Goal: Information Seeking & Learning: Learn about a topic

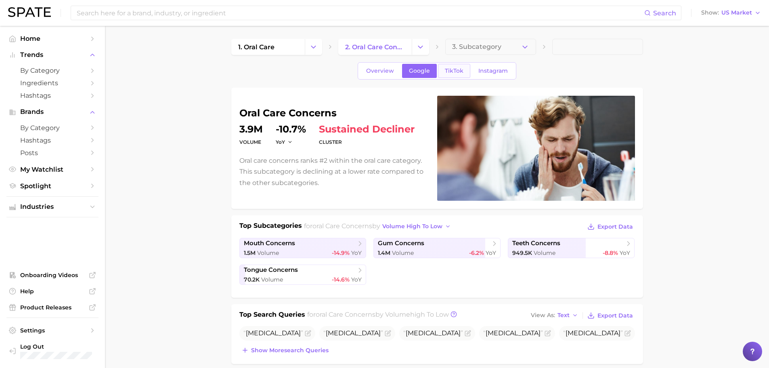
click at [456, 73] on span "TikTok" at bounding box center [454, 70] width 19 height 7
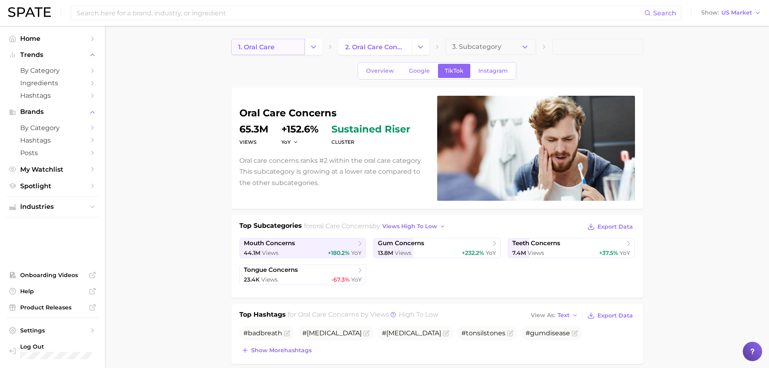
click at [274, 48] on span "1. oral care" at bounding box center [256, 47] width 36 height 8
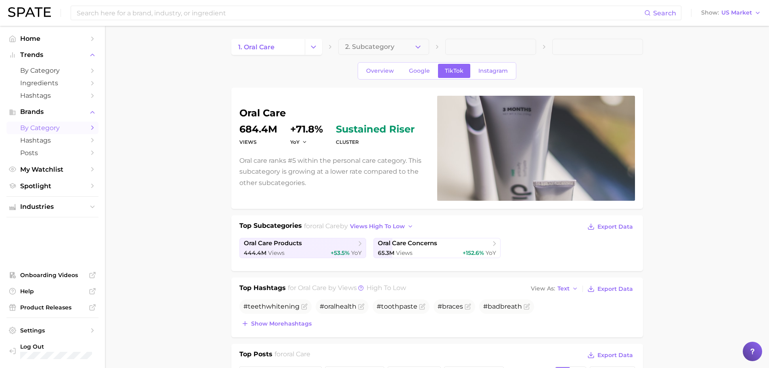
click at [56, 127] on span "by Category" at bounding box center [52, 128] width 65 height 8
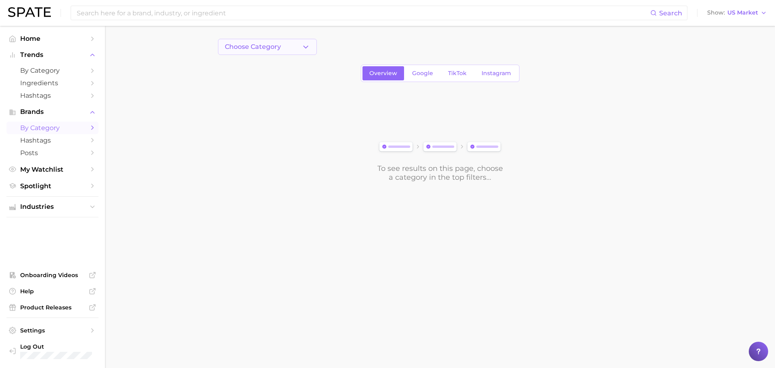
click at [296, 53] on button "Choose Category" at bounding box center [267, 47] width 99 height 16
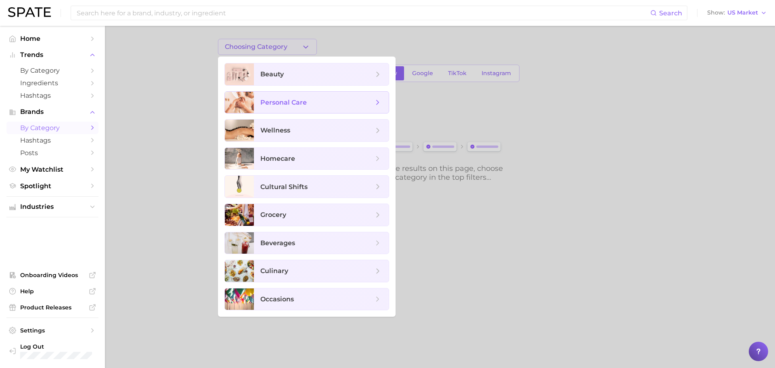
click at [280, 98] on span "personal care" at bounding box center [283, 102] width 46 height 8
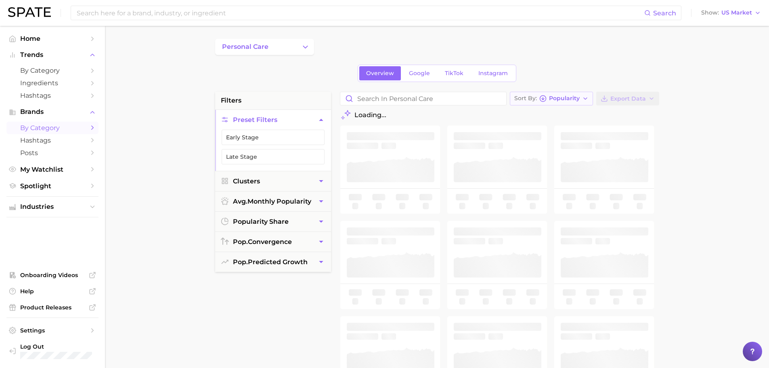
click at [584, 101] on icon "button" at bounding box center [585, 98] width 6 height 6
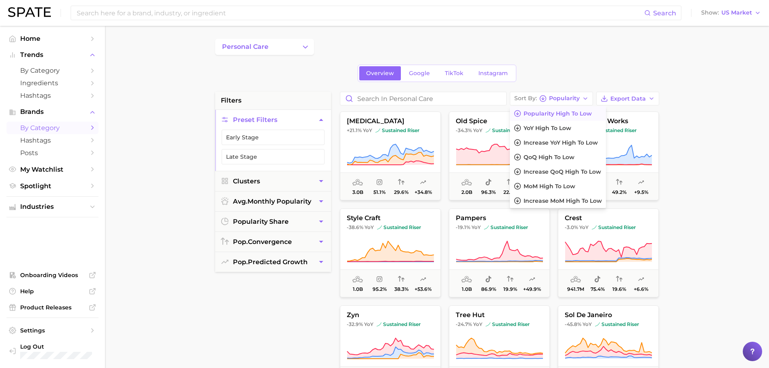
click at [609, 72] on div "Overview Google TikTok Instagram" at bounding box center [437, 73] width 444 height 17
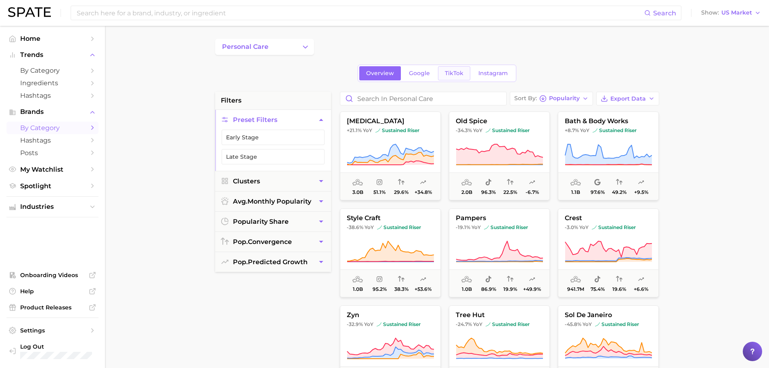
click at [452, 72] on span "TikTok" at bounding box center [454, 73] width 19 height 7
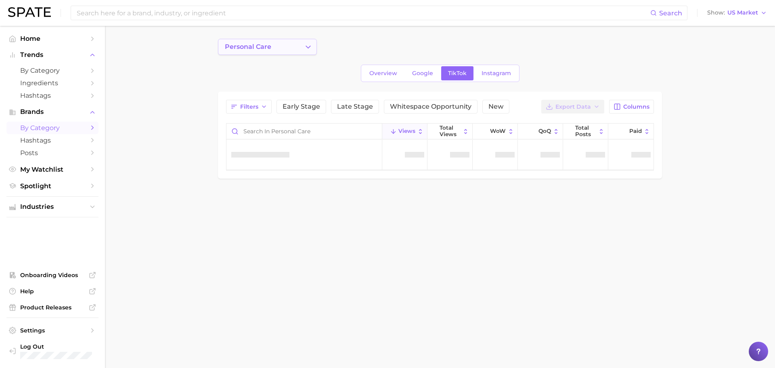
click at [302, 44] on button "personal care" at bounding box center [267, 47] width 99 height 16
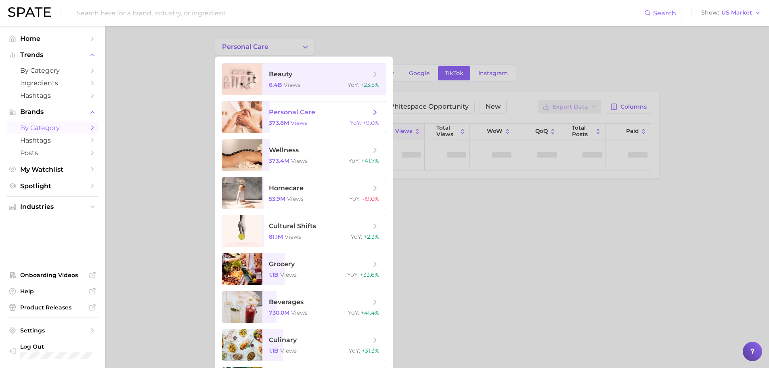
click at [304, 113] on span "personal care" at bounding box center [292, 112] width 46 height 8
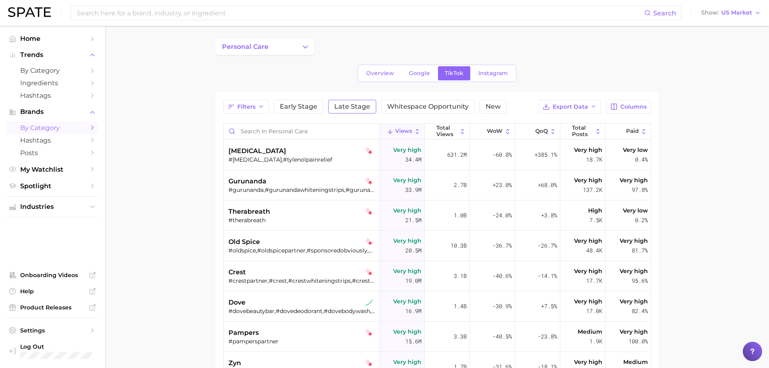
click at [359, 104] on span "Late Stage" at bounding box center [352, 106] width 36 height 6
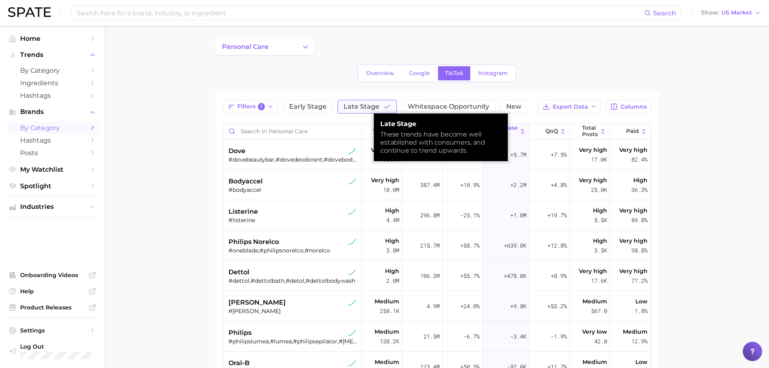
click at [359, 104] on span "Late Stage" at bounding box center [361, 106] width 36 height 6
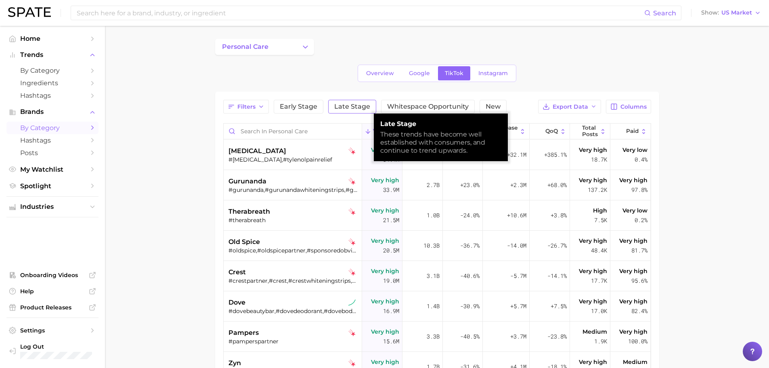
click at [359, 104] on span "Late Stage" at bounding box center [352, 106] width 36 height 6
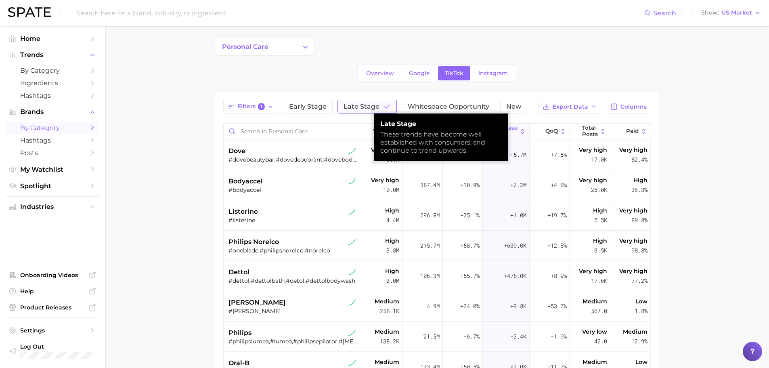
click at [359, 104] on span "Late Stage" at bounding box center [361, 106] width 36 height 6
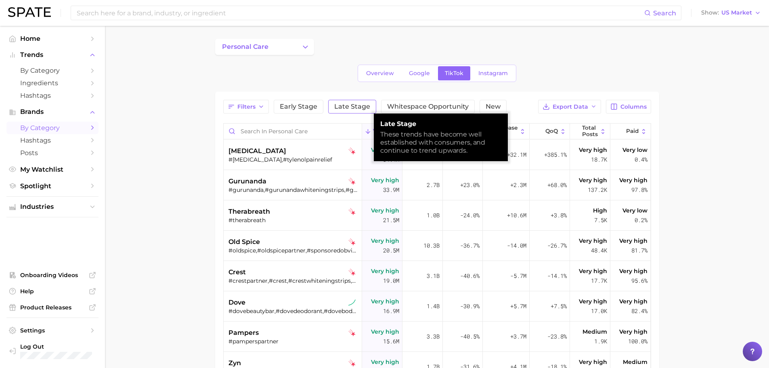
click at [359, 104] on span "Late Stage" at bounding box center [352, 106] width 36 height 6
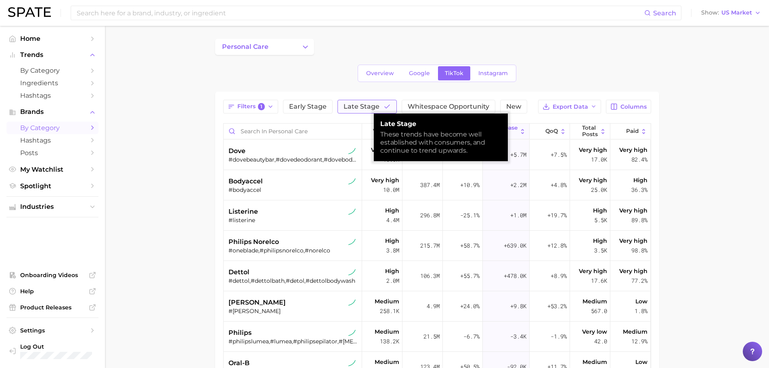
click at [359, 104] on span "Late Stage" at bounding box center [361, 106] width 36 height 6
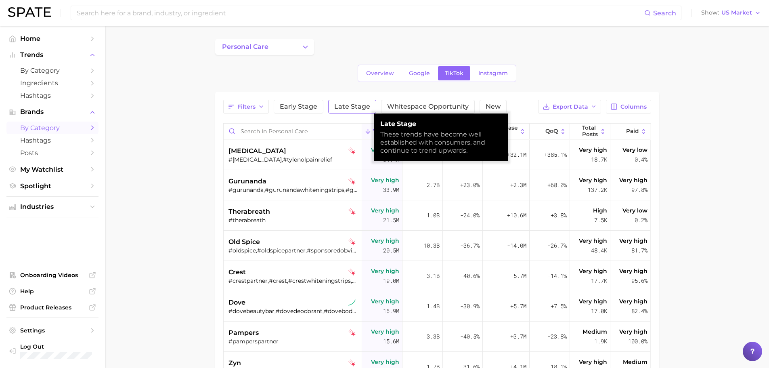
click at [359, 104] on span "Late Stage" at bounding box center [352, 106] width 36 height 6
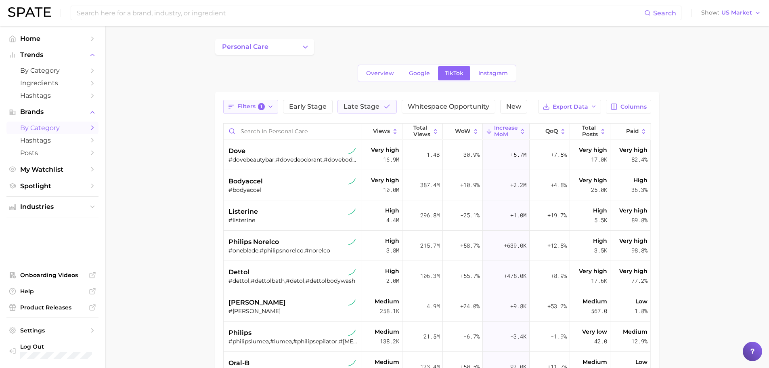
click at [253, 105] on span "Filters 1" at bounding box center [251, 106] width 28 height 7
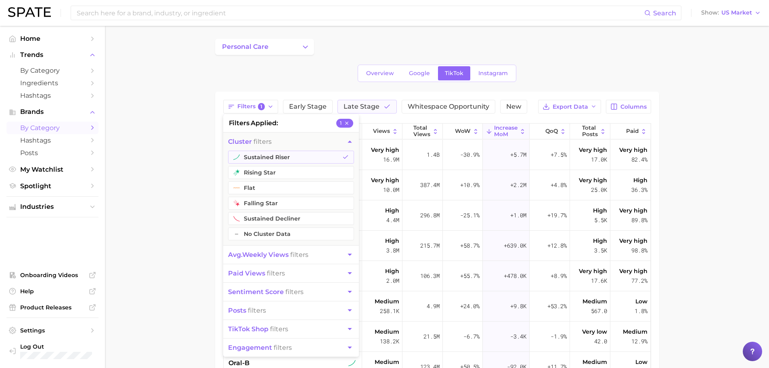
click at [253, 62] on div "personal care Overview Google TikTok Instagram Filters 1 filters applied 1 clus…" at bounding box center [437, 245] width 444 height 412
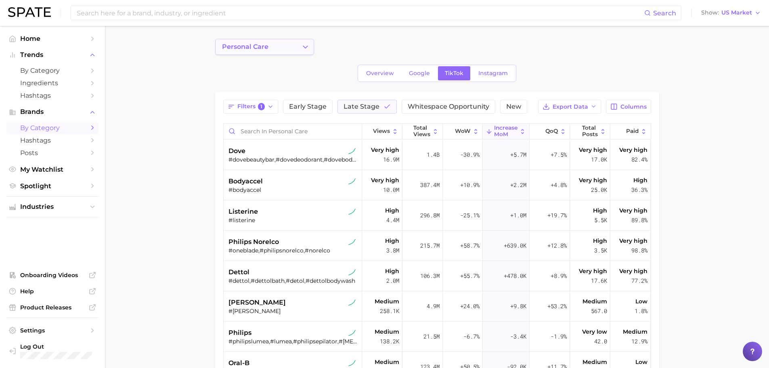
click at [290, 48] on button "personal care" at bounding box center [264, 47] width 99 height 16
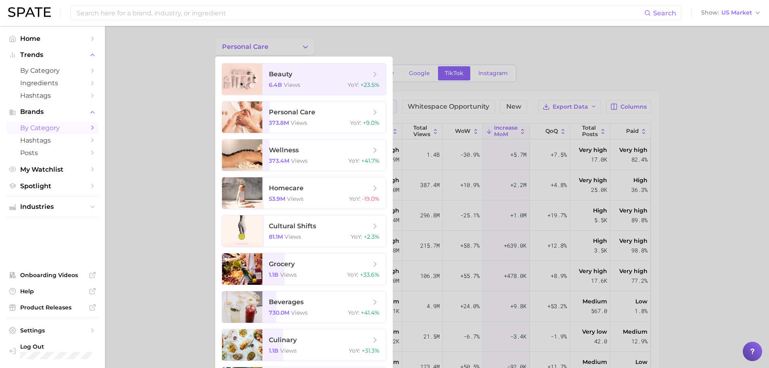
click at [170, 81] on div at bounding box center [384, 184] width 769 height 368
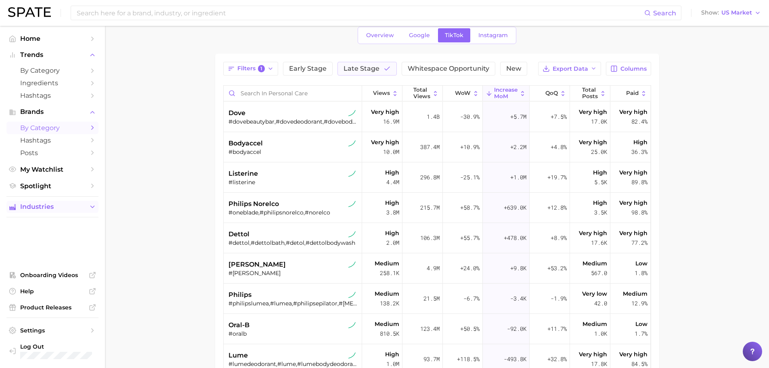
scroll to position [67, 0]
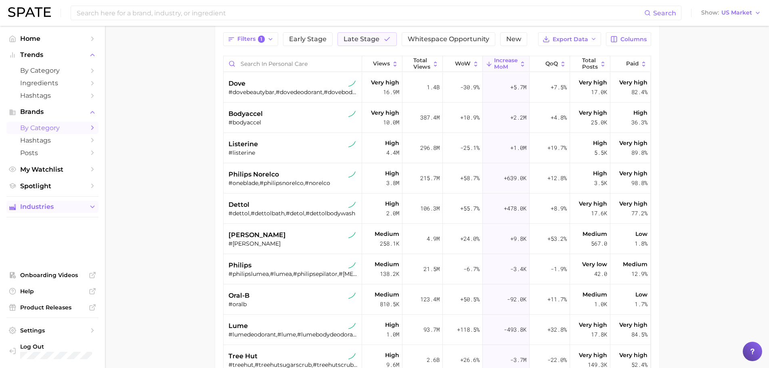
click at [57, 208] on span "Industries" at bounding box center [52, 206] width 65 height 7
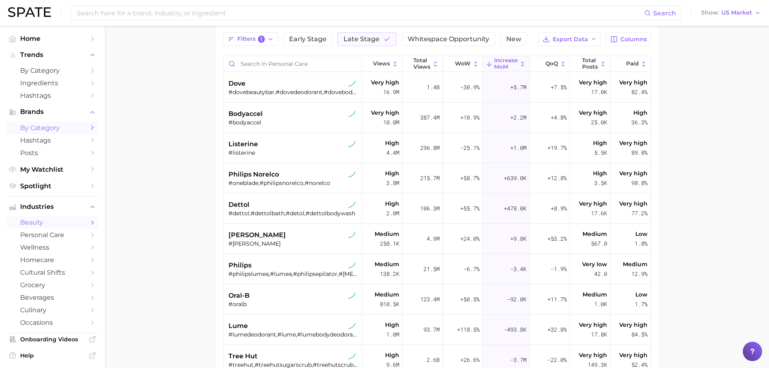
click at [52, 223] on span "beauty" at bounding box center [52, 222] width 65 height 8
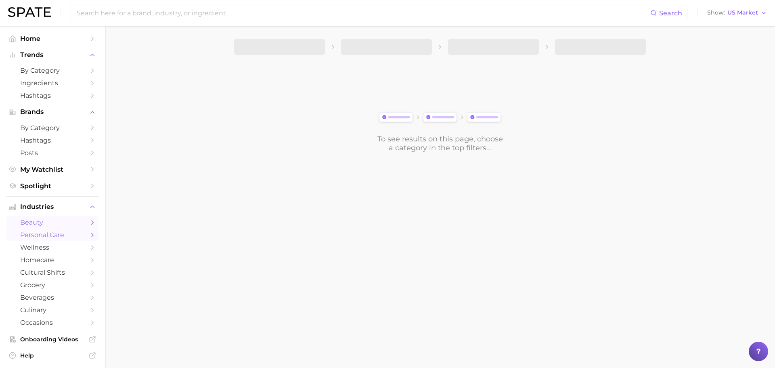
click at [54, 232] on span "personal care" at bounding box center [52, 235] width 65 height 8
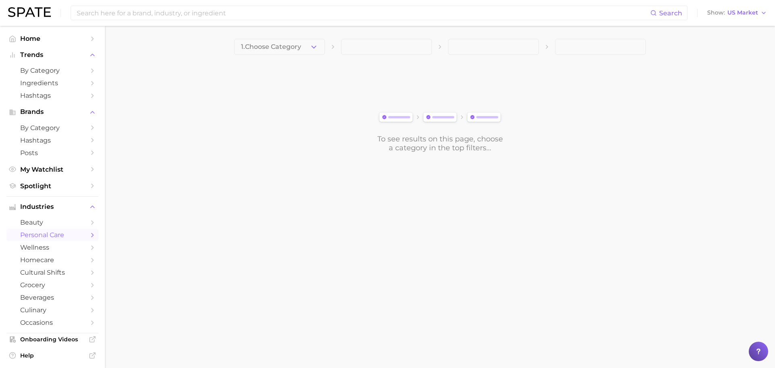
click at [298, 38] on main "1. Choose Category To see results on this page, choose a category in the top fi…" at bounding box center [440, 109] width 670 height 167
click at [299, 38] on main "1. Choose Category To see results on this page, choose a category in the top fi…" at bounding box center [440, 109] width 670 height 167
click at [301, 46] on span "1. Choose Category" at bounding box center [271, 46] width 60 height 7
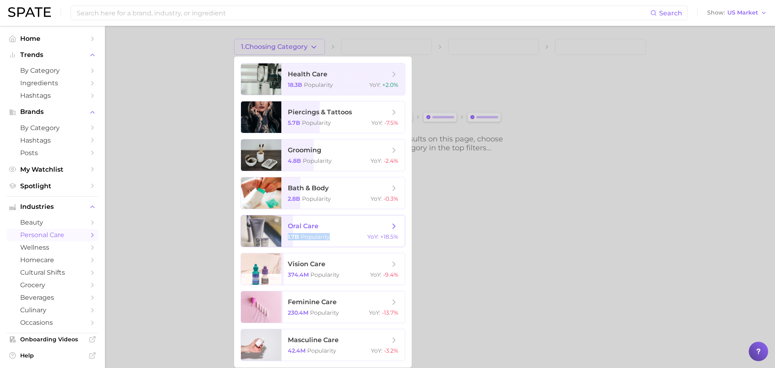
click at [334, 232] on span "oral care 1.7b Popularity YoY : +18.5%" at bounding box center [342, 230] width 123 height 31
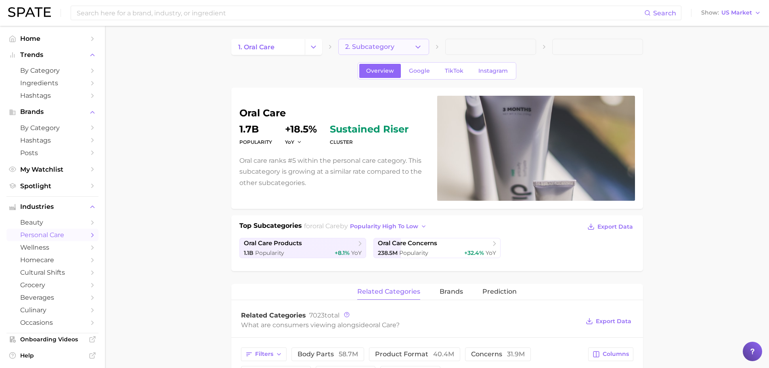
click at [397, 49] on button "2. Subcategory" at bounding box center [383, 47] width 91 height 16
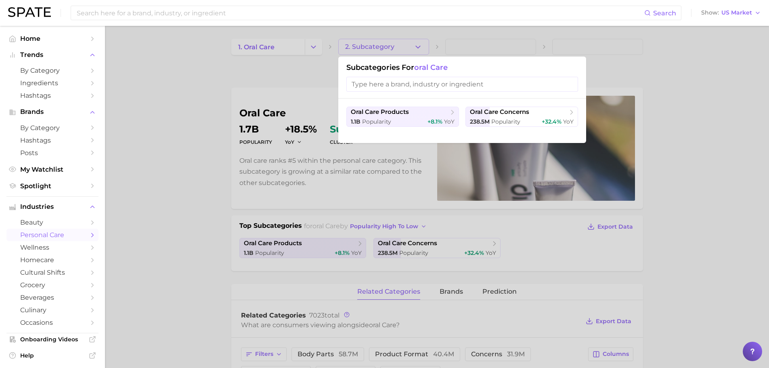
click at [286, 73] on div at bounding box center [384, 184] width 769 height 368
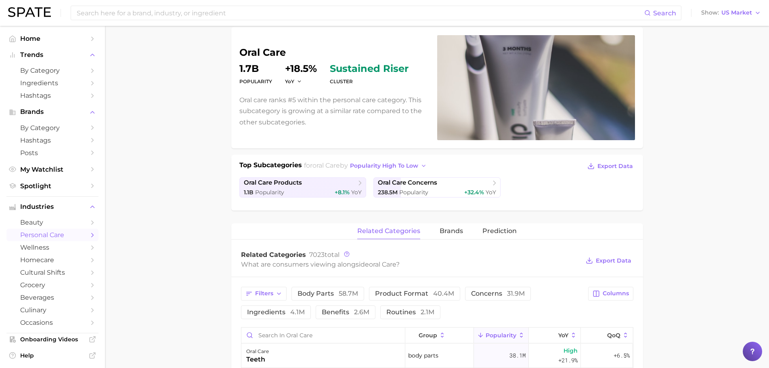
scroll to position [134, 0]
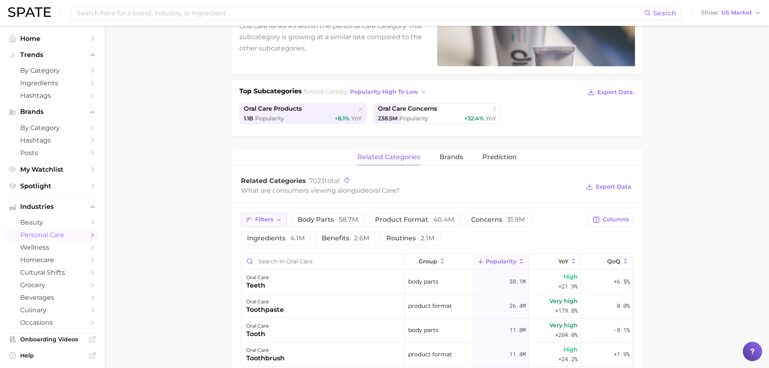
click at [267, 225] on button "Filters" at bounding box center [264, 220] width 46 height 14
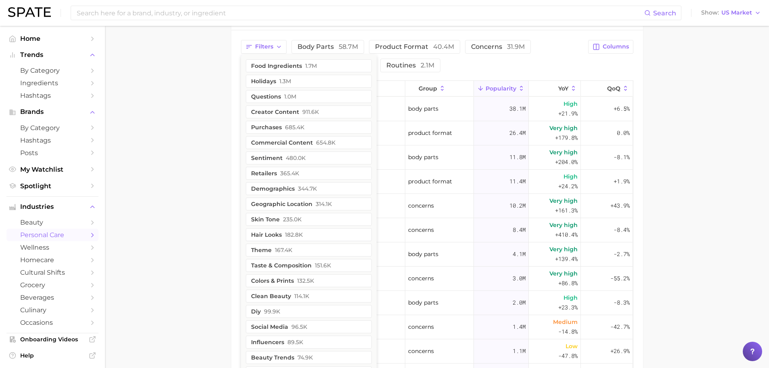
scroll to position [336, 0]
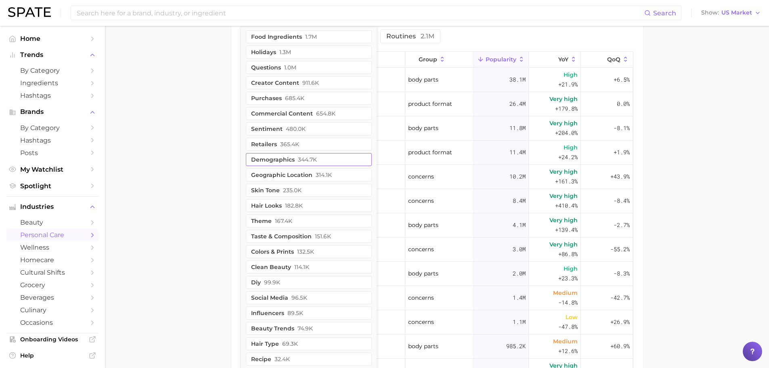
click at [257, 159] on button "demographics 344.7k" at bounding box center [309, 159] width 126 height 13
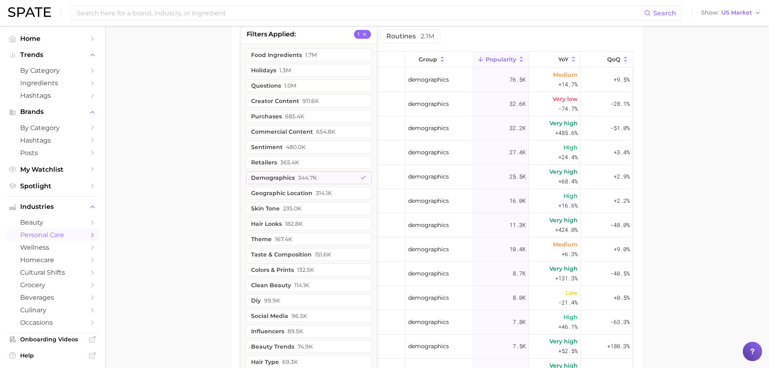
click at [210, 113] on main "1. oral care 2. Subcategory Overview Google TikTok Instagram oral care Populari…" at bounding box center [437, 79] width 664 height 779
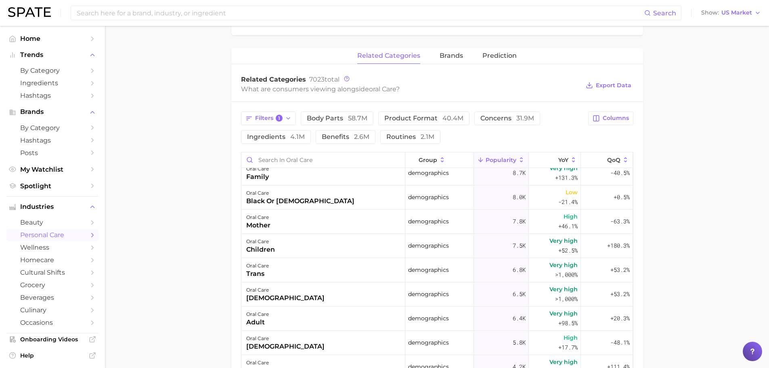
scroll to position [202, 0]
click at [270, 124] on button "Filters 1" at bounding box center [268, 118] width 55 height 14
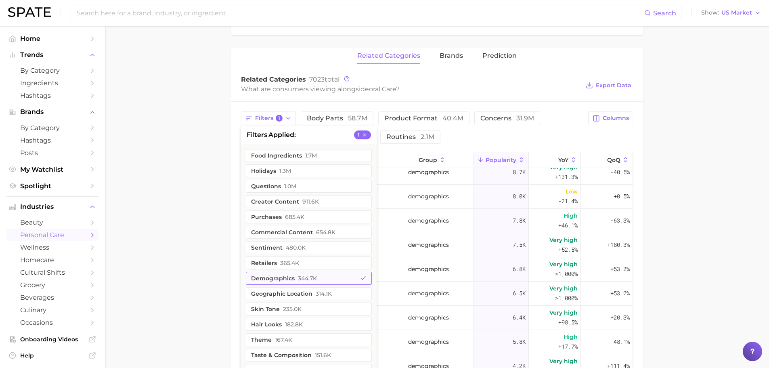
click at [269, 279] on button "demographics 344.7k" at bounding box center [309, 278] width 126 height 13
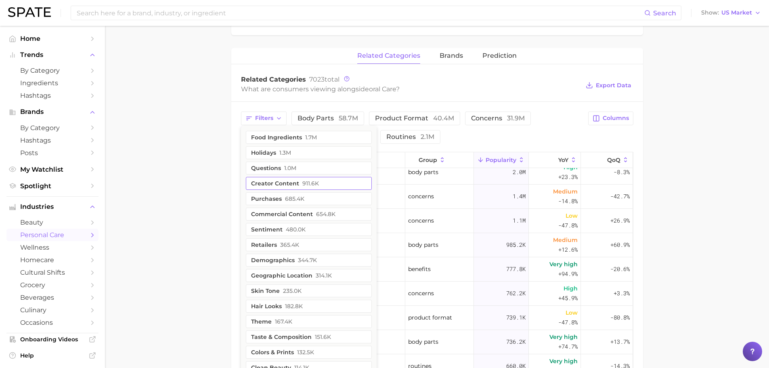
scroll to position [0, 0]
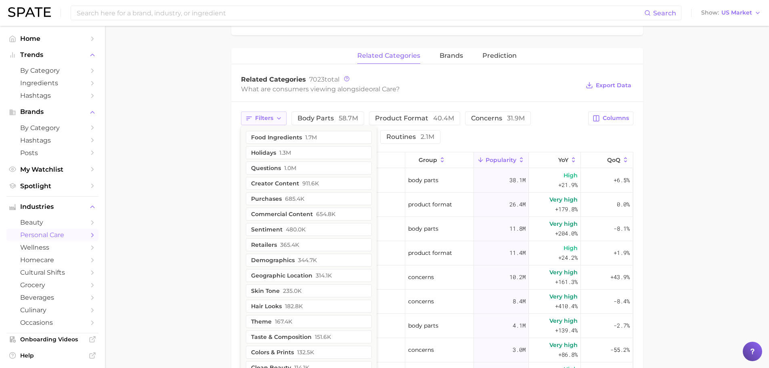
click at [262, 121] on button "Filters" at bounding box center [264, 118] width 46 height 14
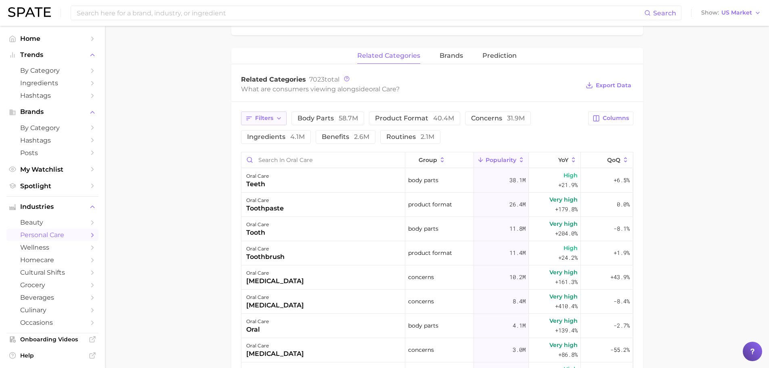
click at [265, 116] on span "Filters" at bounding box center [264, 118] width 18 height 7
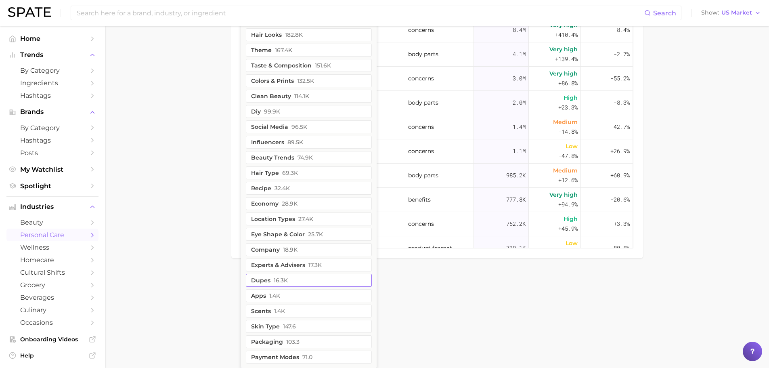
scroll to position [507, 0]
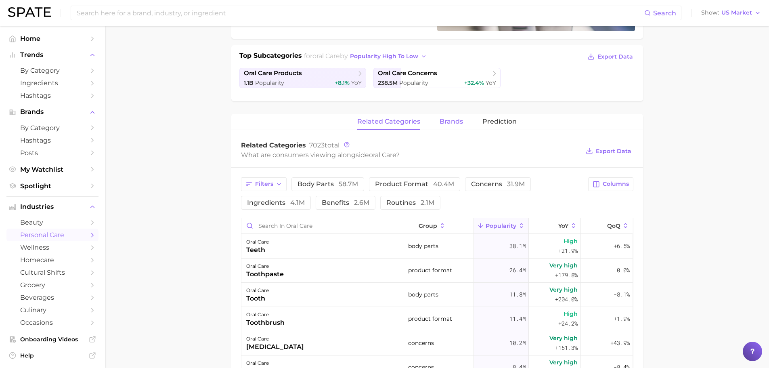
click at [444, 124] on span "brands" at bounding box center [450, 121] width 23 height 7
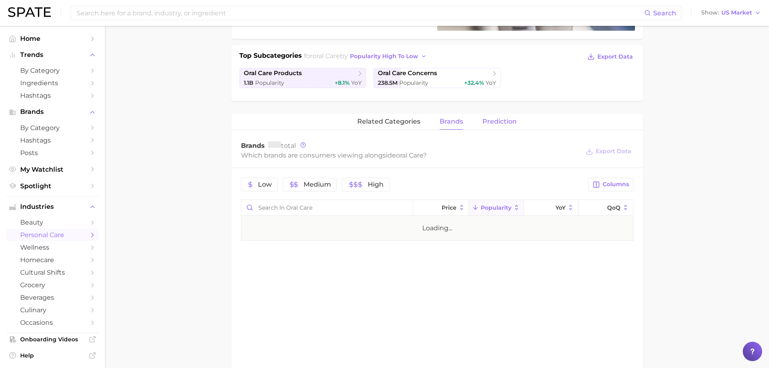
click at [490, 122] on span "Prediction" at bounding box center [499, 121] width 34 height 7
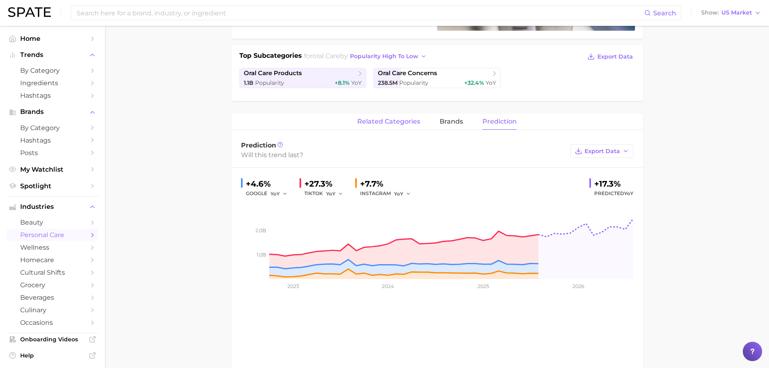
click at [386, 121] on span "related categories" at bounding box center [388, 121] width 63 height 7
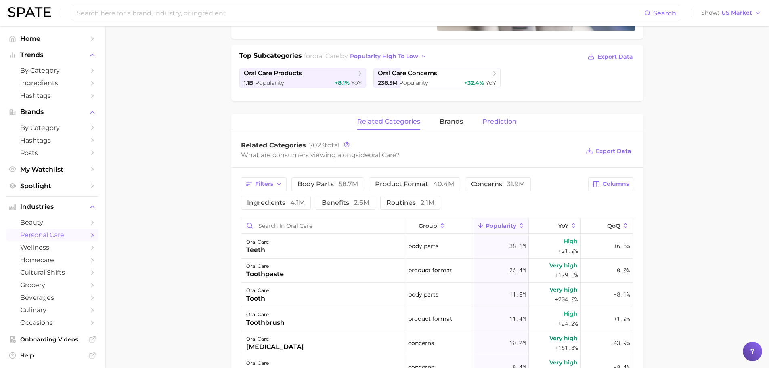
click at [482, 122] on span "Prediction" at bounding box center [499, 121] width 34 height 7
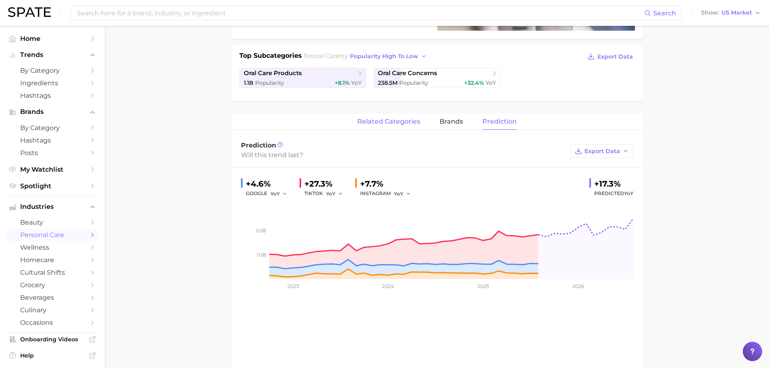
click at [372, 123] on span "related categories" at bounding box center [388, 121] width 63 height 7
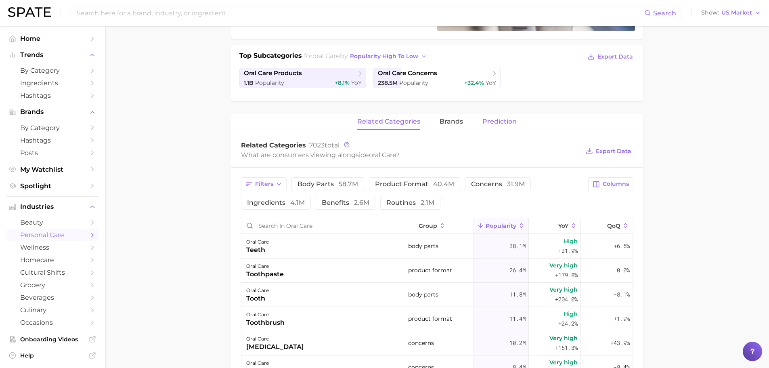
click at [486, 119] on span "Prediction" at bounding box center [499, 121] width 34 height 7
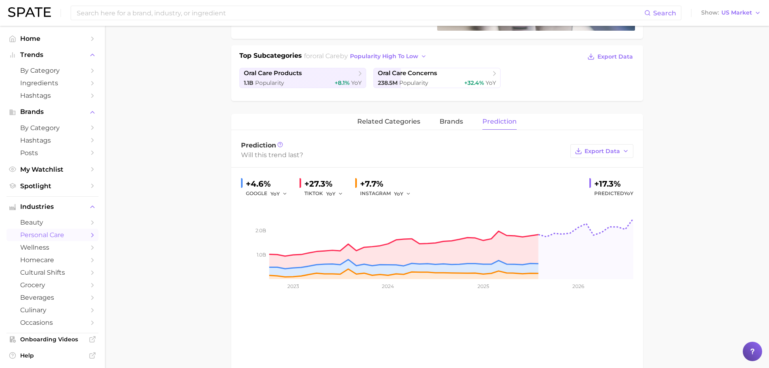
click at [599, 184] on div "+17.3%" at bounding box center [613, 183] width 39 height 13
click at [360, 182] on div "+7.7%" at bounding box center [388, 183] width 56 height 13
click at [371, 121] on span "related categories" at bounding box center [388, 121] width 63 height 7
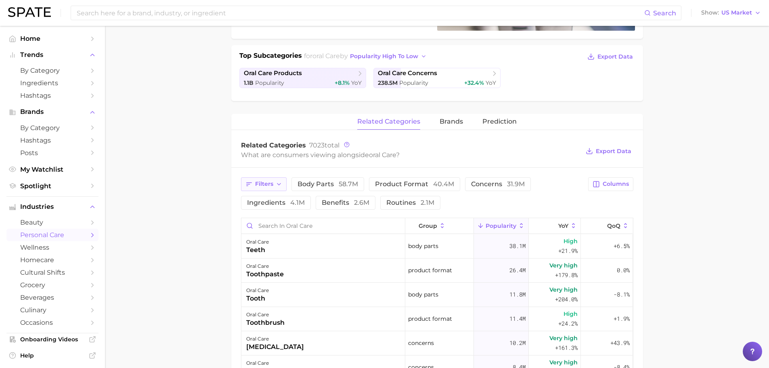
click at [263, 186] on span "Filters" at bounding box center [264, 183] width 18 height 7
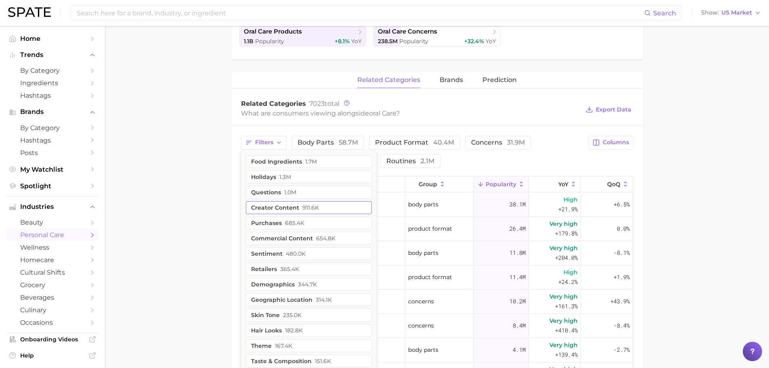
scroll to position [237, 0]
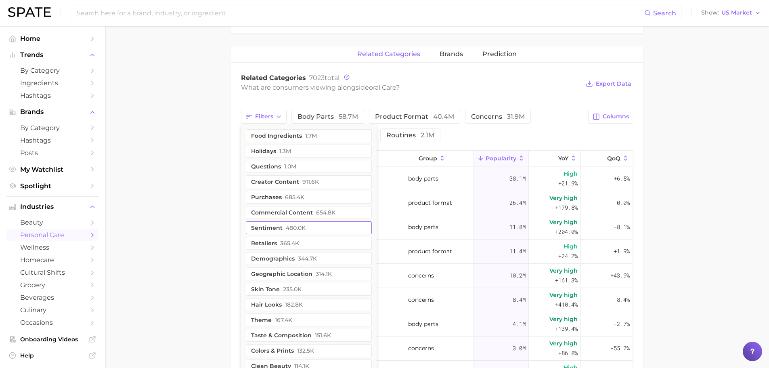
click at [284, 227] on button "sentiment 480.0k" at bounding box center [309, 227] width 126 height 13
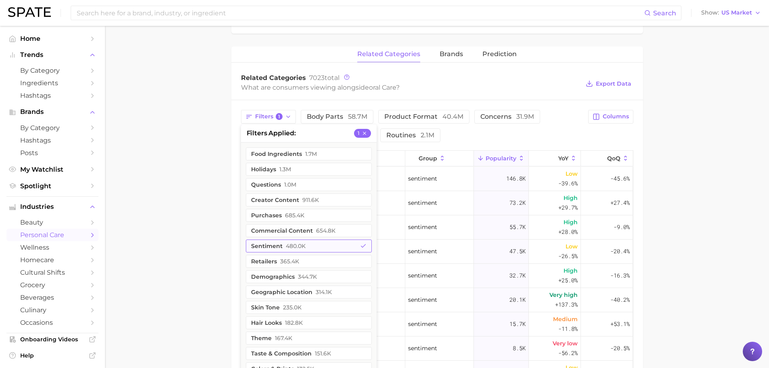
click at [291, 244] on span "480.0k" at bounding box center [296, 245] width 20 height 6
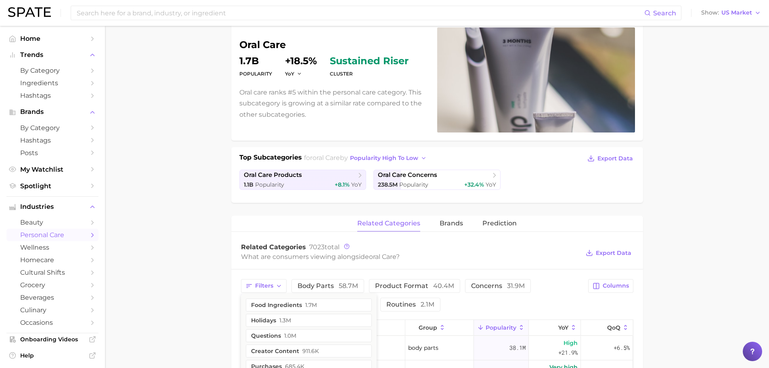
scroll to position [36, 0]
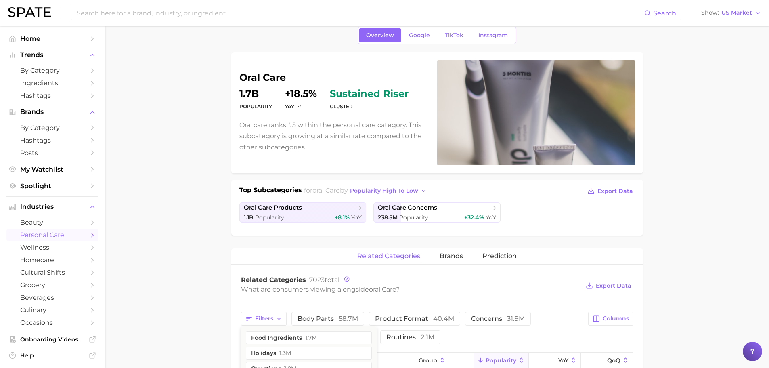
drag, startPoint x: 402, startPoint y: 33, endPoint x: 432, endPoint y: 33, distance: 29.5
click at [402, 33] on link "Google" at bounding box center [419, 35] width 35 height 14
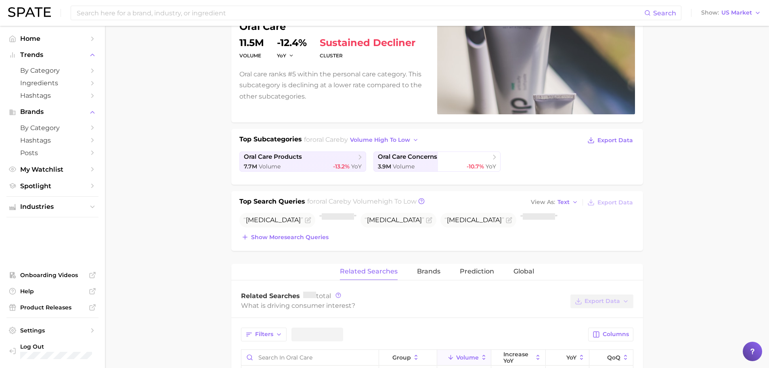
scroll to position [202, 0]
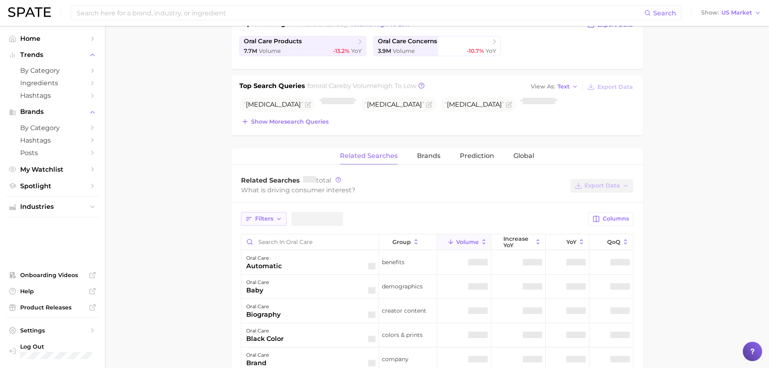
click at [269, 215] on span "Filters" at bounding box center [264, 218] width 18 height 7
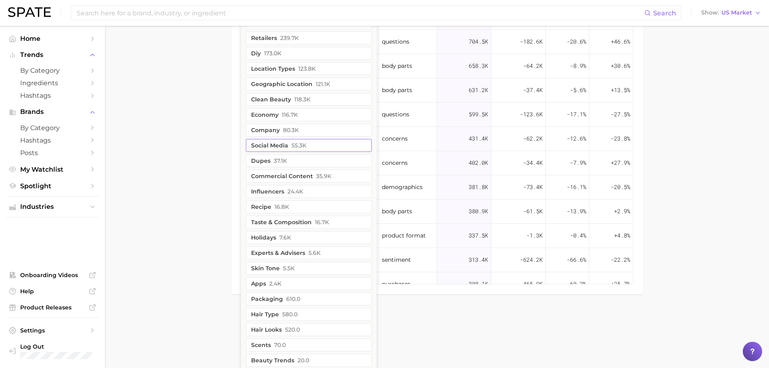
scroll to position [538, 0]
click at [284, 149] on button "social media 55.3k" at bounding box center [309, 144] width 126 height 13
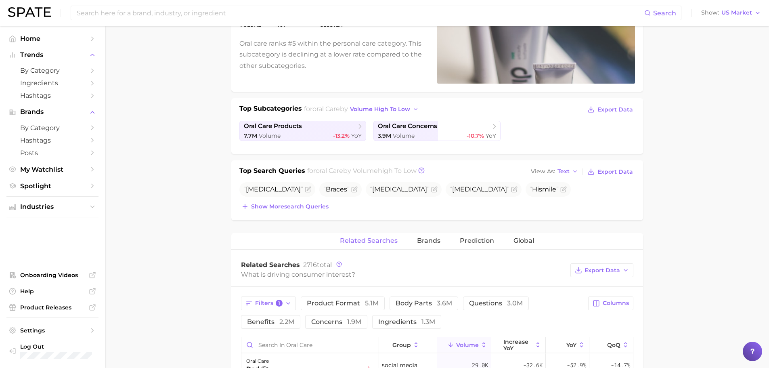
scroll to position [34, 0]
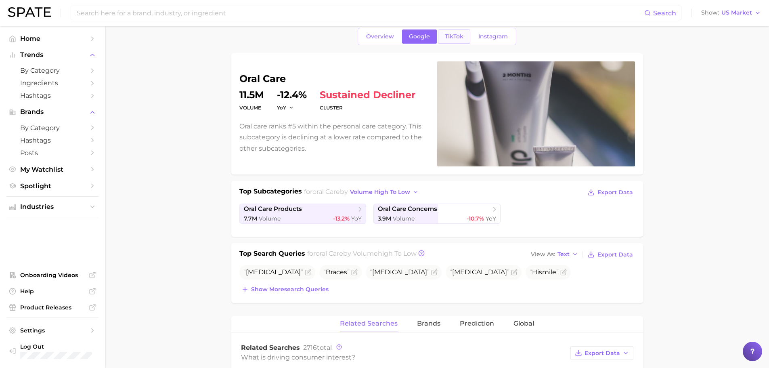
click at [460, 34] on span "TikTok" at bounding box center [454, 36] width 19 height 7
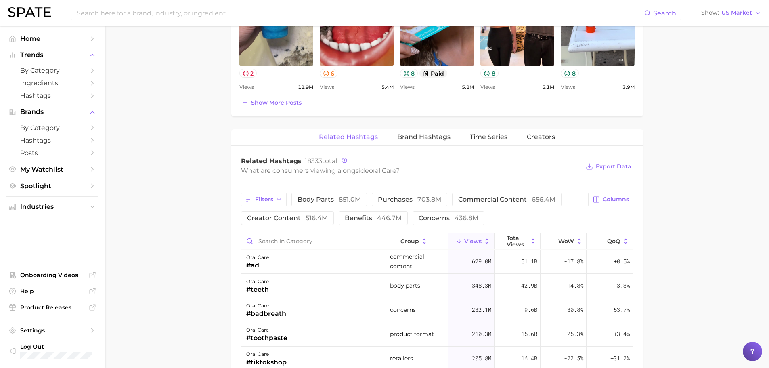
scroll to position [471, 0]
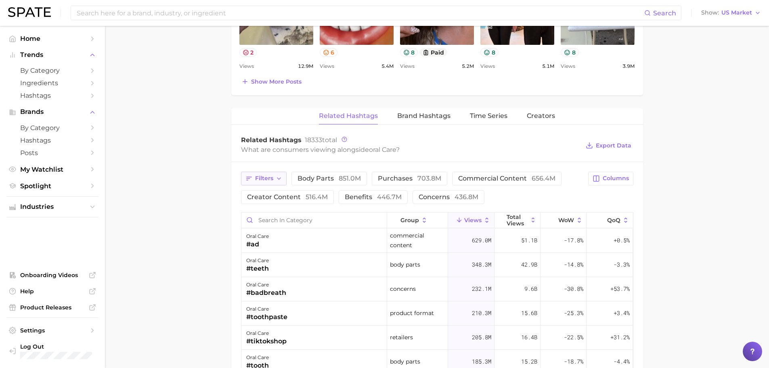
click at [250, 178] on icon "button" at bounding box center [248, 178] width 7 height 7
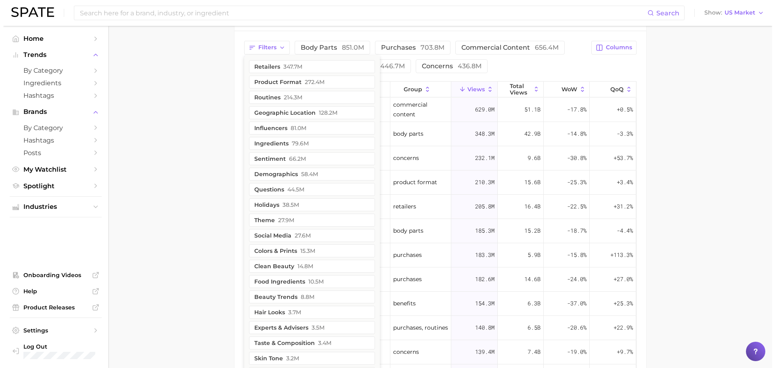
scroll to position [605, 0]
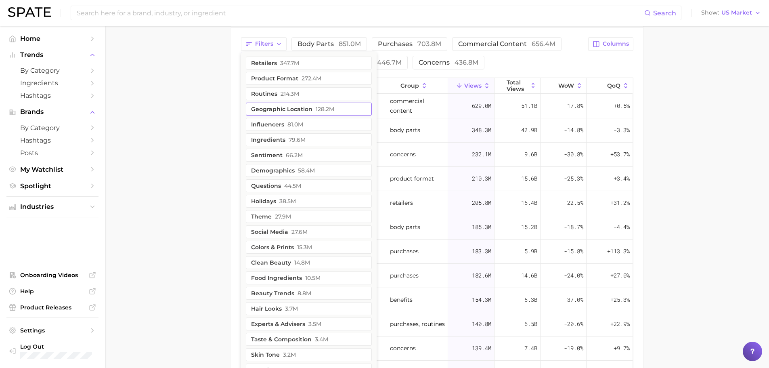
click at [303, 113] on button "geographic location 128.2m" at bounding box center [309, 108] width 126 height 13
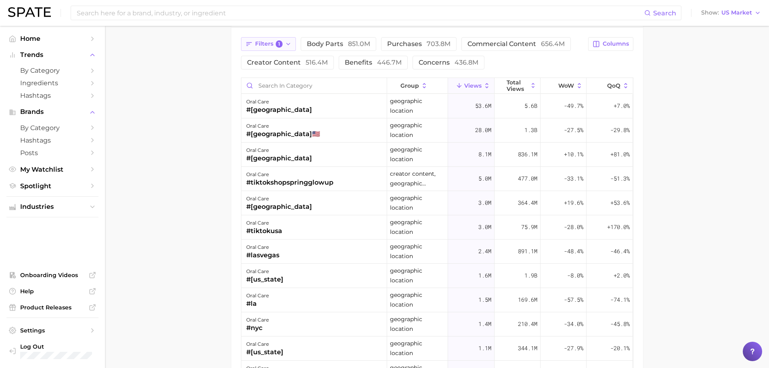
click at [250, 44] on icon "button" at bounding box center [248, 43] width 7 height 7
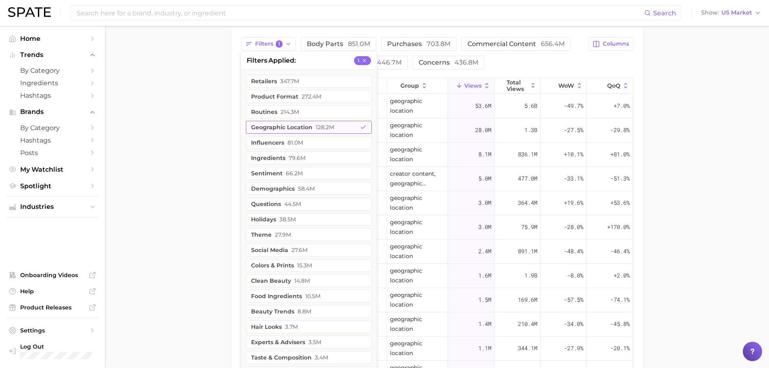
click at [292, 123] on button "geographic location 128.2m" at bounding box center [309, 127] width 126 height 13
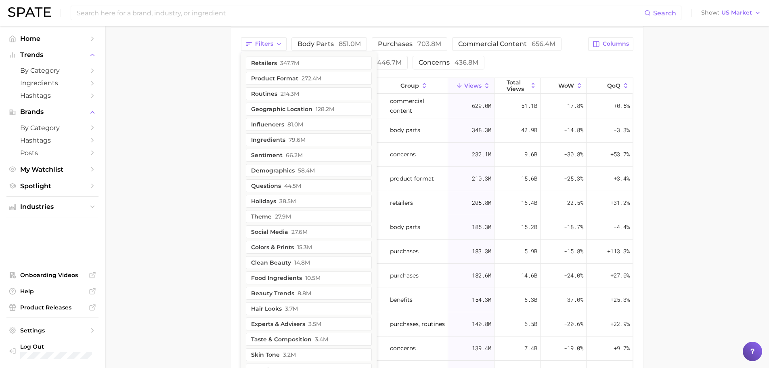
click at [286, 177] on ul "retailers 347.7m product format 272.4m routines 214.3m geographic location 128.…" at bounding box center [309, 308] width 136 height 513
click at [284, 174] on button "demographics 58.4m" at bounding box center [309, 170] width 126 height 13
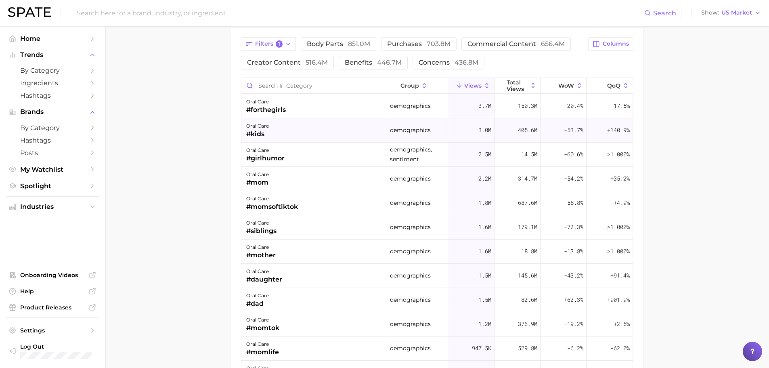
click at [309, 135] on div "oral care #kids" at bounding box center [314, 130] width 146 height 24
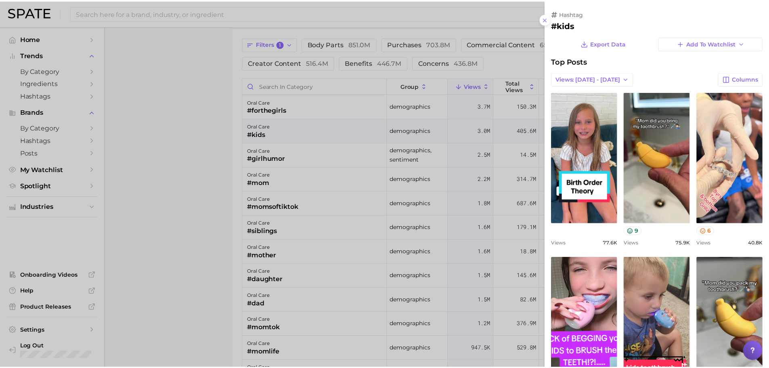
scroll to position [0, 0]
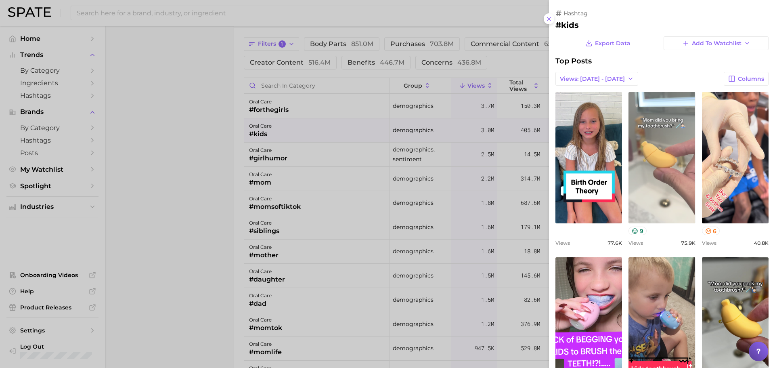
click at [656, 172] on link "view post on TikTok" at bounding box center [661, 157] width 67 height 131
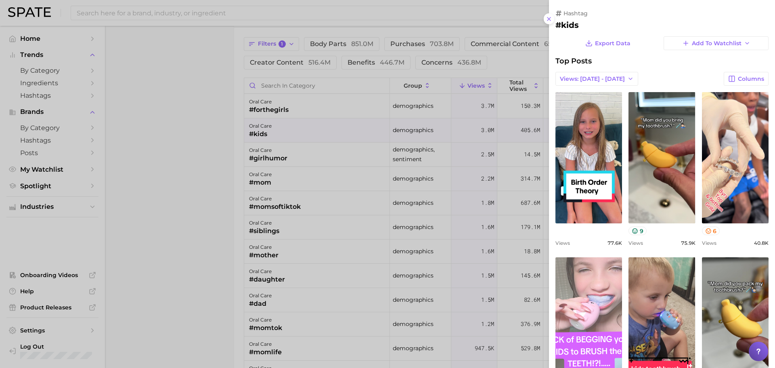
click at [597, 295] on link "view post on TikTok" at bounding box center [588, 322] width 67 height 131
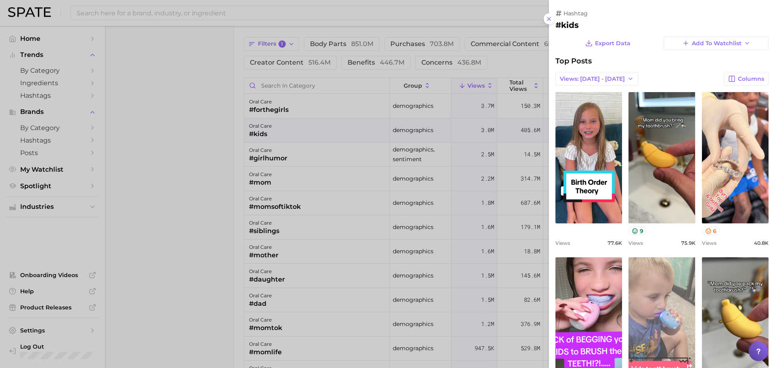
click at [671, 311] on link "view post on TikTok" at bounding box center [661, 322] width 67 height 131
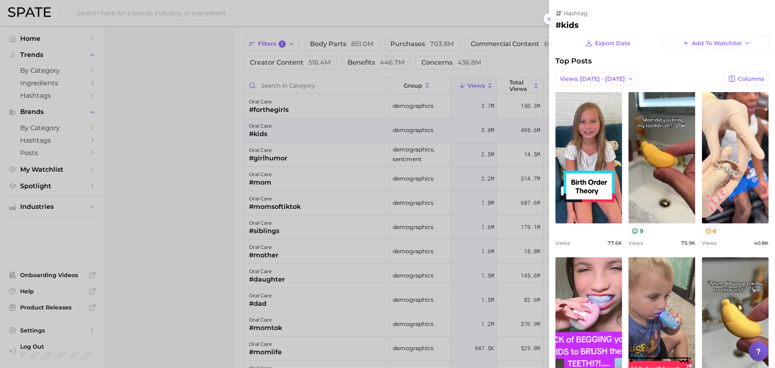
click at [175, 102] on div at bounding box center [387, 184] width 775 height 368
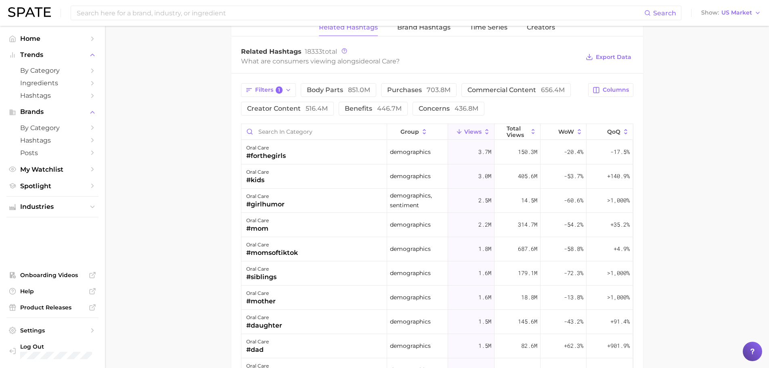
scroll to position [403, 0]
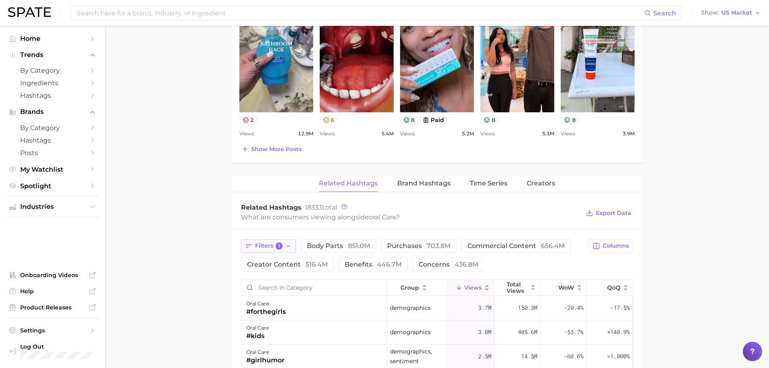
click at [263, 251] on button "Filters 1" at bounding box center [268, 246] width 55 height 14
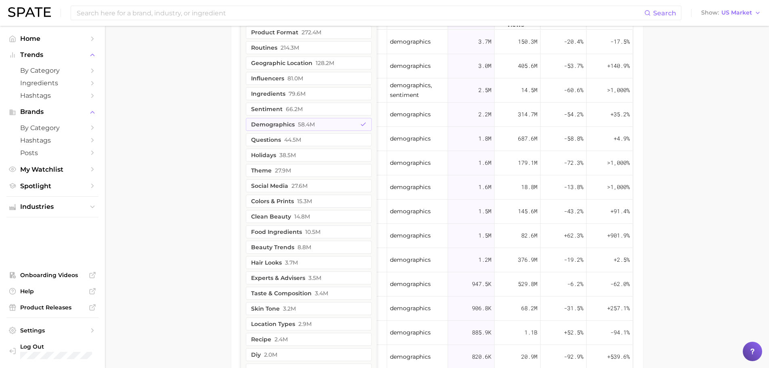
scroll to position [673, 0]
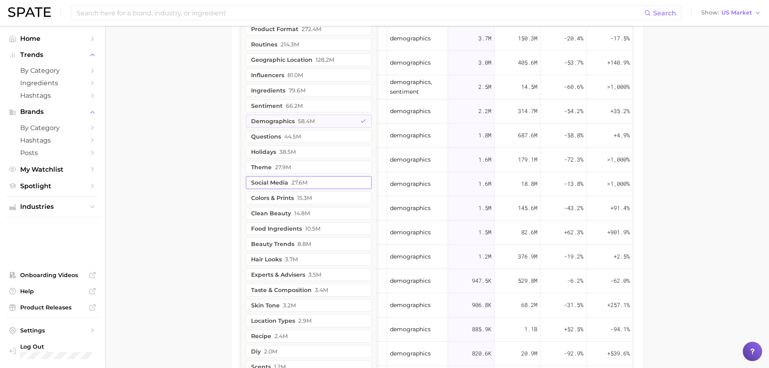
click at [276, 186] on button "social media 27.6m" at bounding box center [309, 182] width 126 height 13
click at [269, 122] on button "demographics 58.4m" at bounding box center [309, 121] width 126 height 13
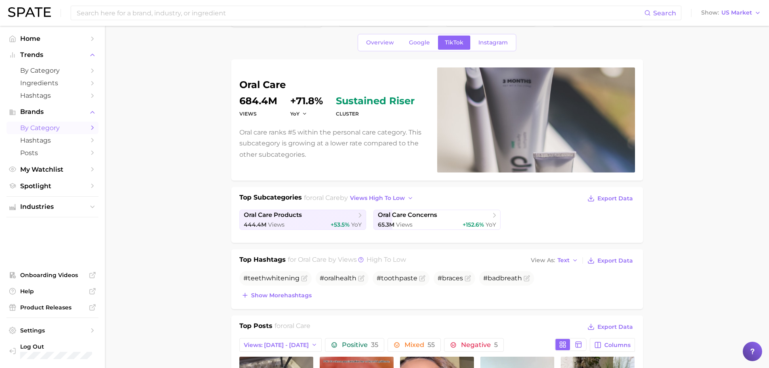
scroll to position [0, 0]
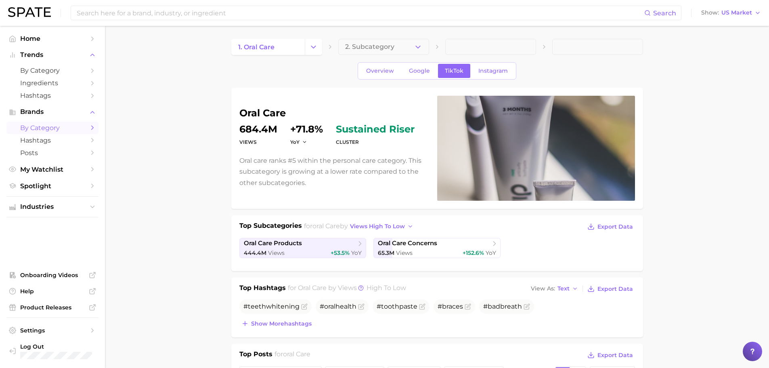
click at [50, 126] on span "by Category" at bounding box center [52, 128] width 65 height 8
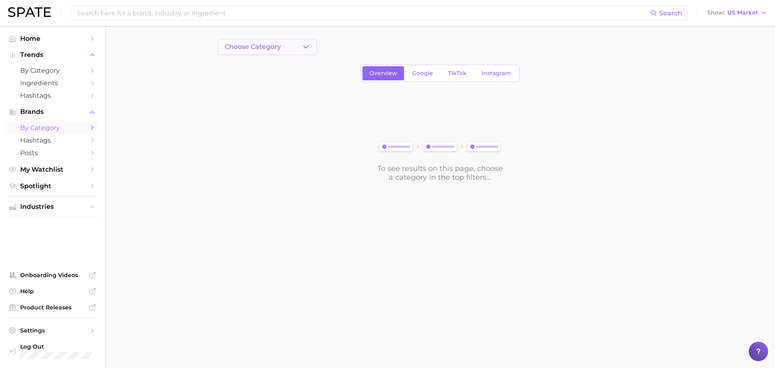
click at [259, 50] on span "Choose Category" at bounding box center [253, 46] width 56 height 7
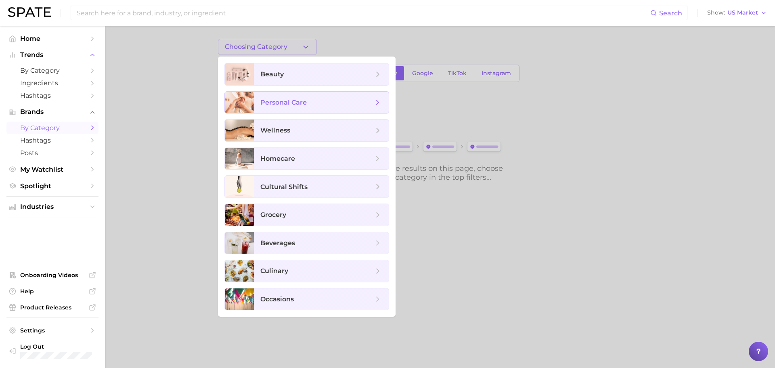
click at [279, 102] on span "personal care" at bounding box center [283, 102] width 46 height 8
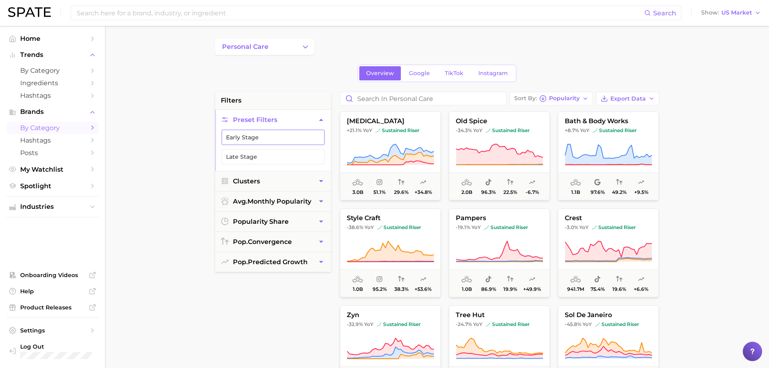
click at [236, 134] on button "Early Stage" at bounding box center [272, 136] width 103 height 15
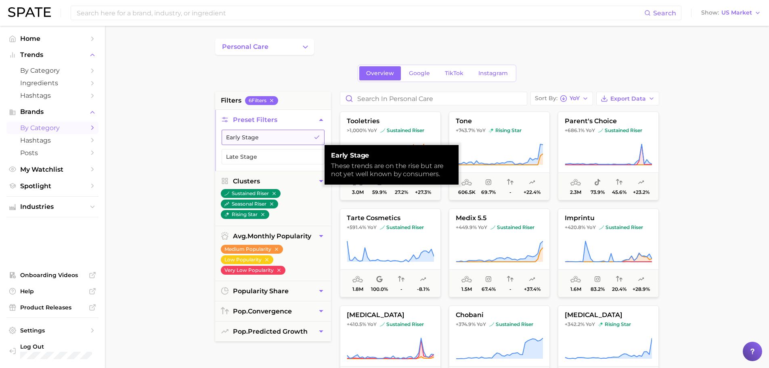
click at [240, 138] on button "Early Stage" at bounding box center [272, 136] width 103 height 15
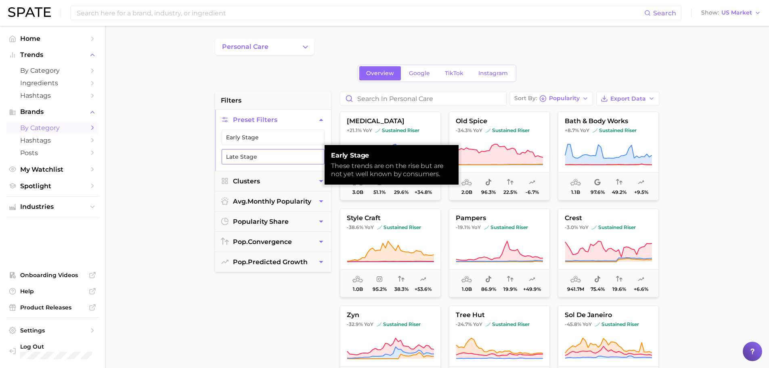
click at [243, 158] on button "Late Stage" at bounding box center [272, 156] width 103 height 15
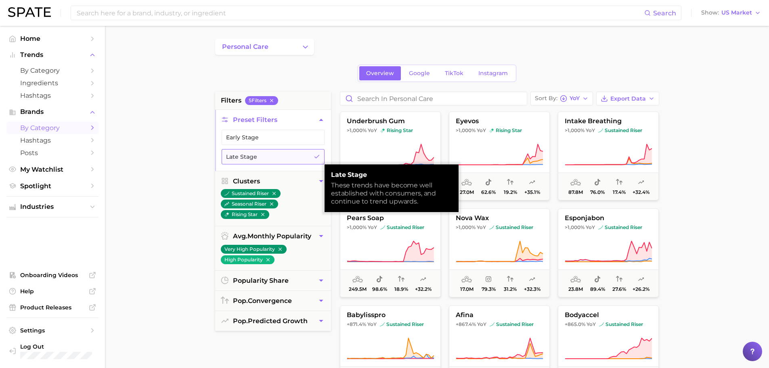
click at [243, 158] on button "Late Stage" at bounding box center [272, 156] width 103 height 15
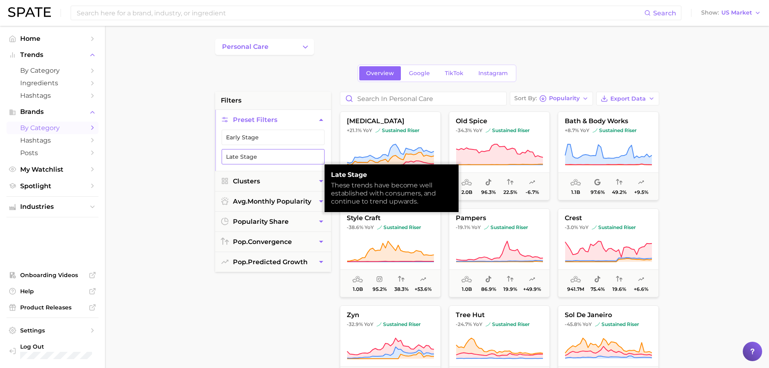
click at [245, 150] on button "Late Stage" at bounding box center [272, 156] width 103 height 15
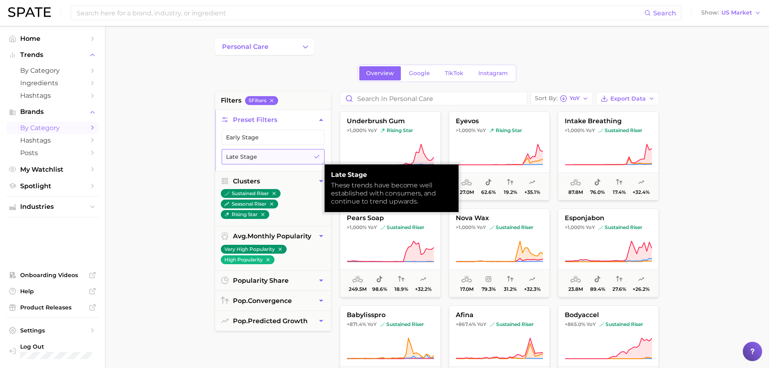
click at [246, 152] on button "Late Stage" at bounding box center [272, 156] width 103 height 15
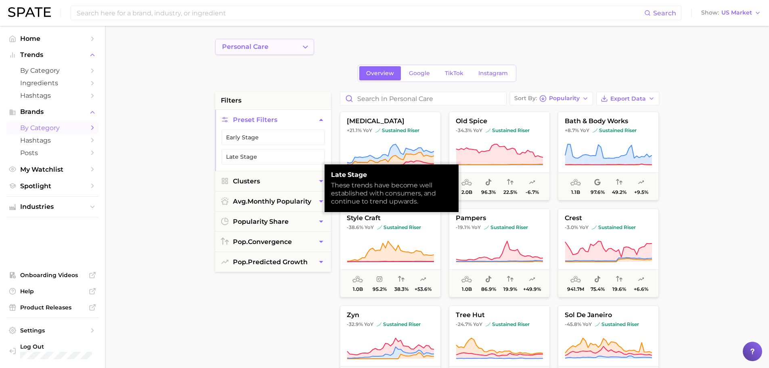
click at [256, 47] on span "personal care" at bounding box center [245, 46] width 46 height 7
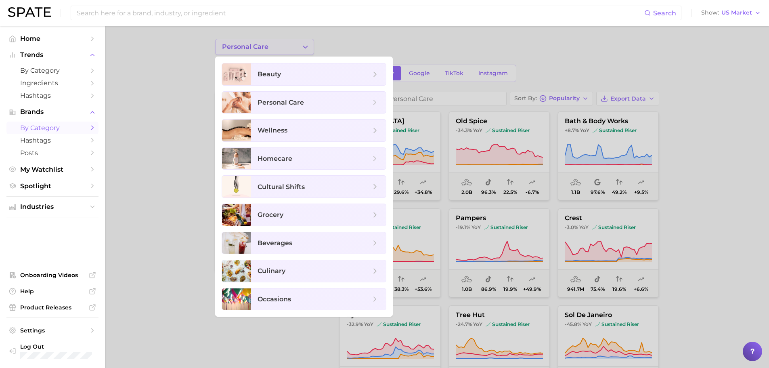
click at [256, 47] on div at bounding box center [384, 184] width 769 height 368
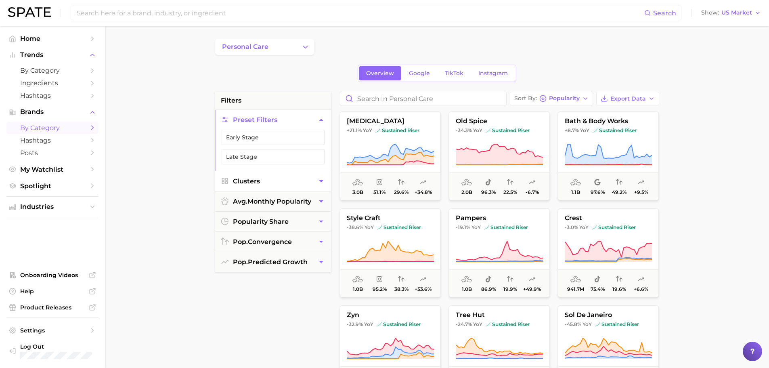
click at [272, 178] on button "Clusters" at bounding box center [273, 181] width 116 height 20
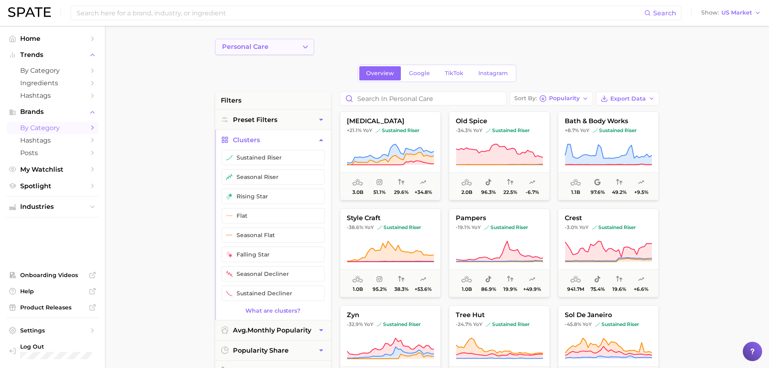
click at [282, 54] on button "personal care" at bounding box center [264, 47] width 99 height 16
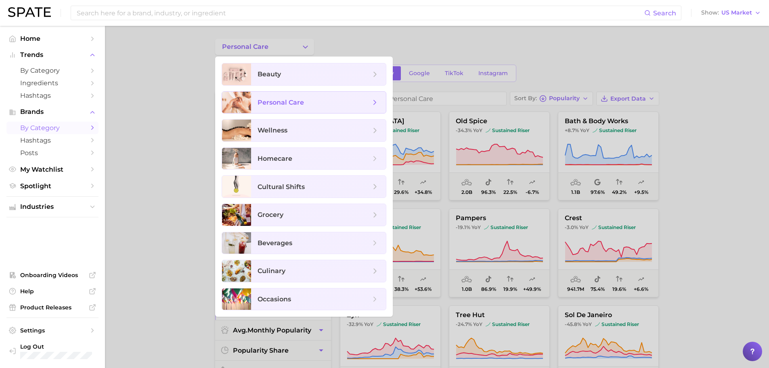
click at [372, 105] on icon at bounding box center [374, 102] width 9 height 9
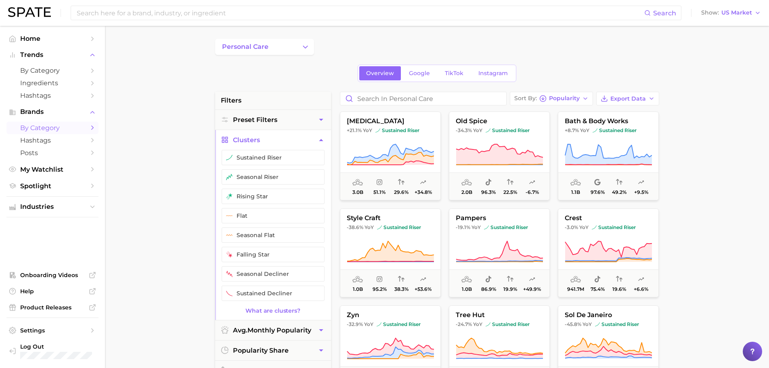
click at [265, 140] on button "Clusters" at bounding box center [273, 140] width 116 height 20
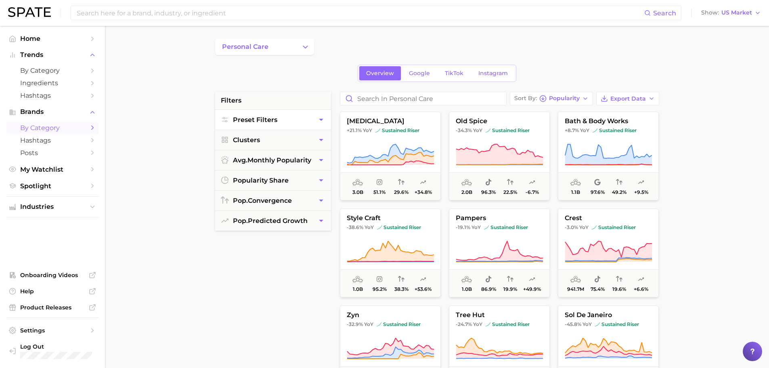
click at [272, 117] on span "Preset Filters" at bounding box center [255, 120] width 44 height 8
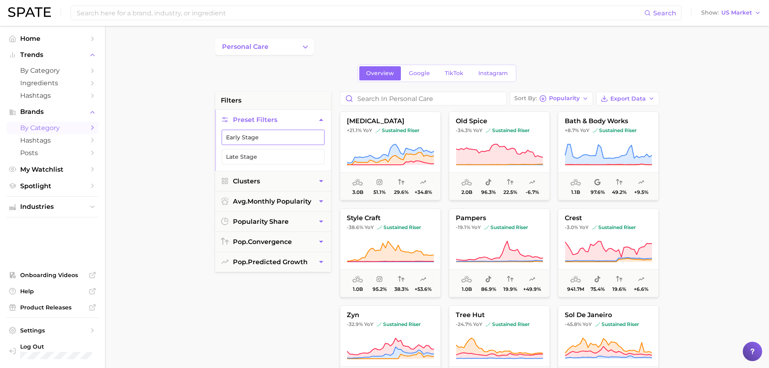
click at [267, 136] on button "Early Stage" at bounding box center [272, 136] width 103 height 15
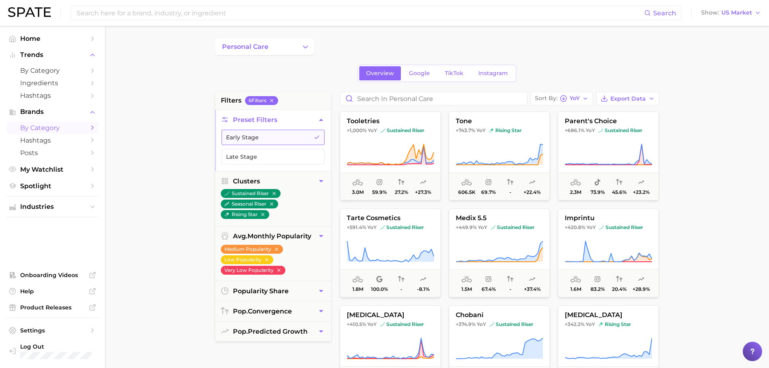
click at [267, 136] on button "Early Stage" at bounding box center [272, 136] width 103 height 15
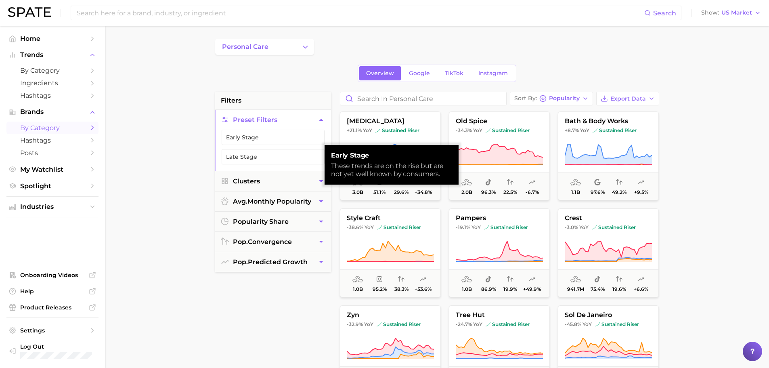
click at [264, 115] on button "Preset Filters" at bounding box center [273, 120] width 116 height 20
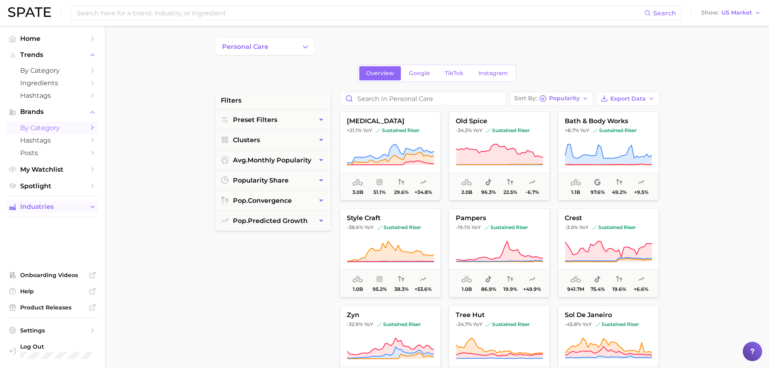
click at [48, 206] on span "Industries" at bounding box center [52, 206] width 65 height 7
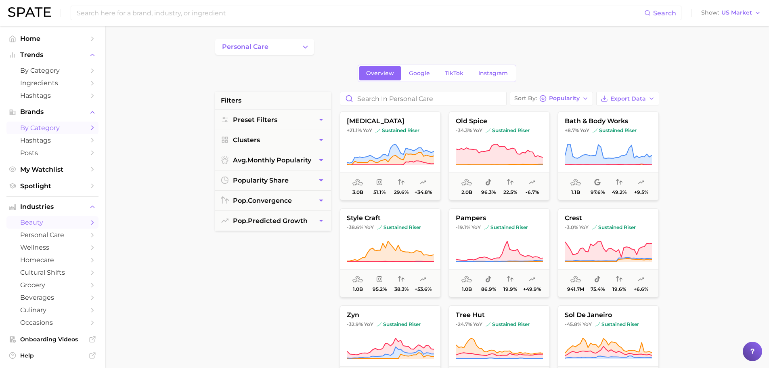
click at [56, 223] on span "beauty" at bounding box center [52, 222] width 65 height 8
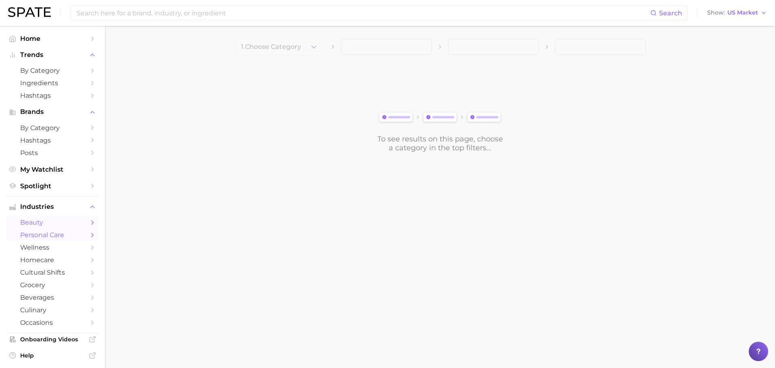
click at [56, 232] on span "personal care" at bounding box center [52, 235] width 65 height 8
click at [297, 48] on span "1. Choose Category" at bounding box center [271, 46] width 60 height 7
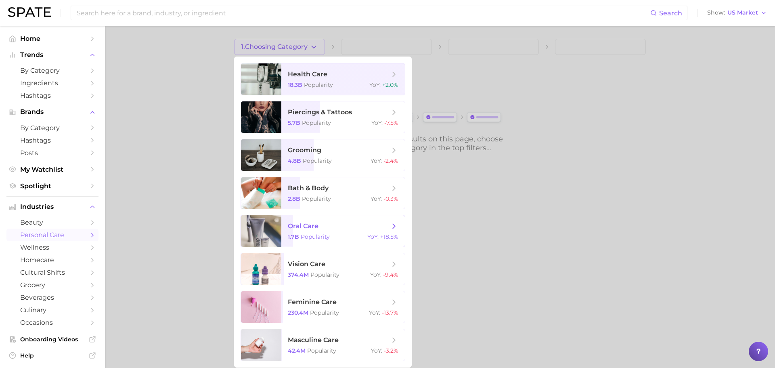
click at [330, 235] on div "1.7b Popularity YoY : +18.5%" at bounding box center [343, 236] width 111 height 7
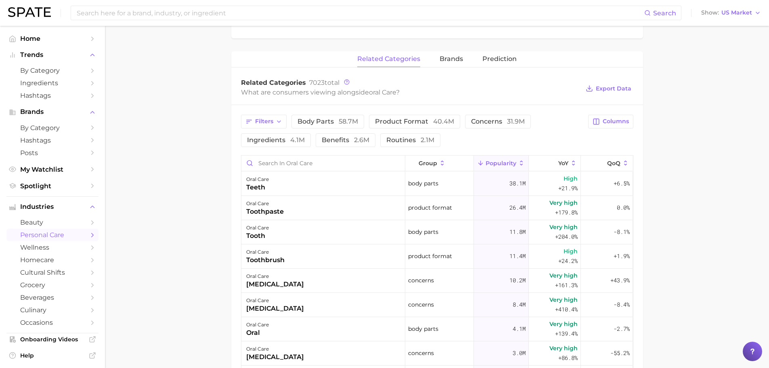
scroll to position [269, 0]
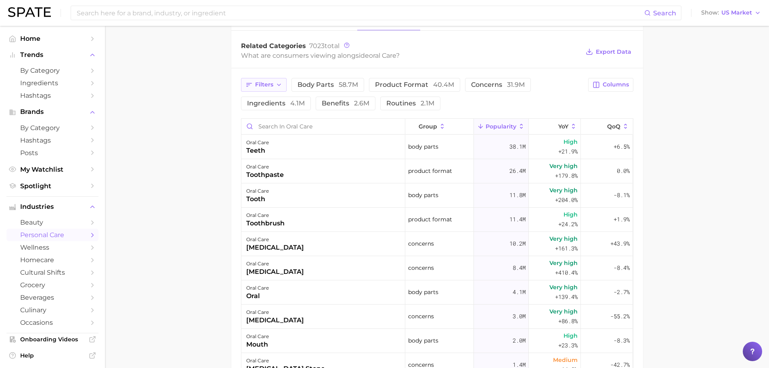
click at [261, 87] on span "Filters" at bounding box center [264, 84] width 18 height 7
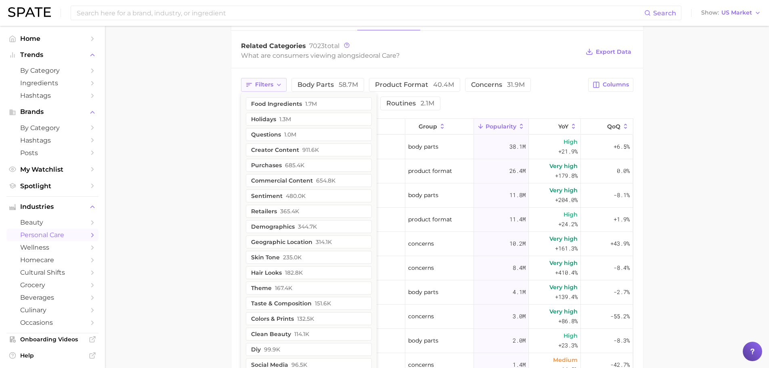
click at [261, 86] on span "Filters" at bounding box center [264, 84] width 18 height 7
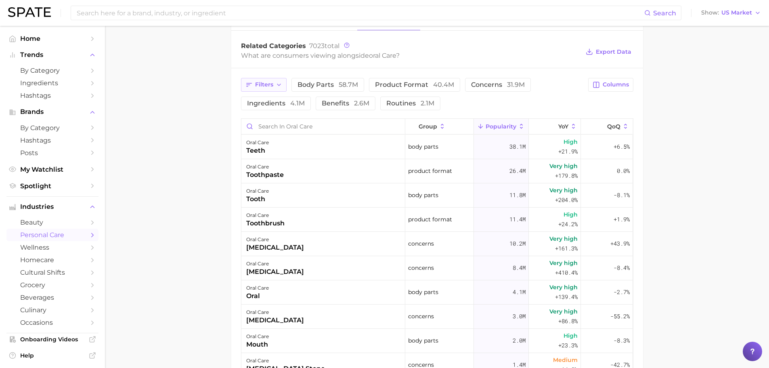
click at [275, 88] on button "Filters" at bounding box center [264, 85] width 46 height 14
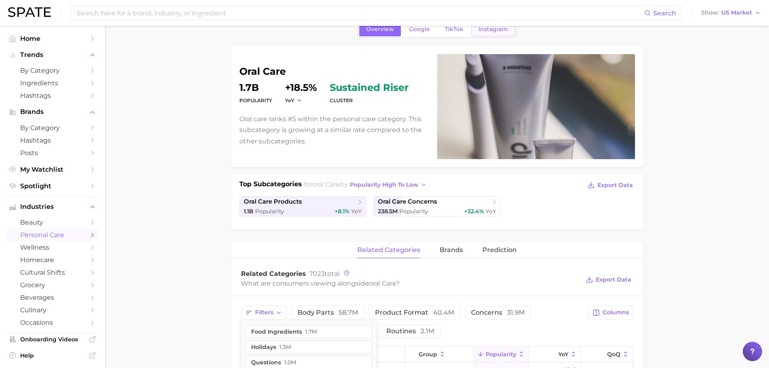
scroll to position [0, 0]
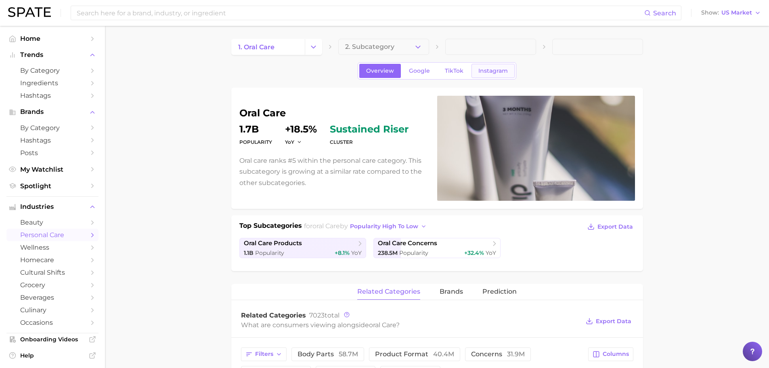
click at [483, 75] on link "Instagram" at bounding box center [492, 71] width 43 height 14
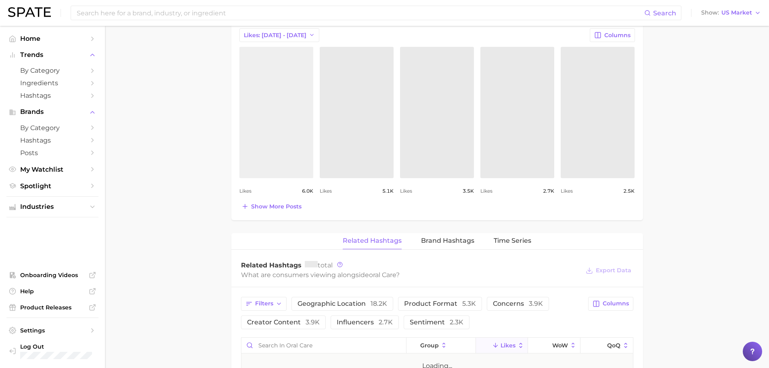
scroll to position [403, 0]
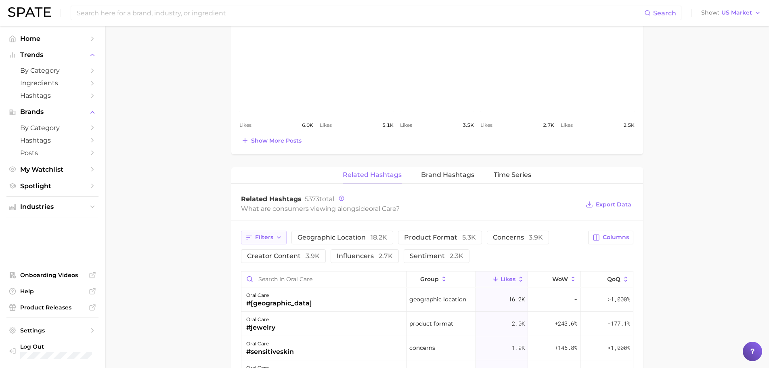
click at [256, 239] on span "Filters" at bounding box center [264, 237] width 18 height 7
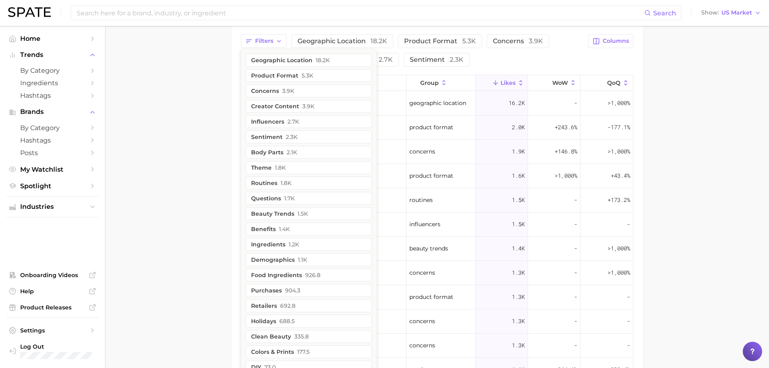
scroll to position [571, 0]
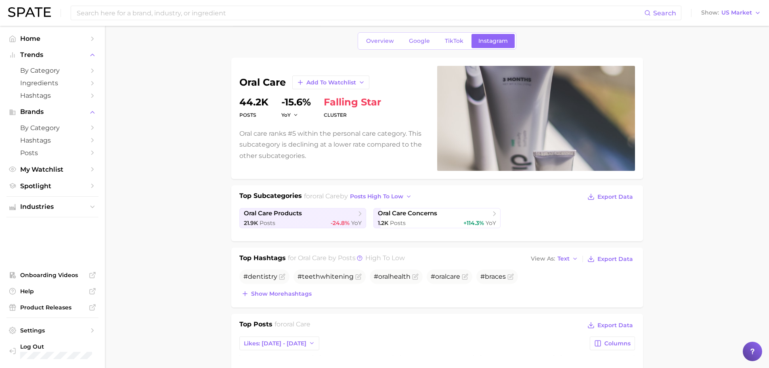
scroll to position [0, 0]
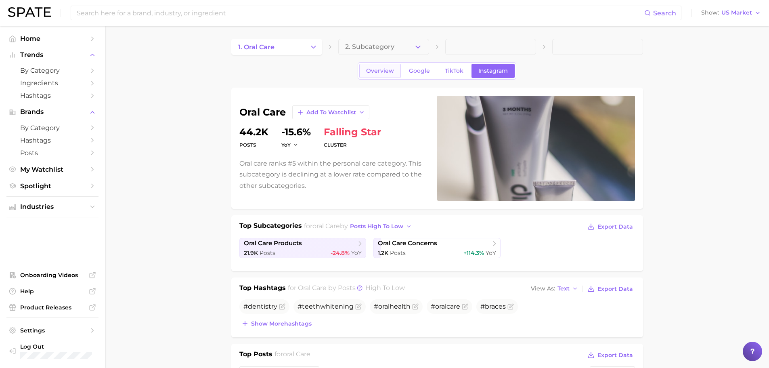
click at [374, 69] on span "Overview" at bounding box center [380, 70] width 28 height 7
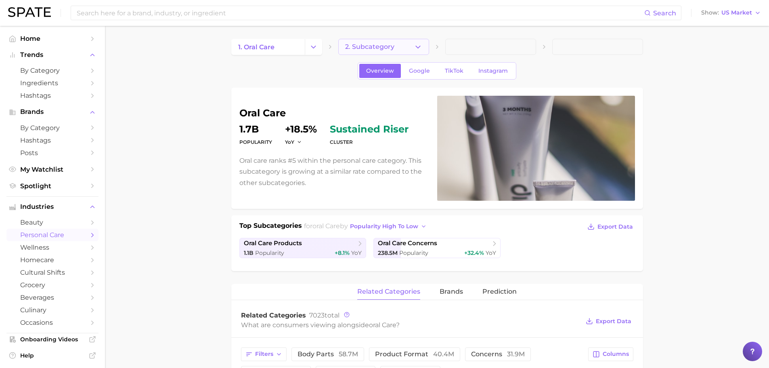
click at [378, 44] on span "2. Subcategory" at bounding box center [369, 46] width 49 height 7
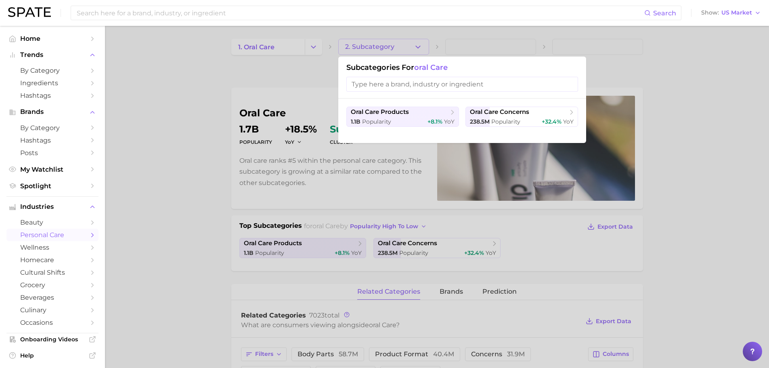
click at [195, 115] on div at bounding box center [384, 184] width 769 height 368
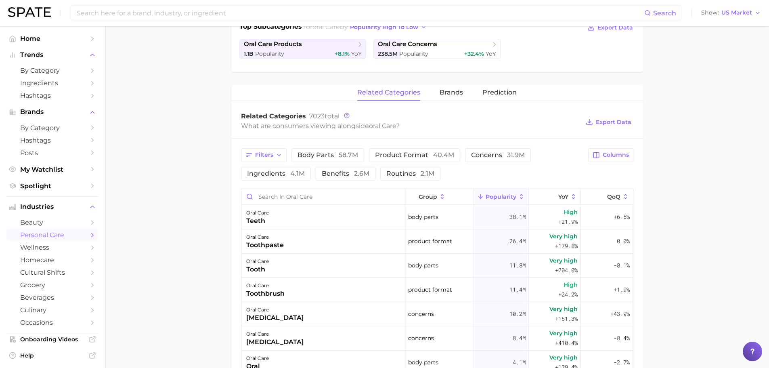
scroll to position [202, 0]
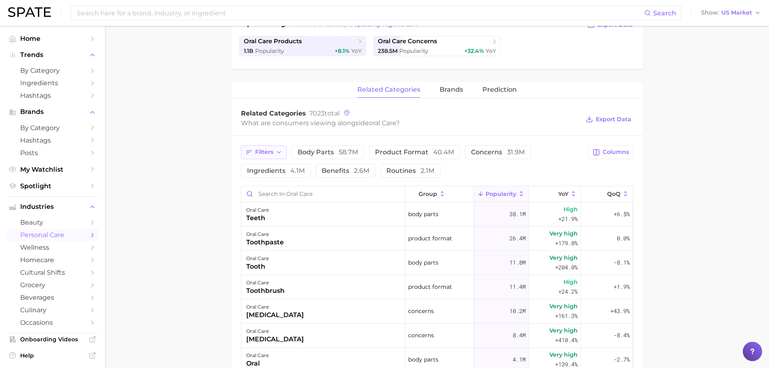
click at [252, 152] on icon "button" at bounding box center [248, 151] width 7 height 7
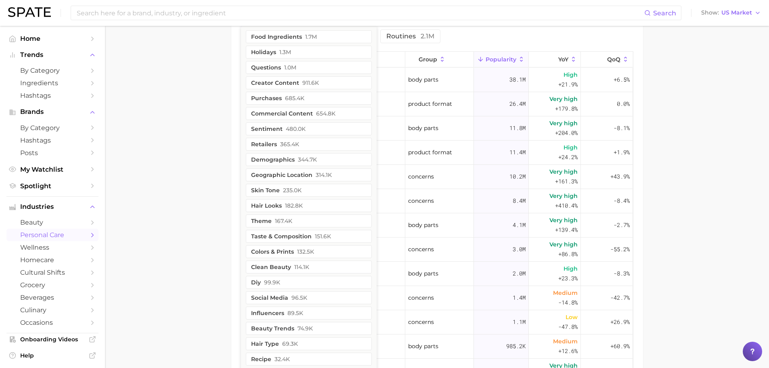
scroll to position [269, 0]
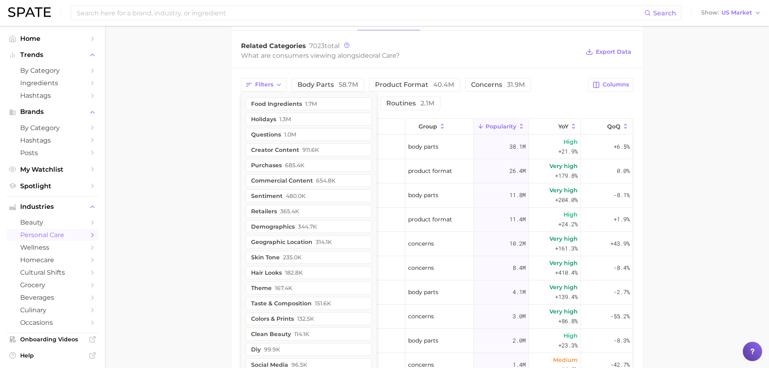
click at [210, 154] on main "1. oral care 2. Subcategory Overview Google TikTok Instagram oral care Populari…" at bounding box center [437, 146] width 664 height 779
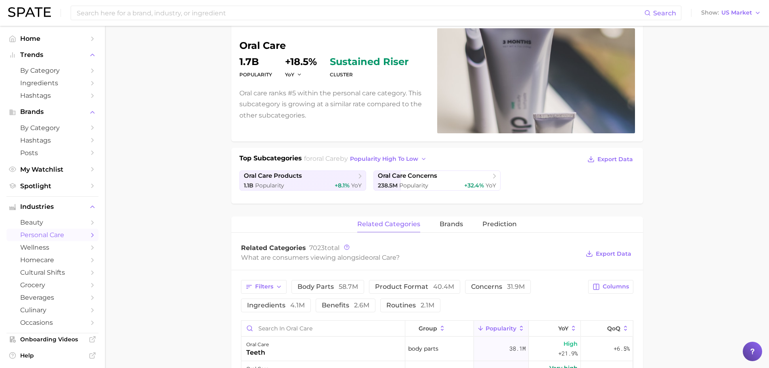
scroll to position [0, 0]
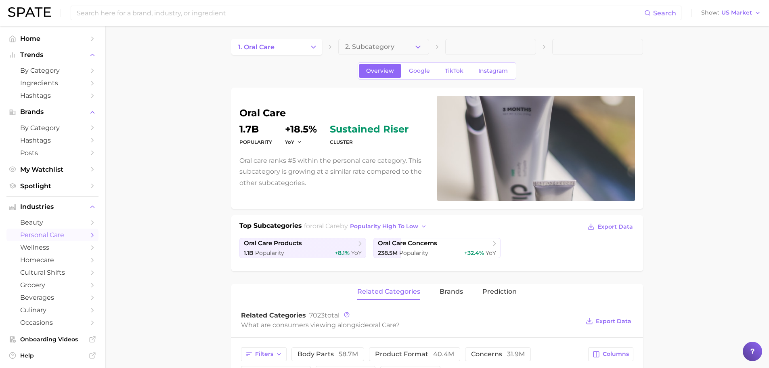
click at [359, 132] on span "sustained riser" at bounding box center [369, 129] width 79 height 10
click at [345, 143] on dt "cluster" at bounding box center [369, 142] width 79 height 10
click at [424, 72] on span "Google" at bounding box center [419, 70] width 21 height 7
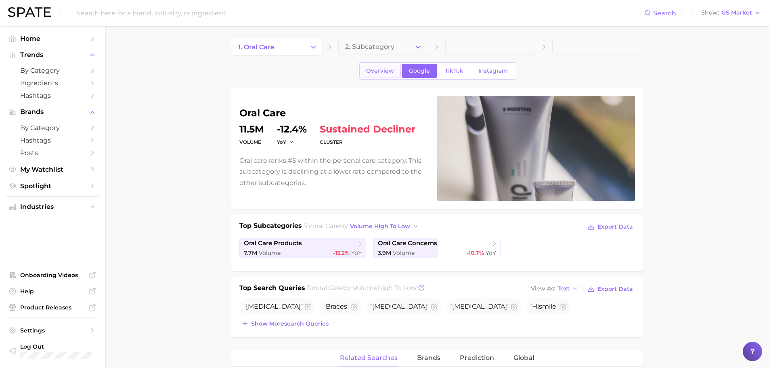
click at [386, 69] on span "Overview" at bounding box center [380, 70] width 28 height 7
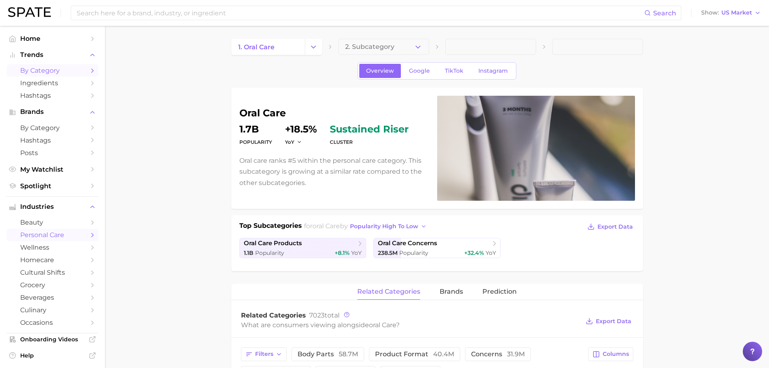
click at [58, 72] on span "by Category" at bounding box center [52, 71] width 65 height 8
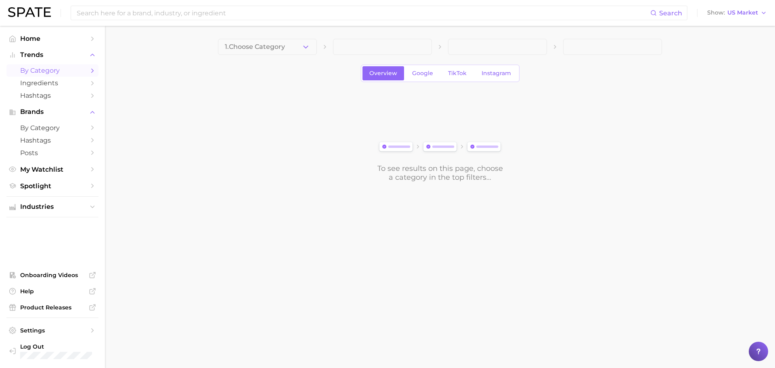
click at [235, 46] on span "1. Choose Category" at bounding box center [255, 46] width 60 height 7
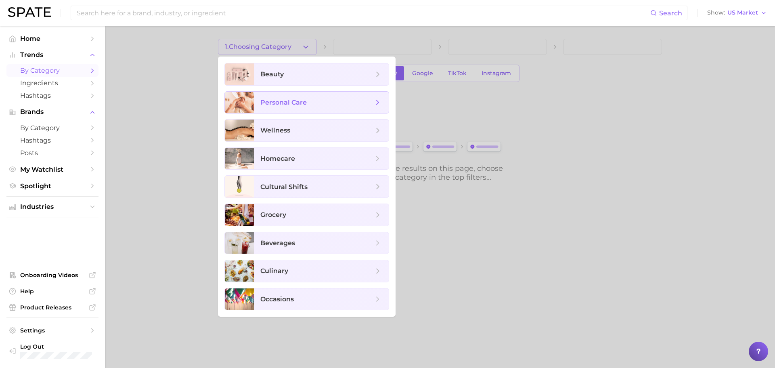
click at [376, 102] on icon at bounding box center [377, 102] width 9 height 9
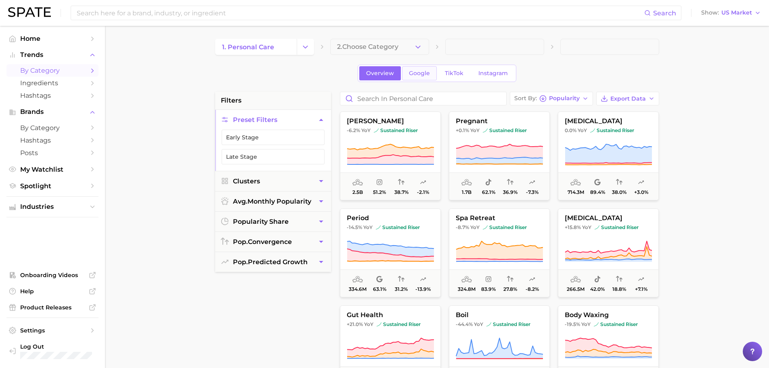
click at [421, 70] on span "Google" at bounding box center [419, 73] width 21 height 7
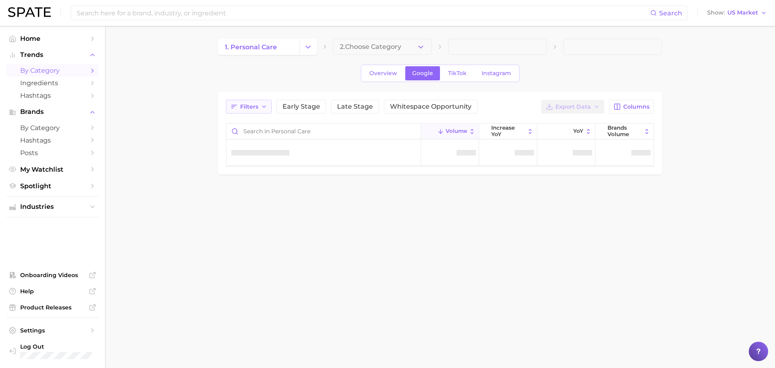
click at [253, 109] on span "Filters" at bounding box center [249, 106] width 18 height 7
click at [447, 76] on link "TikTok" at bounding box center [457, 73] width 32 height 14
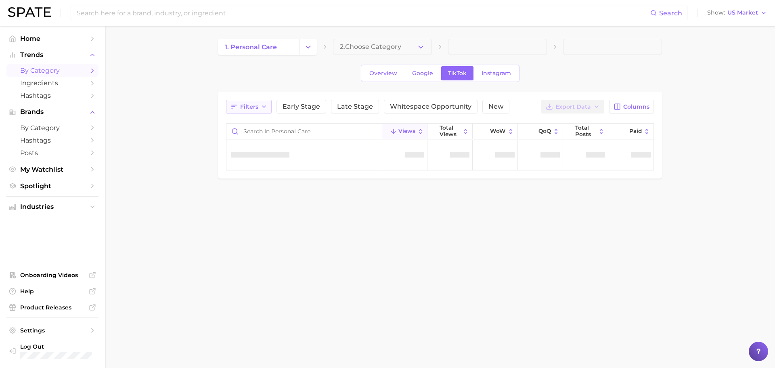
click at [238, 106] on button "Filters" at bounding box center [249, 107] width 46 height 14
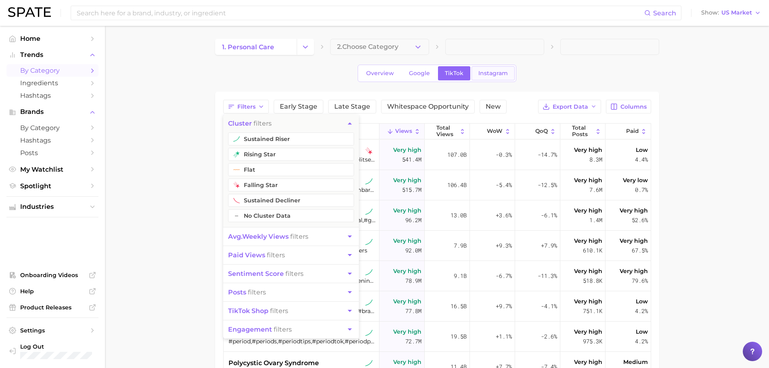
click at [512, 70] on link "Instagram" at bounding box center [492, 73] width 43 height 14
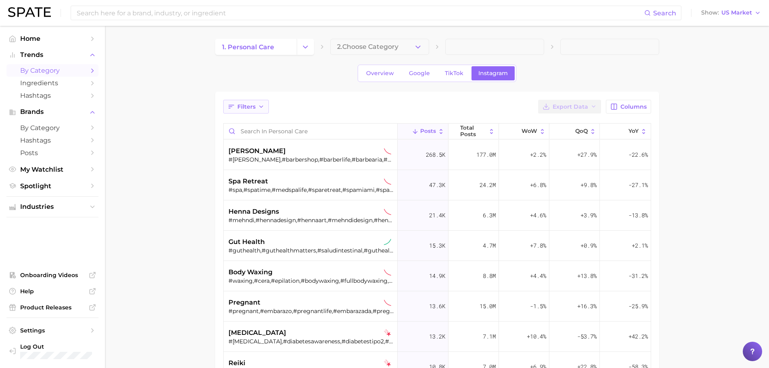
click at [245, 105] on span "Filters" at bounding box center [246, 106] width 18 height 7
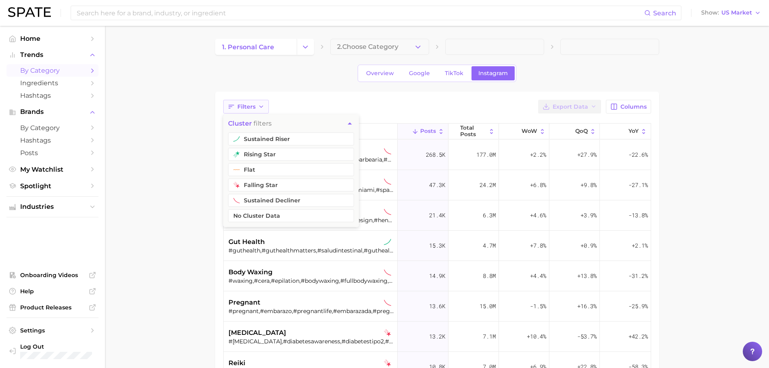
click at [244, 105] on span "Filters" at bounding box center [246, 106] width 18 height 7
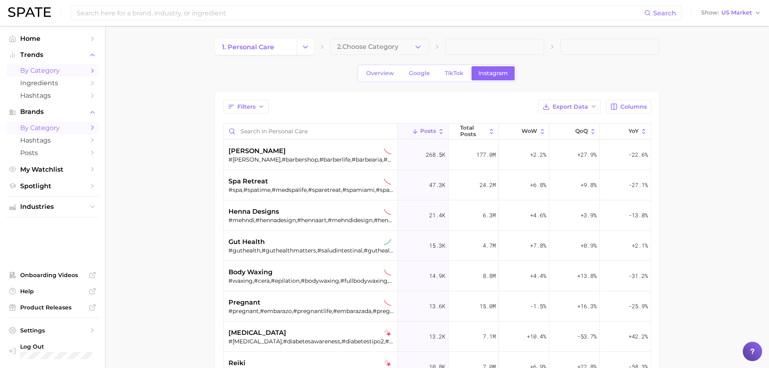
click at [48, 127] on span "by Category" at bounding box center [52, 128] width 65 height 8
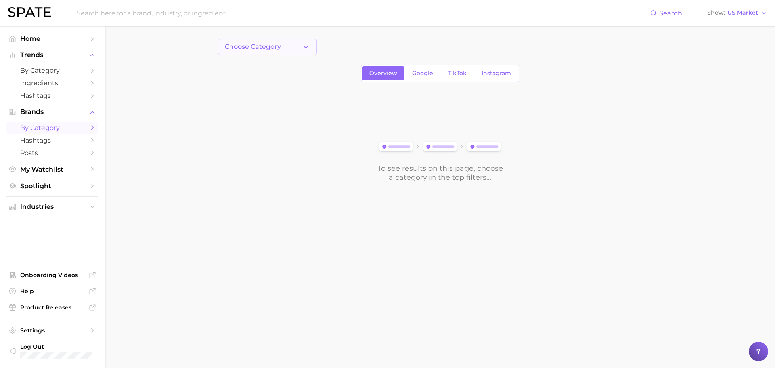
click at [261, 45] on span "Choose Category" at bounding box center [253, 46] width 56 height 7
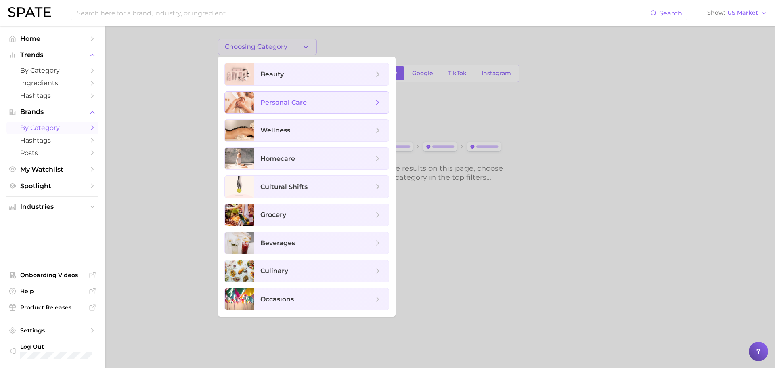
click at [282, 102] on span "personal care" at bounding box center [283, 102] width 46 height 8
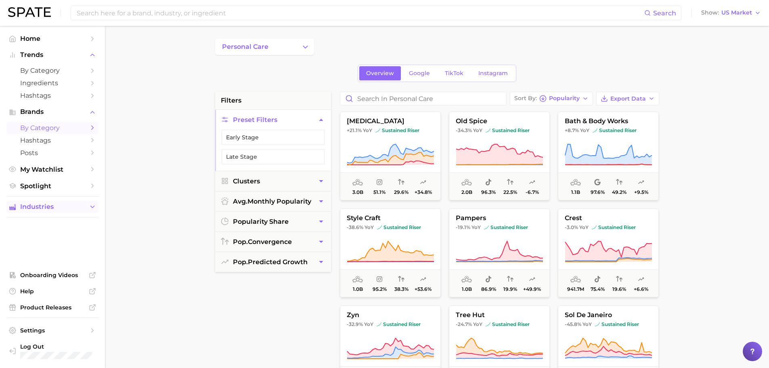
click at [49, 208] on span "Industries" at bounding box center [52, 206] width 65 height 7
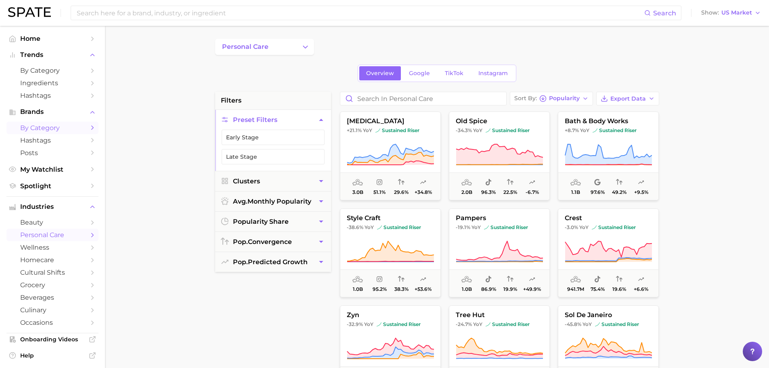
click at [52, 238] on span "personal care" at bounding box center [52, 235] width 65 height 8
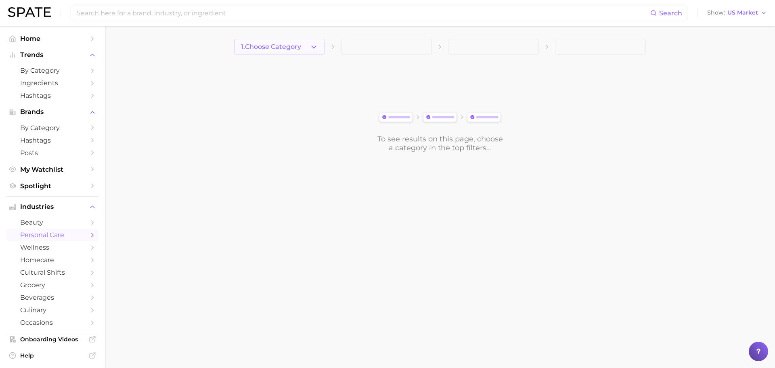
click at [276, 49] on span "1. Choose Category" at bounding box center [271, 46] width 60 height 7
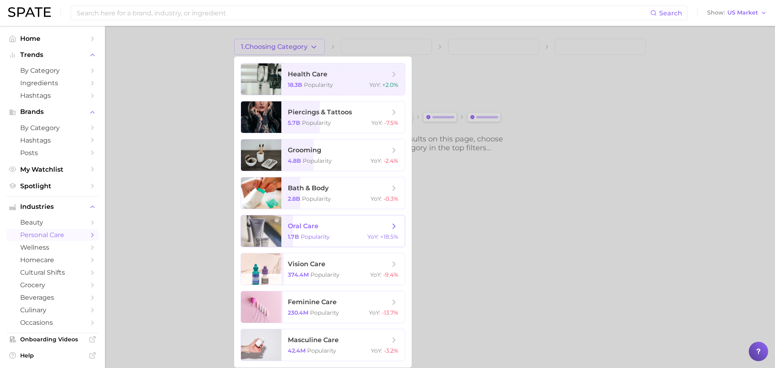
click at [324, 229] on span "oral care" at bounding box center [339, 225] width 102 height 9
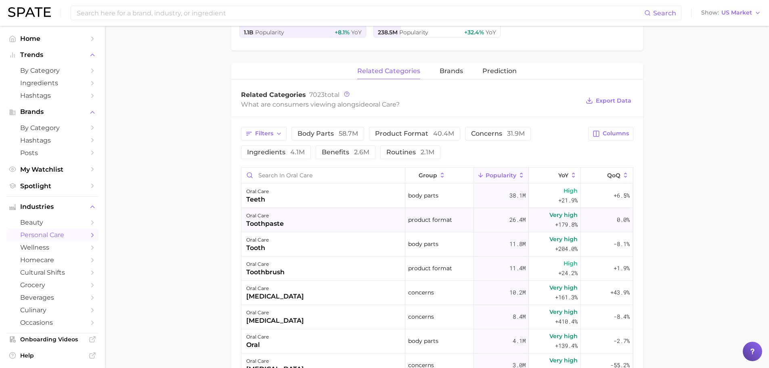
scroll to position [202, 0]
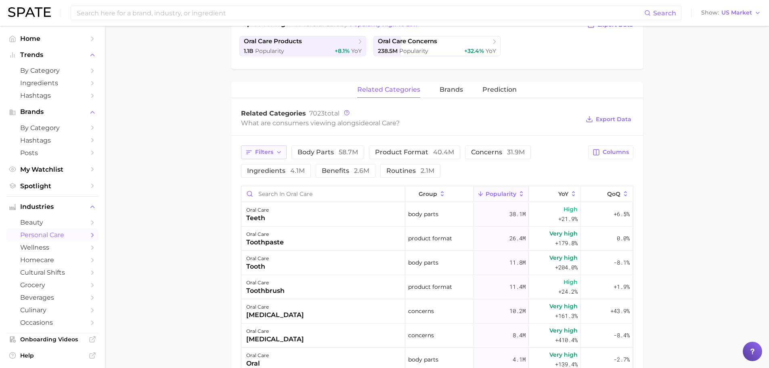
click at [270, 148] on span "Filters" at bounding box center [264, 151] width 18 height 7
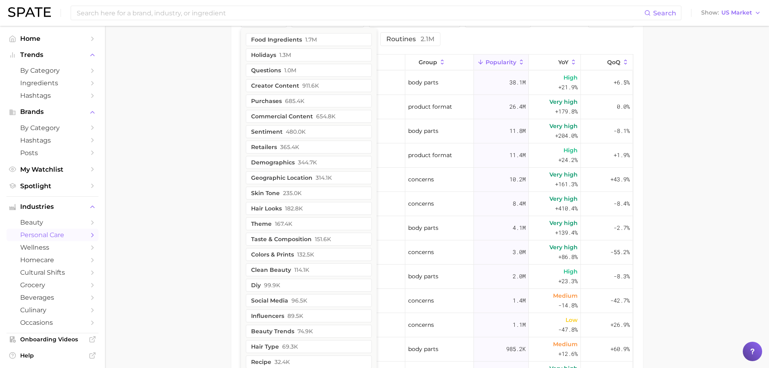
scroll to position [336, 0]
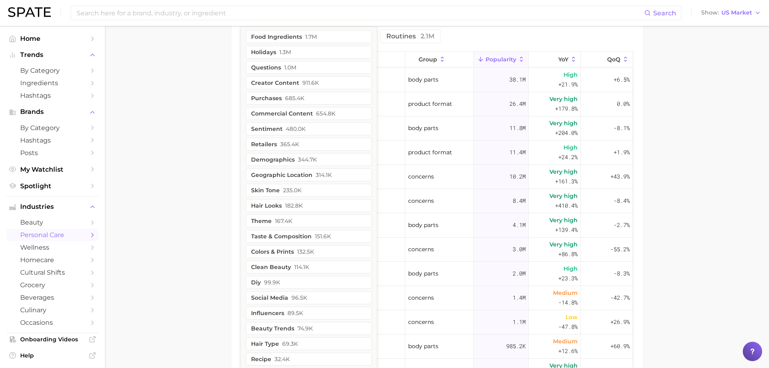
click at [171, 150] on main "1. oral care 2. Subcategory Overview Google TikTok Instagram oral care Populari…" at bounding box center [437, 79] width 664 height 779
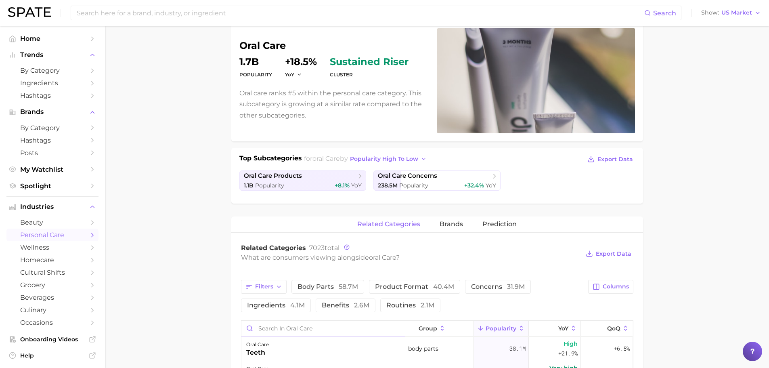
scroll to position [0, 0]
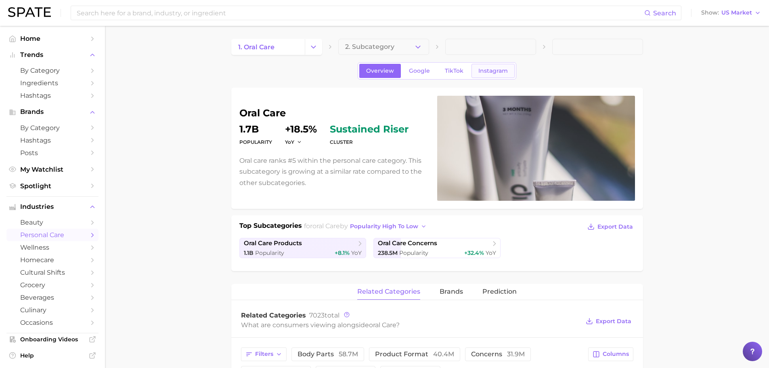
click at [480, 70] on span "Instagram" at bounding box center [492, 70] width 29 height 7
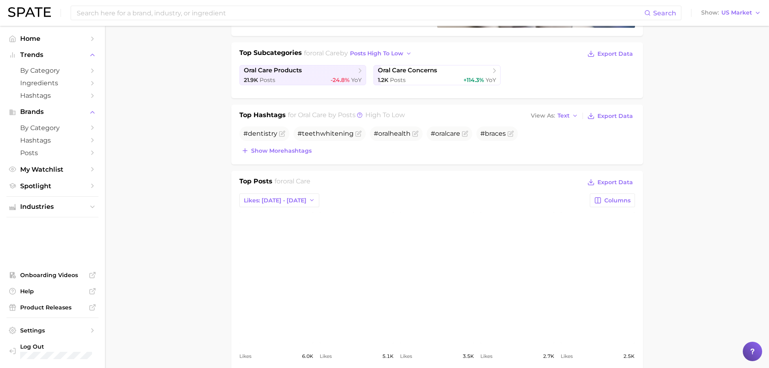
scroll to position [202, 0]
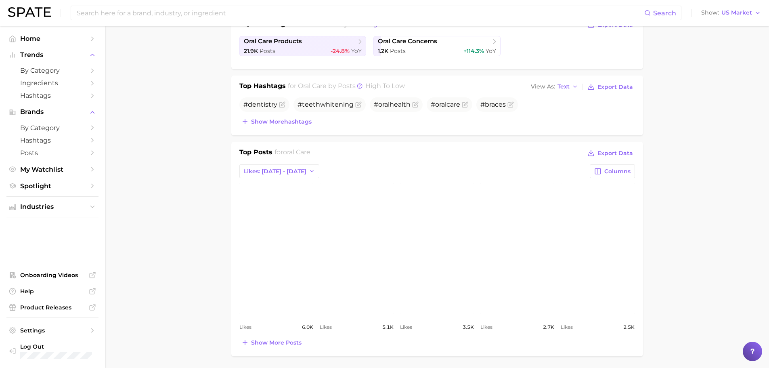
click at [438, 273] on link "view post on Instagram" at bounding box center [437, 248] width 74 height 131
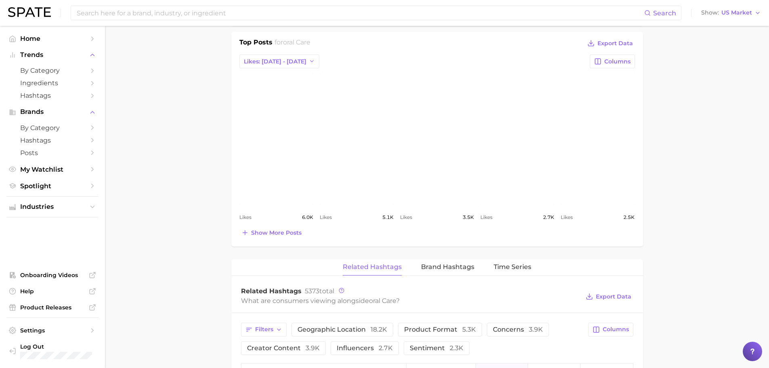
scroll to position [269, 0]
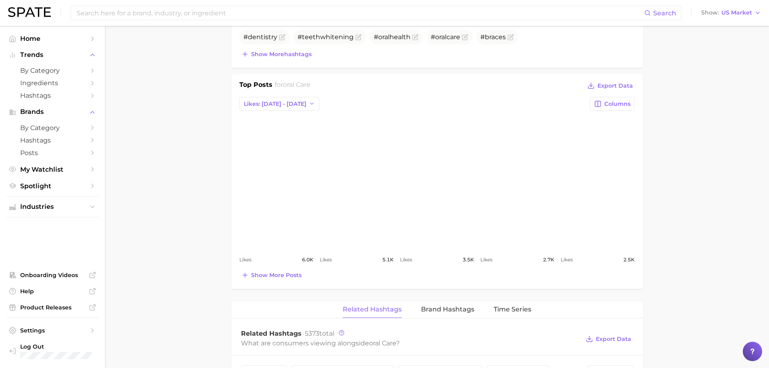
click at [434, 198] on link "view post on Instagram" at bounding box center [437, 180] width 74 height 131
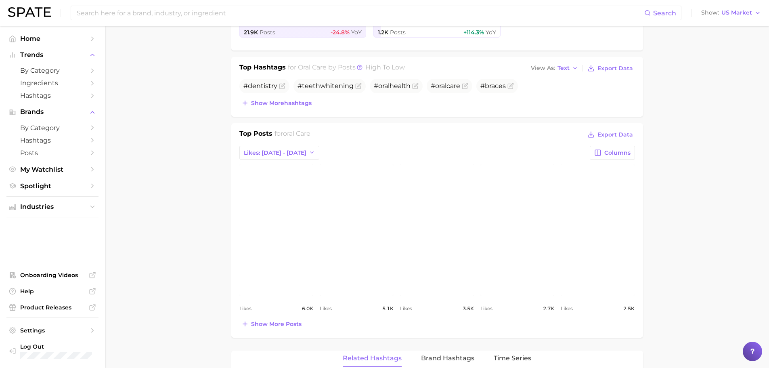
scroll to position [202, 0]
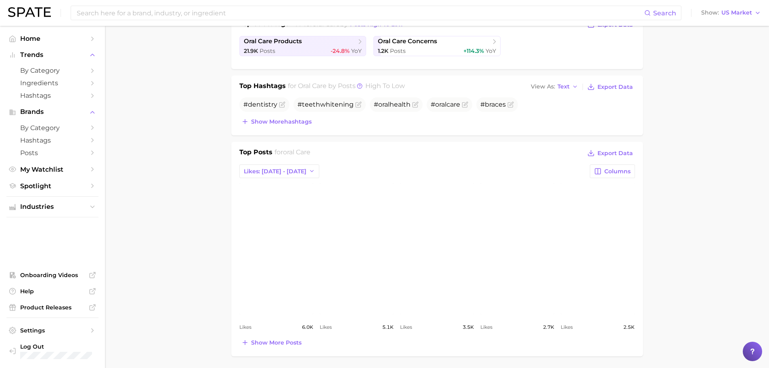
click at [600, 232] on link "view post on Instagram" at bounding box center [597, 248] width 74 height 131
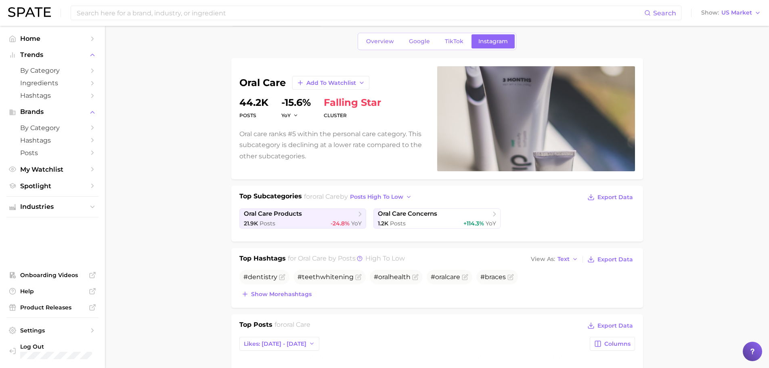
scroll to position [0, 0]
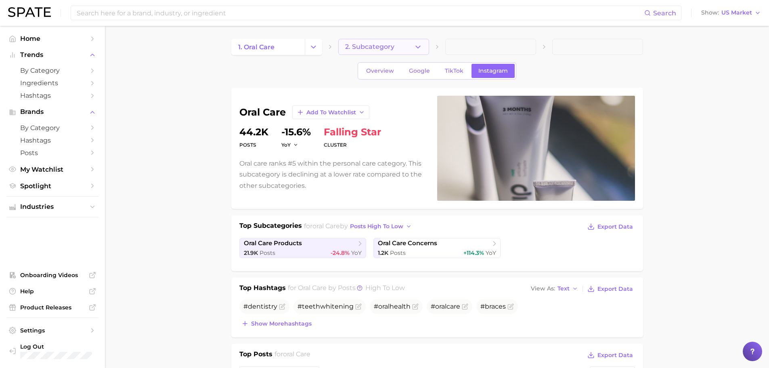
click at [415, 46] on icon "button" at bounding box center [418, 47] width 8 height 8
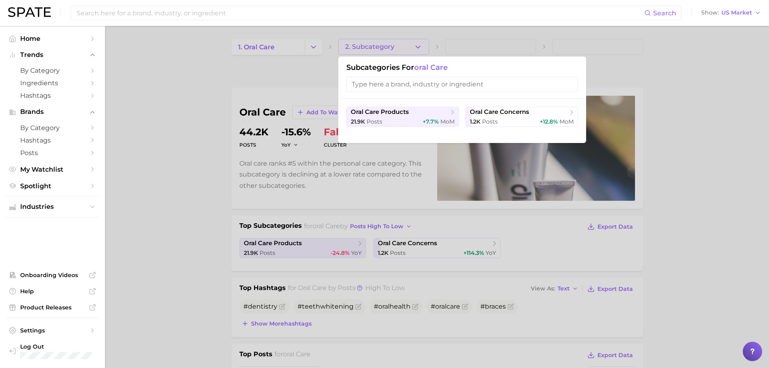
click at [415, 46] on div at bounding box center [384, 184] width 769 height 368
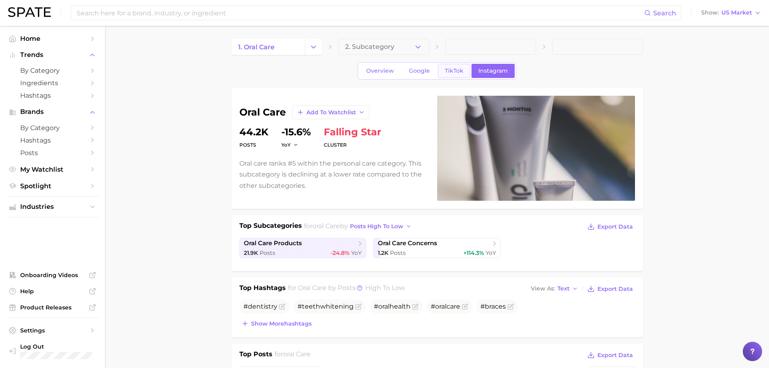
click at [458, 65] on link "TikTok" at bounding box center [454, 71] width 32 height 14
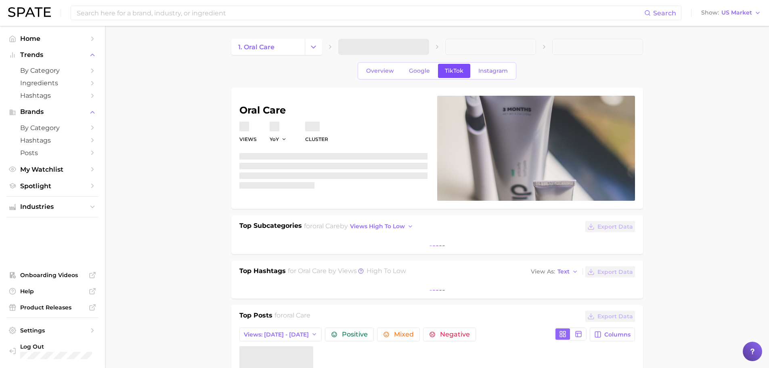
click at [462, 65] on link "TikTok" at bounding box center [454, 71] width 32 height 14
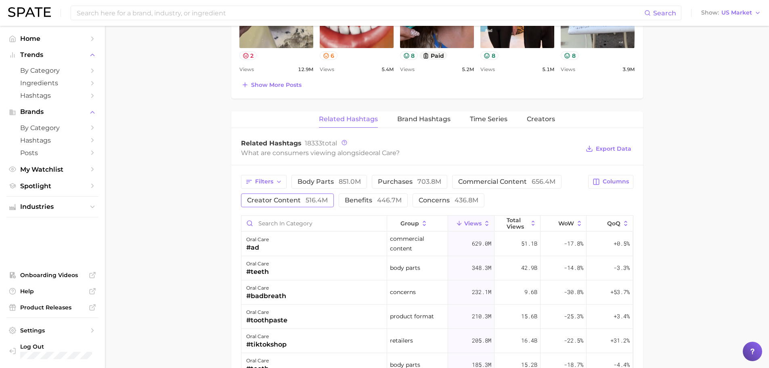
scroll to position [538, 0]
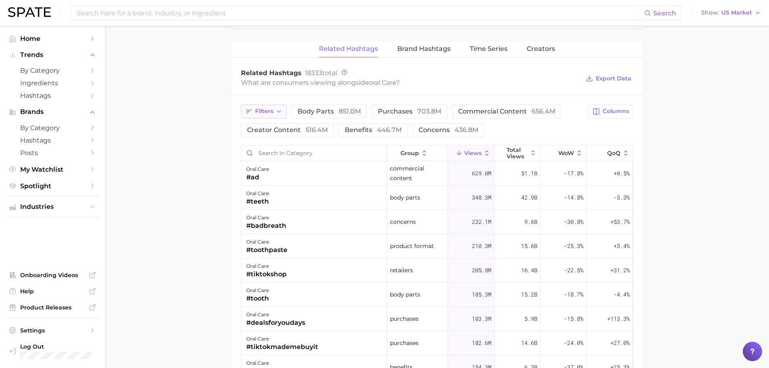
click at [264, 111] on span "Filters" at bounding box center [264, 111] width 18 height 7
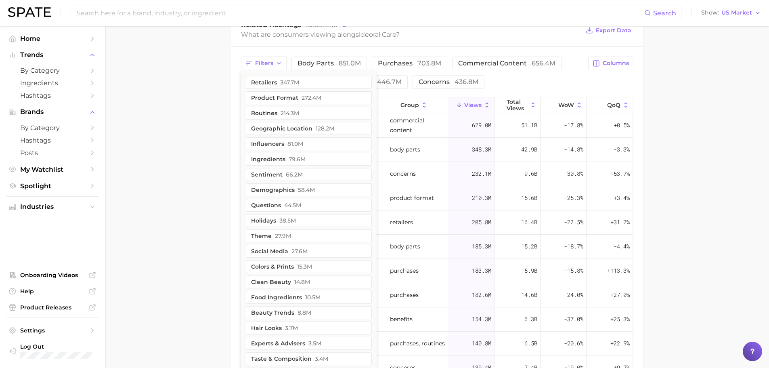
scroll to position [605, 0]
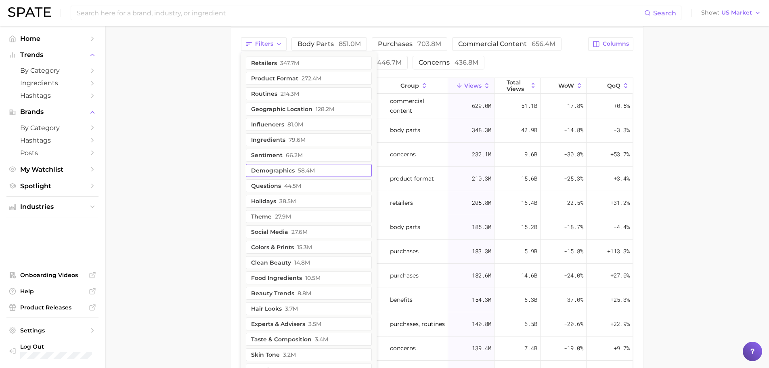
click at [259, 170] on button "demographics 58.4m" at bounding box center [309, 170] width 126 height 13
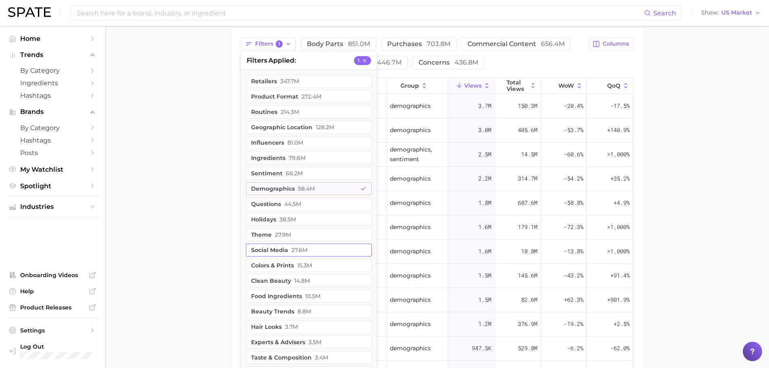
click at [273, 249] on button "social media 27.6m" at bounding box center [309, 249] width 126 height 13
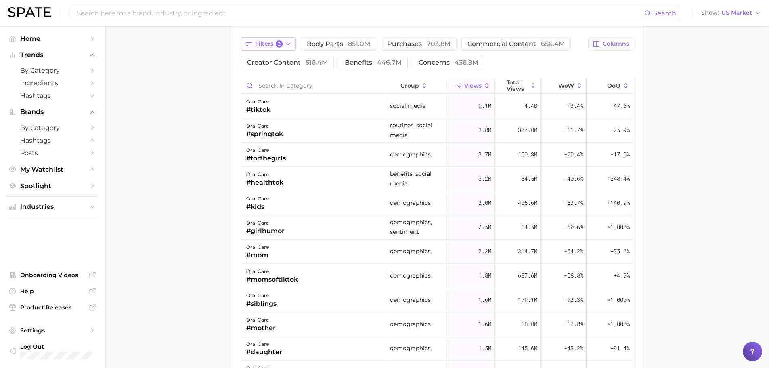
click at [278, 45] on span "2" at bounding box center [279, 43] width 7 height 7
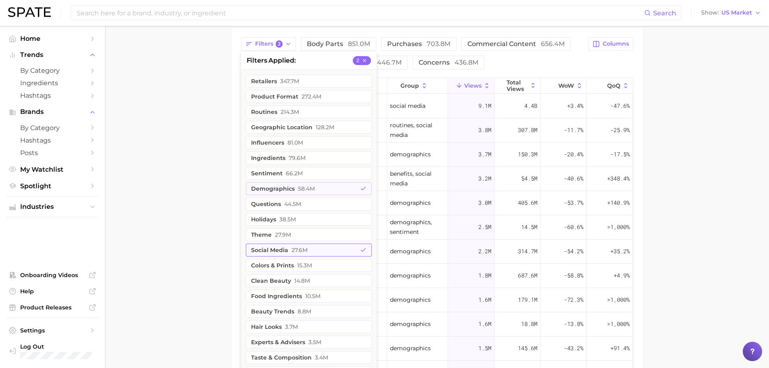
click at [278, 246] on button "social media 27.6m" at bounding box center [309, 249] width 126 height 13
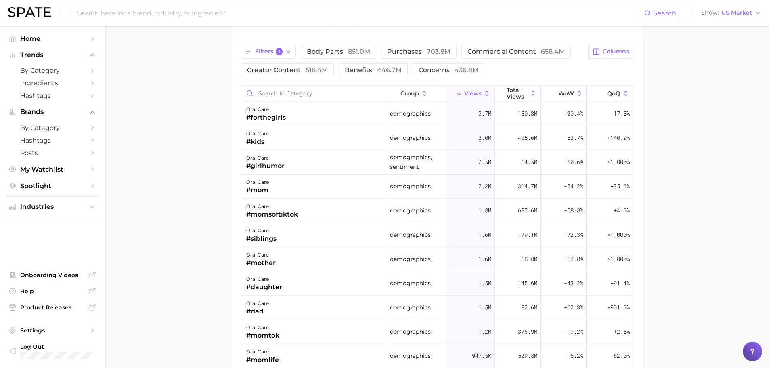
scroll to position [598, 0]
click at [275, 49] on span "Filters 1" at bounding box center [269, 50] width 28 height 7
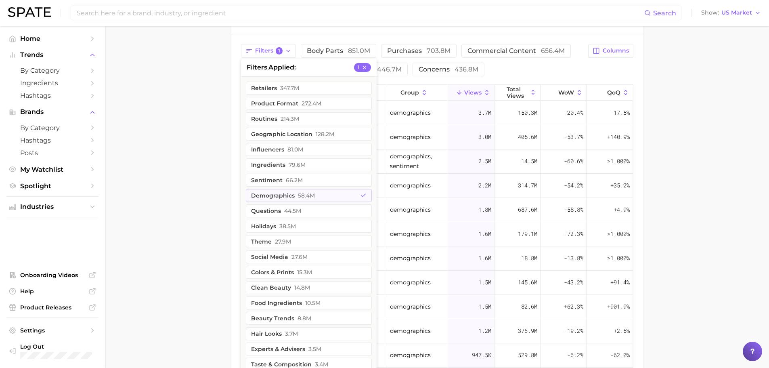
scroll to position [665, 0]
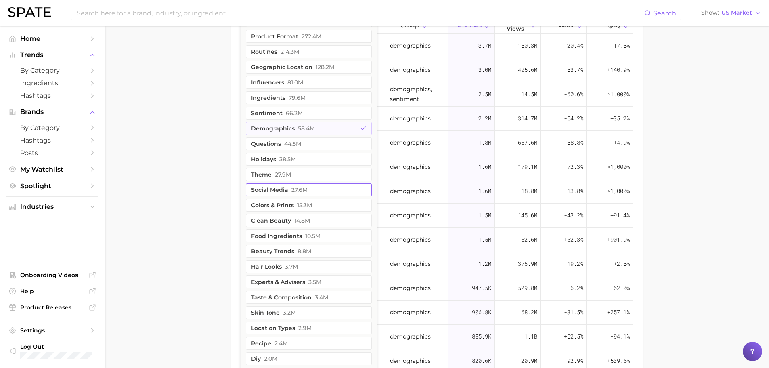
click at [258, 184] on button "social media 27.6m" at bounding box center [309, 189] width 126 height 13
click at [269, 127] on button "demographics 58.4m" at bounding box center [309, 128] width 126 height 13
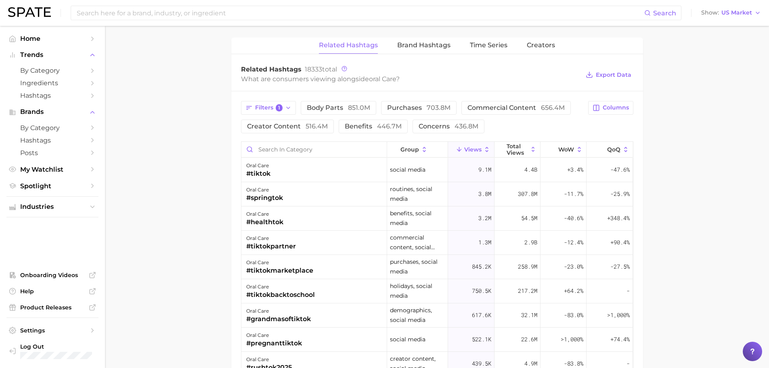
scroll to position [533, 0]
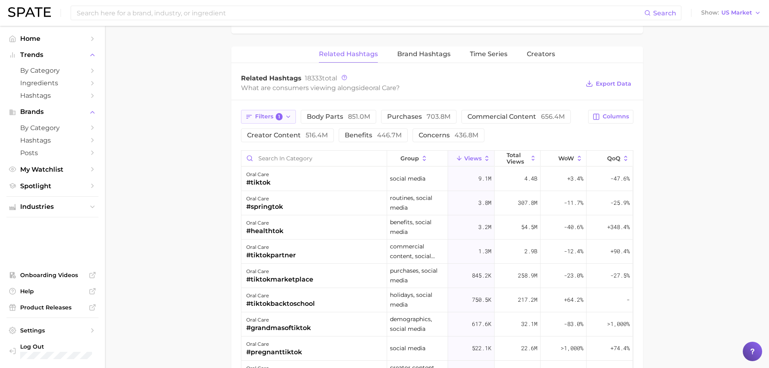
click at [273, 118] on span "Filters 1" at bounding box center [269, 116] width 28 height 7
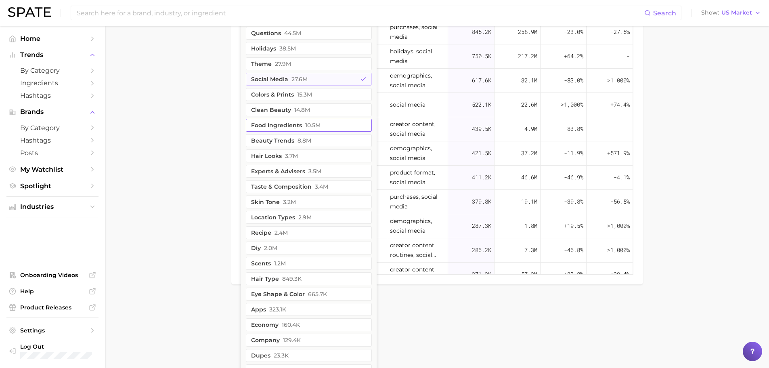
scroll to position [802, 0]
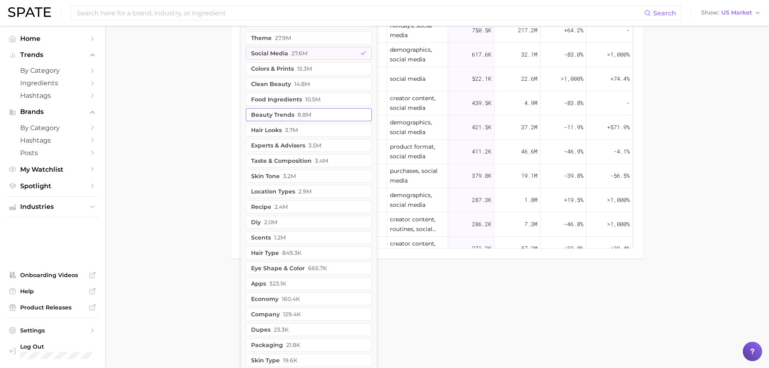
click at [307, 117] on span "8.8m" at bounding box center [304, 114] width 14 height 6
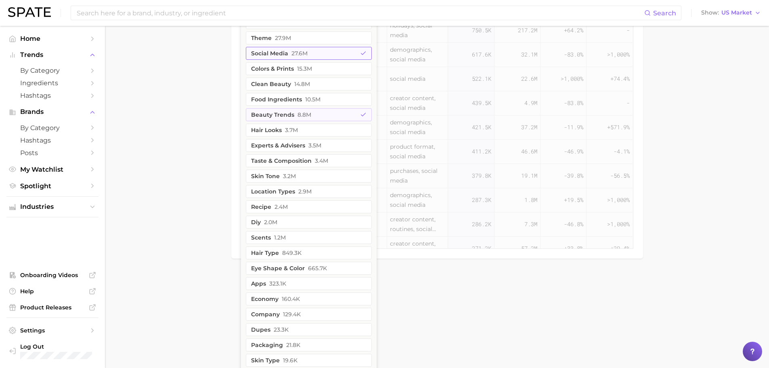
click at [291, 55] on span "27.6m" at bounding box center [299, 53] width 16 height 6
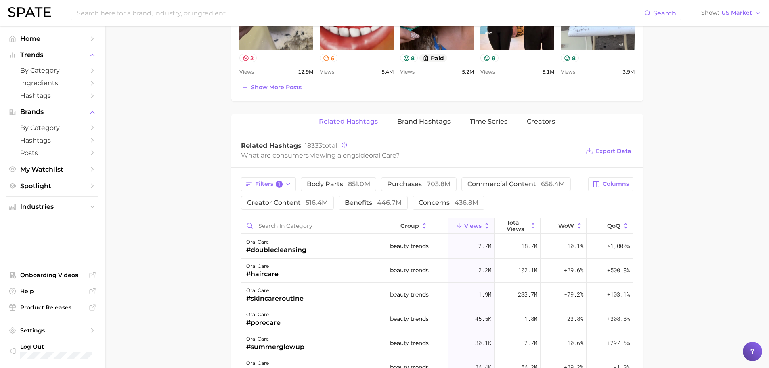
scroll to position [599, 0]
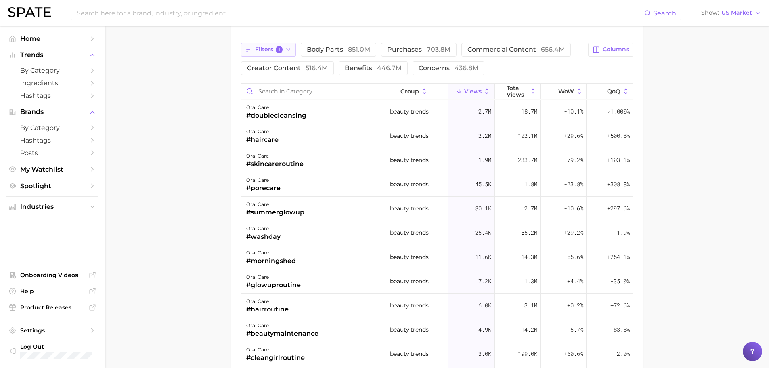
click at [267, 43] on button "Filters 1" at bounding box center [268, 50] width 55 height 14
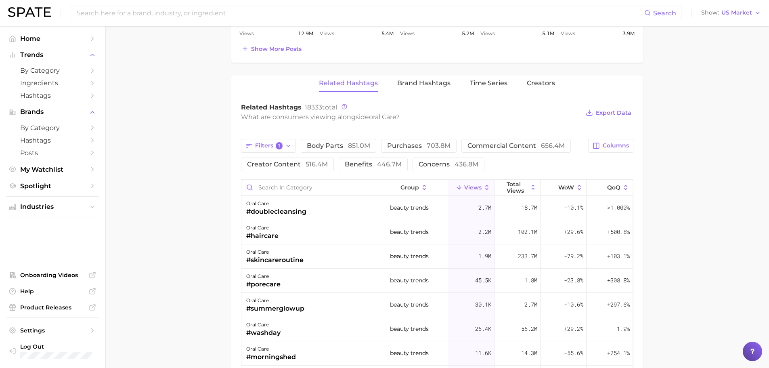
scroll to position [538, 0]
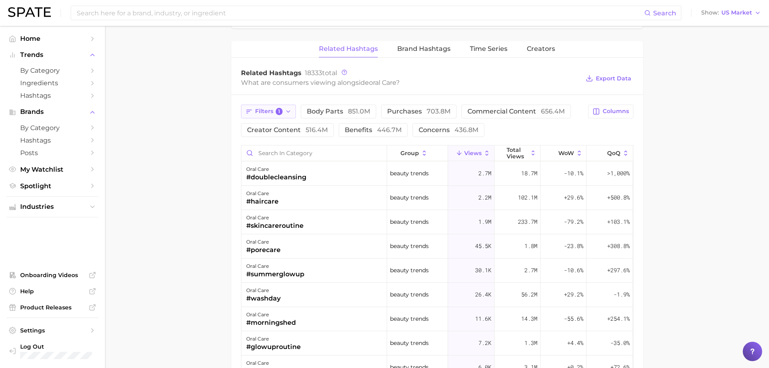
click at [267, 109] on span "Filters 1" at bounding box center [269, 111] width 28 height 7
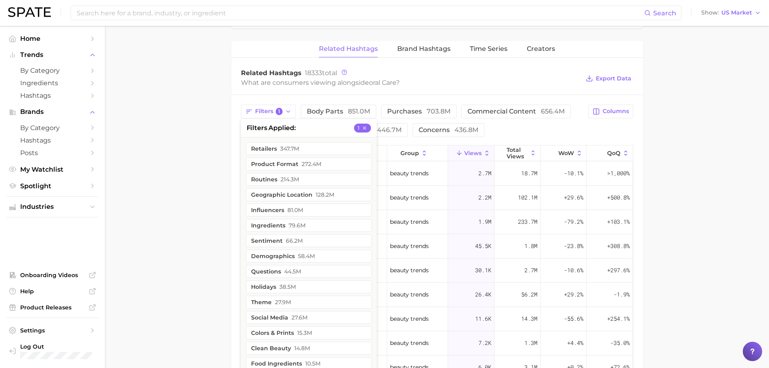
click at [274, 192] on button "geographic location 128.2m" at bounding box center [309, 194] width 126 height 13
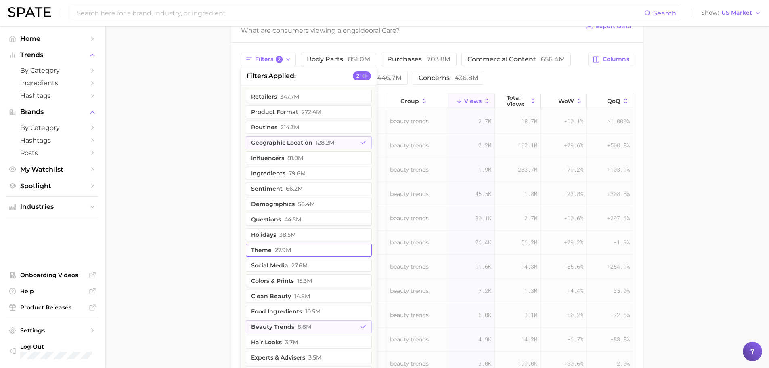
scroll to position [673, 0]
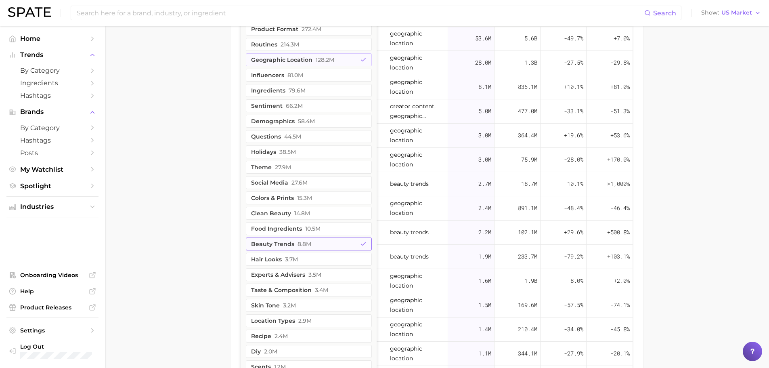
click at [288, 243] on button "beauty trends 8.8m" at bounding box center [309, 243] width 126 height 13
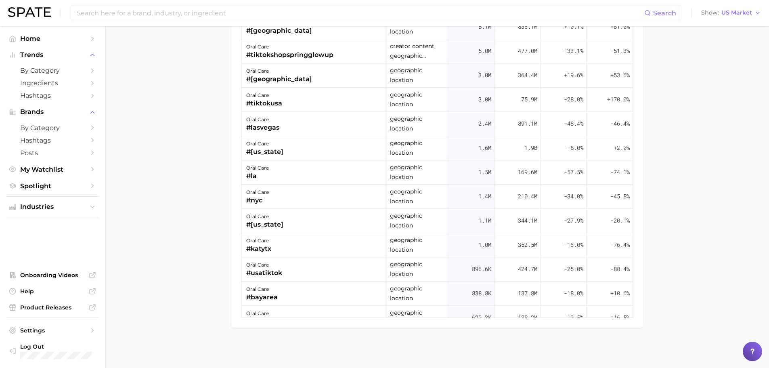
scroll to position [464, 0]
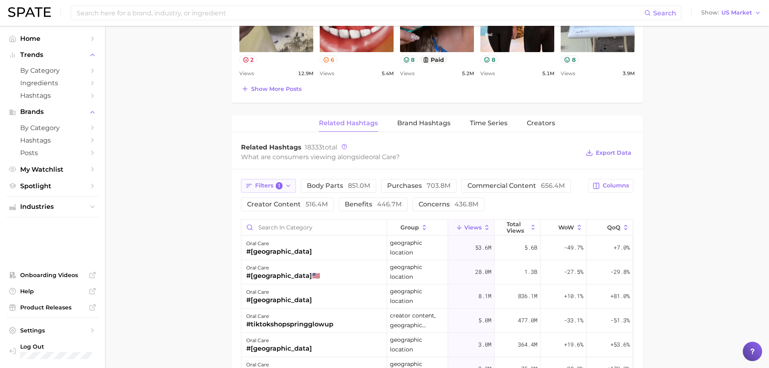
click at [263, 184] on span "Filters 1" at bounding box center [269, 185] width 28 height 7
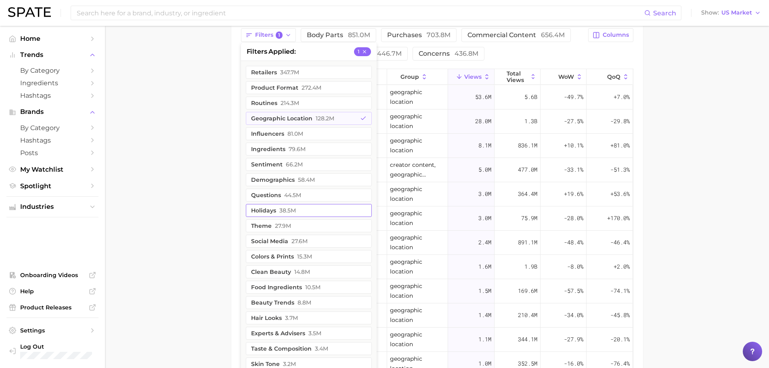
scroll to position [598, 0]
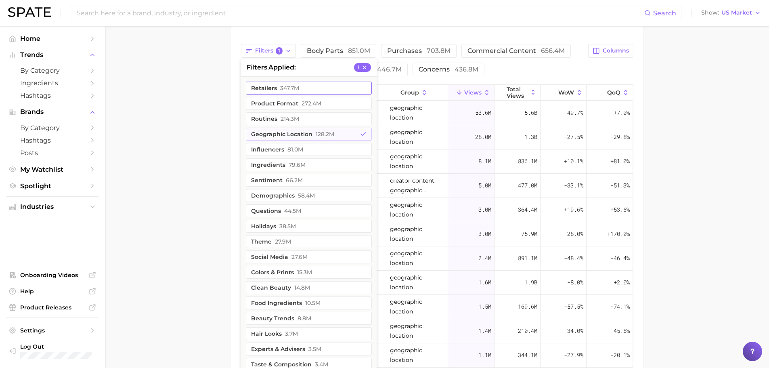
click at [274, 94] on button "retailers 347.7m" at bounding box center [309, 87] width 126 height 13
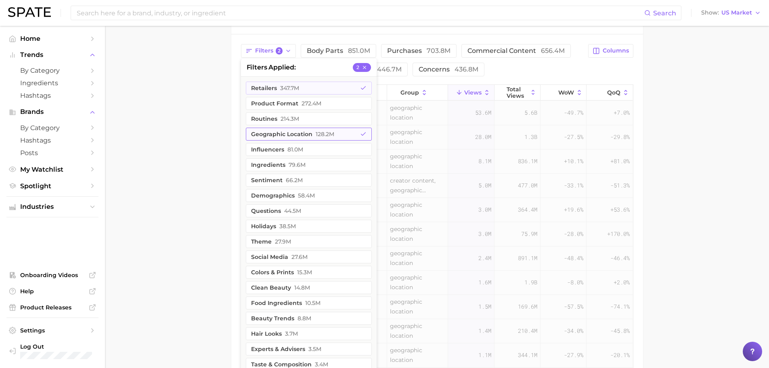
drag, startPoint x: 276, startPoint y: 130, endPoint x: 253, endPoint y: 132, distance: 22.6
click at [276, 131] on button "geographic location 128.2m" at bounding box center [309, 133] width 126 height 13
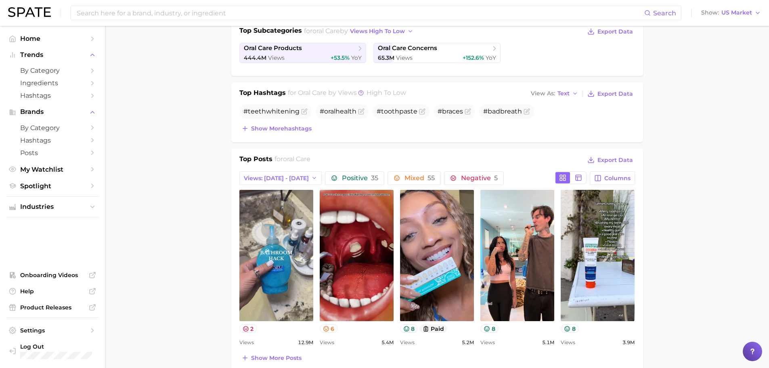
scroll to position [0, 0]
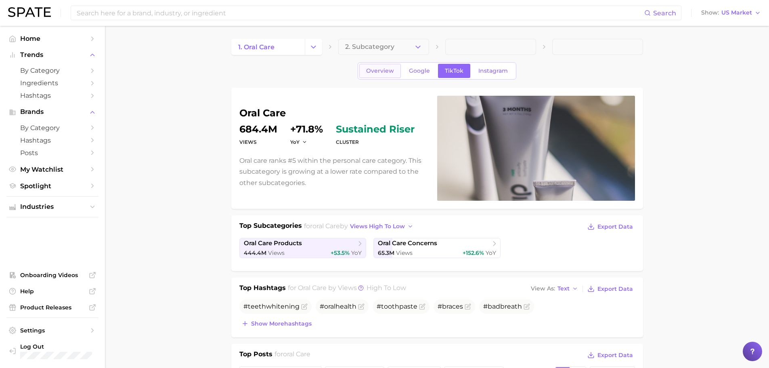
click at [381, 73] on span "Overview" at bounding box center [380, 70] width 28 height 7
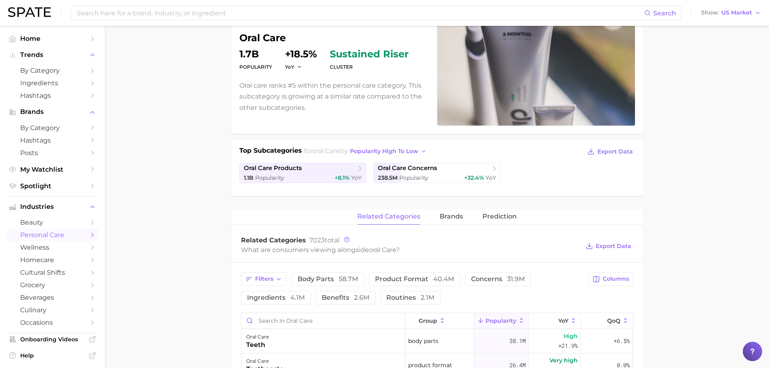
scroll to position [134, 0]
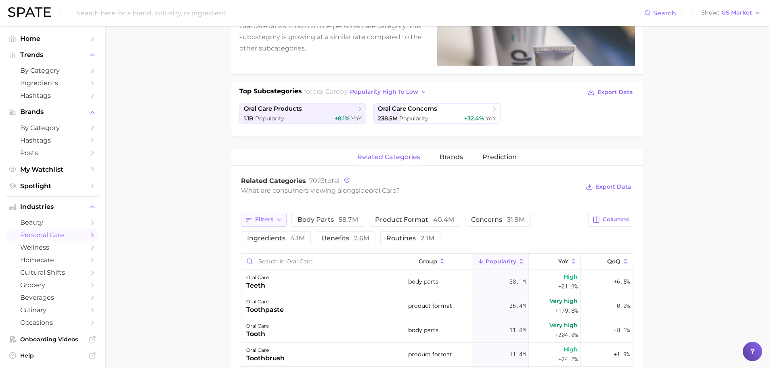
click at [257, 220] on span "Filters" at bounding box center [264, 219] width 18 height 7
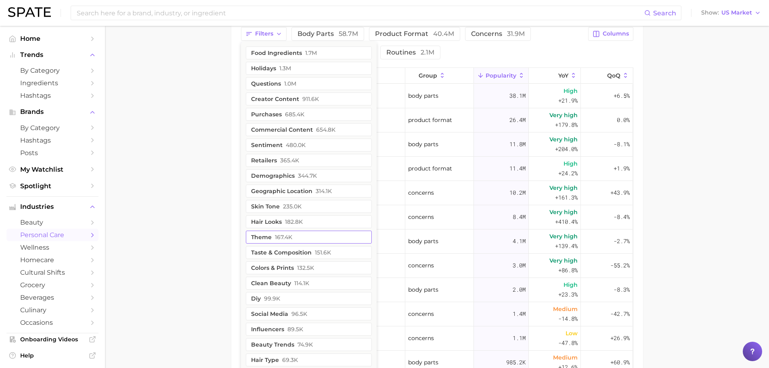
scroll to position [336, 0]
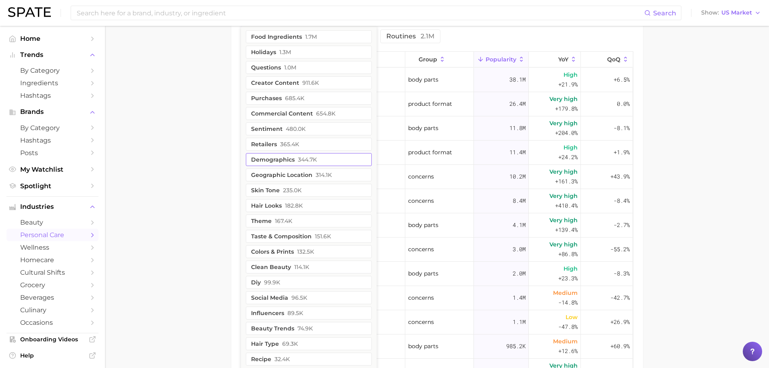
click at [272, 164] on button "demographics 344.7k" at bounding box center [309, 159] width 126 height 13
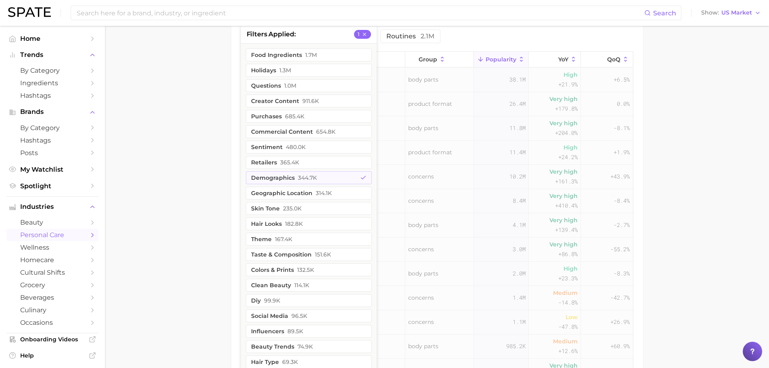
click at [196, 159] on main "1. oral care 2. Subcategory Overview Google TikTok Instagram oral care Populari…" at bounding box center [437, 79] width 664 height 779
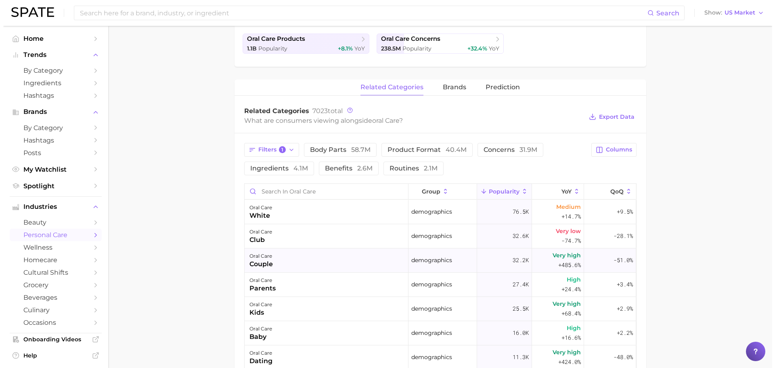
scroll to position [202, 0]
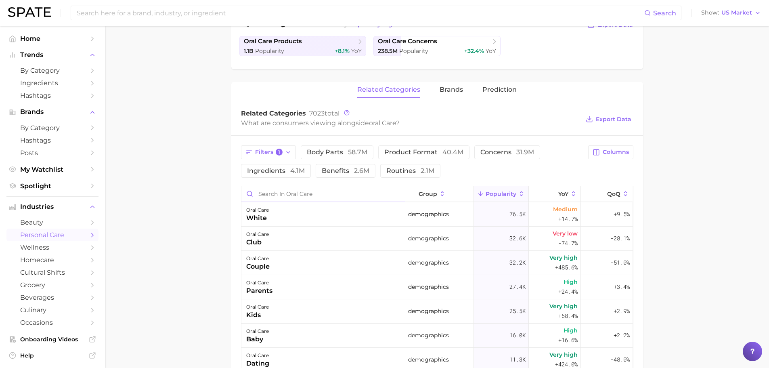
click at [314, 193] on input "Search in oral care" at bounding box center [322, 193] width 163 height 15
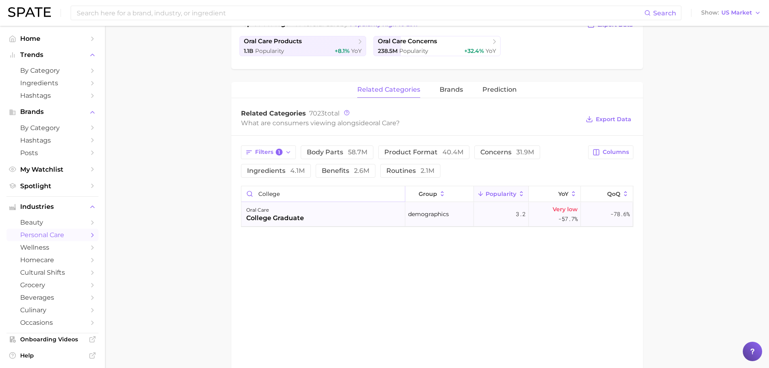
type input "College"
click at [330, 218] on div "oral care college graduate" at bounding box center [323, 214] width 164 height 24
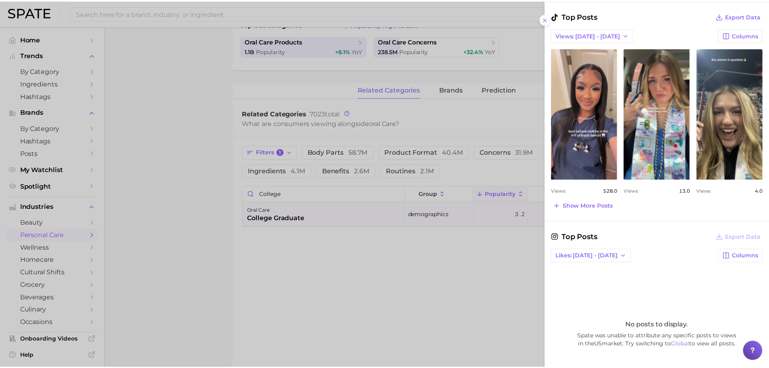
scroll to position [205, 0]
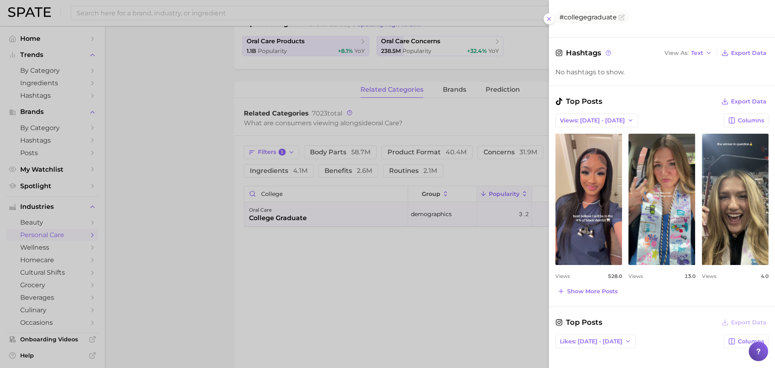
click at [391, 305] on div at bounding box center [387, 184] width 775 height 368
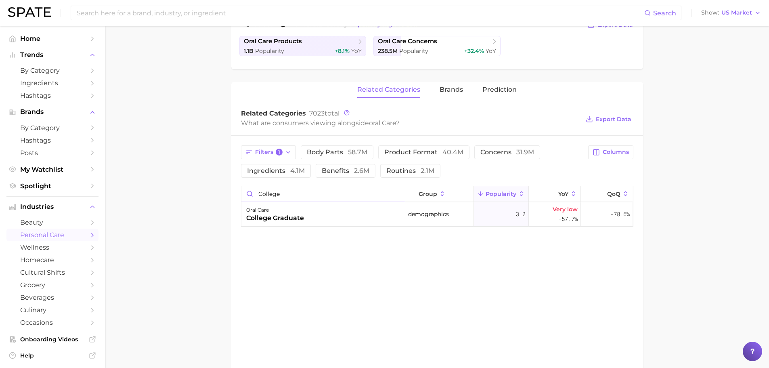
click at [295, 192] on input "College" at bounding box center [322, 193] width 163 height 15
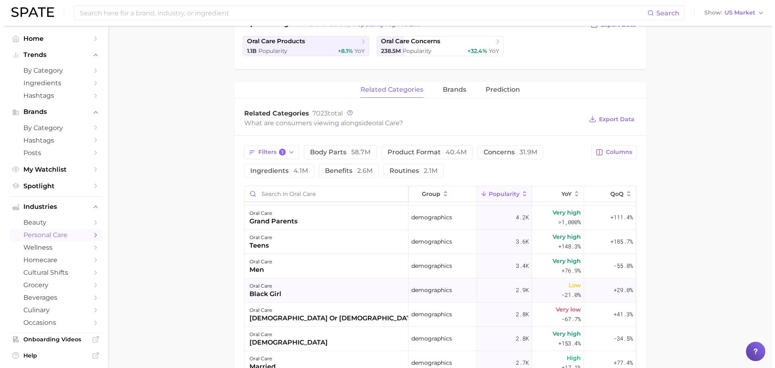
scroll to position [403, 0]
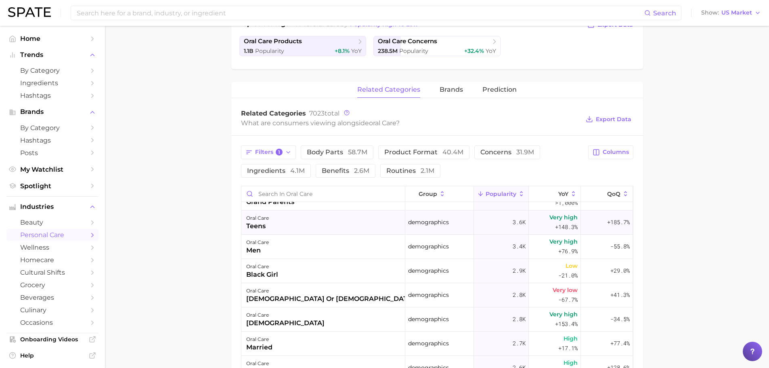
click at [277, 226] on div "oral care teens" at bounding box center [323, 222] width 164 height 24
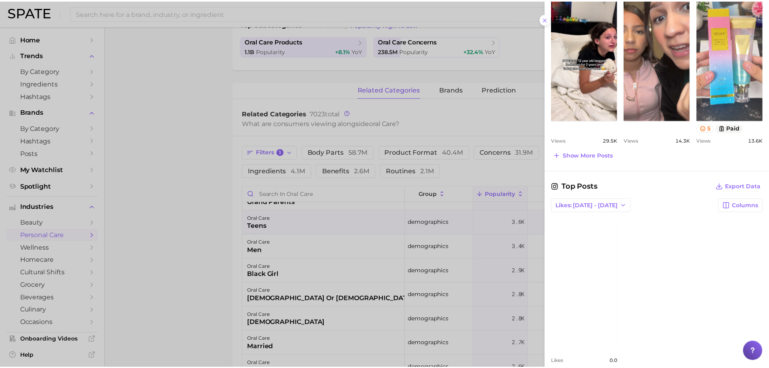
scroll to position [420, 0]
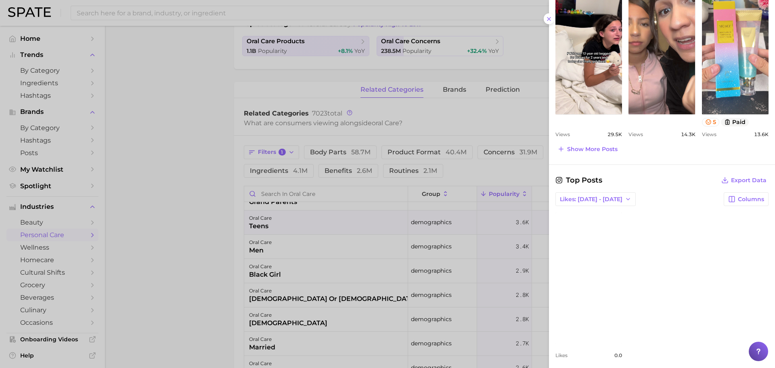
click at [176, 211] on div at bounding box center [387, 184] width 775 height 368
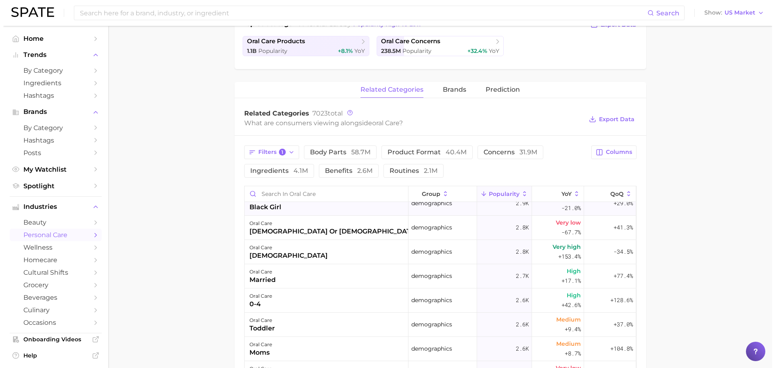
scroll to position [538, 0]
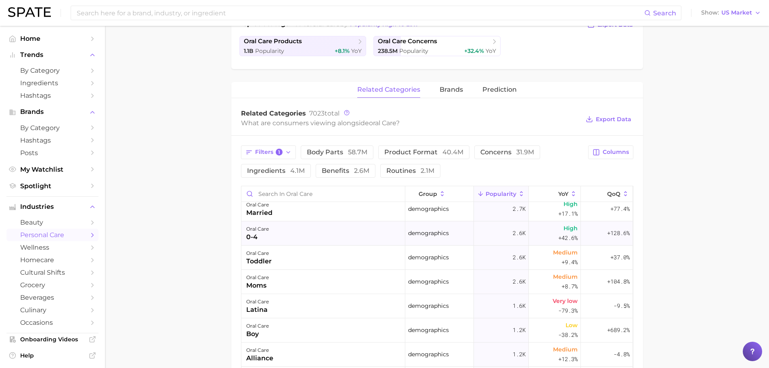
click at [312, 239] on div "oral care 0-4" at bounding box center [323, 233] width 164 height 24
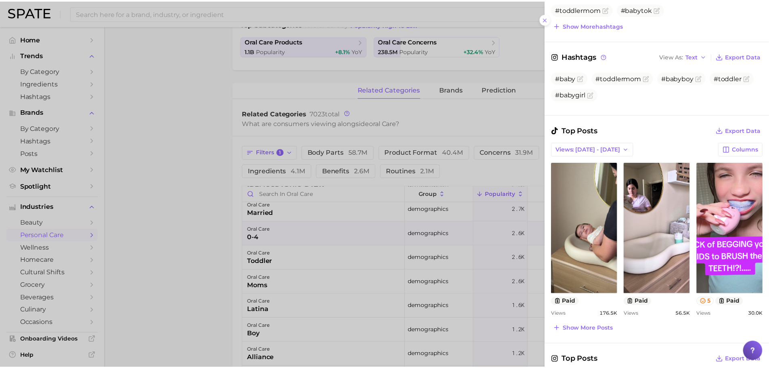
scroll to position [0, 0]
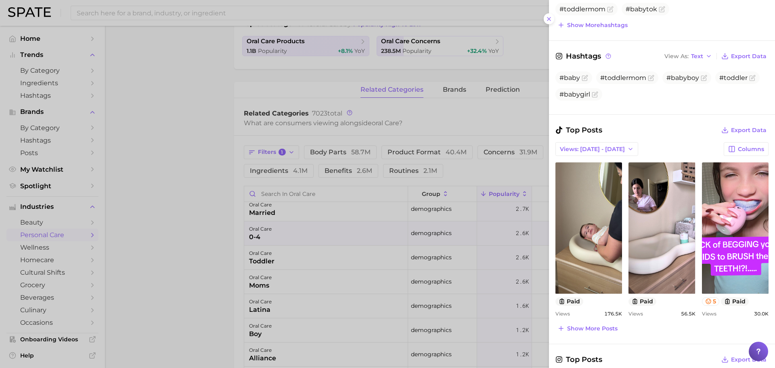
click at [191, 238] on div at bounding box center [387, 184] width 775 height 368
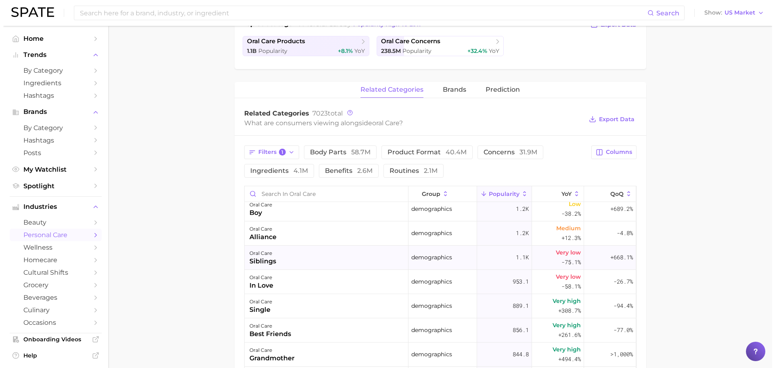
scroll to position [739, 0]
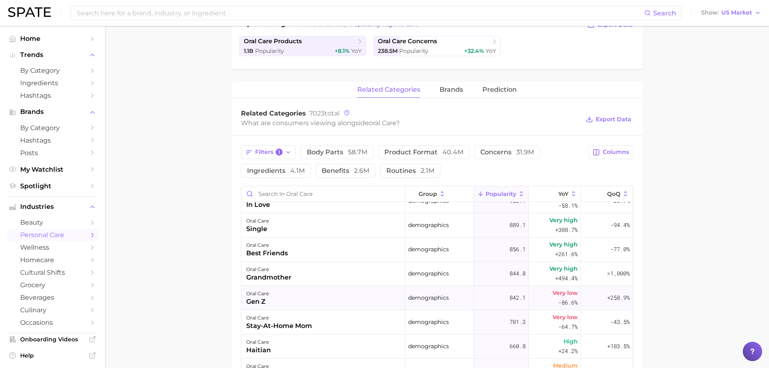
click at [284, 302] on div "oral care gen z" at bounding box center [323, 298] width 164 height 24
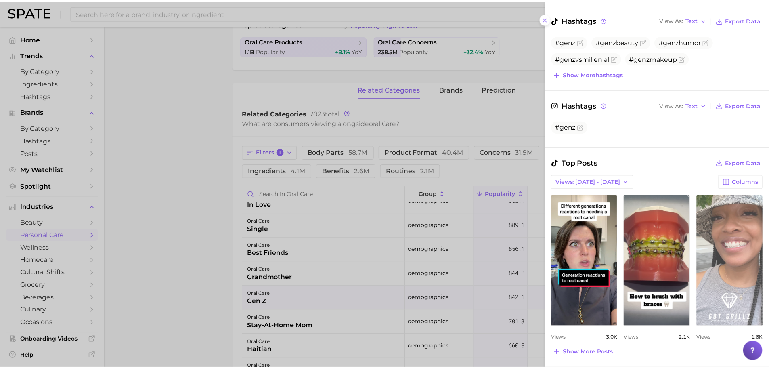
scroll to position [269, 0]
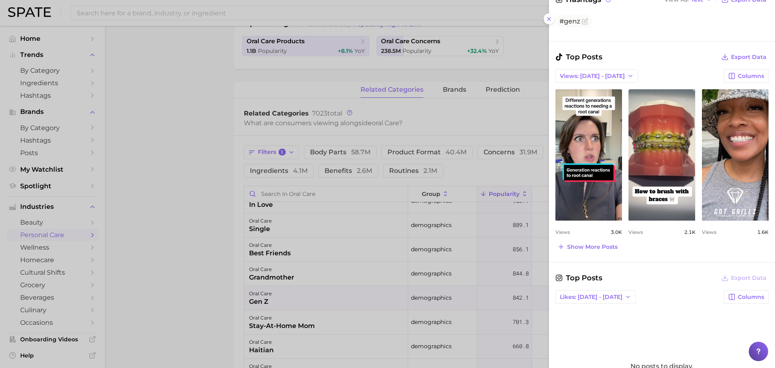
click at [190, 189] on div at bounding box center [387, 184] width 775 height 368
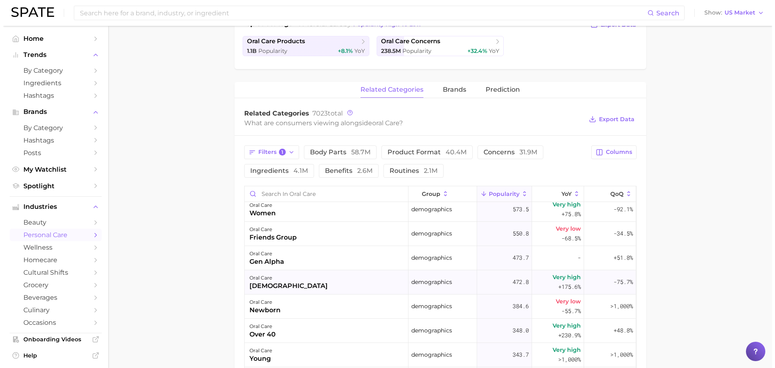
scroll to position [941, 0]
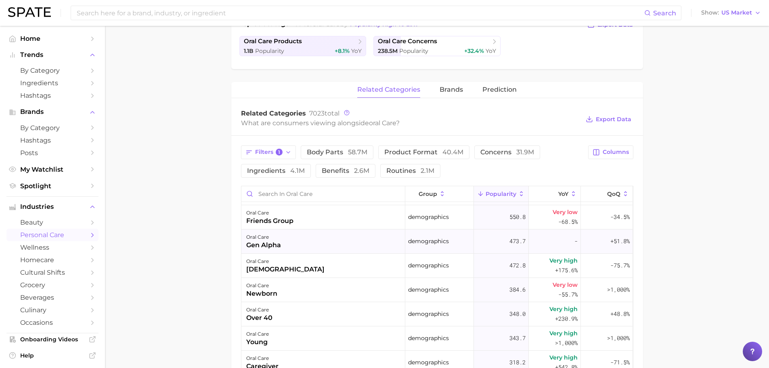
click at [298, 244] on div "oral care gen alpha" at bounding box center [323, 241] width 164 height 24
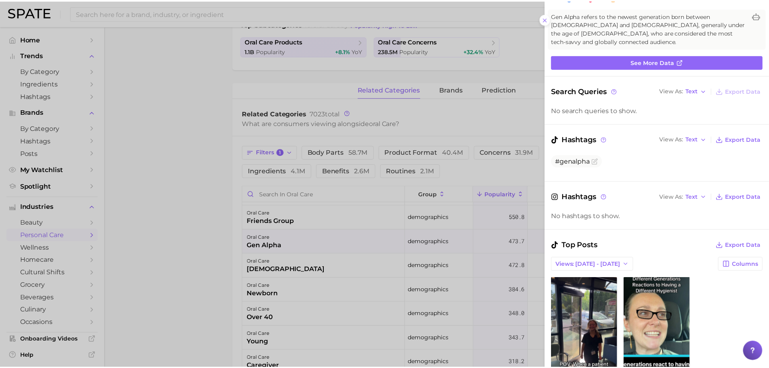
scroll to position [202, 0]
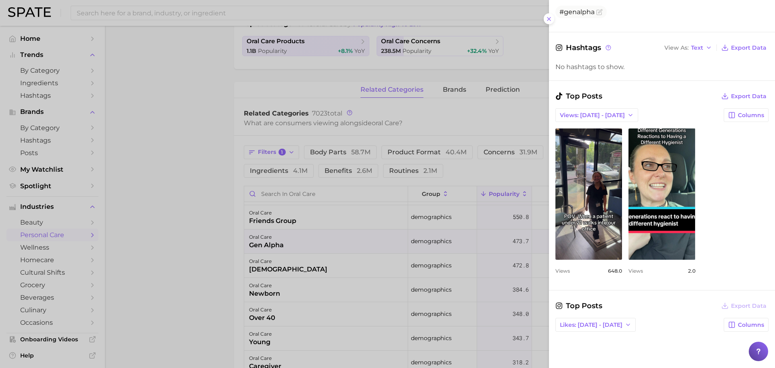
click at [202, 215] on div at bounding box center [387, 184] width 775 height 368
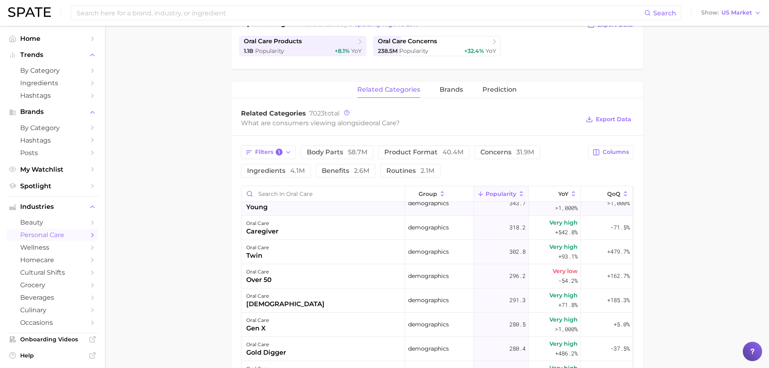
scroll to position [1143, 0]
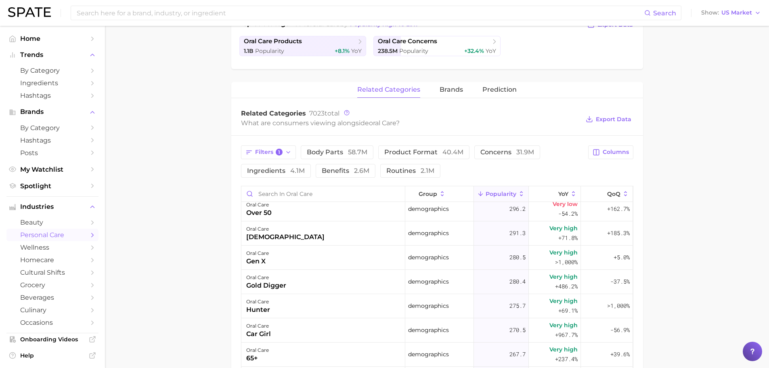
click at [741, 353] on main "1. oral care 2. Subcategory Overview Google TikTok Instagram oral care Populari…" at bounding box center [437, 213] width 664 height 779
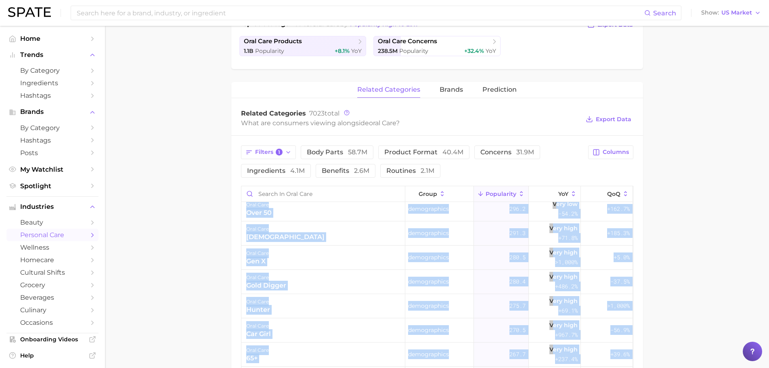
click at [752, 353] on icon at bounding box center [752, 351] width 8 height 8
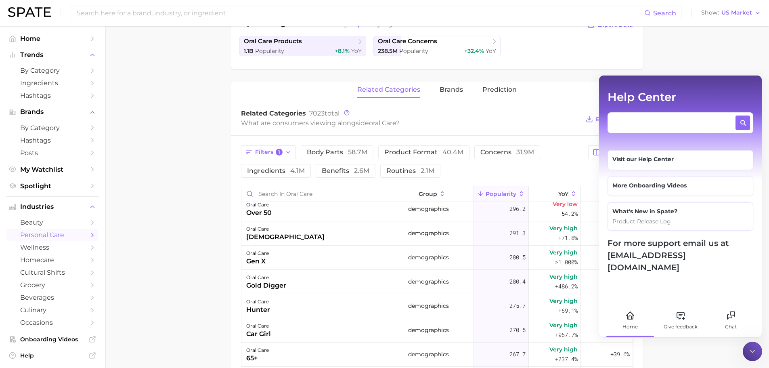
click at [652, 119] on textarea at bounding box center [672, 120] width 121 height 10
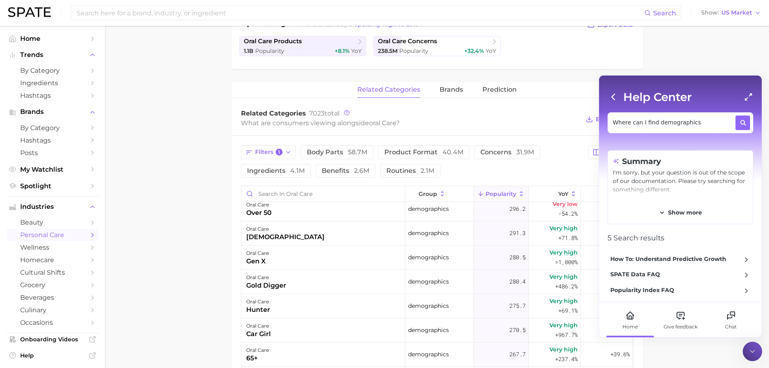
click at [664, 121] on textarea "Where can I find demographics" at bounding box center [672, 120] width 121 height 10
click at [688, 212] on span "Show more" at bounding box center [685, 212] width 34 height 6
click at [681, 122] on textarea "what can you answer?" at bounding box center [672, 120] width 121 height 10
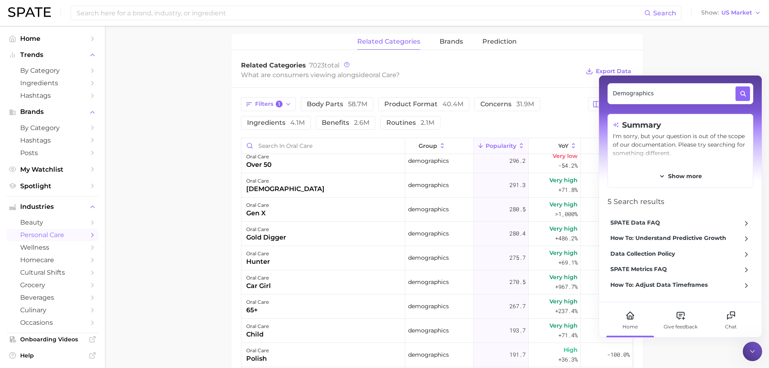
scroll to position [269, 0]
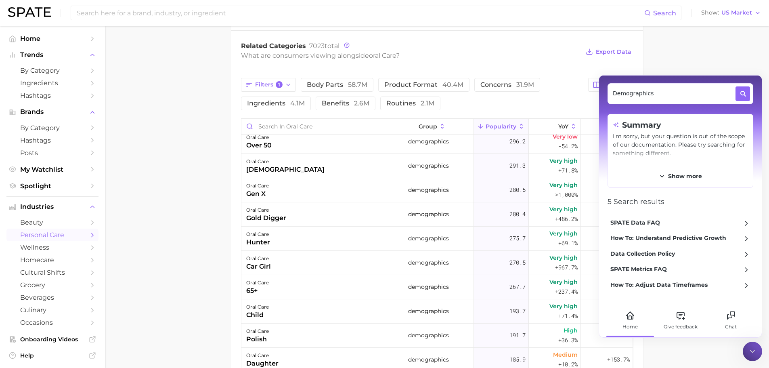
type textarea "Demographics"
click at [198, 154] on main "1. oral care 2. Subcategory Overview Google TikTok Instagram oral care Populari…" at bounding box center [437, 146] width 664 height 779
click at [748, 352] on icon at bounding box center [752, 351] width 8 height 8
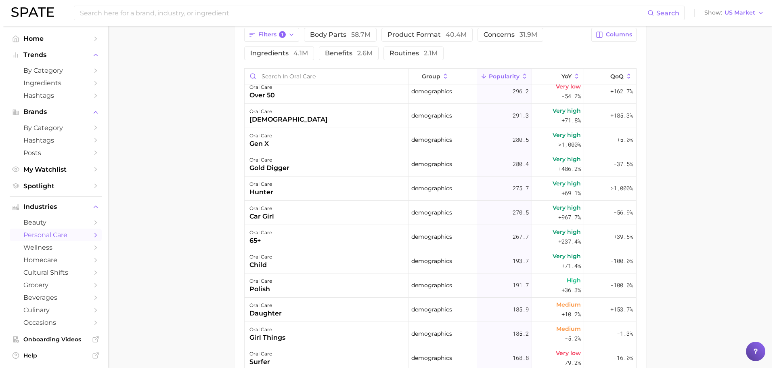
scroll to position [403, 0]
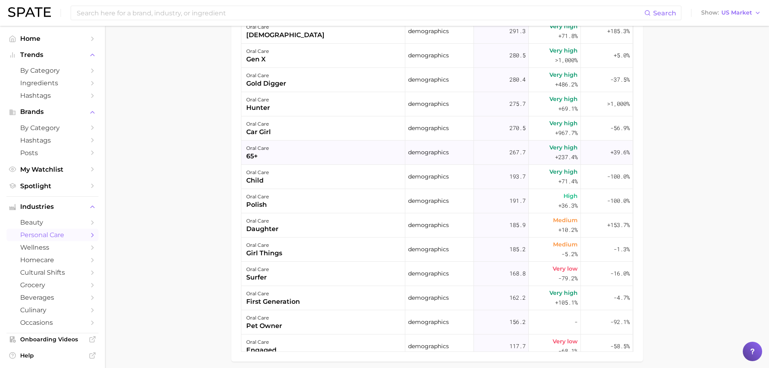
click at [284, 159] on div "oral care 65+" at bounding box center [323, 152] width 164 height 24
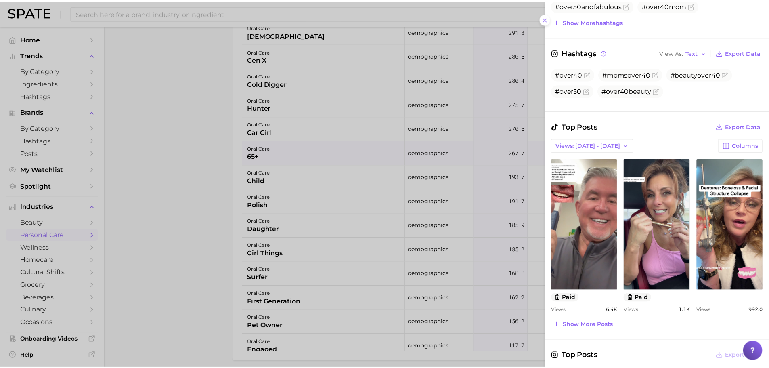
scroll to position [0, 0]
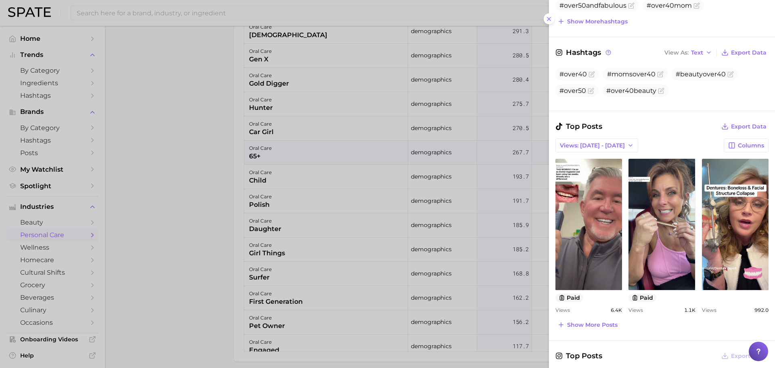
click at [189, 206] on div at bounding box center [387, 184] width 775 height 368
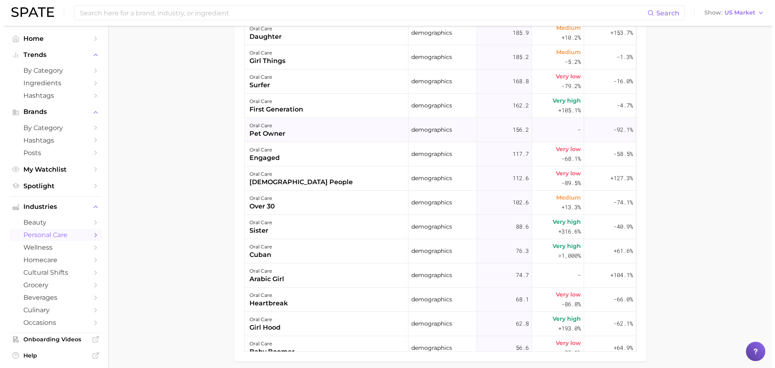
scroll to position [1345, 0]
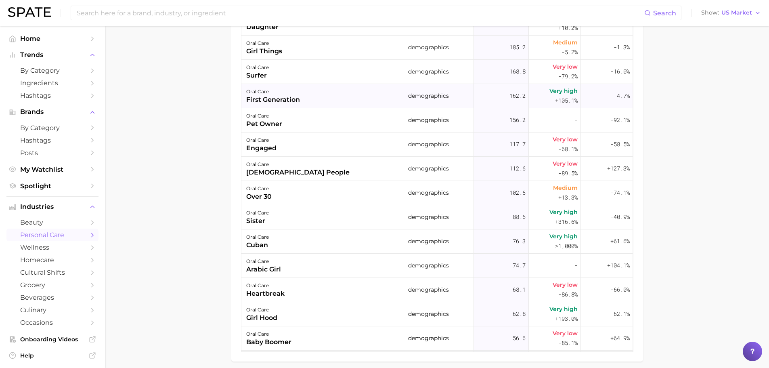
click at [323, 101] on div "oral care first generation" at bounding box center [323, 96] width 164 height 24
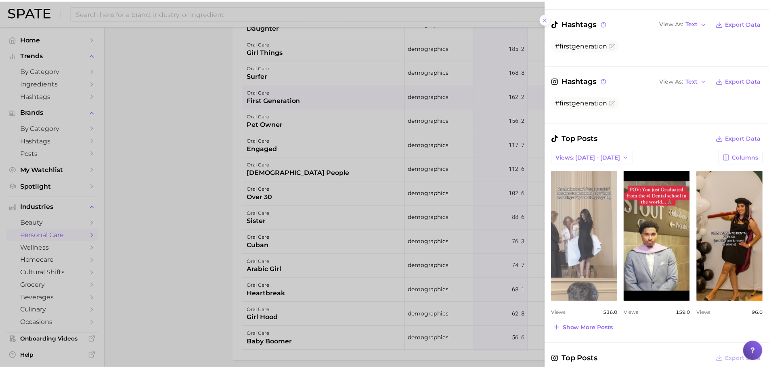
scroll to position [202, 0]
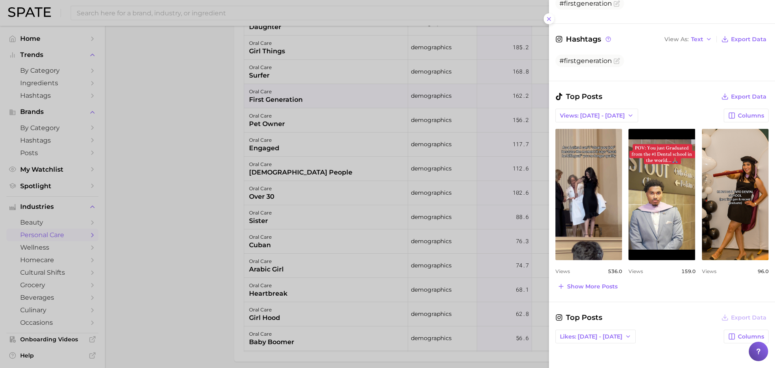
click at [194, 147] on div at bounding box center [387, 184] width 775 height 368
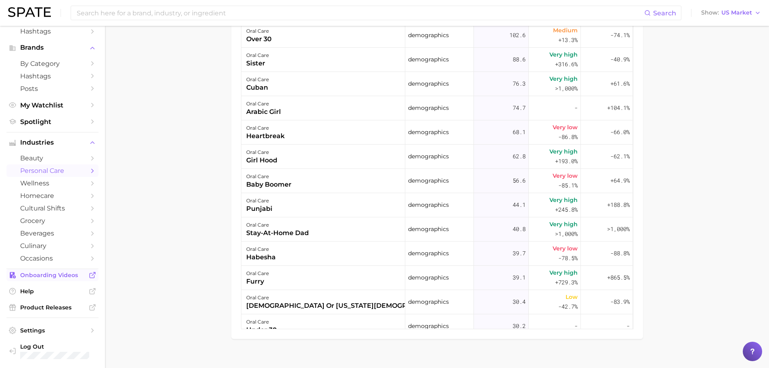
scroll to position [437, 0]
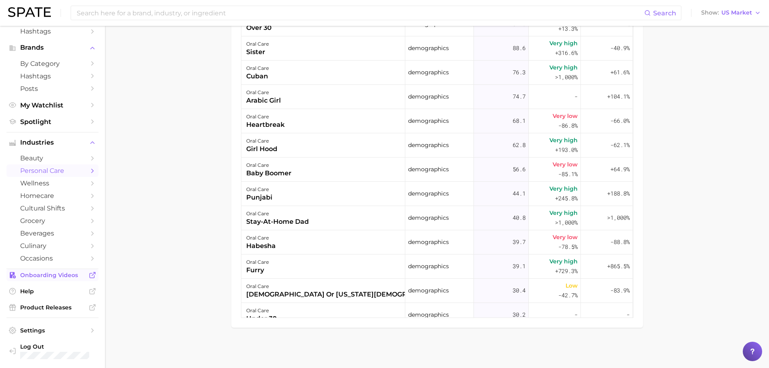
click at [48, 272] on span "Onboarding Videos" at bounding box center [52, 274] width 65 height 7
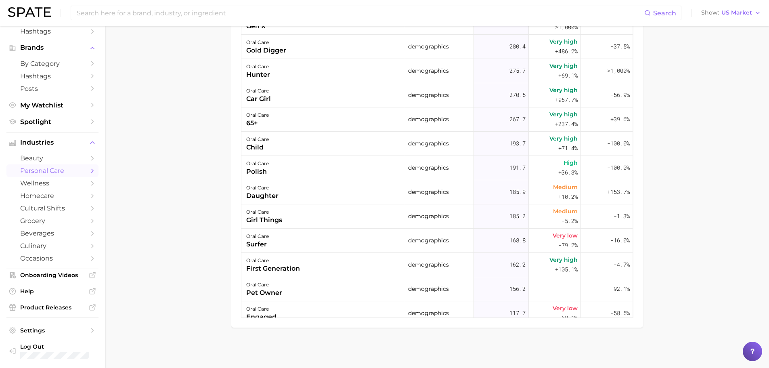
scroll to position [874, 0]
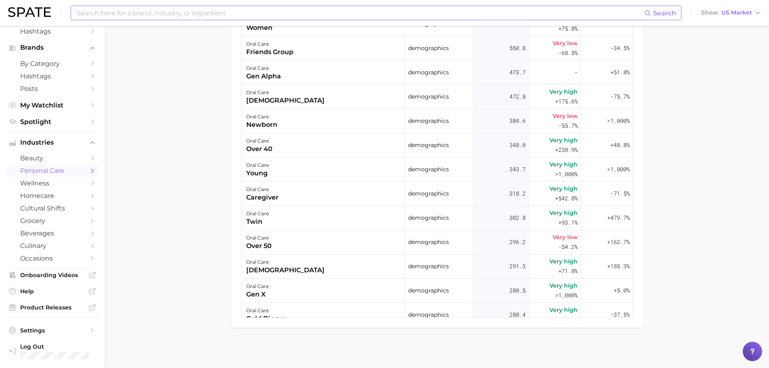
click at [215, 13] on input at bounding box center [360, 13] width 568 height 14
type input "D"
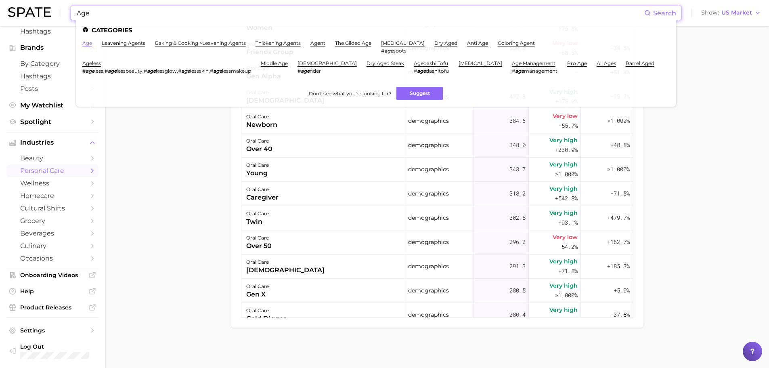
type input "Age"
click at [84, 44] on link "age" at bounding box center [87, 43] width 10 height 6
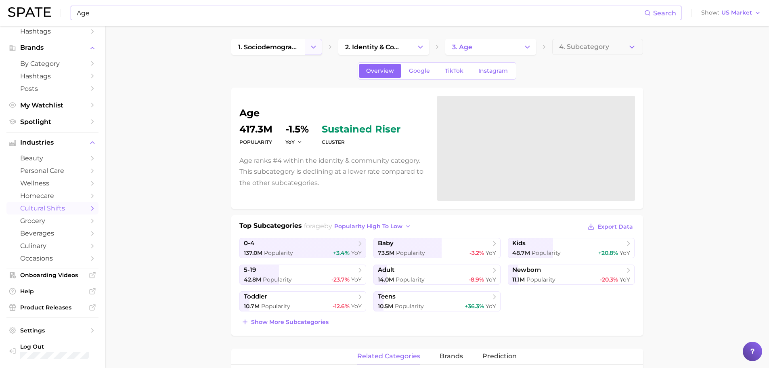
click at [309, 47] on icon "Change Category" at bounding box center [313, 47] width 8 height 8
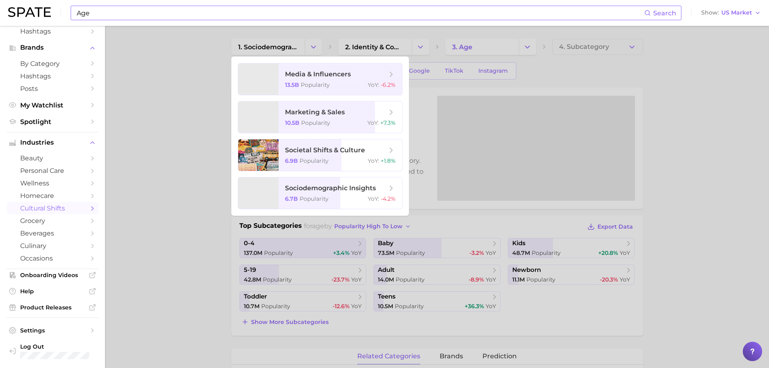
click at [185, 58] on div at bounding box center [384, 184] width 769 height 368
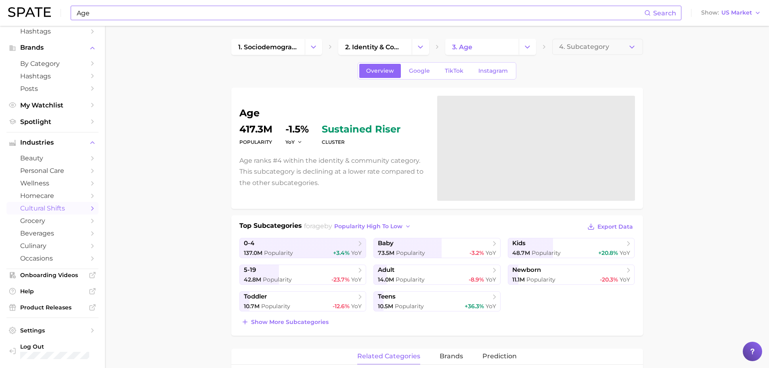
click at [63, 206] on span "cultural shifts" at bounding box center [52, 208] width 65 height 8
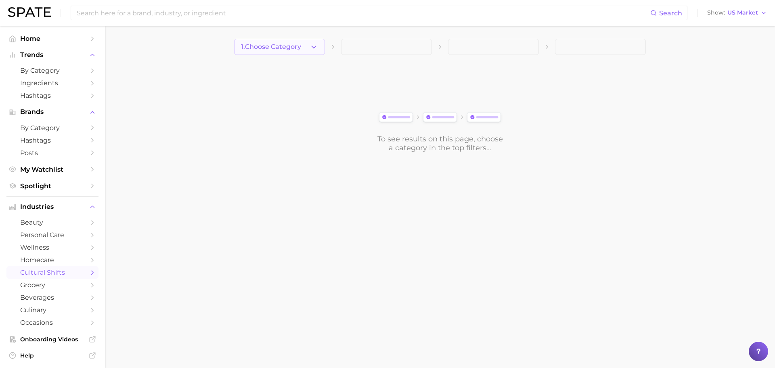
click at [262, 49] on span "1. Choose Category" at bounding box center [271, 46] width 60 height 7
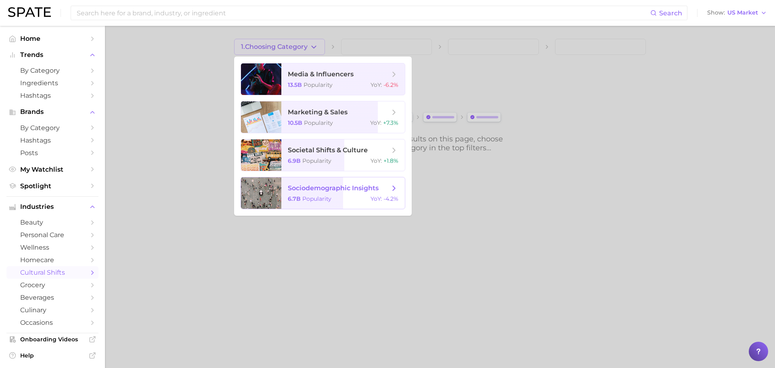
click at [339, 198] on div "6.7b Popularity YoY : -4.2%" at bounding box center [343, 198] width 111 height 7
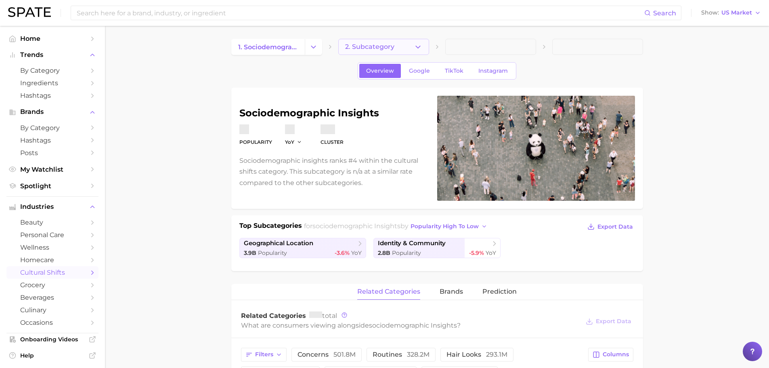
click at [355, 48] on span "2. Subcategory" at bounding box center [369, 46] width 49 height 7
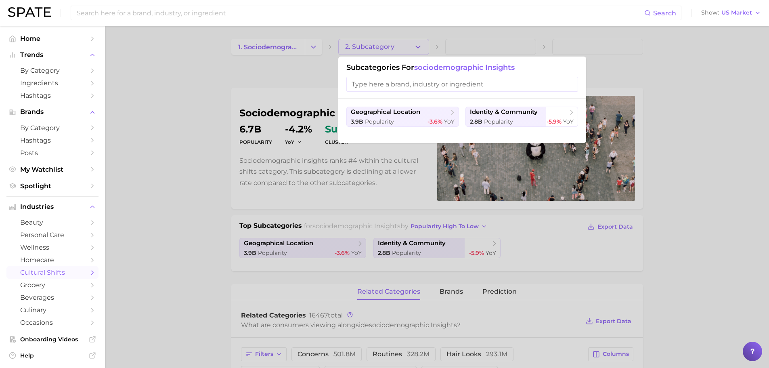
click at [380, 88] on input "search" at bounding box center [462, 84] width 232 height 15
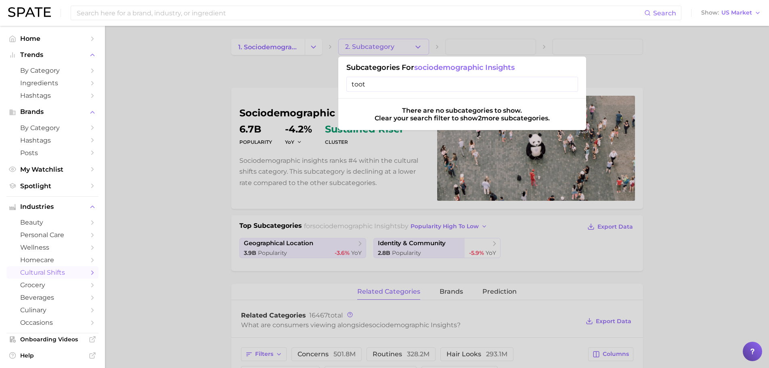
type input "tooth"
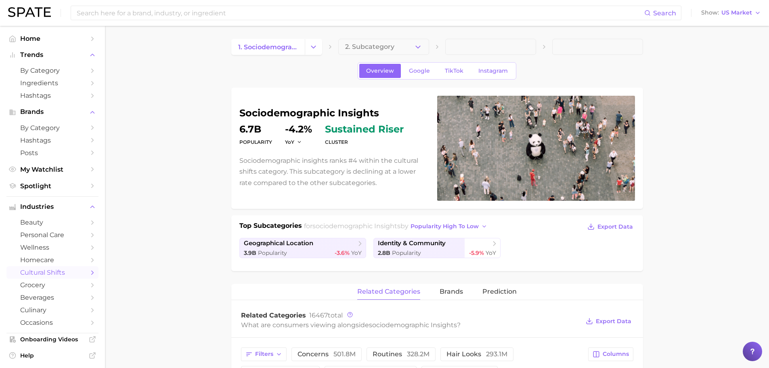
scroll to position [134, 0]
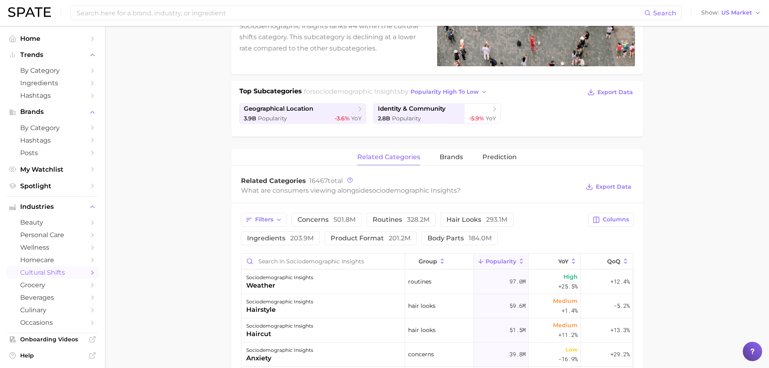
click at [263, 221] on span "Filters" at bounding box center [264, 219] width 18 height 7
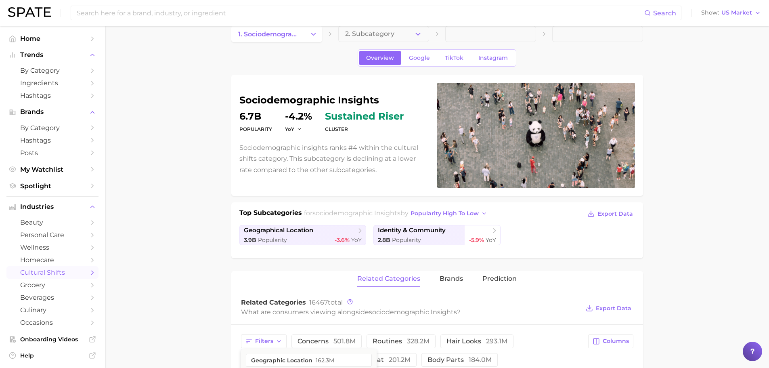
scroll to position [0, 0]
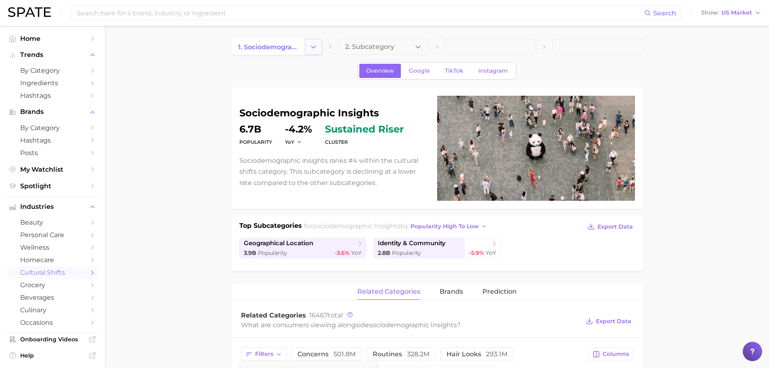
click at [307, 53] on button "Change Category" at bounding box center [313, 47] width 17 height 16
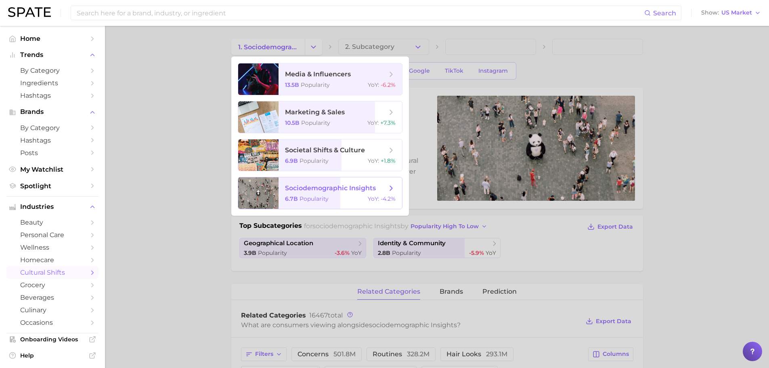
click at [348, 194] on span "sociodemographic insights 6.7b Popularity YoY : -4.2%" at bounding box center [339, 192] width 123 height 31
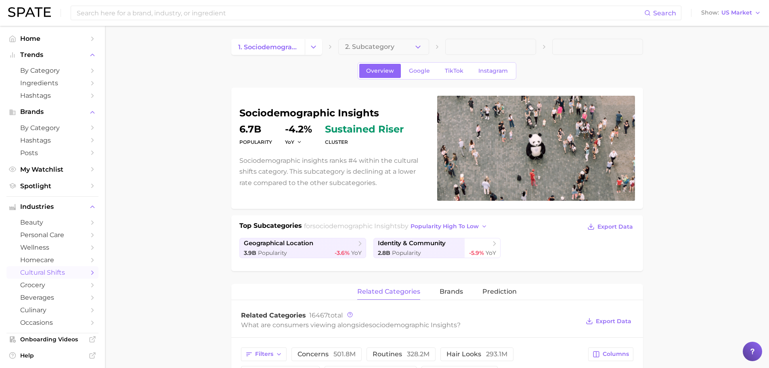
click at [365, 52] on button "2. Subcategory" at bounding box center [383, 47] width 91 height 16
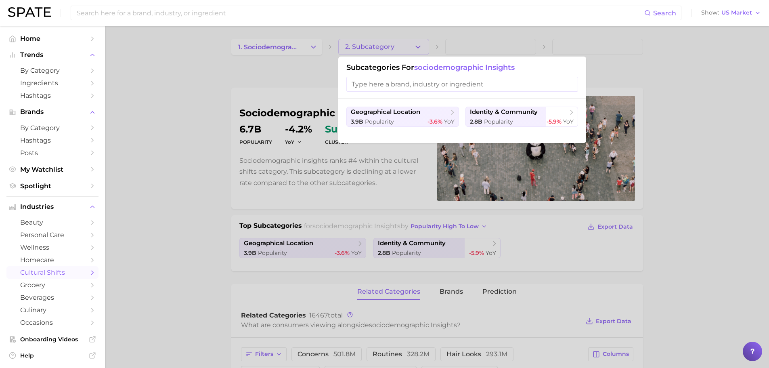
click at [409, 88] on input "search" at bounding box center [462, 84] width 232 height 15
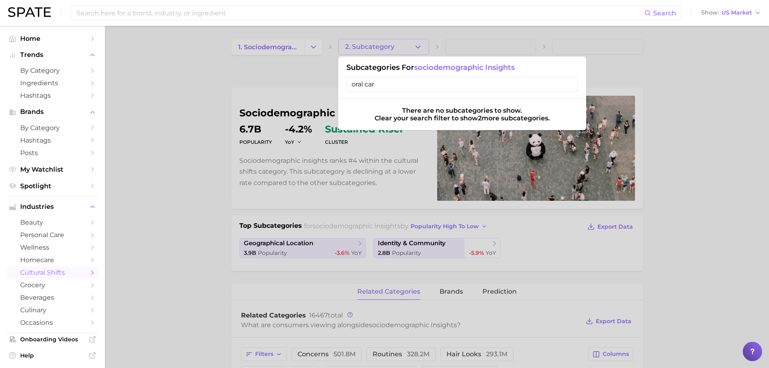
type input "oral care"
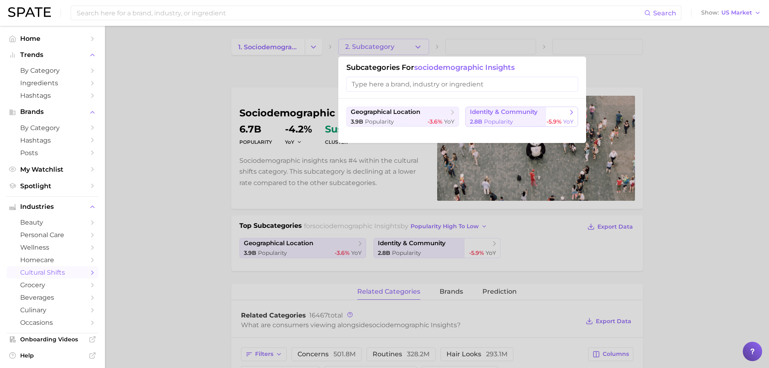
click at [532, 119] on div "2.8b Popularity -5.9% YoY" at bounding box center [522, 122] width 104 height 8
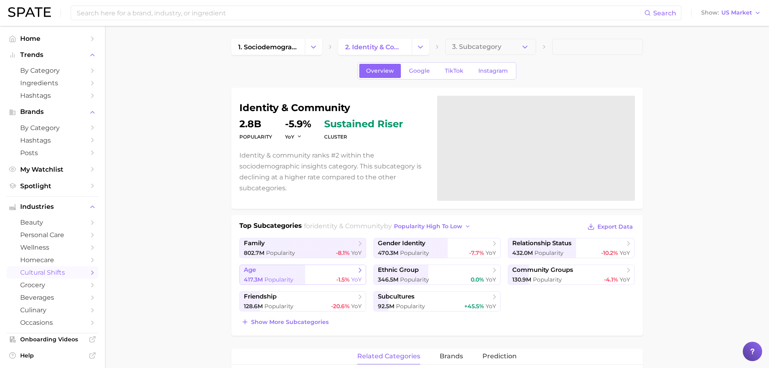
click at [296, 276] on div "417.3m Popularity -1.5% YoY" at bounding box center [303, 280] width 118 height 8
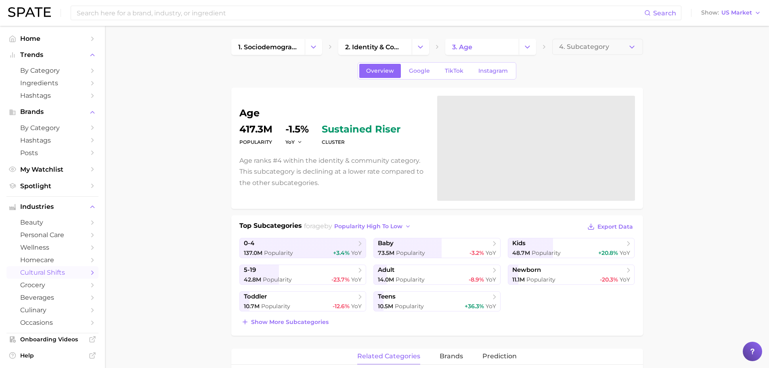
scroll to position [67, 0]
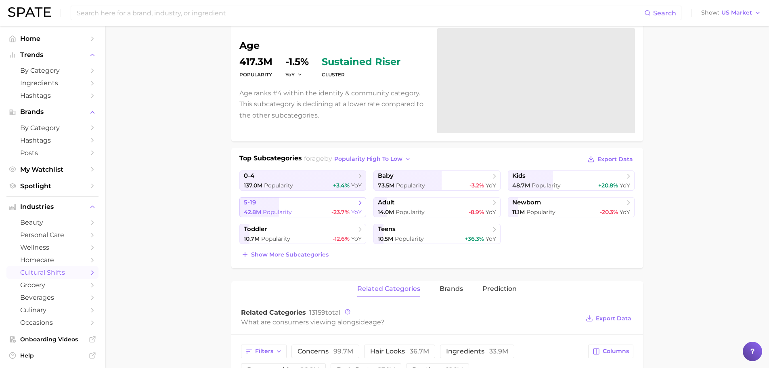
click at [295, 213] on div "42.8m Popularity -23.7% YoY" at bounding box center [303, 212] width 118 height 8
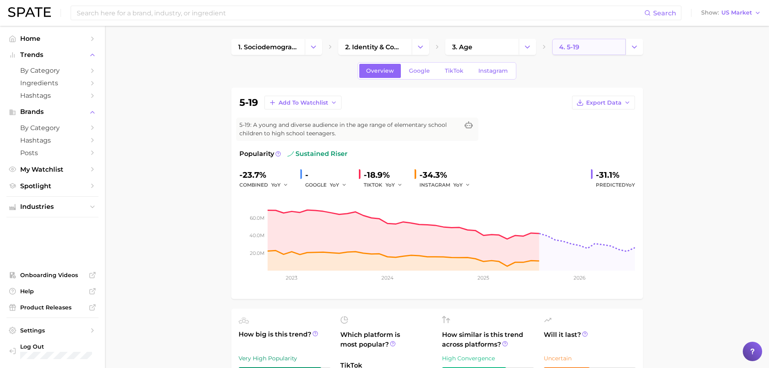
click at [594, 47] on link "4. 5-19" at bounding box center [588, 47] width 73 height 16
click at [320, 99] on span "Add to Watchlist" at bounding box center [303, 102] width 50 height 7
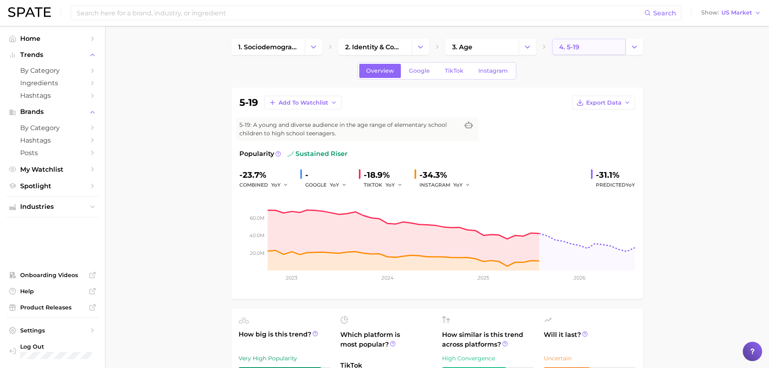
click at [573, 49] on span "4. 5-19" at bounding box center [569, 47] width 20 height 8
click at [630, 49] on icon "Change Category" at bounding box center [634, 47] width 8 height 8
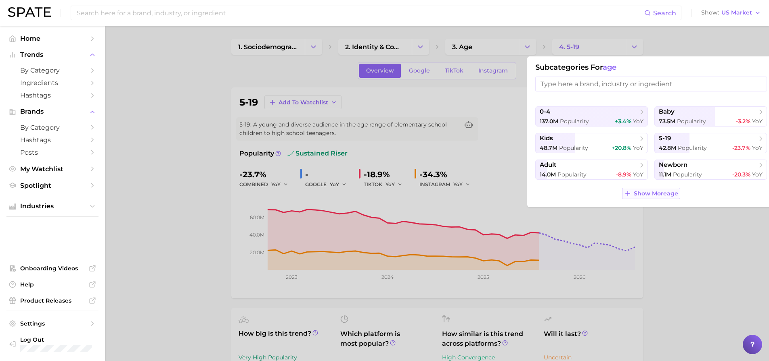
click at [658, 192] on span "Show More age" at bounding box center [655, 193] width 44 height 7
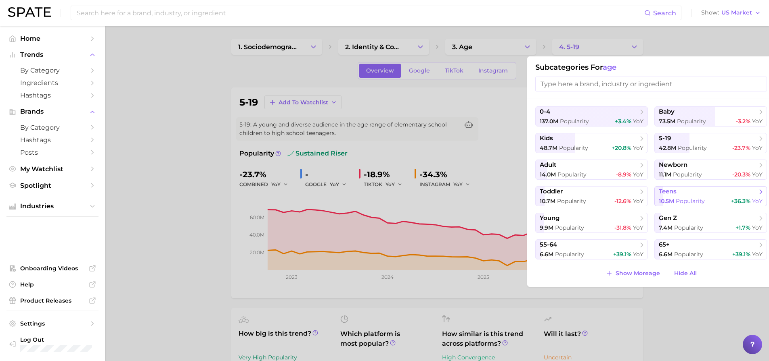
click at [689, 198] on span "Popularity" at bounding box center [689, 201] width 29 height 7
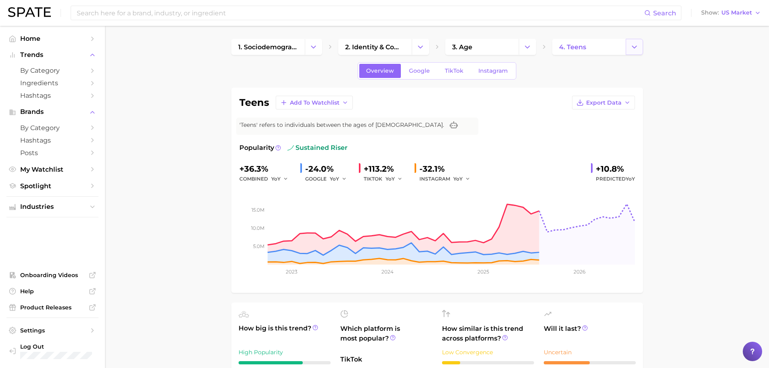
click at [639, 43] on button "Change Category" at bounding box center [633, 47] width 17 height 16
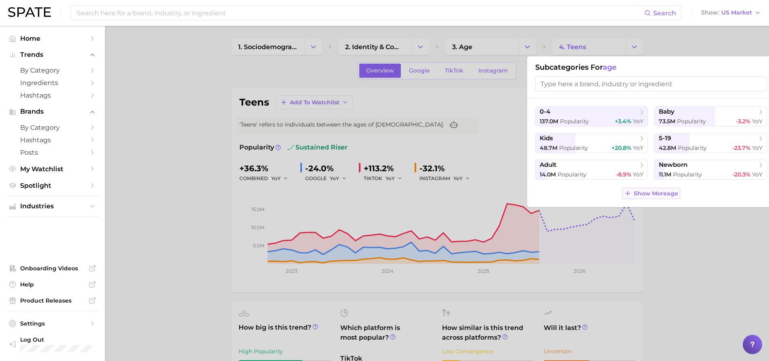
click at [650, 192] on span "Show More age" at bounding box center [655, 193] width 44 height 7
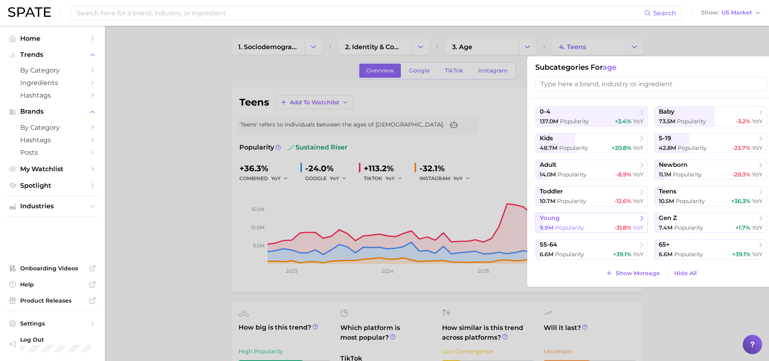
click at [600, 220] on span "young" at bounding box center [588, 219] width 98 height 8
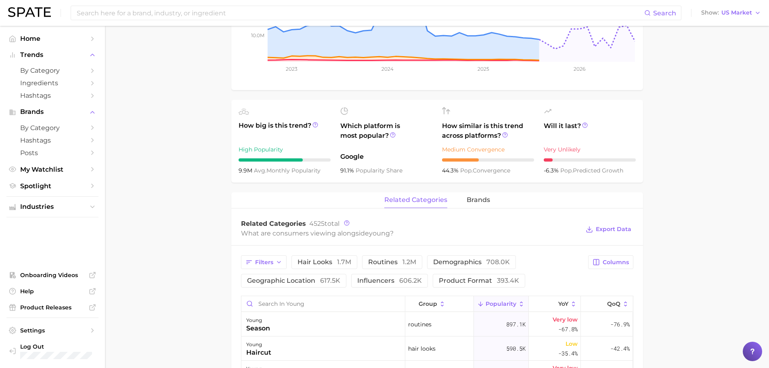
scroll to position [269, 0]
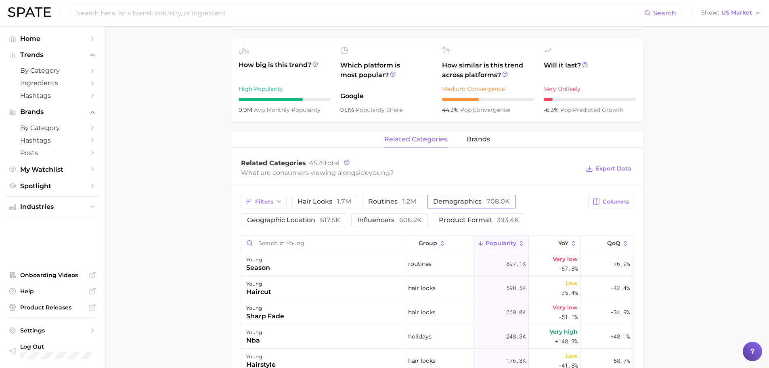
click at [452, 202] on span "demographics 708.0k" at bounding box center [471, 201] width 77 height 6
click at [485, 205] on button "demographics 708.0k" at bounding box center [477, 201] width 100 height 14
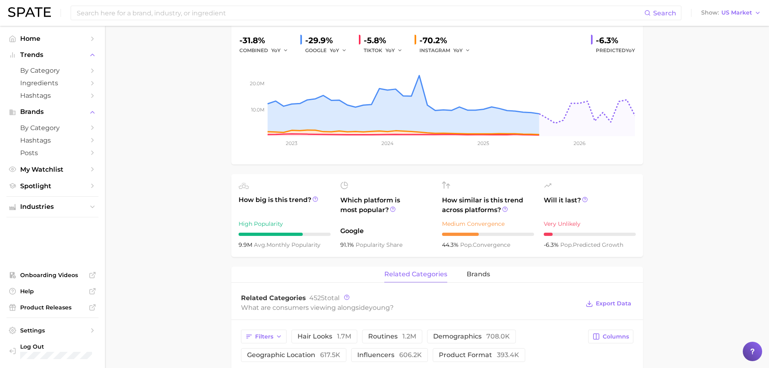
scroll to position [0, 0]
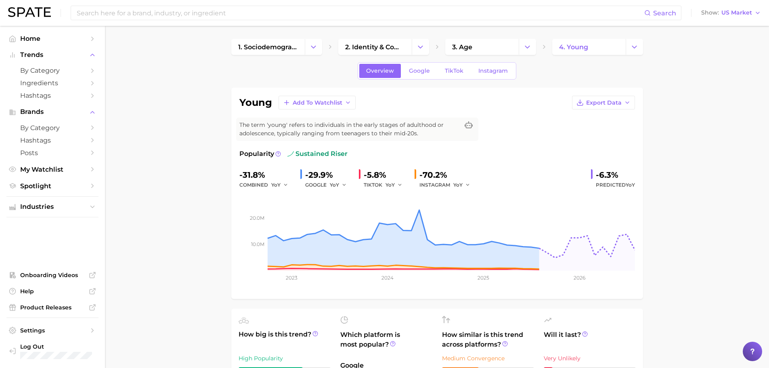
drag, startPoint x: 150, startPoint y: 197, endPoint x: 114, endPoint y: 194, distance: 36.4
click at [95, 186] on icon "Sidebar" at bounding box center [92, 185] width 7 height 7
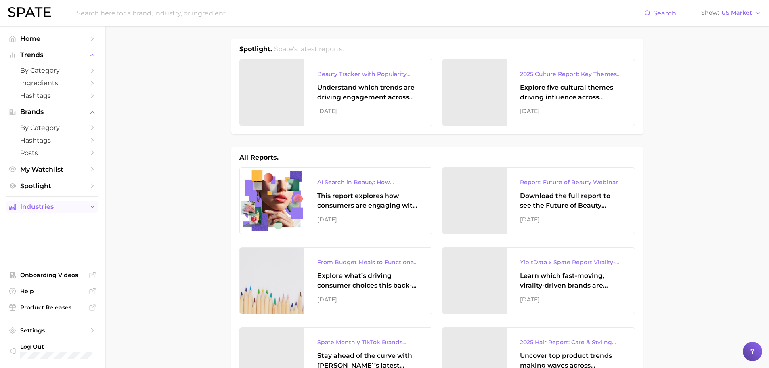
click at [78, 205] on span "Industries" at bounding box center [52, 206] width 65 height 7
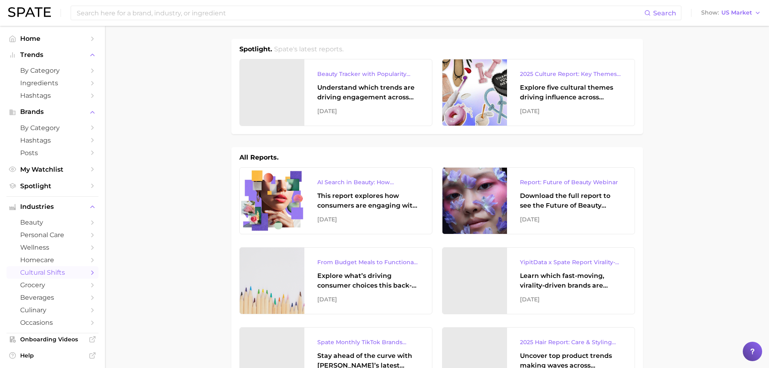
click at [55, 276] on span "cultural shifts" at bounding box center [52, 272] width 65 height 8
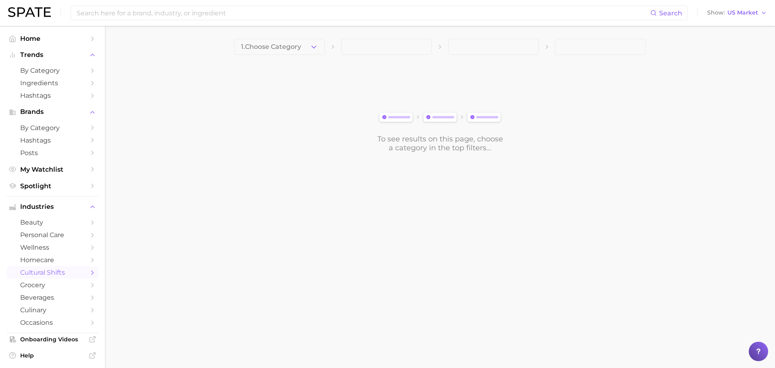
click at [287, 36] on main "1. Choose Category To see results on this page, choose a category in the top fi…" at bounding box center [440, 109] width 670 height 167
click at [288, 47] on span "1. Choose Category" at bounding box center [271, 46] width 60 height 7
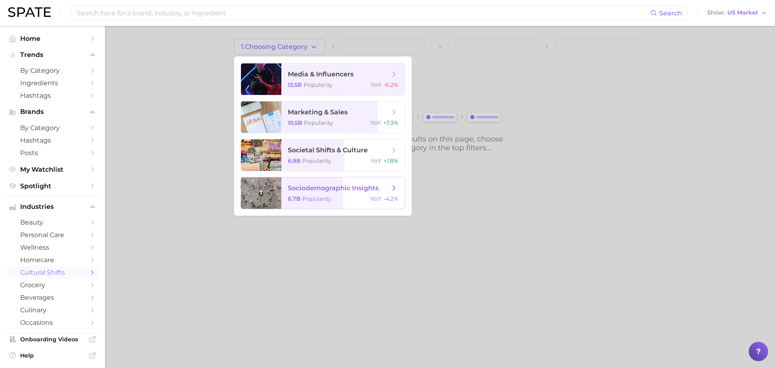
click at [351, 189] on span "sociodemographic insights" at bounding box center [333, 188] width 91 height 8
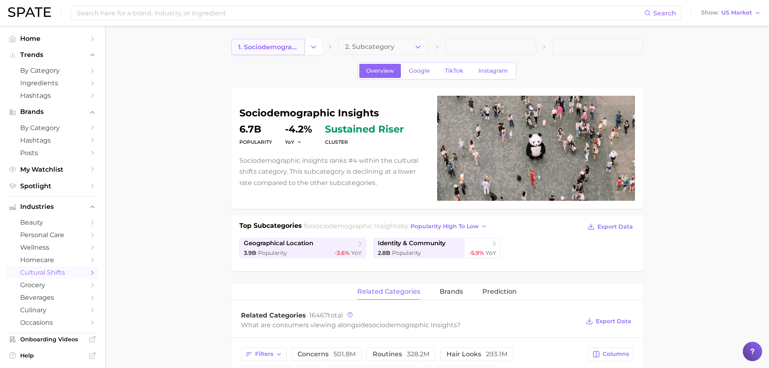
click at [268, 44] on span "1. sociodemographic insights" at bounding box center [268, 47] width 60 height 8
click at [310, 44] on icon "Change Category" at bounding box center [313, 47] width 8 height 8
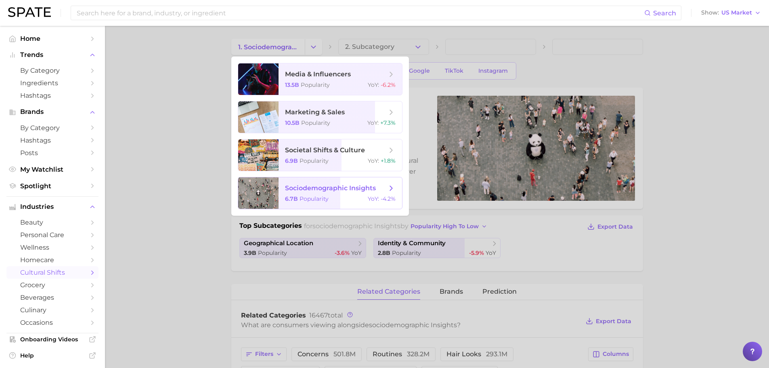
click at [338, 200] on div "6.7b Popularity YoY : -4.2%" at bounding box center [340, 198] width 111 height 7
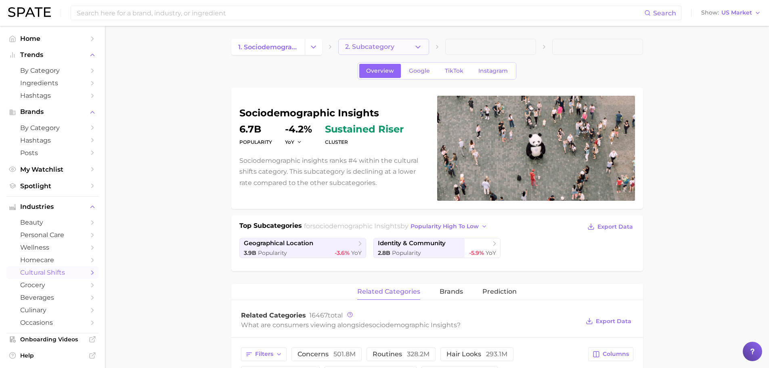
click at [412, 39] on button "2. Subcategory" at bounding box center [383, 47] width 91 height 16
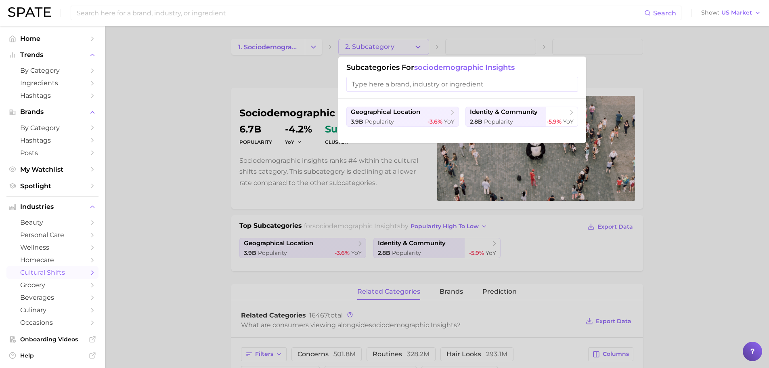
click at [447, 41] on div at bounding box center [384, 184] width 769 height 368
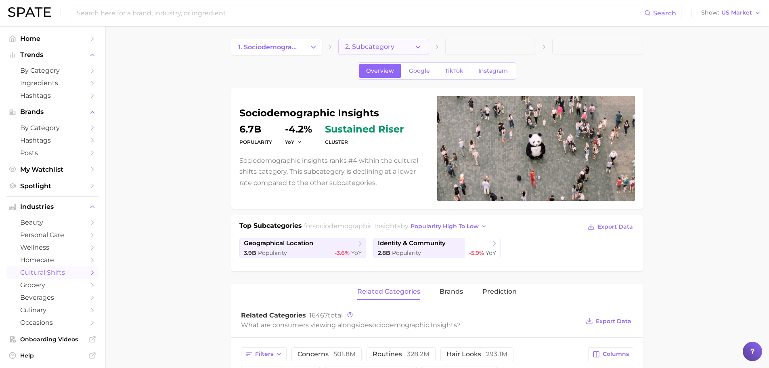
click at [403, 47] on button "2. Subcategory" at bounding box center [383, 47] width 91 height 16
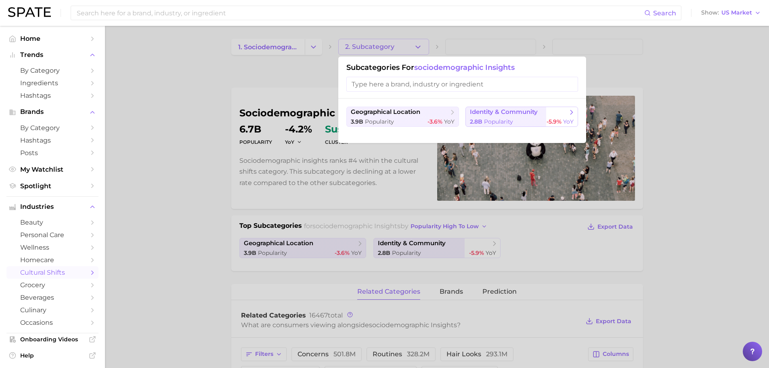
click at [518, 114] on span "identity & community" at bounding box center [504, 112] width 68 height 8
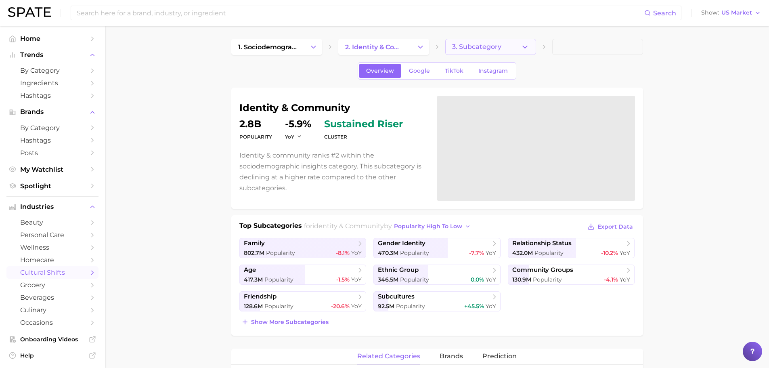
click at [493, 54] on button "3. Subcategory" at bounding box center [490, 47] width 91 height 16
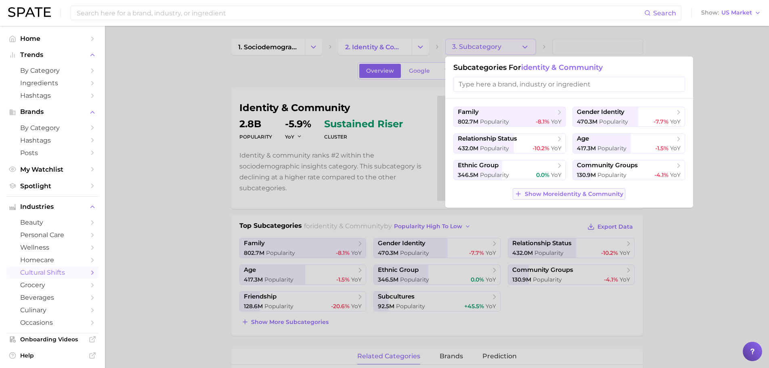
click at [583, 192] on span "Show More identity & community" at bounding box center [573, 193] width 98 height 7
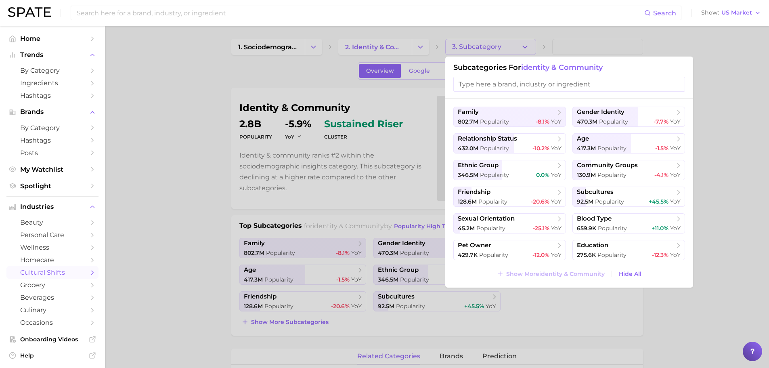
click at [480, 40] on div at bounding box center [384, 184] width 769 height 368
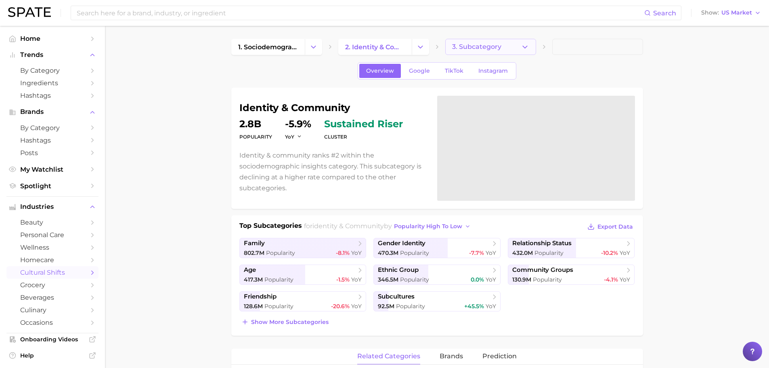
click at [483, 46] on span "3. Subcategory" at bounding box center [476, 46] width 49 height 7
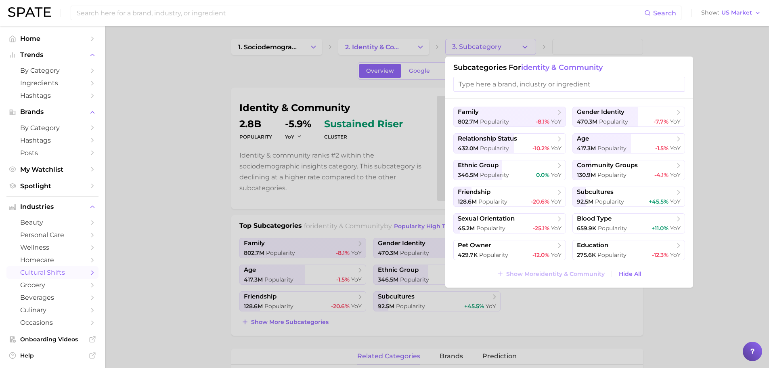
click at [499, 84] on input "search" at bounding box center [569, 84] width 232 height 15
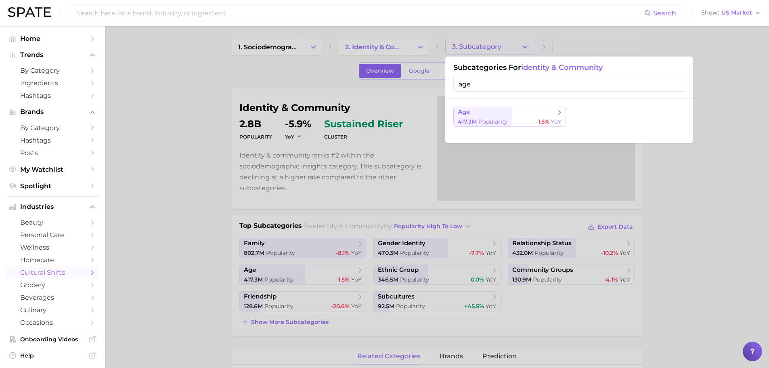
type input "age"
click at [490, 109] on span "age" at bounding box center [506, 112] width 98 height 8
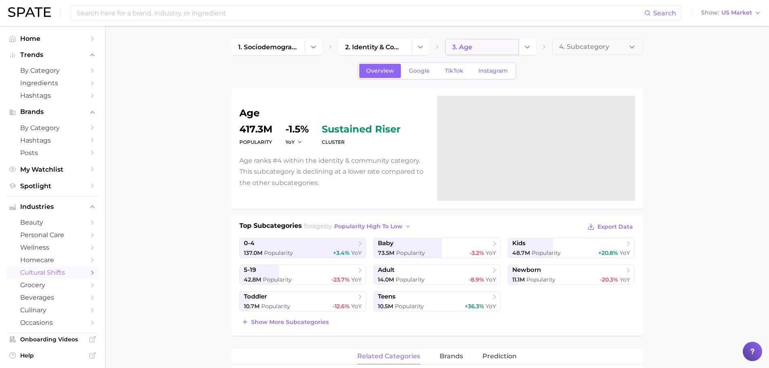
click at [516, 47] on link "3. age" at bounding box center [481, 47] width 73 height 16
click at [521, 45] on button "Change Category" at bounding box center [526, 47] width 17 height 16
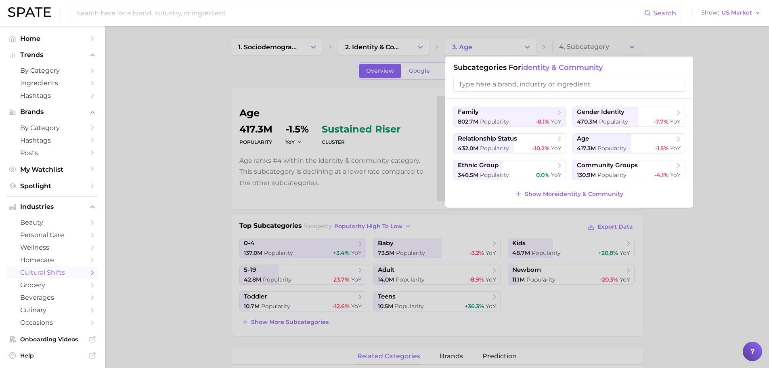
type input "e"
click at [513, 84] on input "e" at bounding box center [569, 84] width 232 height 15
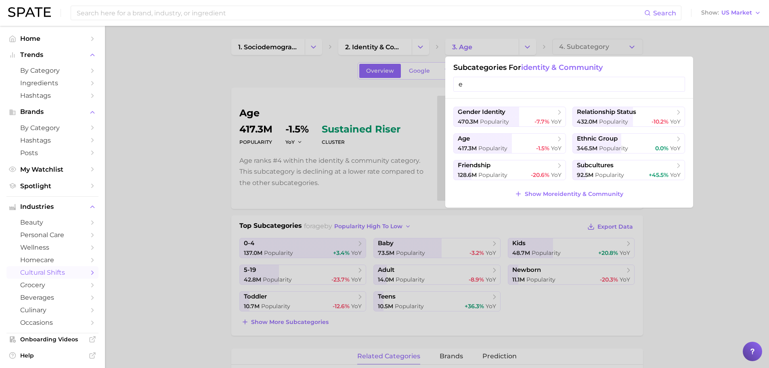
click at [513, 84] on input "e" at bounding box center [569, 84] width 232 height 15
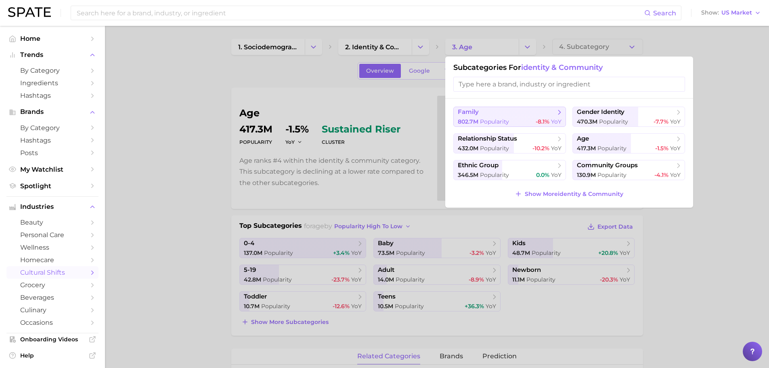
click at [531, 115] on span "family" at bounding box center [506, 112] width 98 height 8
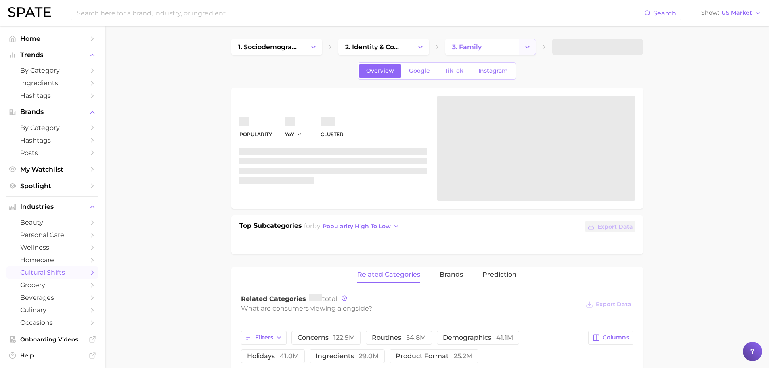
click at [524, 46] on icon "Change Category" at bounding box center [527, 47] width 8 height 8
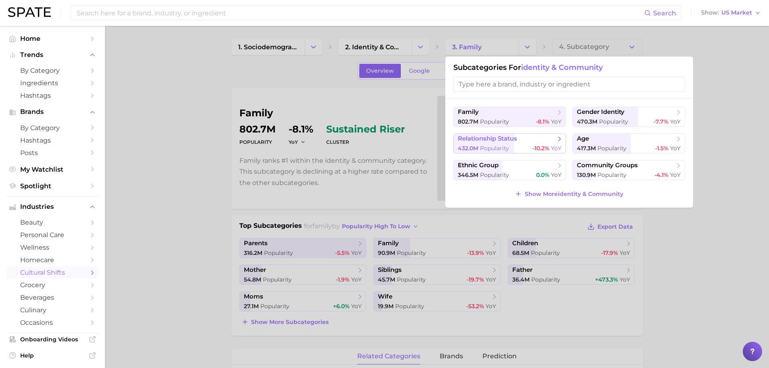
click at [533, 145] on span "-10.2%" at bounding box center [540, 147] width 17 height 7
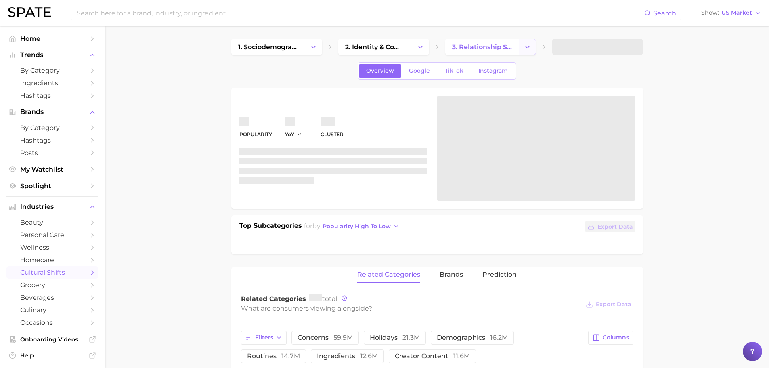
click at [521, 50] on button "Change Category" at bounding box center [526, 47] width 17 height 16
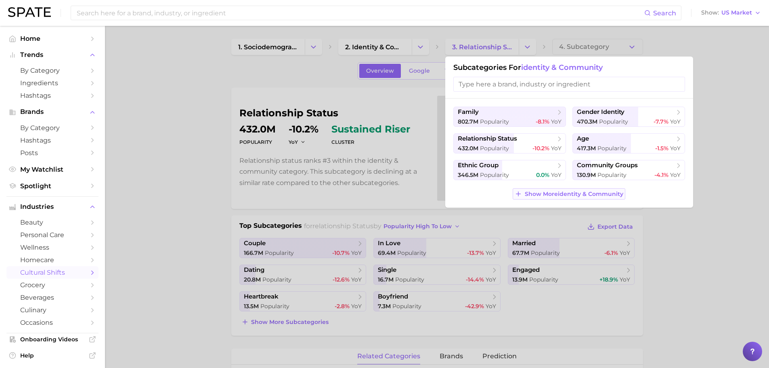
click at [549, 192] on span "Show More identity & community" at bounding box center [573, 193] width 98 height 7
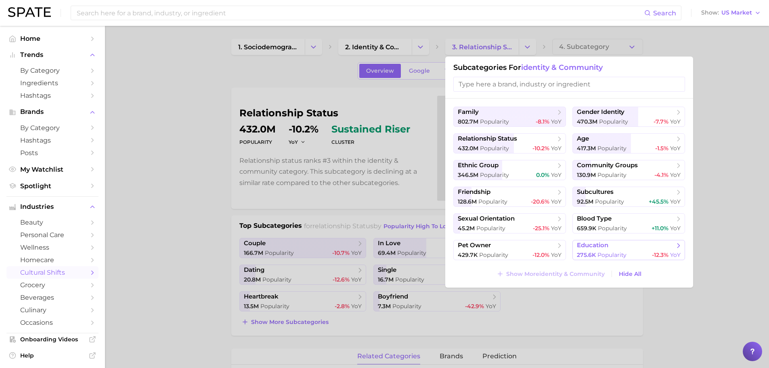
click at [604, 252] on span "Popularity" at bounding box center [611, 254] width 29 height 7
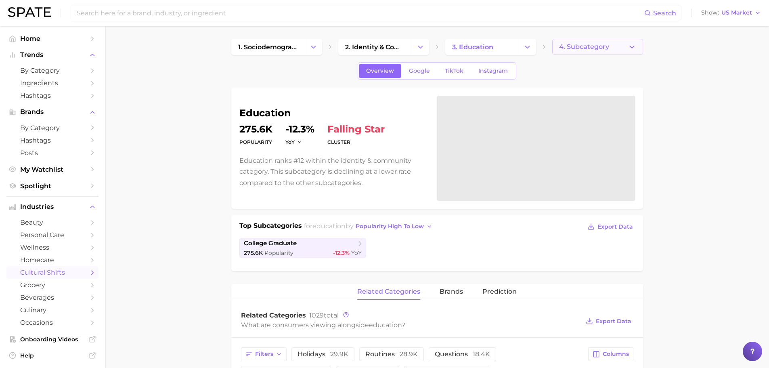
click at [590, 45] on span "4. Subcategory" at bounding box center [584, 46] width 50 height 7
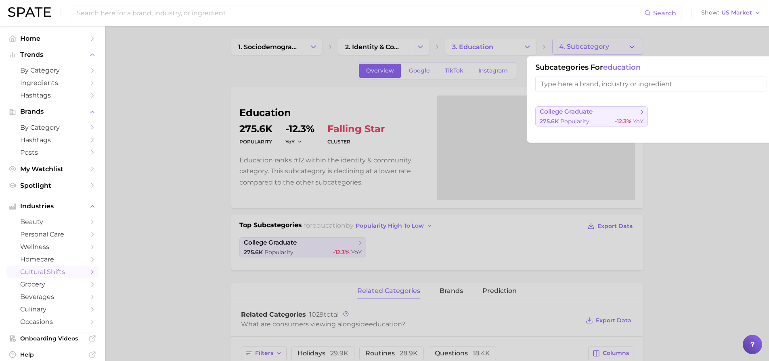
click at [589, 115] on span "college graduate" at bounding box center [565, 112] width 53 height 8
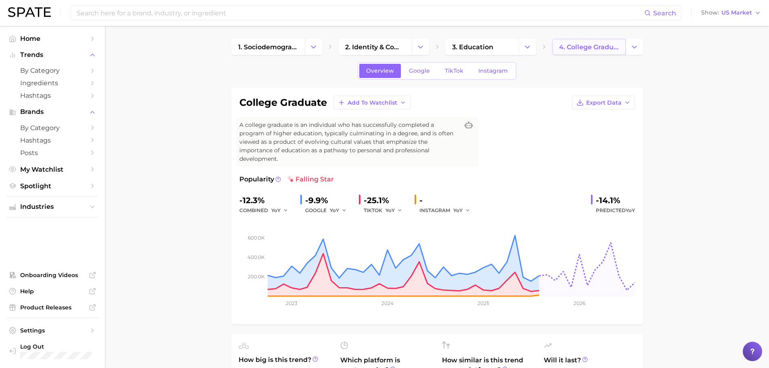
click at [591, 53] on link "4. college graduate" at bounding box center [588, 47] width 73 height 16
click at [522, 46] on button "Change Category" at bounding box center [526, 47] width 17 height 16
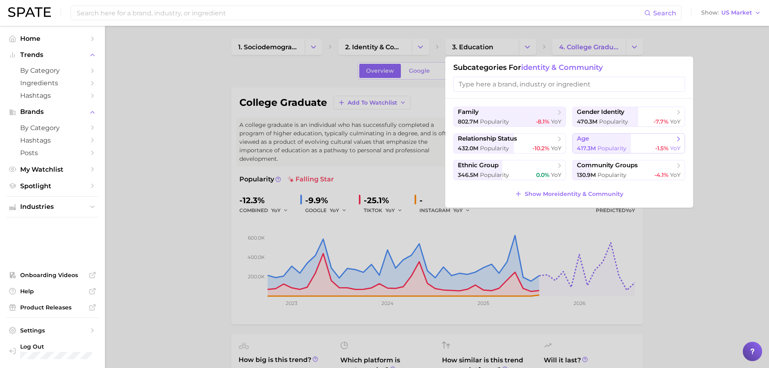
click at [603, 139] on span "age" at bounding box center [625, 139] width 98 height 8
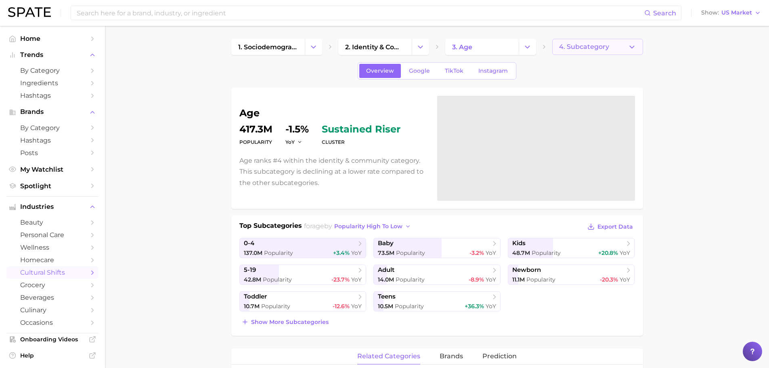
click at [597, 45] on span "4. Subcategory" at bounding box center [584, 46] width 50 height 7
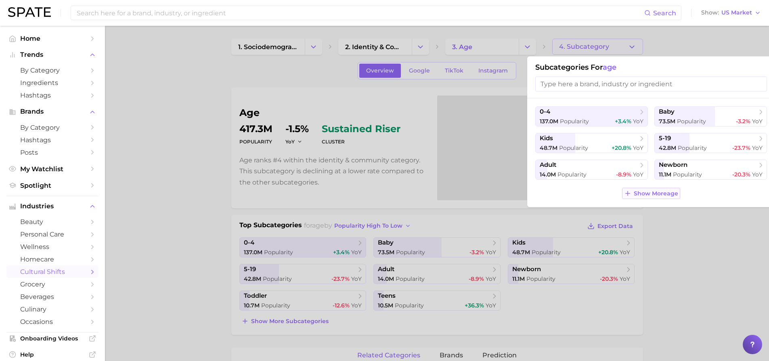
click at [650, 194] on span "Show More age" at bounding box center [655, 193] width 44 height 7
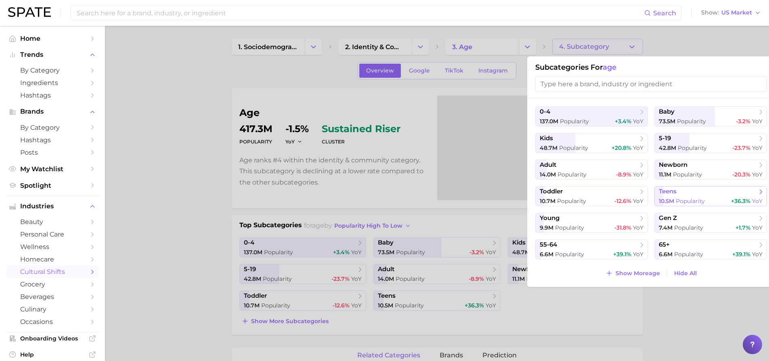
click at [680, 194] on span "teens" at bounding box center [707, 192] width 98 height 8
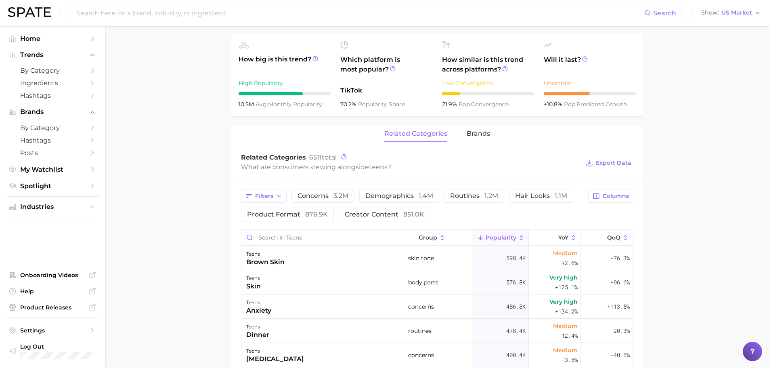
scroll to position [269, 0]
click at [472, 133] on span "brands" at bounding box center [477, 132] width 23 height 7
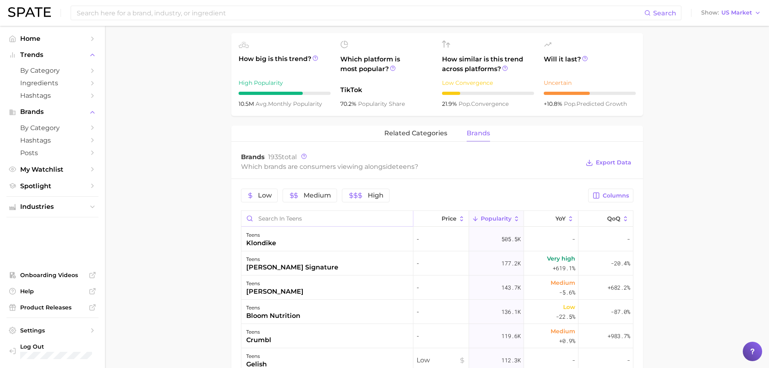
click at [320, 224] on input "Search in teens" at bounding box center [326, 218] width 171 height 15
type input "crest"
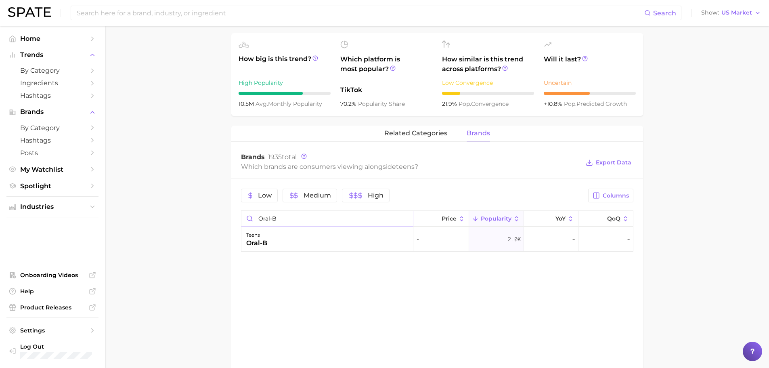
click at [320, 224] on input "oral-B" at bounding box center [326, 218] width 171 height 15
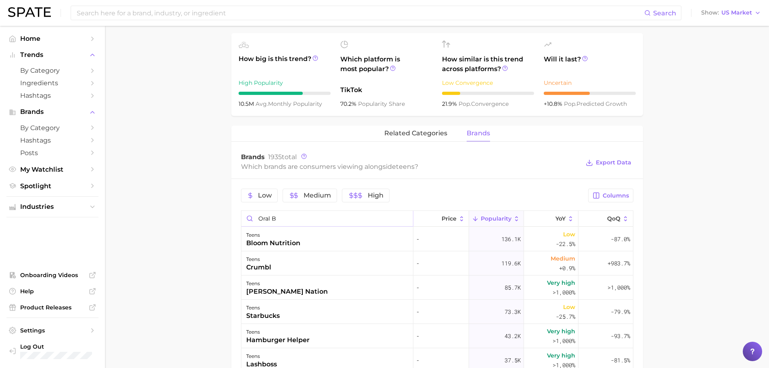
click at [320, 224] on input "oral B" at bounding box center [326, 218] width 171 height 15
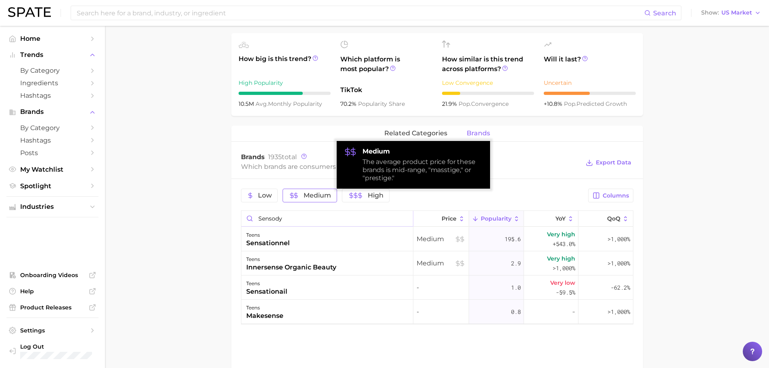
type input "Sensodyn"
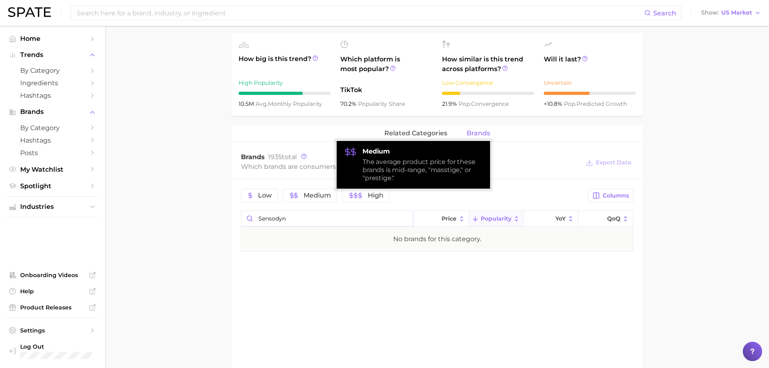
click at [288, 219] on input "Sensodyn" at bounding box center [326, 218] width 171 height 15
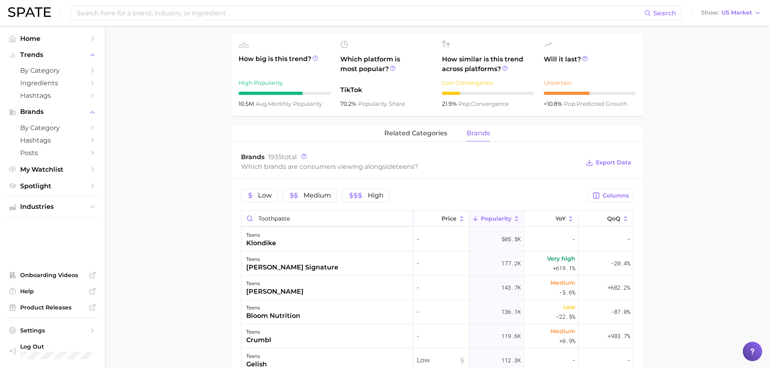
type input "Toothpaste"
click at [615, 200] on button "Columns" at bounding box center [610, 195] width 45 height 14
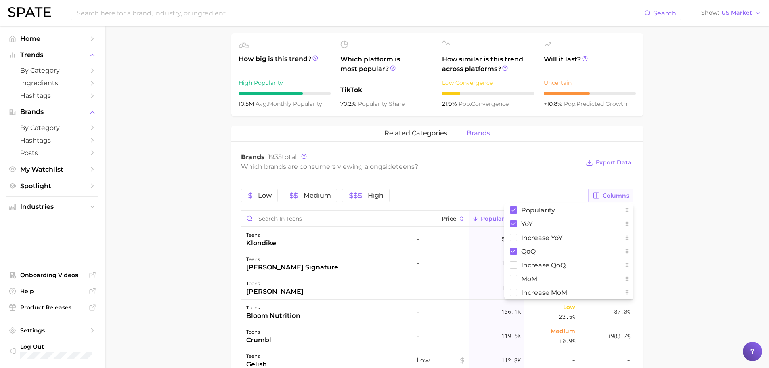
click at [615, 198] on span "Columns" at bounding box center [615, 195] width 26 height 7
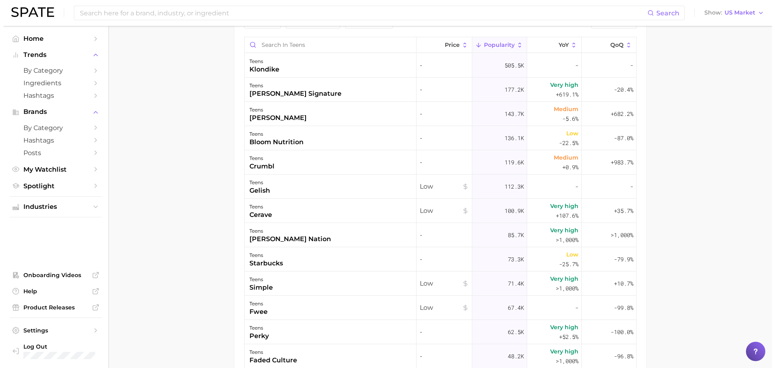
scroll to position [462, 0]
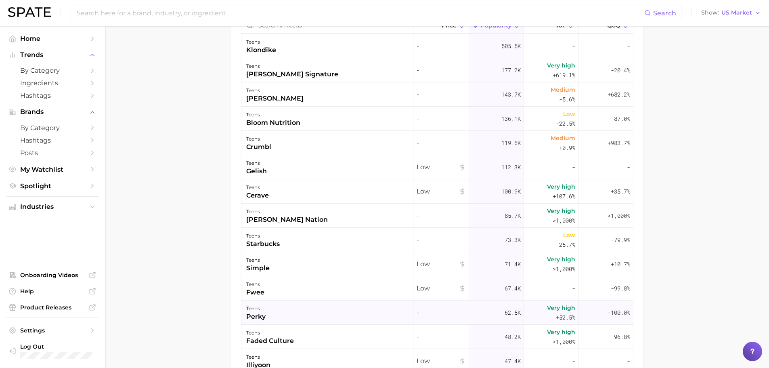
click at [278, 313] on div "teens perky" at bounding box center [327, 312] width 172 height 24
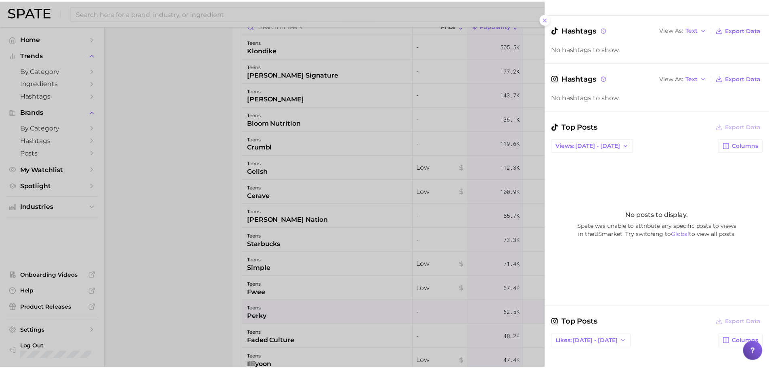
scroll to position [137, 0]
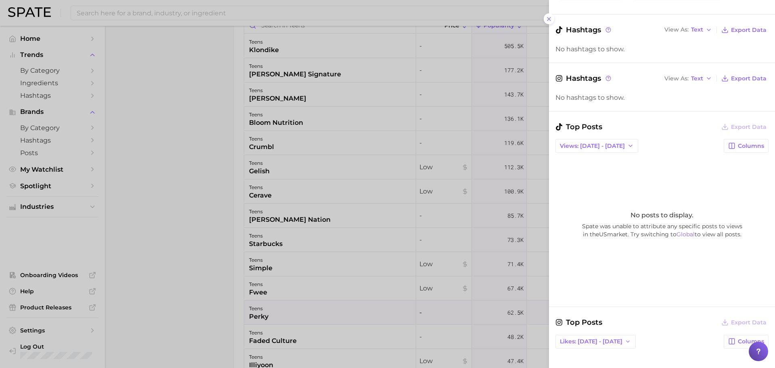
click at [204, 175] on div at bounding box center [387, 184] width 775 height 368
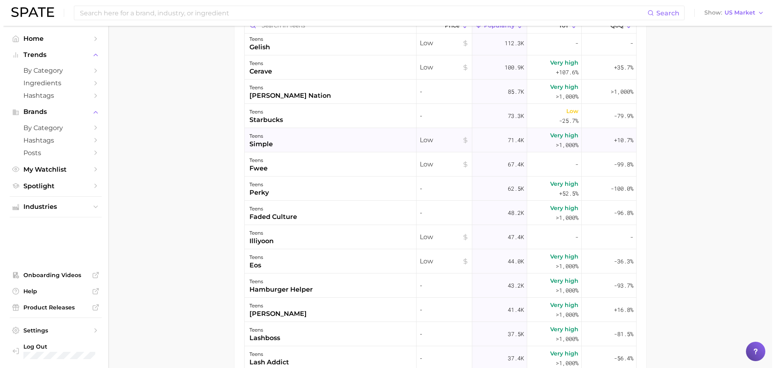
scroll to position [134, 0]
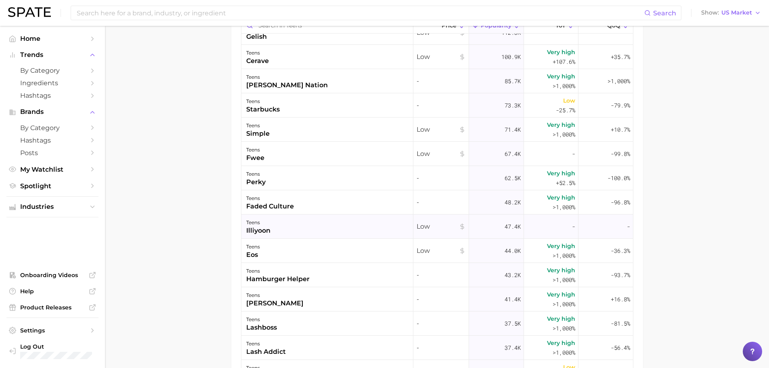
click at [277, 228] on div "teens illiyoon" at bounding box center [327, 226] width 172 height 24
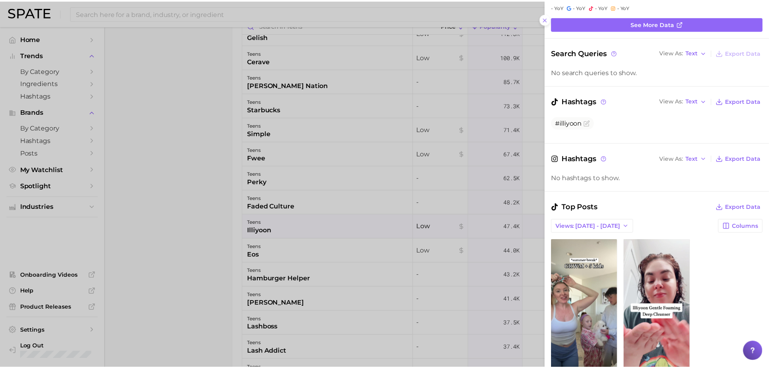
scroll to position [67, 0]
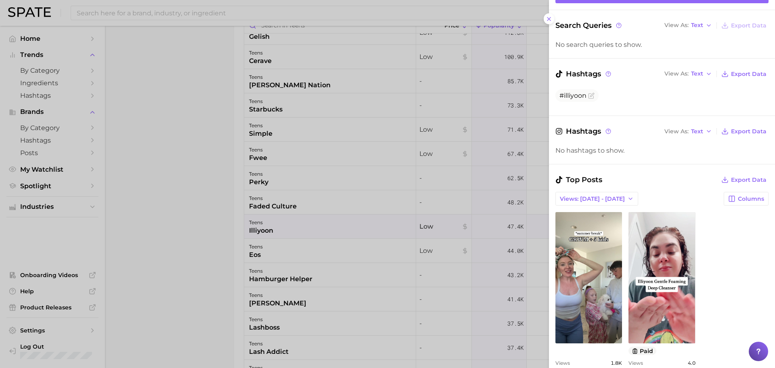
click at [192, 224] on div at bounding box center [387, 184] width 775 height 368
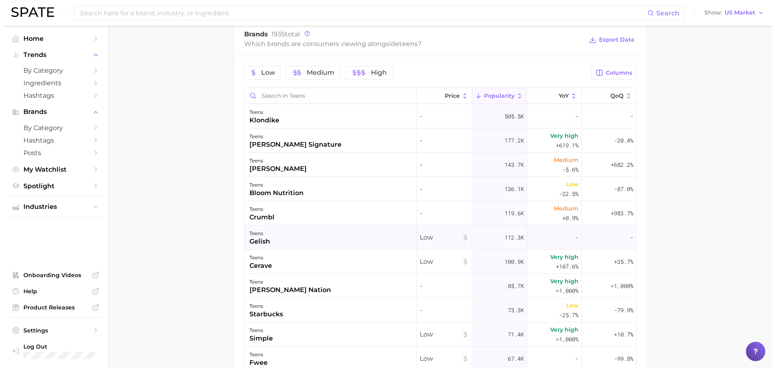
scroll to position [260, 0]
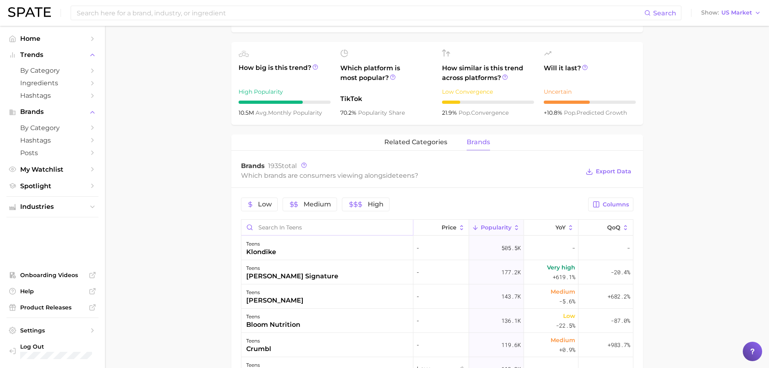
click at [276, 225] on input "Search in teens" at bounding box center [326, 226] width 171 height 15
type input "Crest"
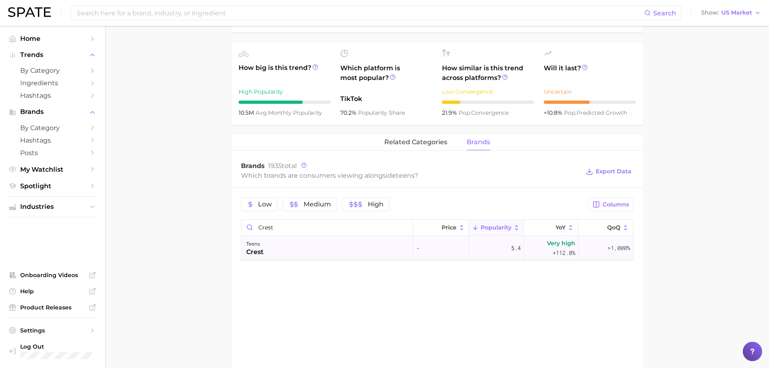
click at [269, 251] on div "teens crest" at bounding box center [327, 248] width 172 height 24
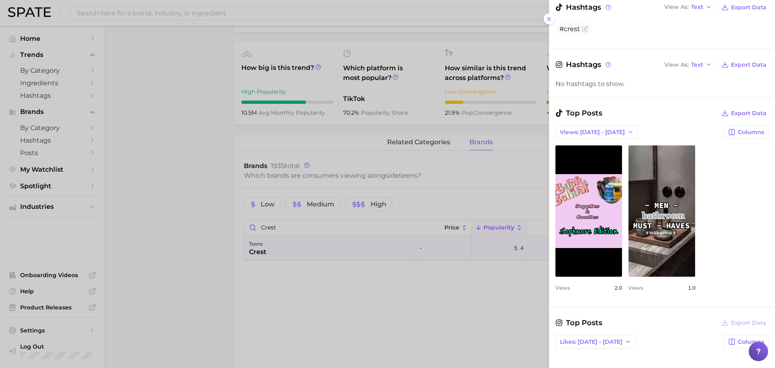
scroll to position [134, 0]
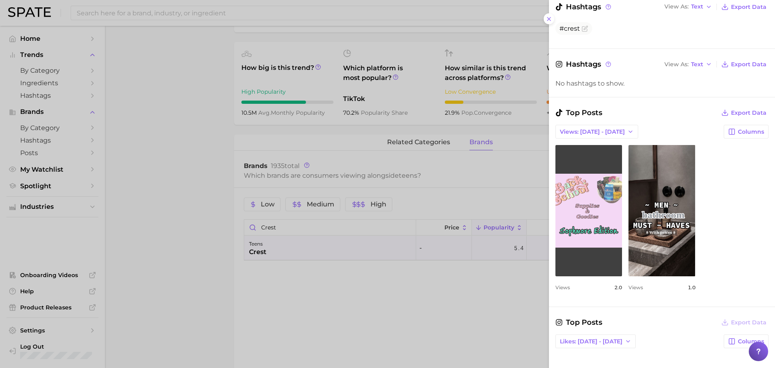
click at [589, 240] on link "view post on TikTok" at bounding box center [588, 210] width 67 height 131
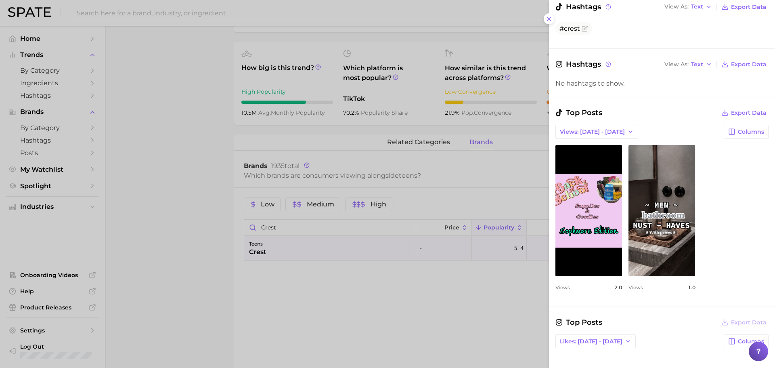
click at [549, 213] on div "Top Posts Export Data Views: Sep 28 - Oct 5 Columns view post on TikTok Views 2…" at bounding box center [662, 202] width 226 height 190
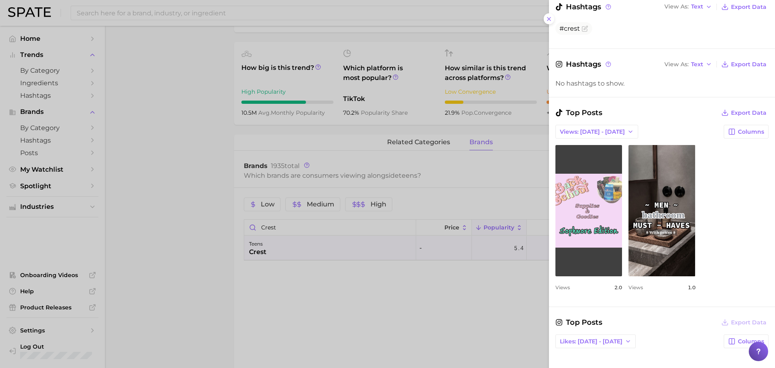
click at [593, 209] on link "view post on TikTok" at bounding box center [588, 210] width 67 height 131
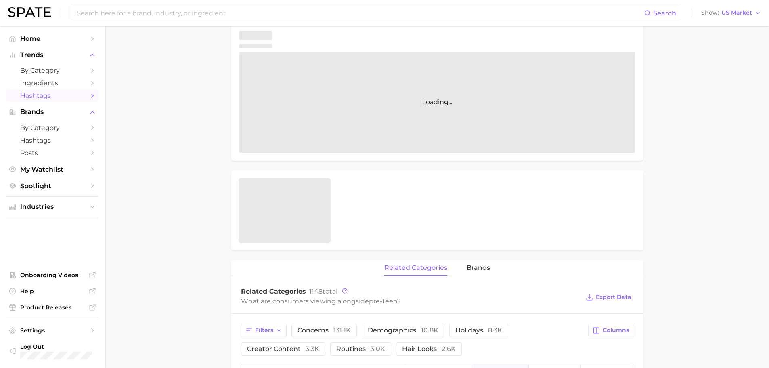
scroll to position [129, 0]
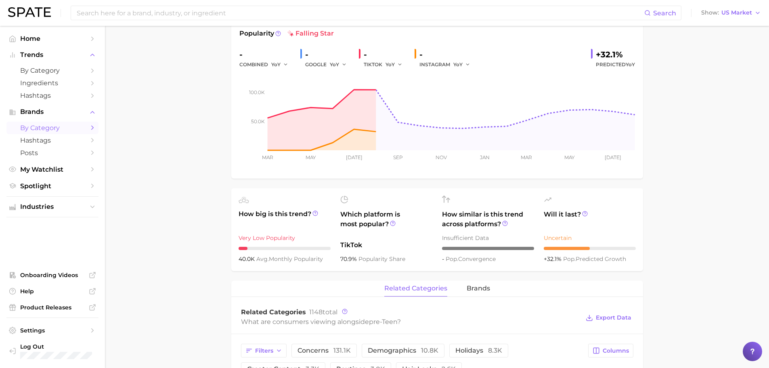
click at [52, 129] on span "by Category" at bounding box center [52, 128] width 65 height 8
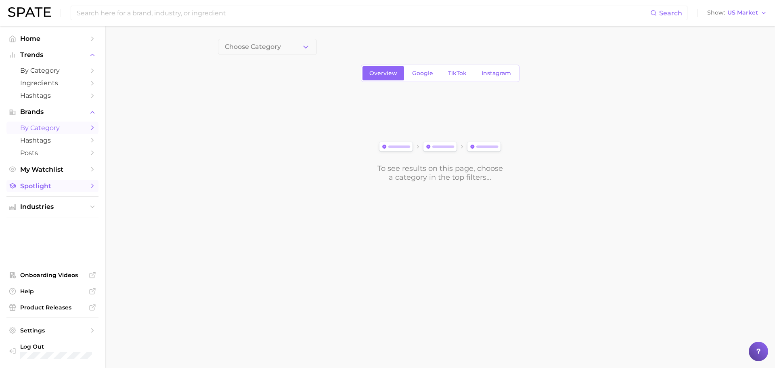
click at [54, 188] on span "Spotlight" at bounding box center [52, 186] width 65 height 8
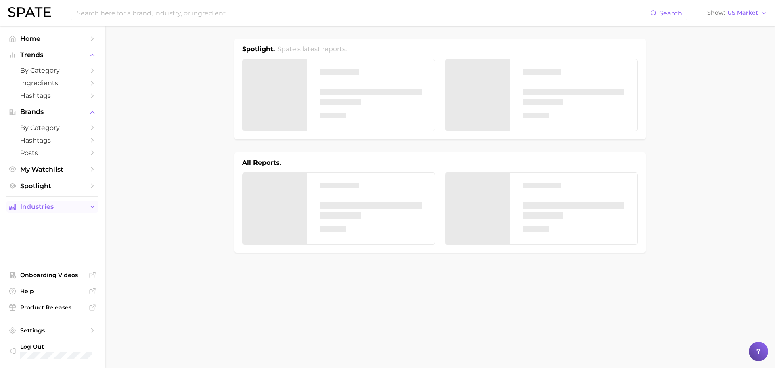
click at [56, 205] on span "Industries" at bounding box center [52, 206] width 65 height 7
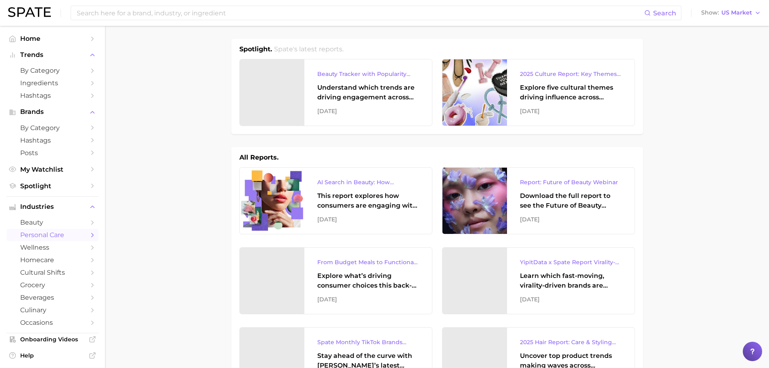
click at [43, 235] on span "personal care" at bounding box center [52, 235] width 65 height 8
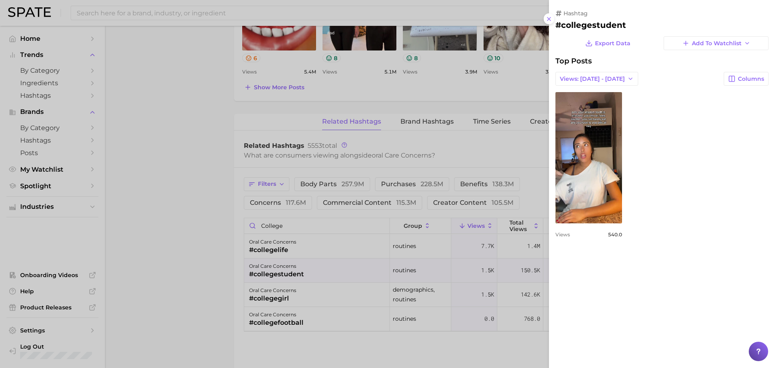
scroll to position [492, 0]
click at [274, 255] on div at bounding box center [387, 184] width 775 height 368
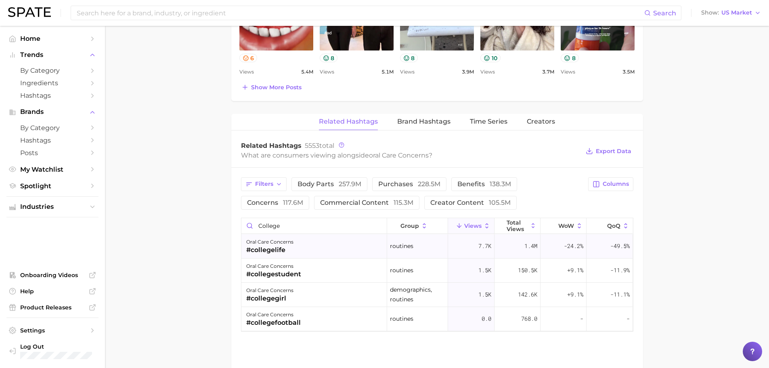
click at [284, 255] on div "oral care concerns #collegelife" at bounding box center [314, 246] width 146 height 24
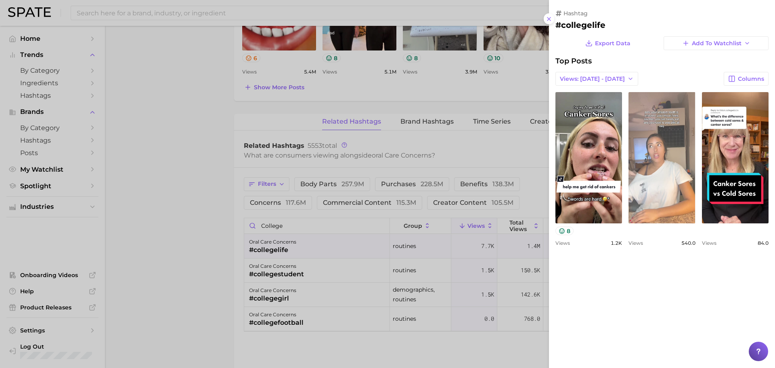
scroll to position [0, 0]
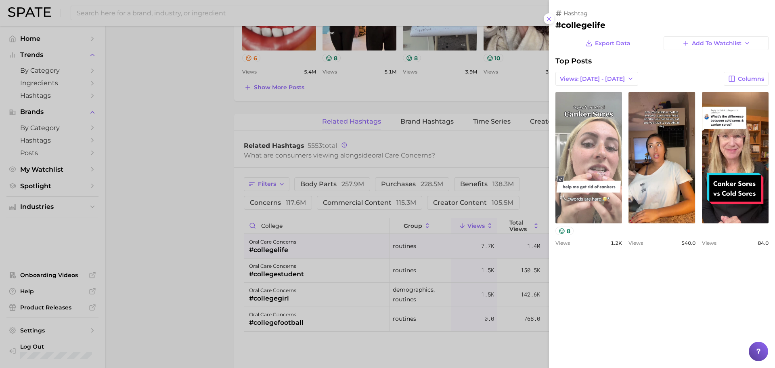
click at [587, 152] on link "view post on TikTok" at bounding box center [588, 157] width 67 height 131
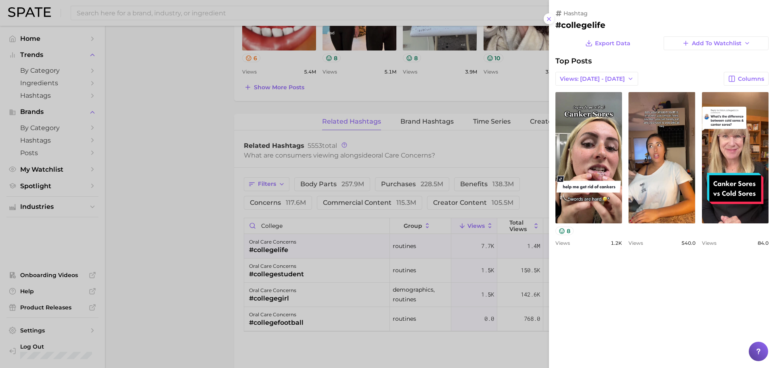
click at [180, 188] on div at bounding box center [387, 184] width 775 height 368
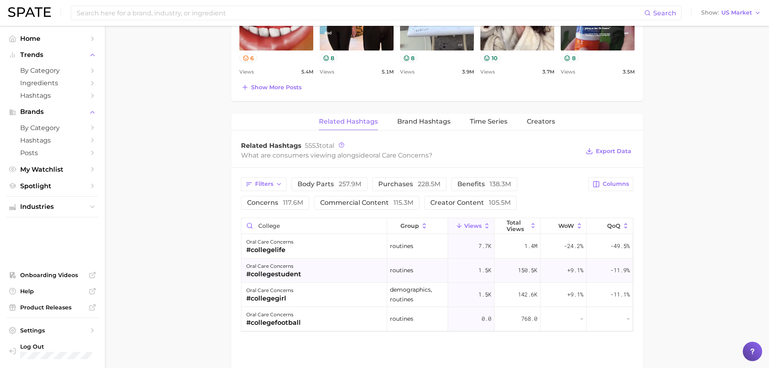
click at [321, 275] on div "oral care concerns #collegestudent" at bounding box center [314, 270] width 146 height 24
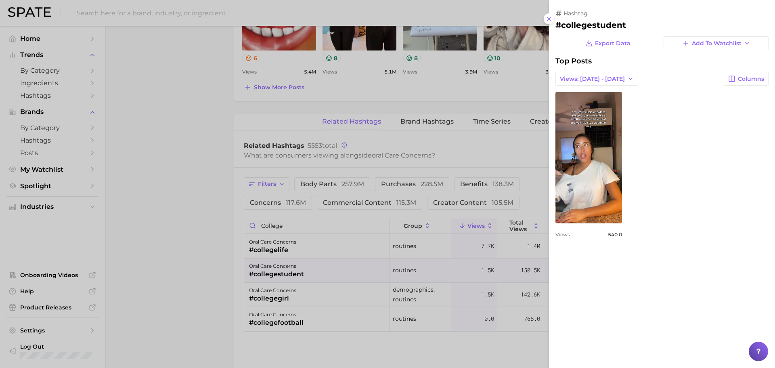
click at [320, 251] on div at bounding box center [387, 184] width 775 height 368
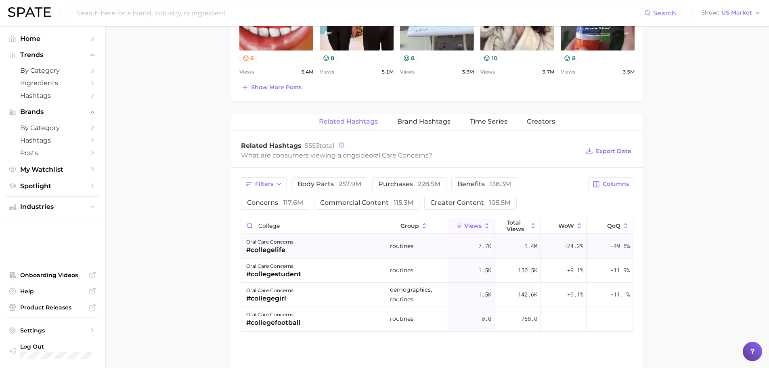
click at [319, 246] on div "oral care concerns #collegelife" at bounding box center [314, 246] width 146 height 24
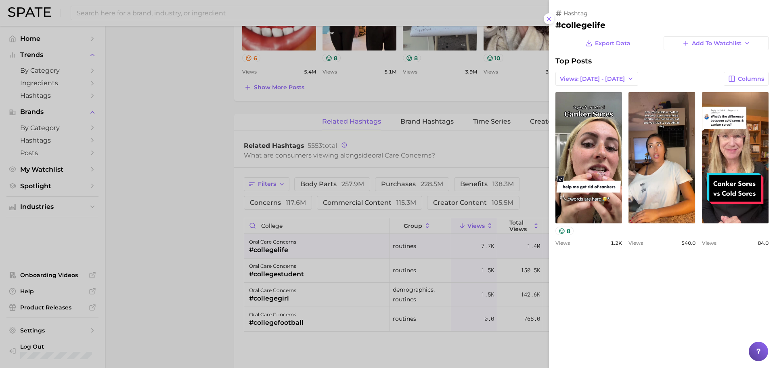
click at [314, 297] on div at bounding box center [387, 184] width 775 height 368
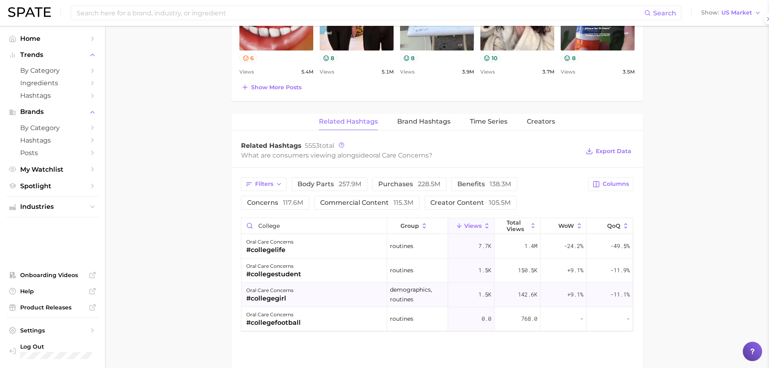
click at [313, 298] on div "oral care concerns #collegegirl" at bounding box center [314, 294] width 146 height 24
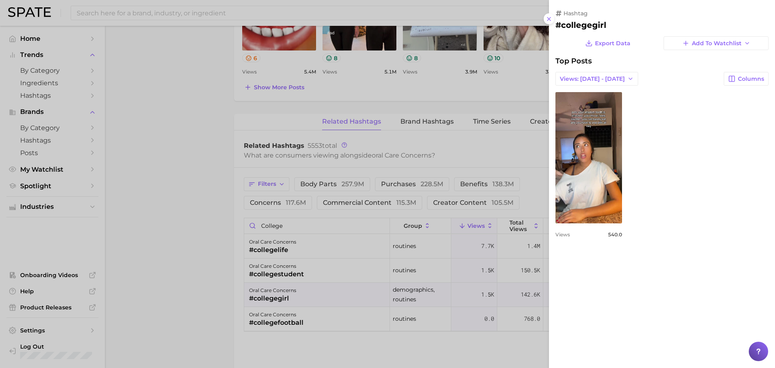
click at [316, 317] on div at bounding box center [387, 184] width 775 height 368
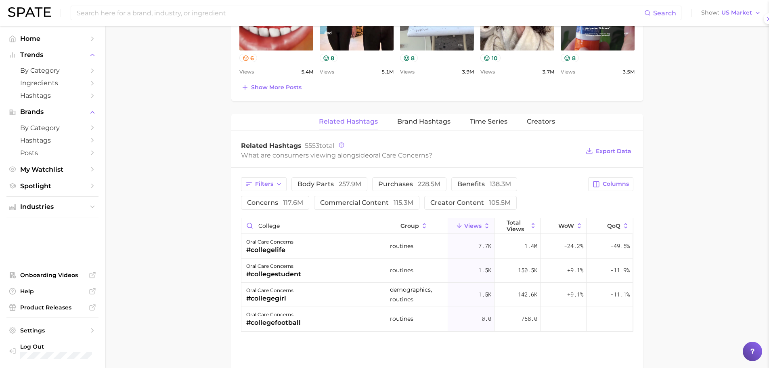
click at [313, 320] on div "oral care concerns #collegefootball" at bounding box center [314, 319] width 146 height 24
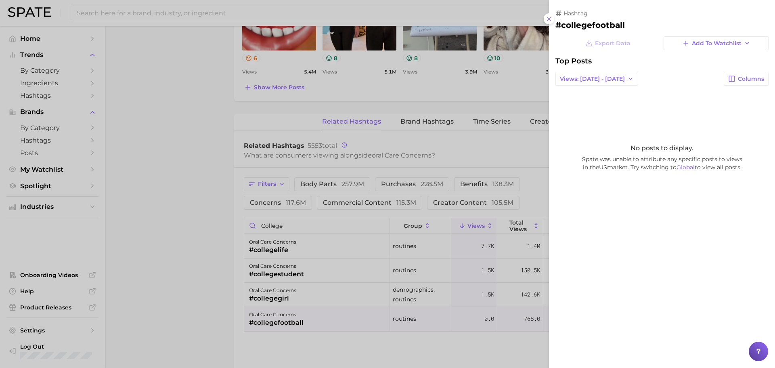
click at [312, 320] on div at bounding box center [387, 184] width 775 height 368
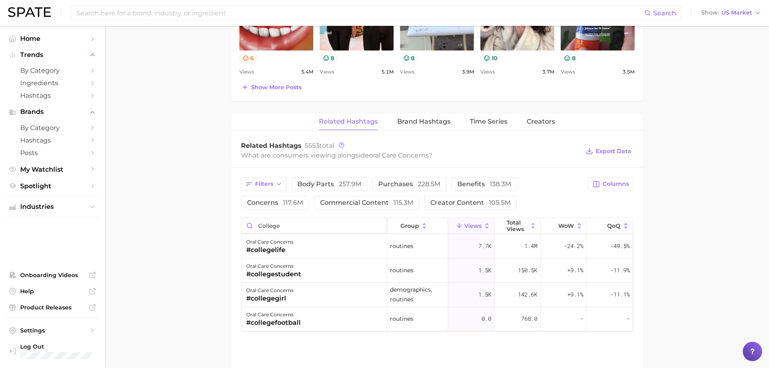
click at [281, 229] on input "College" at bounding box center [313, 225] width 145 height 15
drag, startPoint x: 284, startPoint y: 229, endPoint x: 221, endPoint y: 230, distance: 63.3
click at [221, 230] on main "1. oral care 2. oral care concerns 3. Subcategory Overview Google TikTok Instag…" at bounding box center [437, 2] width 664 height 936
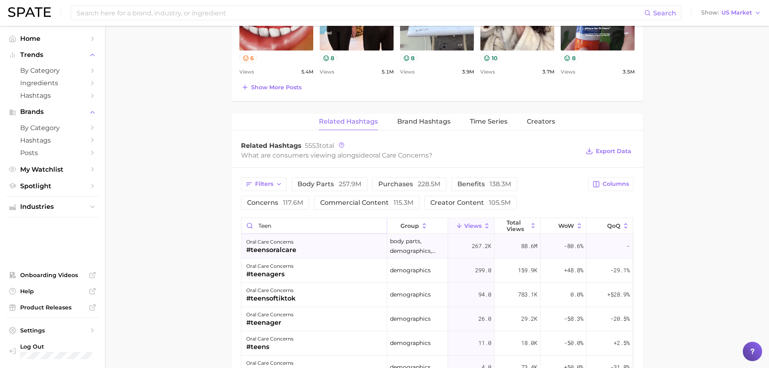
type input "Teen"
click at [328, 252] on div "oral care concerns #teensoralcare" at bounding box center [314, 246] width 146 height 24
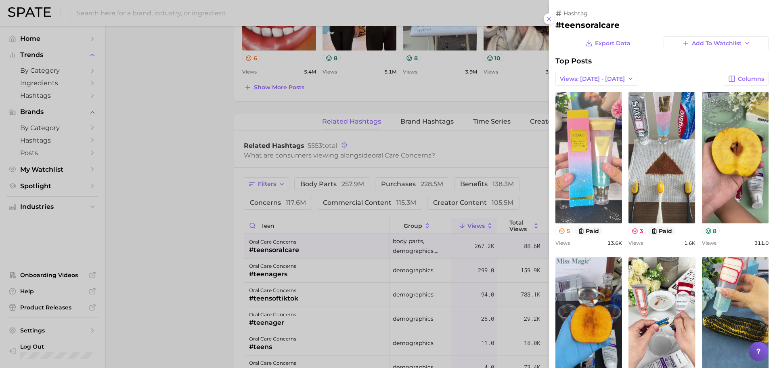
click at [340, 269] on div at bounding box center [387, 184] width 775 height 368
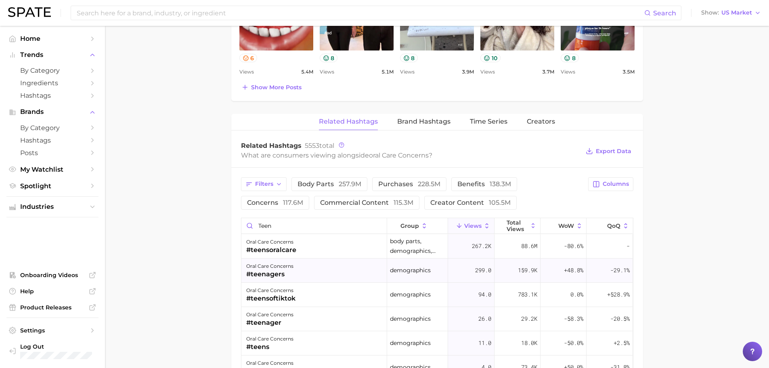
click at [321, 271] on div "oral care concerns #teenagers" at bounding box center [314, 270] width 146 height 24
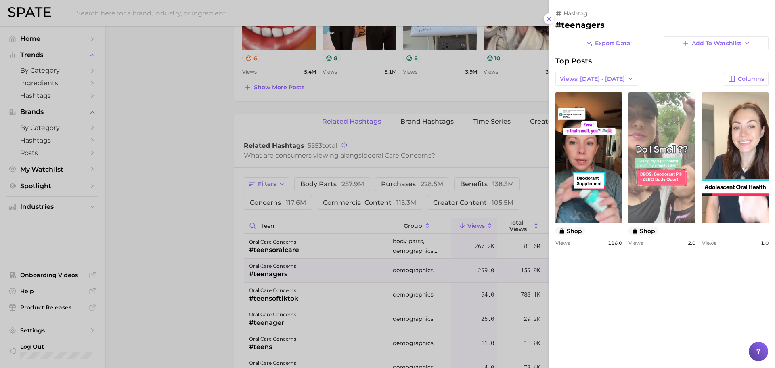
click at [661, 172] on link "view post on TikTok" at bounding box center [661, 157] width 67 height 131
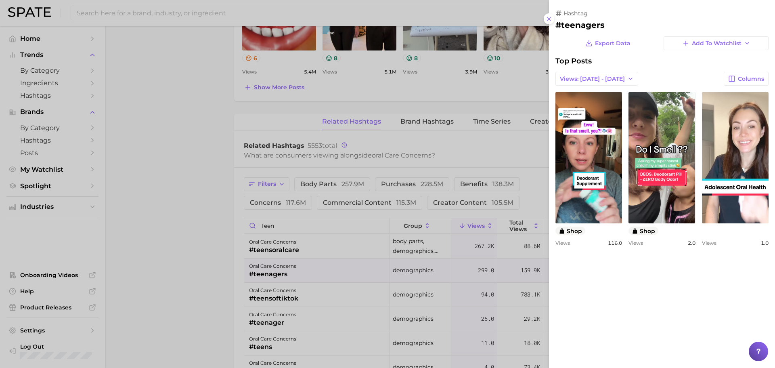
click at [158, 186] on div at bounding box center [387, 184] width 775 height 368
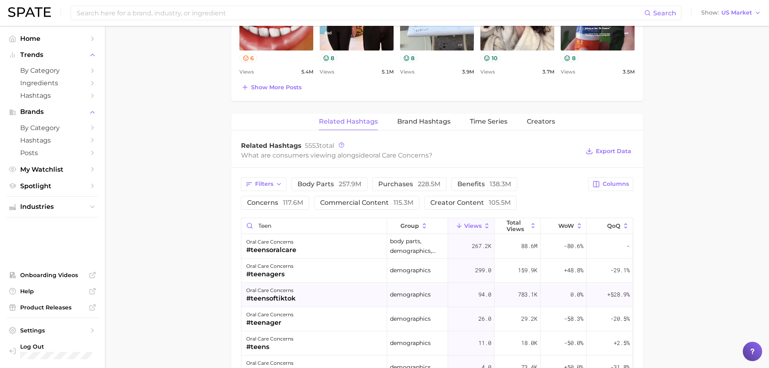
click at [287, 299] on div "#teensoftiktok" at bounding box center [270, 298] width 49 height 10
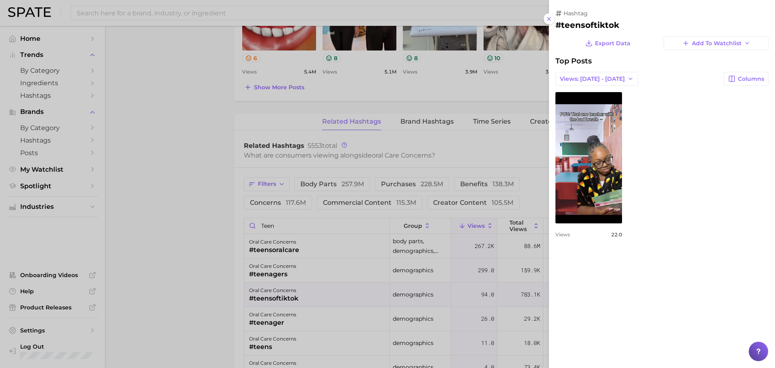
click at [337, 315] on div at bounding box center [387, 184] width 775 height 368
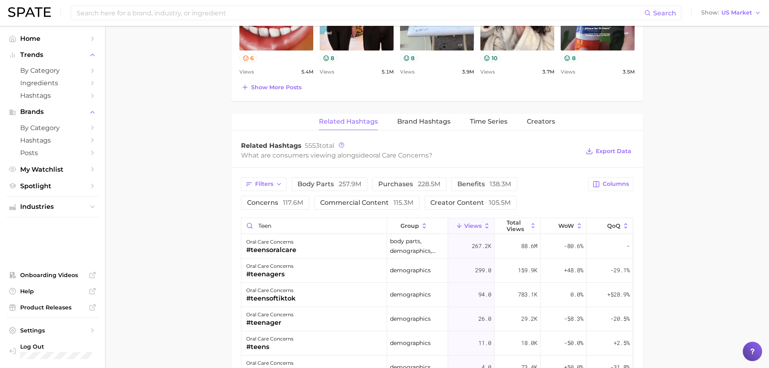
click at [338, 316] on div "oral care concerns #teenager" at bounding box center [314, 319] width 146 height 24
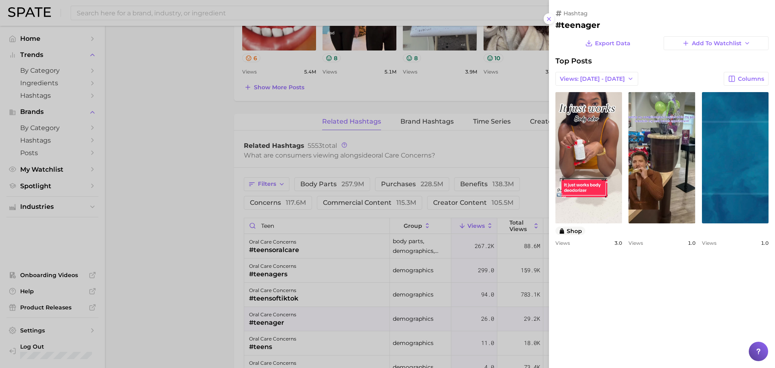
click at [185, 250] on div at bounding box center [387, 184] width 775 height 368
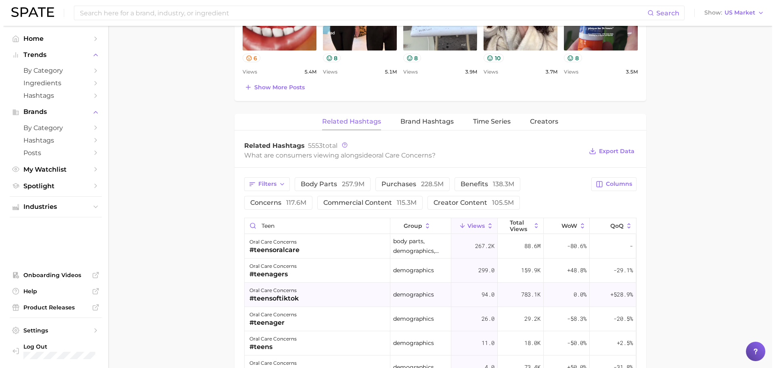
scroll to position [626, 0]
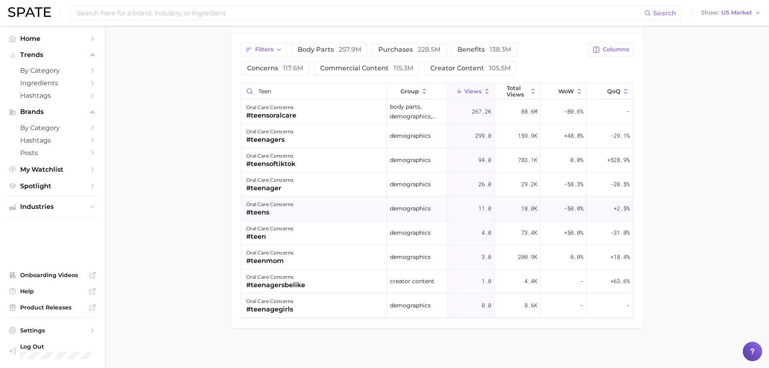
click at [289, 205] on div "oral care concerns" at bounding box center [269, 204] width 47 height 10
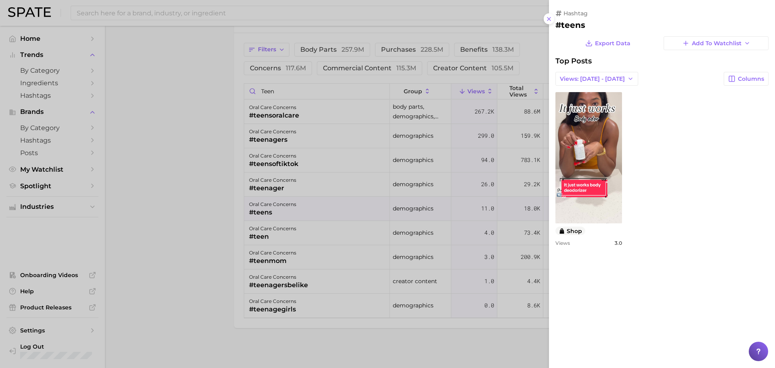
scroll to position [0, 0]
click at [309, 231] on div at bounding box center [387, 184] width 775 height 368
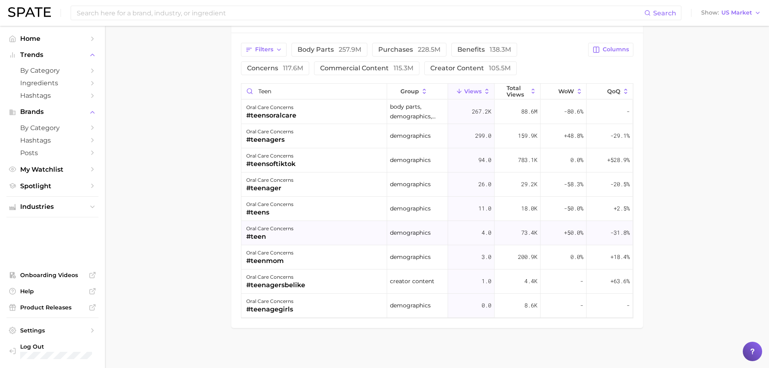
click at [311, 237] on div "oral care concerns #teen" at bounding box center [314, 233] width 146 height 24
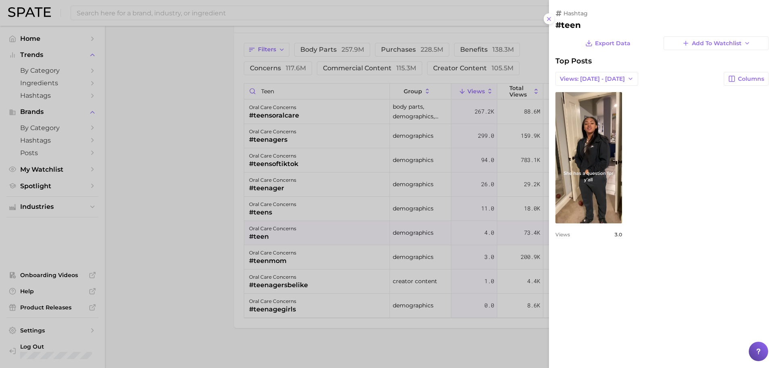
click at [302, 260] on div at bounding box center [387, 184] width 775 height 368
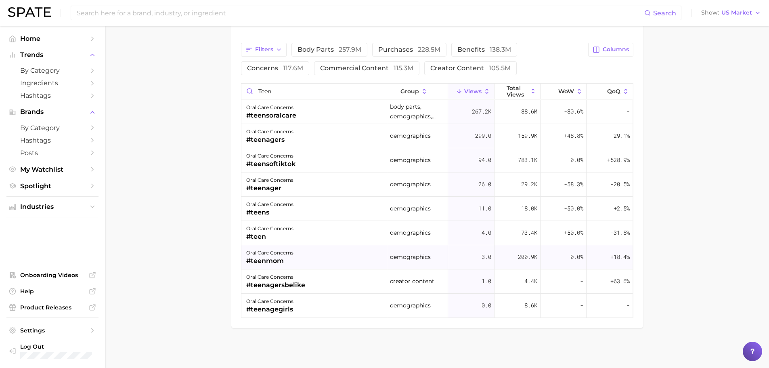
click at [306, 260] on div "oral care concerns #teenmom" at bounding box center [314, 257] width 146 height 24
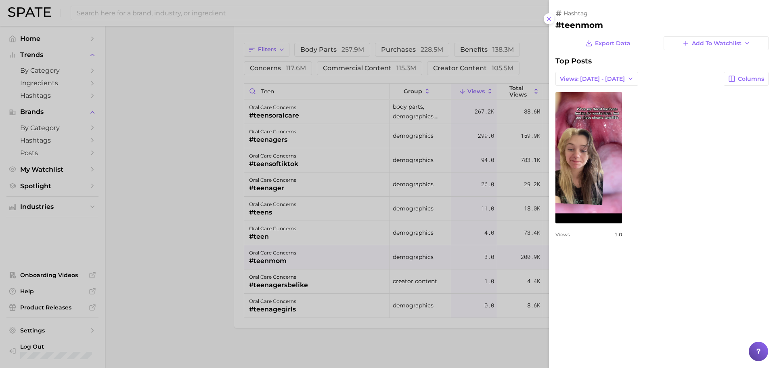
click at [314, 286] on div at bounding box center [387, 184] width 775 height 368
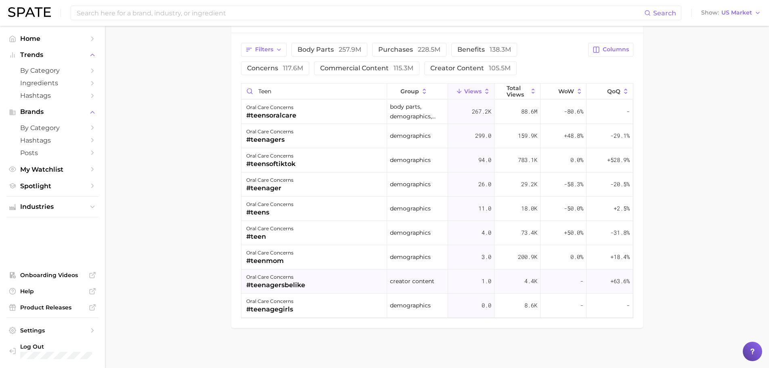
click at [318, 284] on div "oral care concerns #teenagersbelike" at bounding box center [314, 281] width 146 height 24
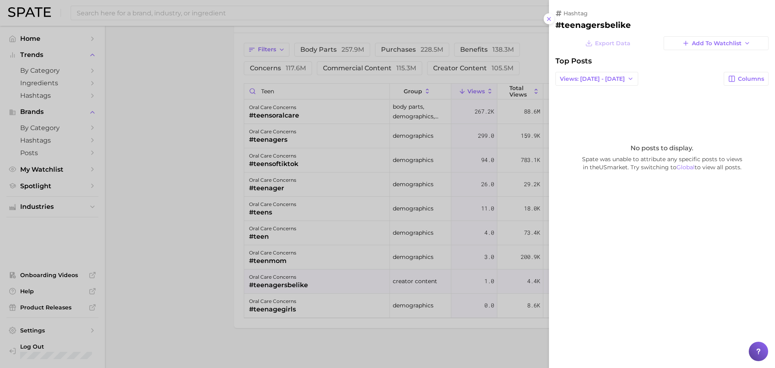
click at [320, 303] on div at bounding box center [387, 184] width 775 height 368
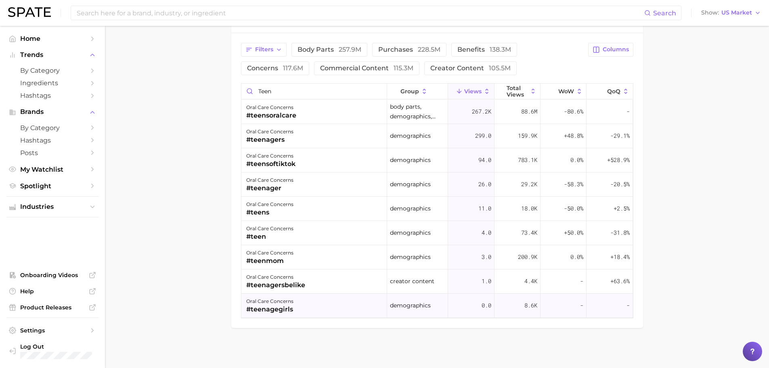
click at [318, 307] on div "oral care concerns #teenagegirls" at bounding box center [314, 305] width 146 height 24
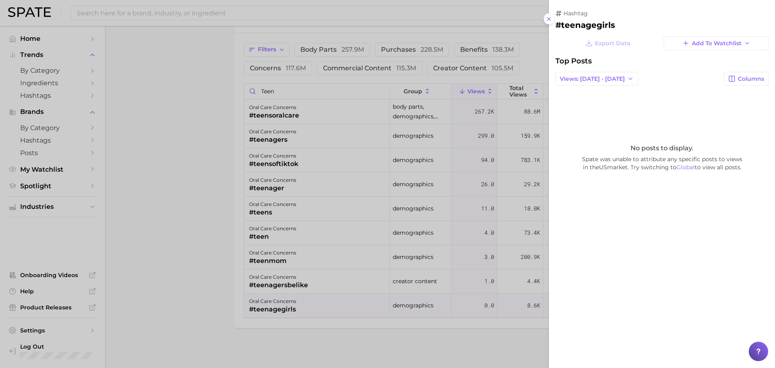
click at [313, 118] on div at bounding box center [387, 184] width 775 height 368
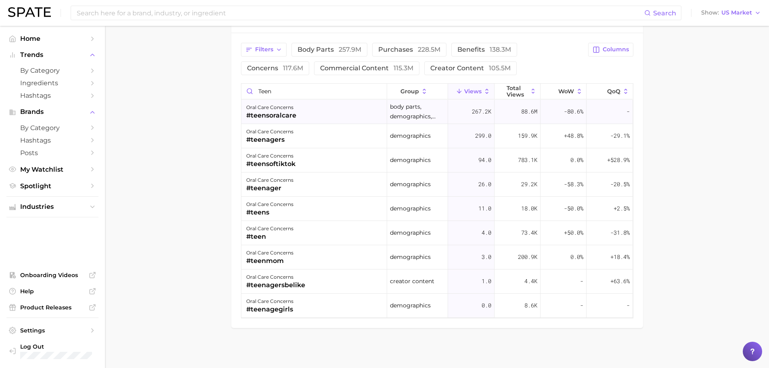
click at [317, 117] on div "oral care concerns #teensoralcare" at bounding box center [314, 112] width 146 height 24
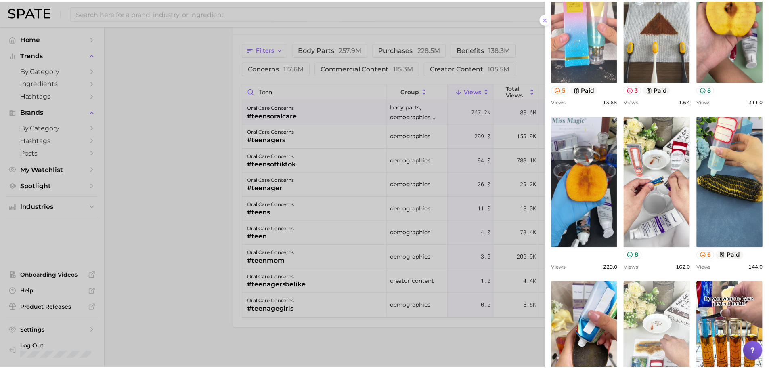
scroll to position [236, 0]
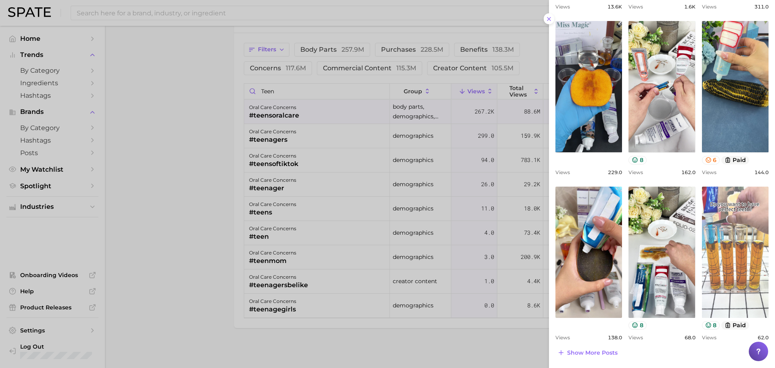
click at [734, 266] on link "view post on TikTok" at bounding box center [735, 251] width 67 height 131
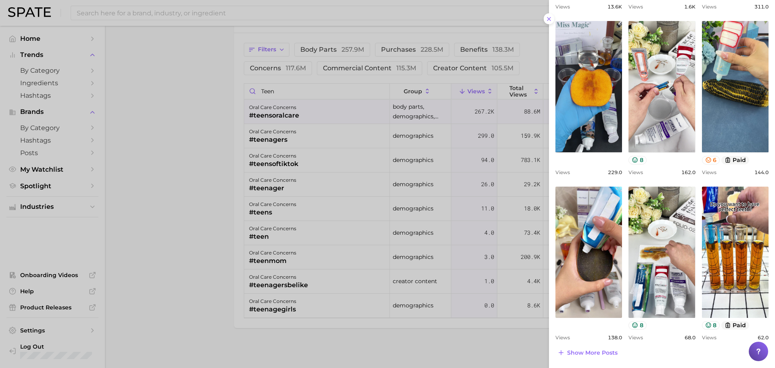
click at [169, 98] on div at bounding box center [387, 184] width 775 height 368
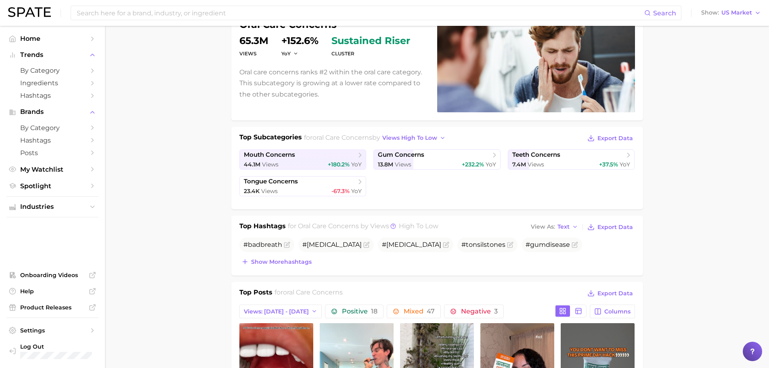
scroll to position [0, 0]
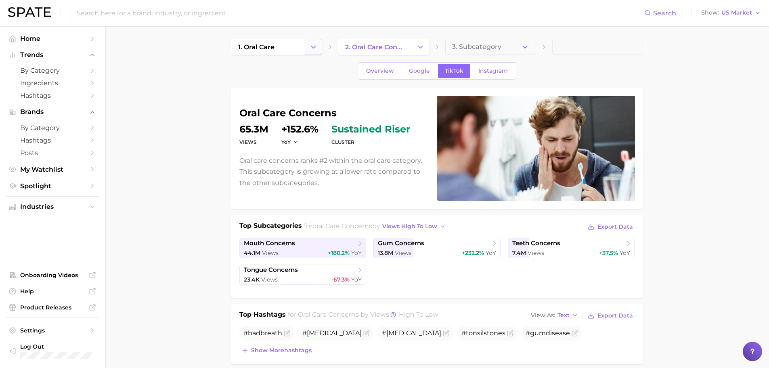
click at [317, 43] on button "Change Category" at bounding box center [313, 47] width 17 height 16
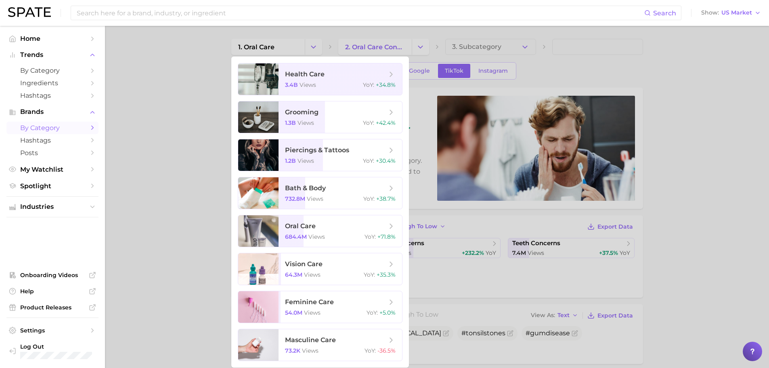
click at [49, 123] on link "by Category" at bounding box center [52, 127] width 92 height 13
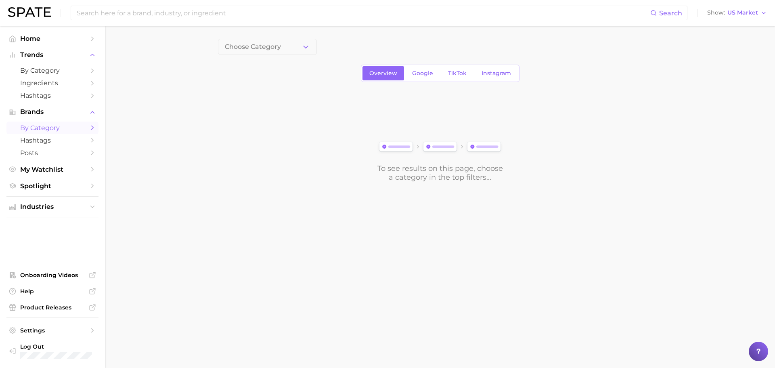
click at [69, 129] on span "by Category" at bounding box center [52, 128] width 65 height 8
click at [80, 209] on span "Industries" at bounding box center [52, 206] width 65 height 7
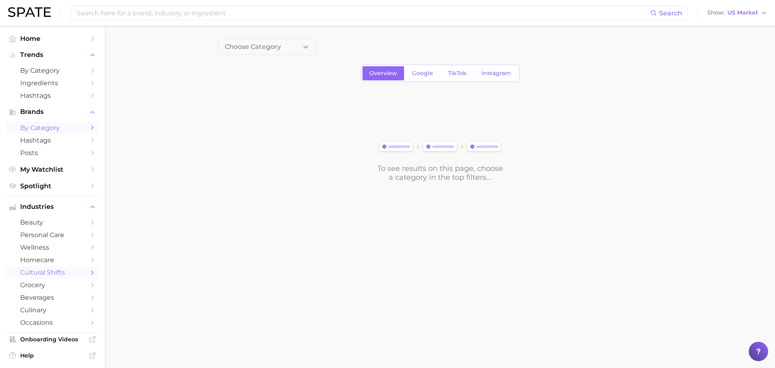
click at [51, 273] on span "cultural shifts" at bounding box center [52, 272] width 65 height 8
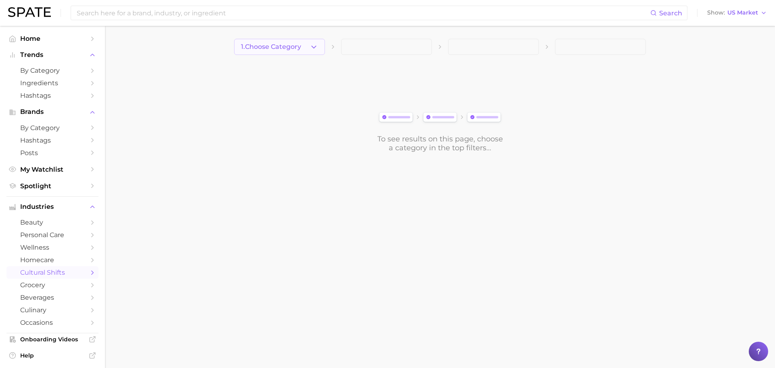
click at [304, 46] on button "1. Choose Category" at bounding box center [279, 47] width 91 height 16
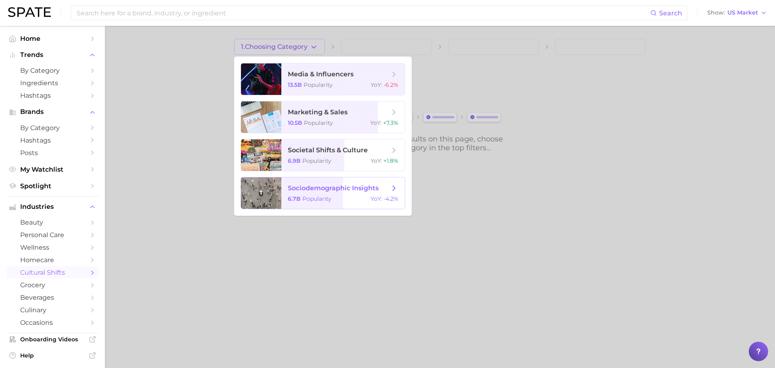
click at [304, 197] on span "Popularity" at bounding box center [316, 198] width 29 height 7
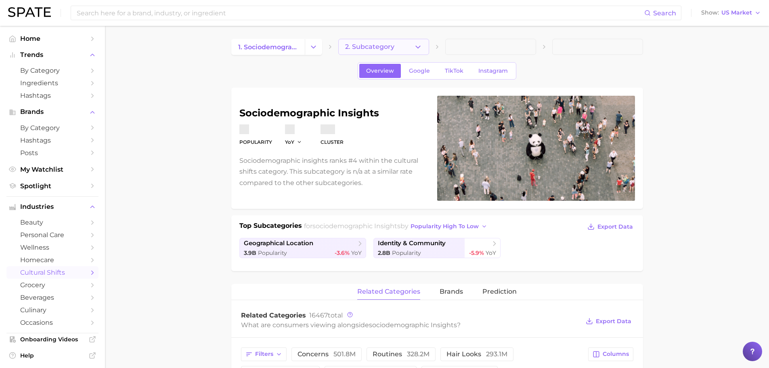
click at [368, 45] on span "2. Subcategory" at bounding box center [369, 46] width 49 height 7
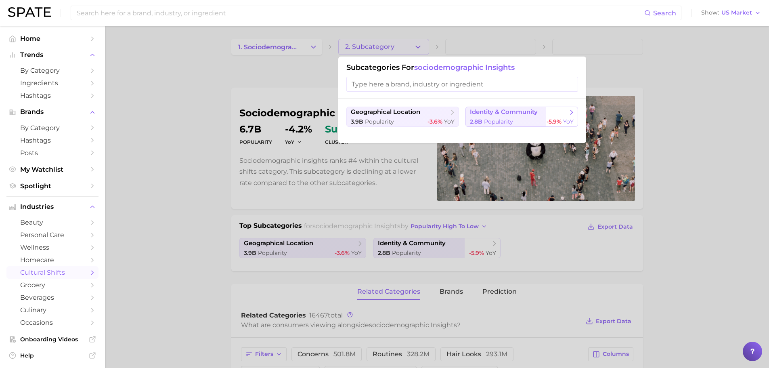
click at [519, 121] on div "2.8b Popularity -5.9% YoY" at bounding box center [522, 122] width 104 height 8
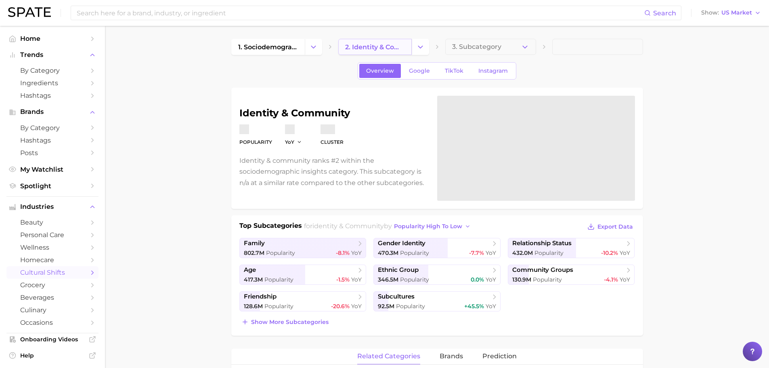
click at [367, 43] on span "2. identity & community" at bounding box center [375, 47] width 60 height 8
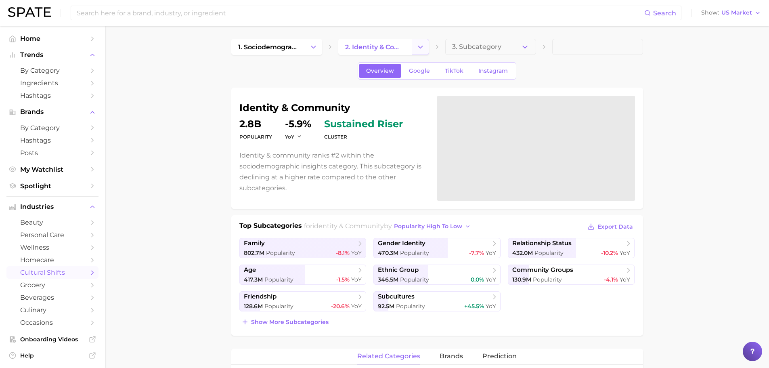
click at [419, 48] on icon "Change Category" at bounding box center [420, 47] width 8 height 8
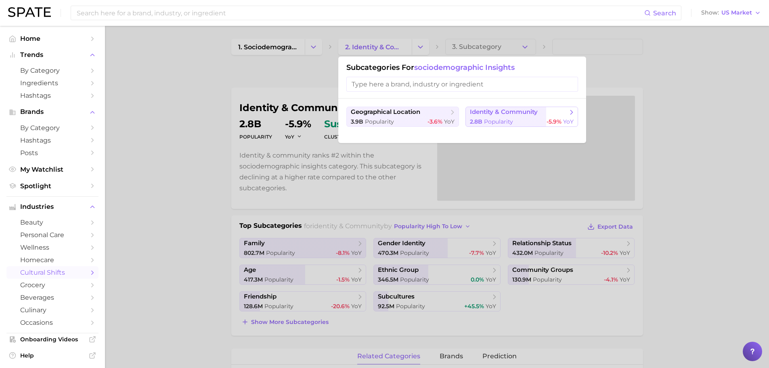
click at [512, 114] on span "identity & community" at bounding box center [504, 112] width 68 height 8
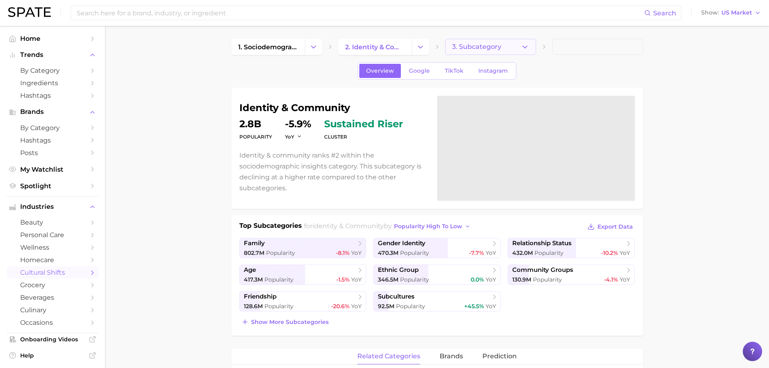
click at [473, 45] on span "3. Subcategory" at bounding box center [476, 46] width 49 height 7
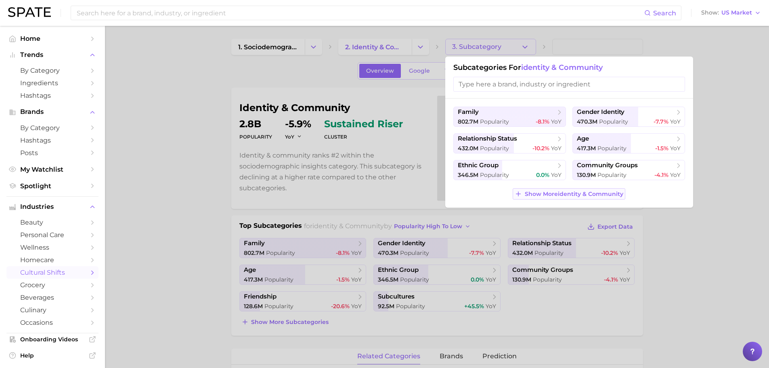
click at [526, 197] on span "Show More identity & community" at bounding box center [573, 193] width 98 height 7
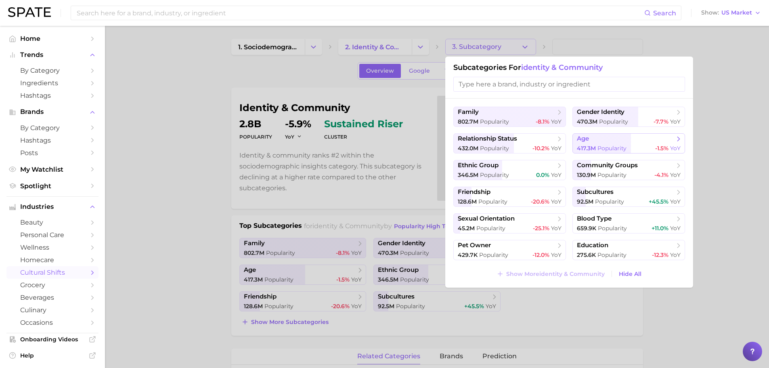
click at [597, 148] on span "Popularity" at bounding box center [611, 147] width 29 height 7
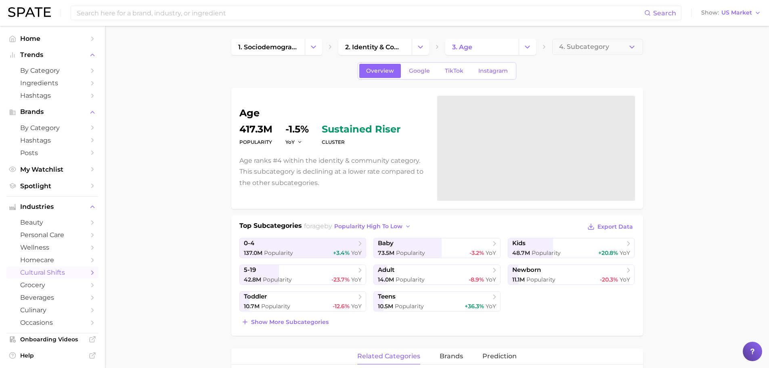
click at [587, 44] on span "4. Subcategory" at bounding box center [584, 46] width 50 height 7
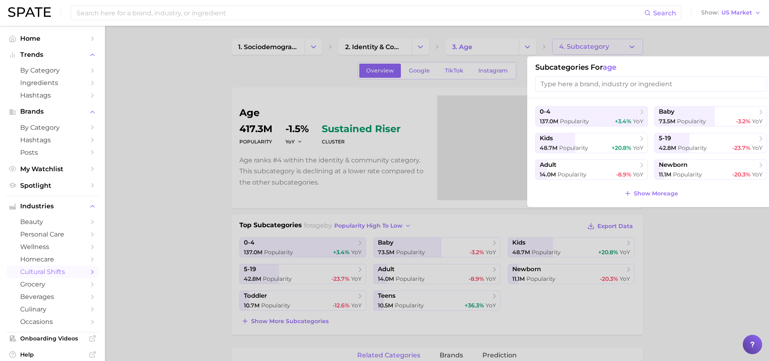
click at [579, 92] on div "Subcategories for age" at bounding box center [651, 77] width 248 height 42
click at [576, 88] on input "search" at bounding box center [651, 84] width 232 height 15
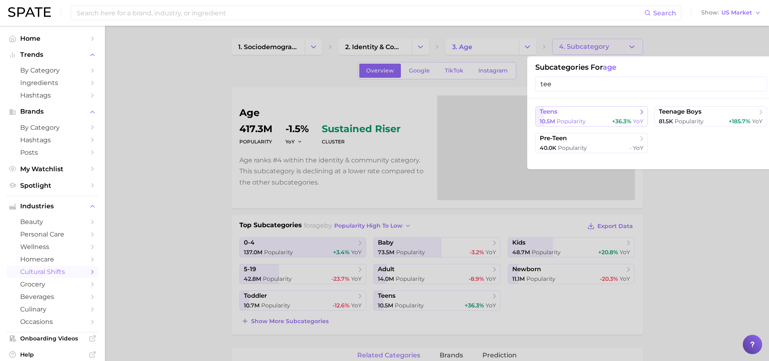
type input "tee"
click at [566, 113] on span "teens" at bounding box center [588, 112] width 98 height 8
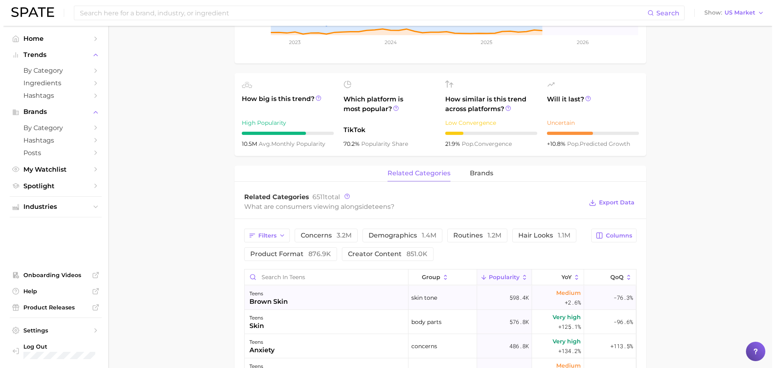
scroll to position [336, 0]
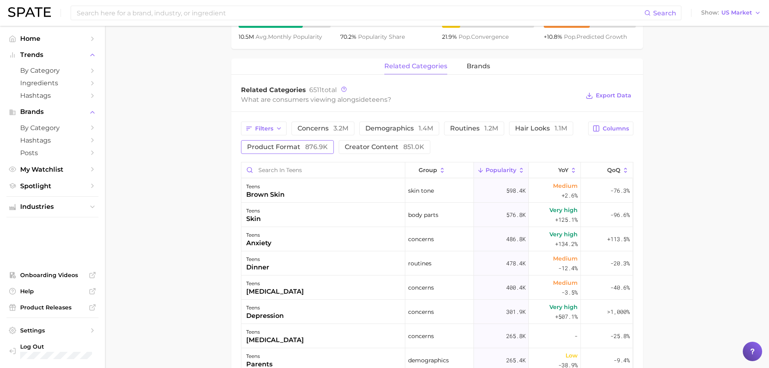
click at [295, 142] on button "product format 876.9k" at bounding box center [287, 147] width 93 height 14
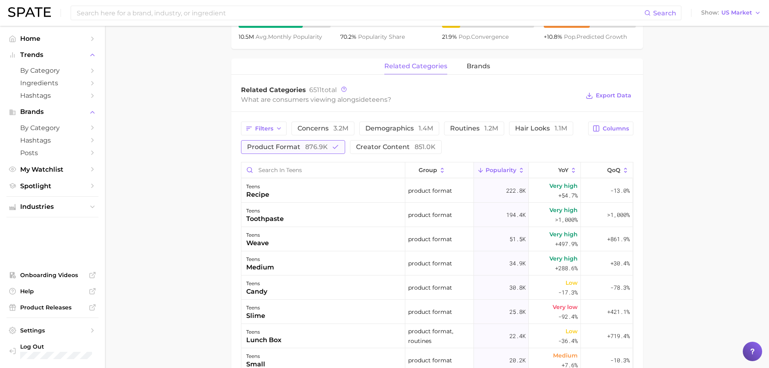
click at [296, 147] on span "product format 876.9k" at bounding box center [287, 147] width 81 height 6
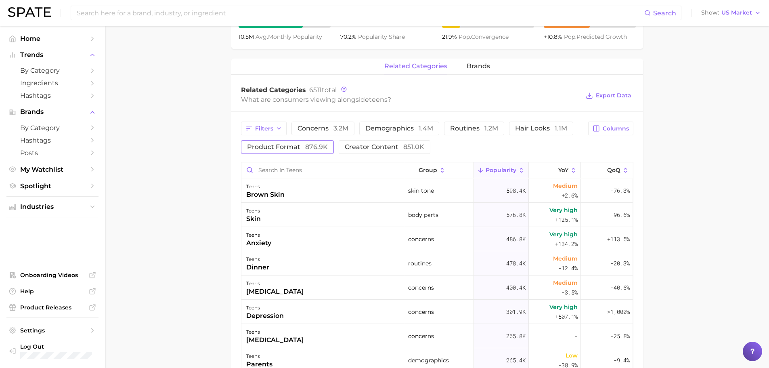
click at [292, 149] on span "product format 876.9k" at bounding box center [287, 147] width 81 height 6
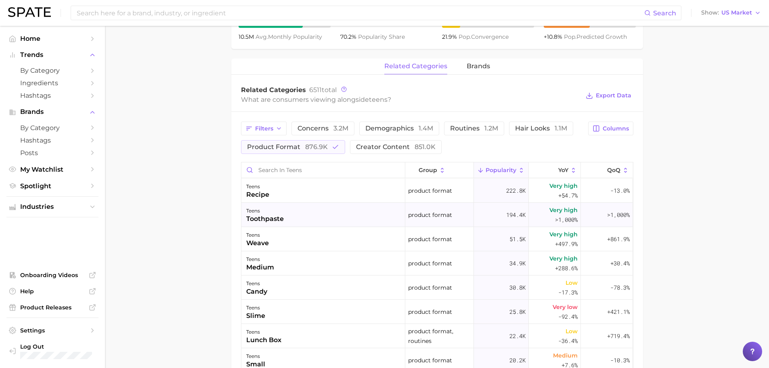
click at [319, 217] on div "teens toothpaste" at bounding box center [323, 215] width 164 height 24
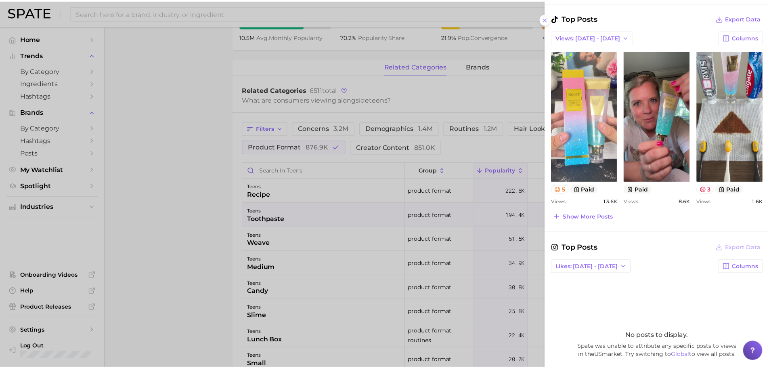
scroll to position [196, 0]
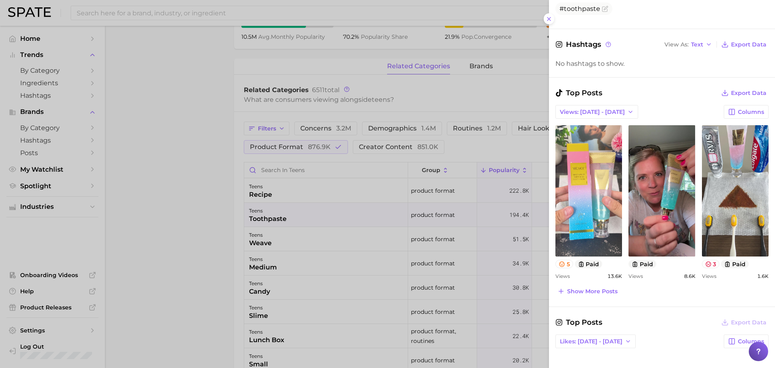
click at [206, 210] on div at bounding box center [387, 184] width 775 height 368
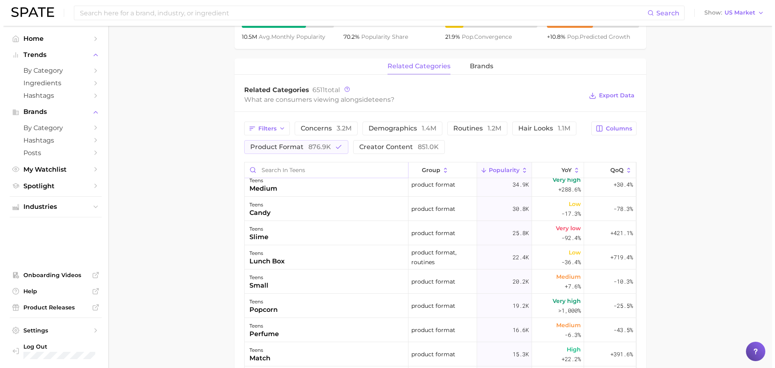
scroll to position [0, 0]
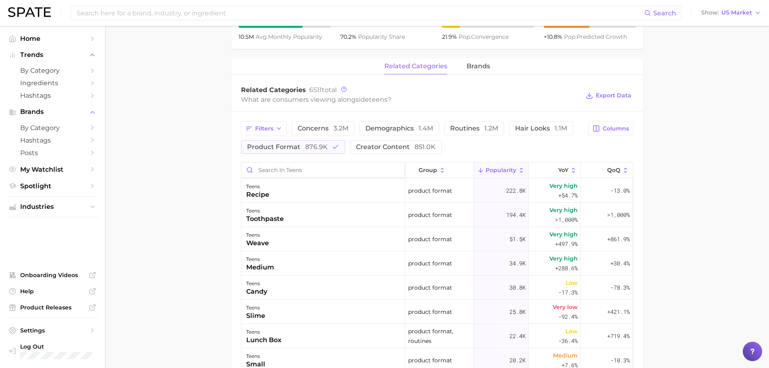
click at [286, 167] on input "Search in teens" at bounding box center [322, 169] width 163 height 15
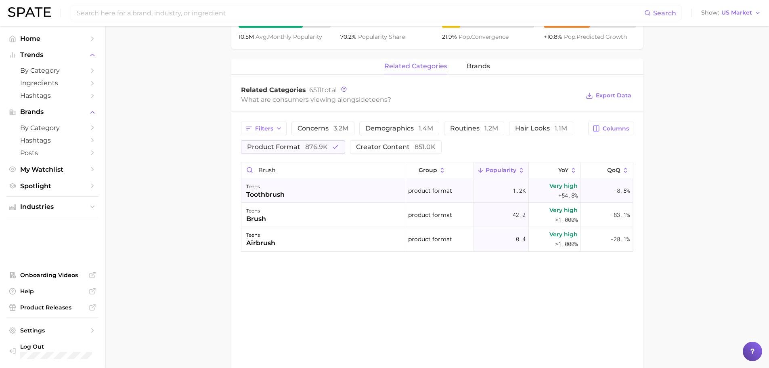
click at [310, 192] on div "teens toothbrush" at bounding box center [323, 190] width 164 height 24
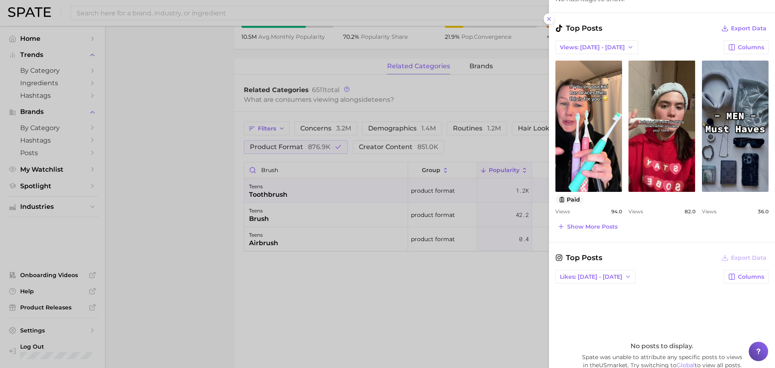
scroll to position [336, 0]
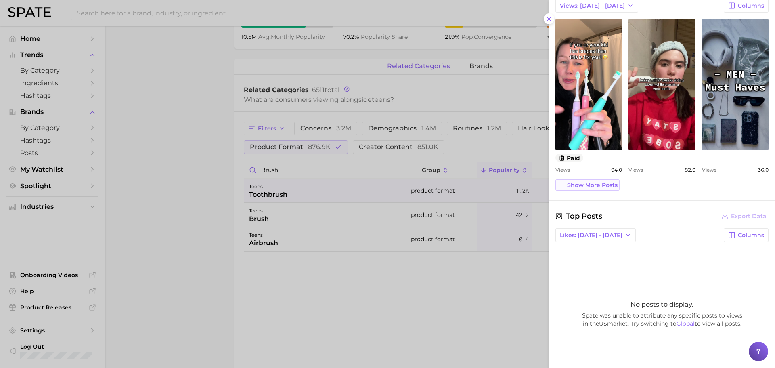
click at [596, 185] on span "Show more posts" at bounding box center [592, 185] width 50 height 7
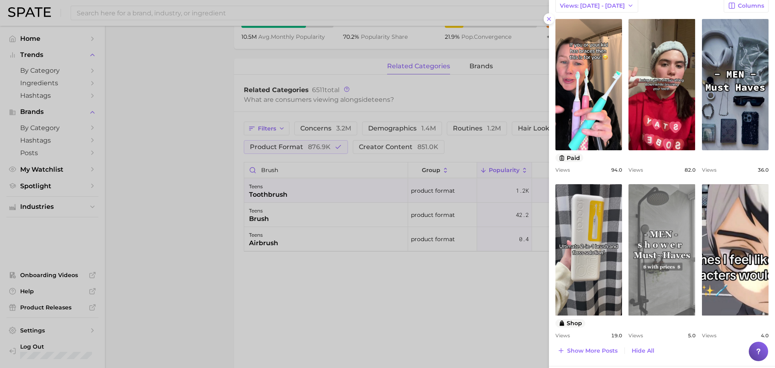
scroll to position [0, 0]
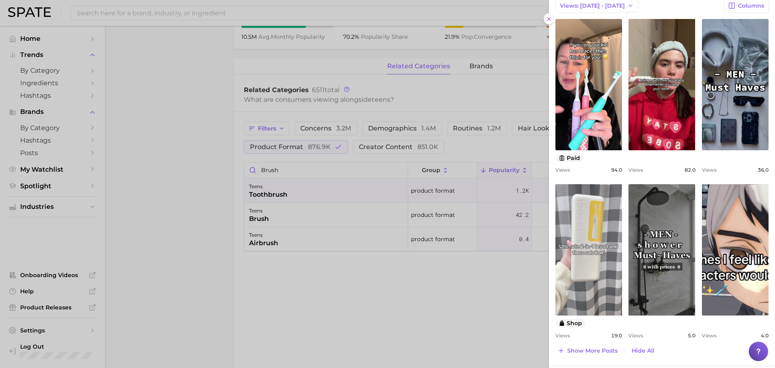
click at [588, 283] on link "view post on TikTok" at bounding box center [588, 249] width 67 height 131
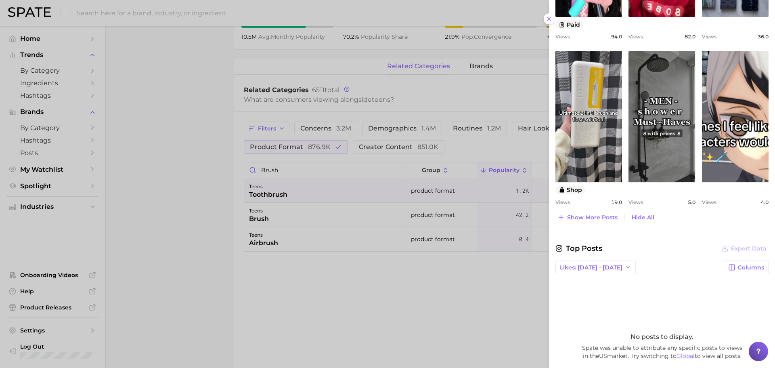
scroll to position [471, 0]
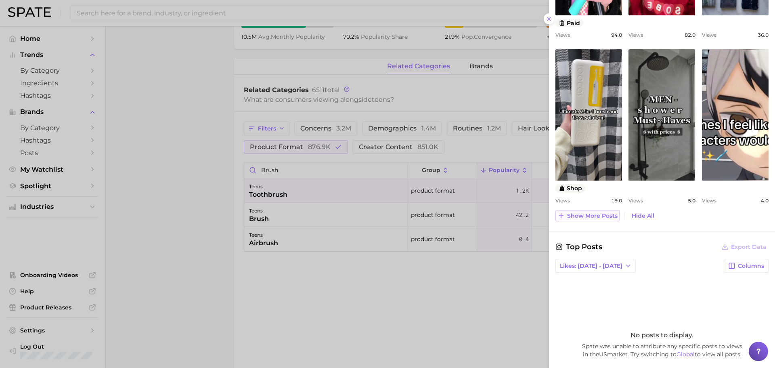
click at [581, 213] on span "Show more posts" at bounding box center [592, 215] width 50 height 7
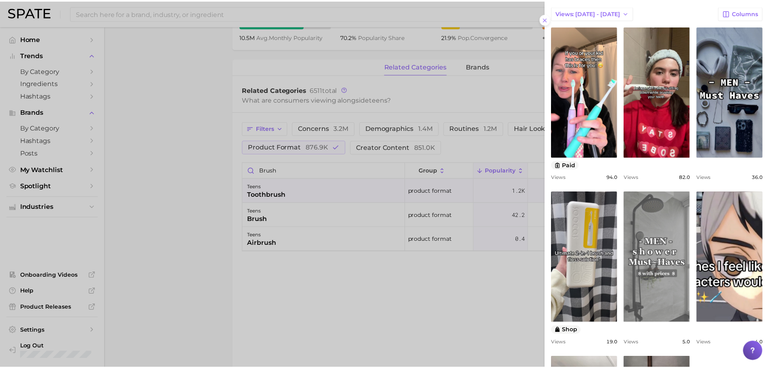
scroll to position [269, 0]
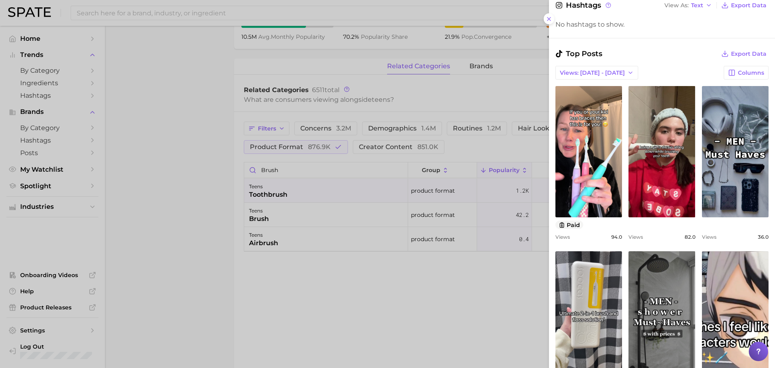
click at [205, 144] on div at bounding box center [387, 184] width 775 height 368
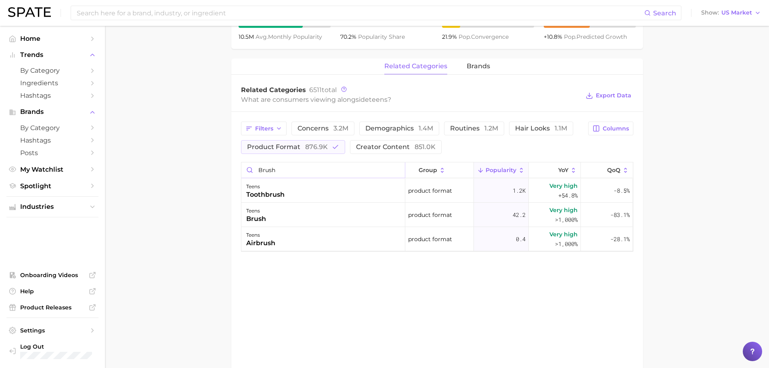
click at [290, 169] on input "brush" at bounding box center [322, 169] width 163 height 15
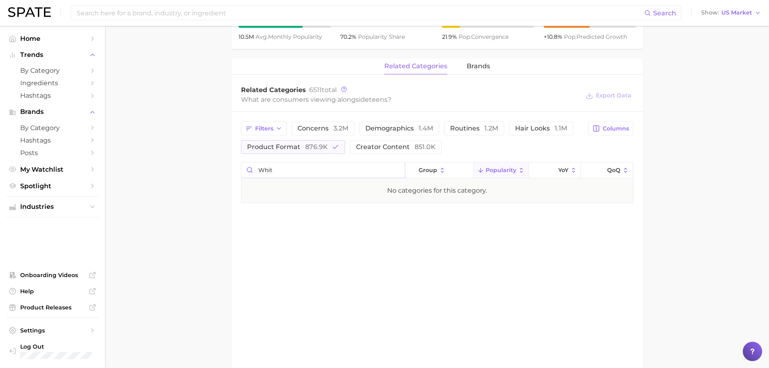
type input "White"
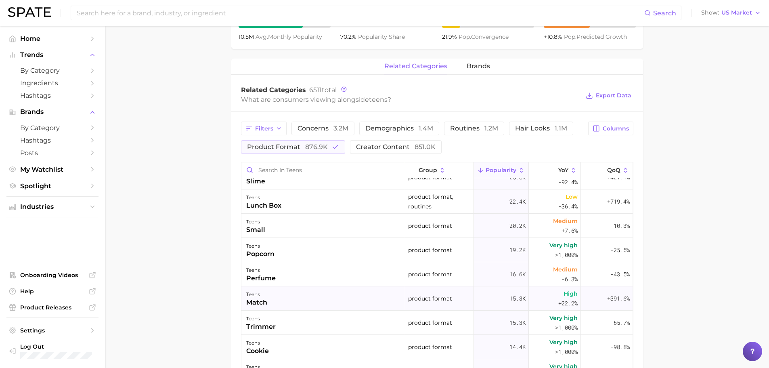
scroll to position [0, 0]
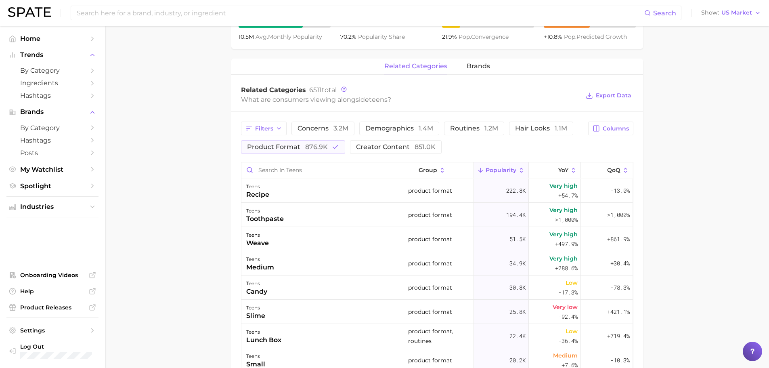
click at [307, 171] on input "Search in teens" at bounding box center [322, 169] width 163 height 15
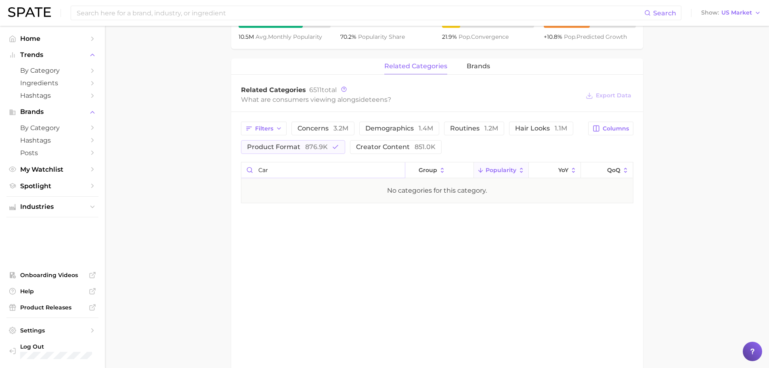
type input "care"
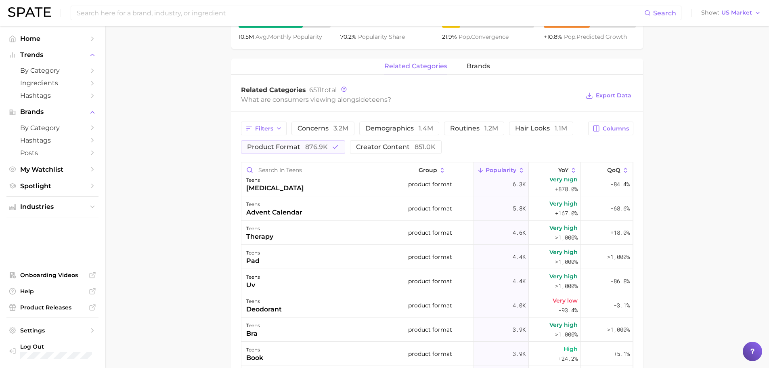
scroll to position [605, 0]
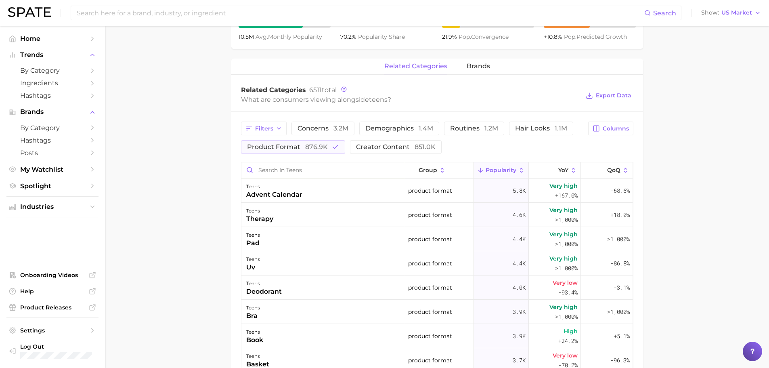
click at [282, 166] on input "Search in teens" at bounding box center [322, 169] width 163 height 15
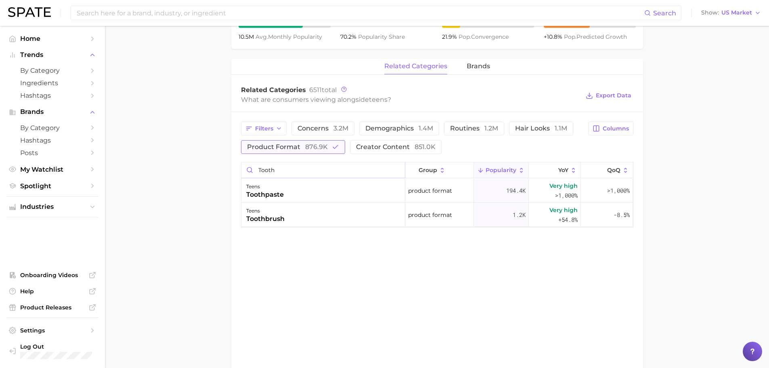
type input "tooth"
click at [277, 148] on span "product format 876.9k" at bounding box center [287, 147] width 81 height 6
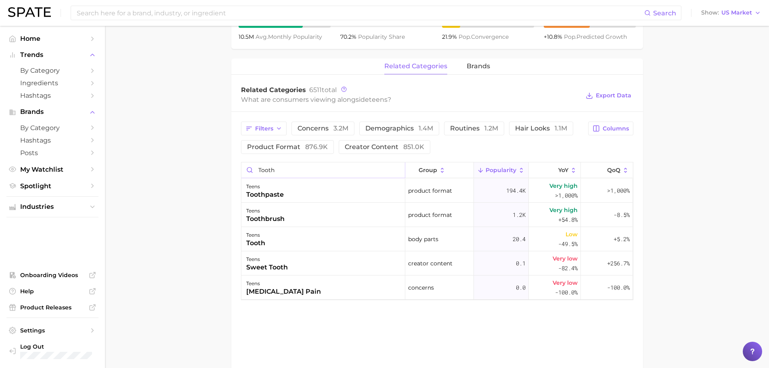
click at [280, 171] on input "tooth" at bounding box center [322, 169] width 163 height 15
click at [298, 244] on div "teens tooth" at bounding box center [323, 239] width 164 height 24
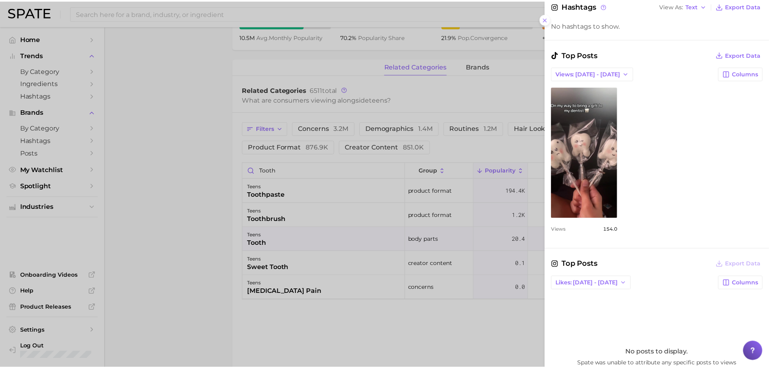
scroll to position [303, 0]
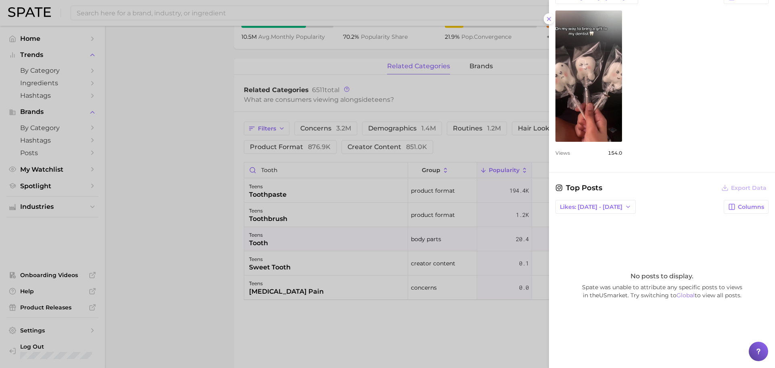
click at [183, 138] on div at bounding box center [387, 184] width 775 height 368
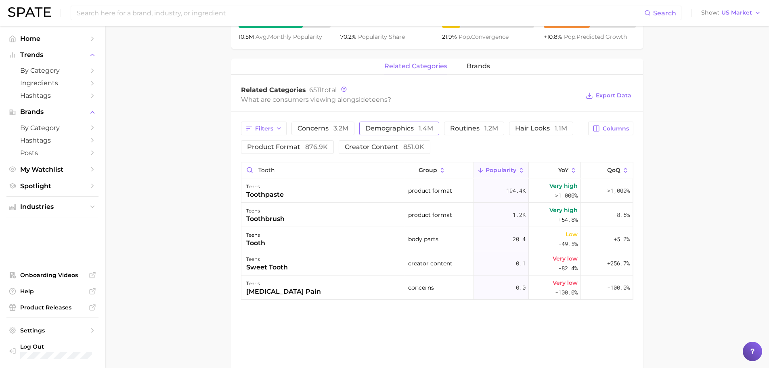
click at [405, 129] on span "demographics 1.4m" at bounding box center [399, 128] width 68 height 6
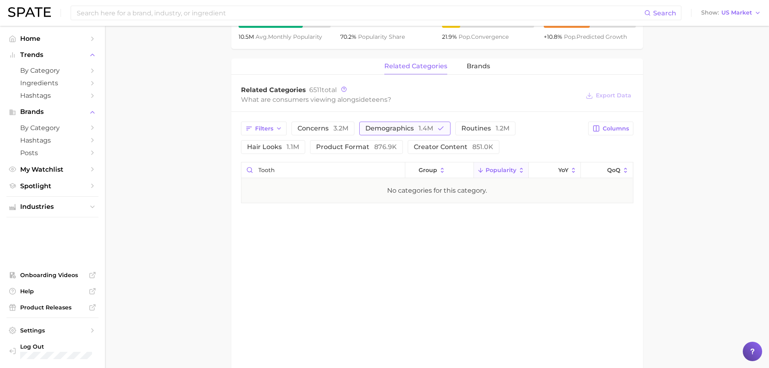
click at [405, 129] on span "demographics 1.4m" at bounding box center [399, 128] width 68 height 6
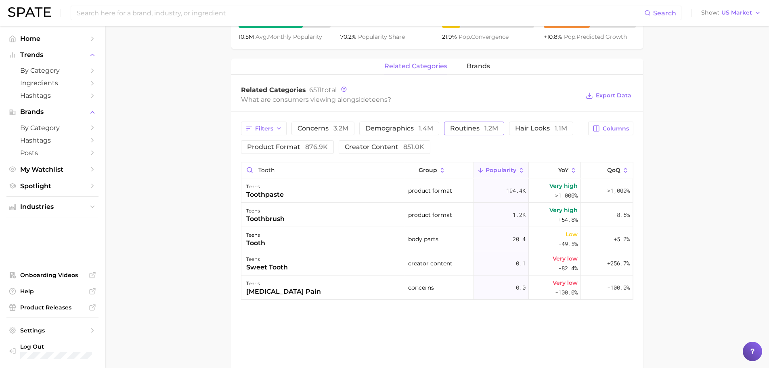
click at [478, 127] on span "routines 1.2m" at bounding box center [474, 128] width 48 height 6
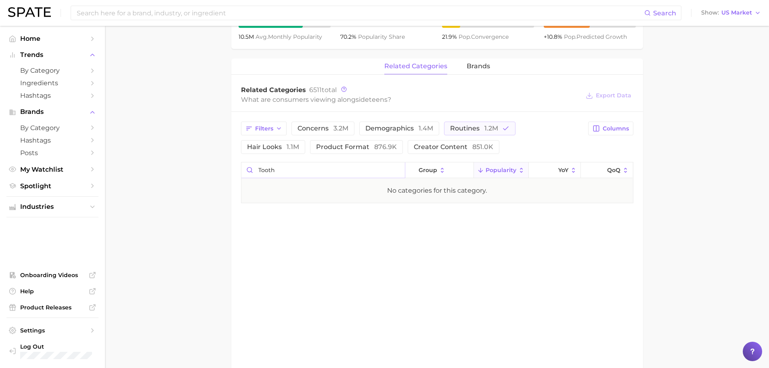
click at [293, 168] on input "tooth" at bounding box center [322, 169] width 163 height 15
click at [397, 170] on input "tooth" at bounding box center [322, 169] width 163 height 15
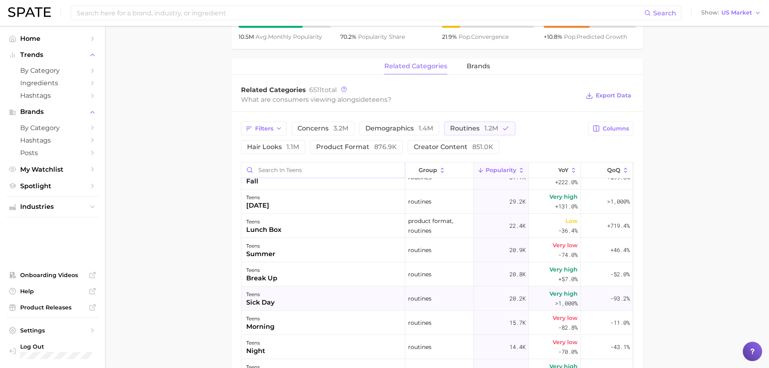
scroll to position [67, 0]
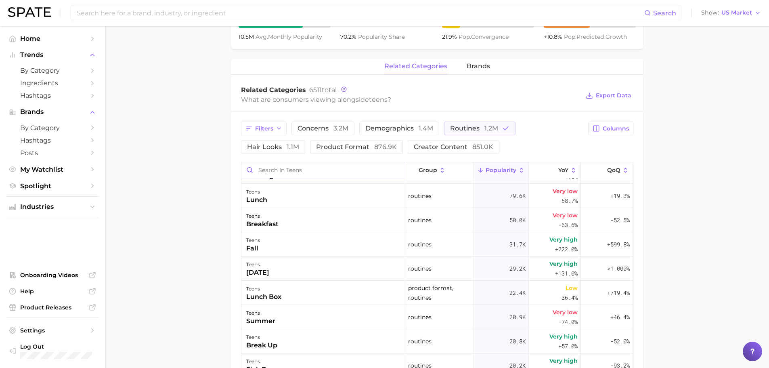
click at [296, 171] on input "Search in teens" at bounding box center [322, 169] width 163 height 15
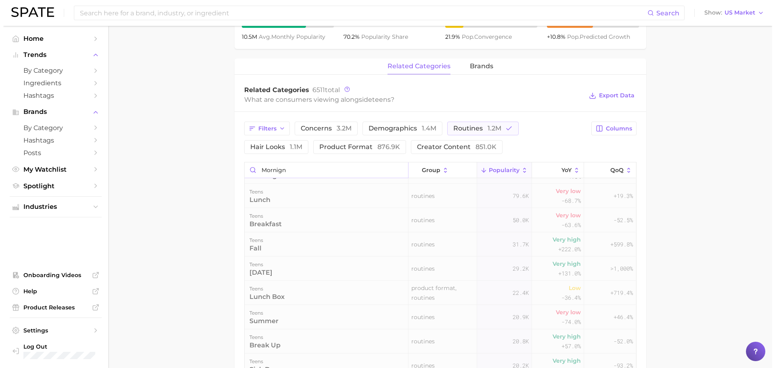
scroll to position [0, 0]
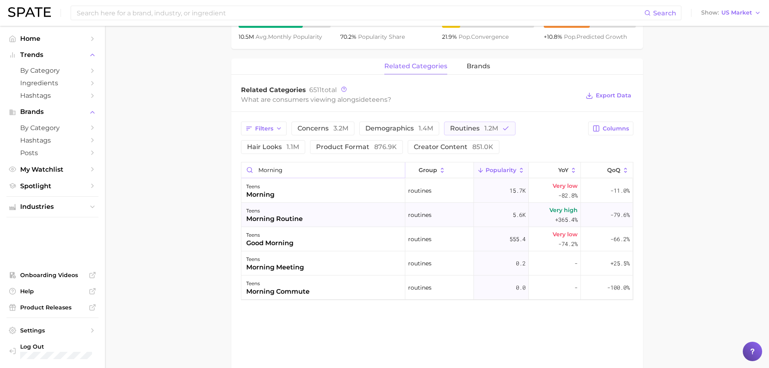
type input "morning"
click at [320, 214] on div "teens morning routine" at bounding box center [323, 215] width 164 height 24
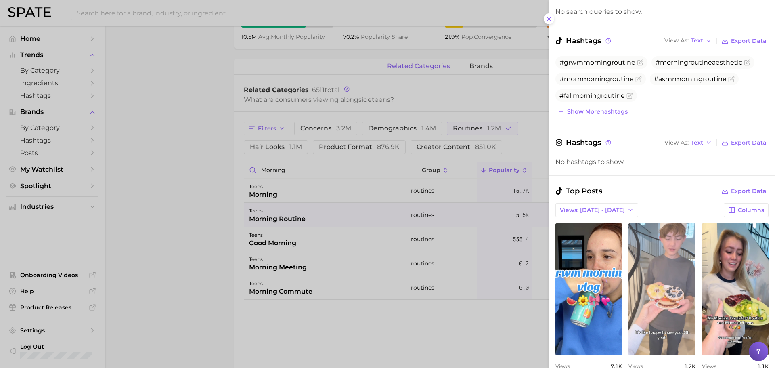
scroll to position [269, 0]
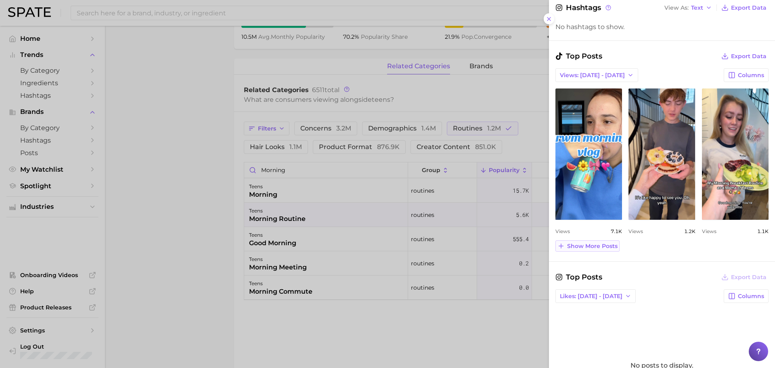
click at [579, 246] on span "Show more posts" at bounding box center [592, 245] width 50 height 7
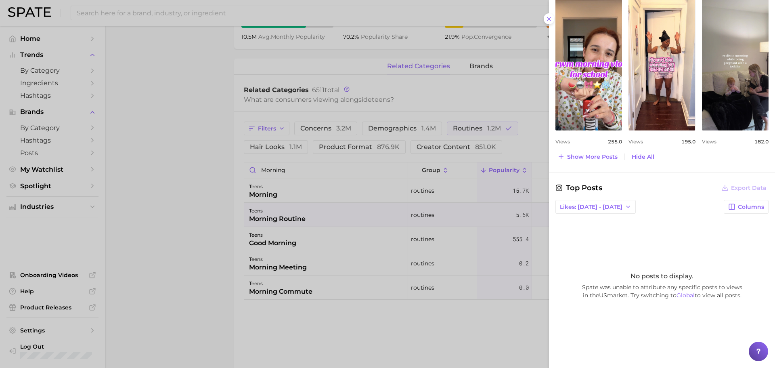
scroll to position [179, 0]
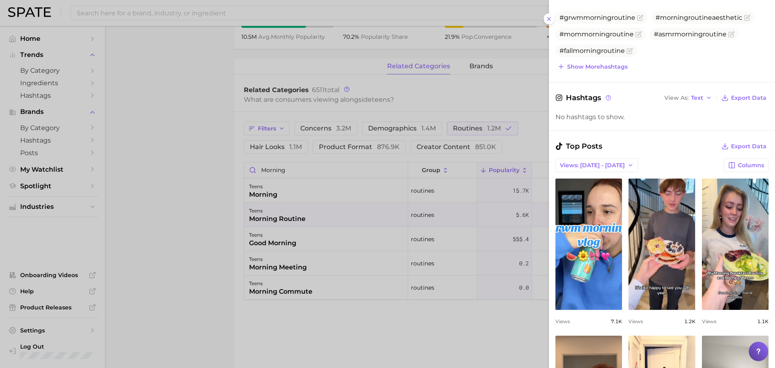
click at [229, 148] on div at bounding box center [387, 184] width 775 height 368
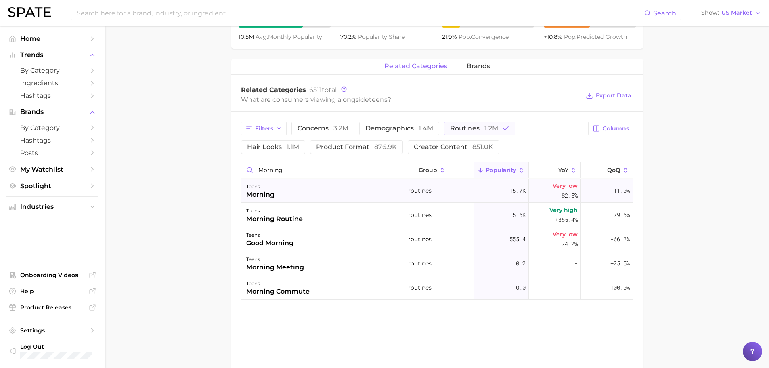
click at [332, 184] on div "teens morning" at bounding box center [323, 190] width 164 height 24
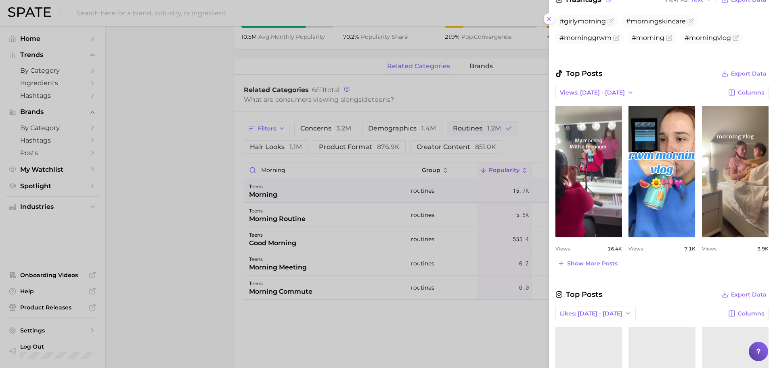
scroll to position [0, 0]
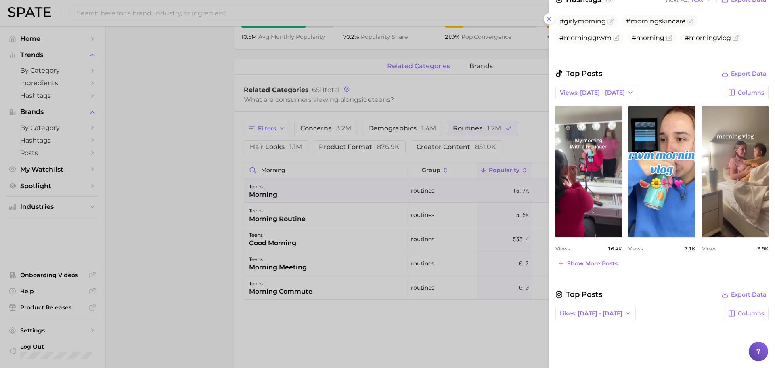
click at [282, 219] on div at bounding box center [387, 184] width 775 height 368
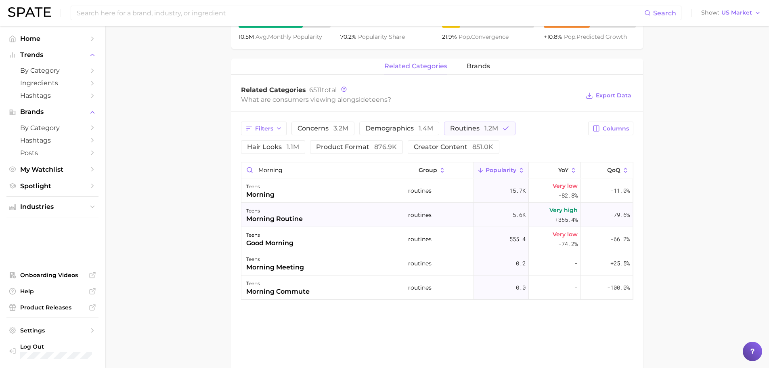
click at [285, 217] on div "morning routine" at bounding box center [274, 219] width 56 height 10
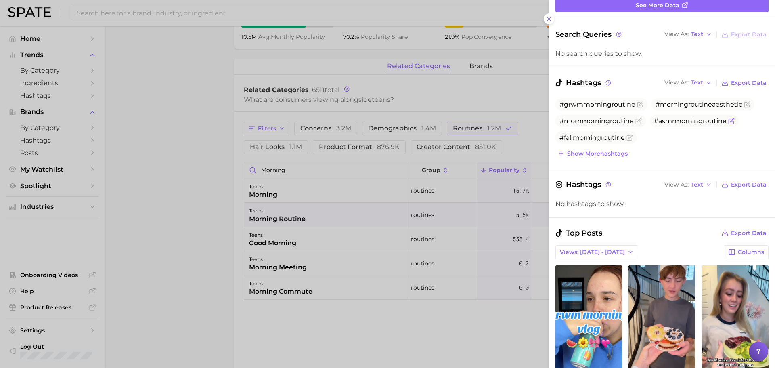
scroll to position [134, 0]
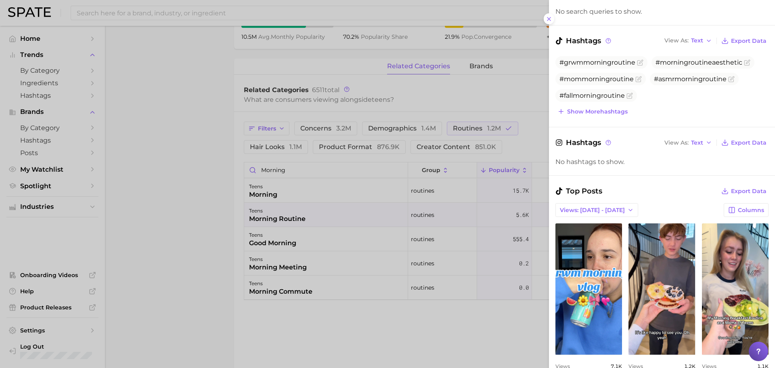
click at [309, 186] on div at bounding box center [387, 184] width 775 height 368
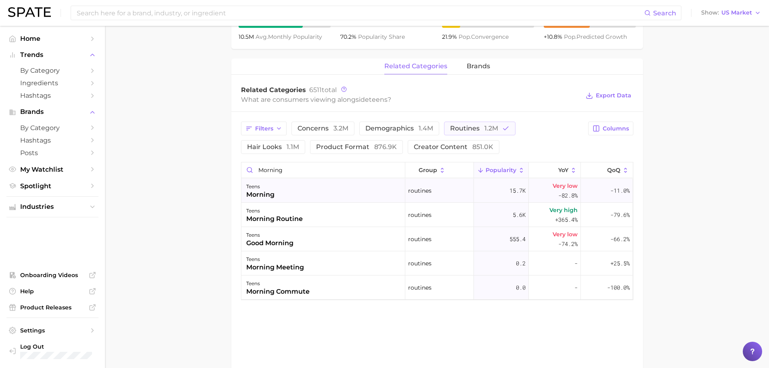
click at [310, 190] on div "teens morning" at bounding box center [323, 190] width 164 height 24
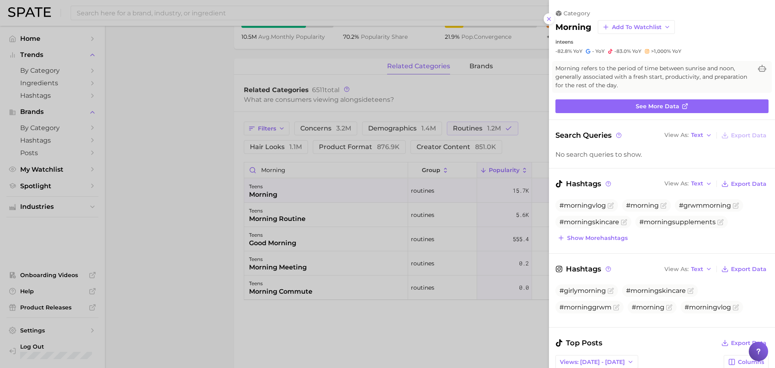
scroll to position [0, 0]
click at [180, 156] on div at bounding box center [387, 184] width 775 height 368
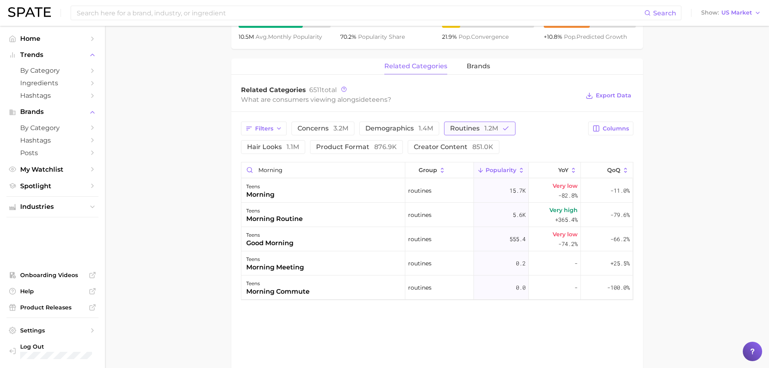
click at [486, 127] on span "1.2m" at bounding box center [491, 128] width 14 height 8
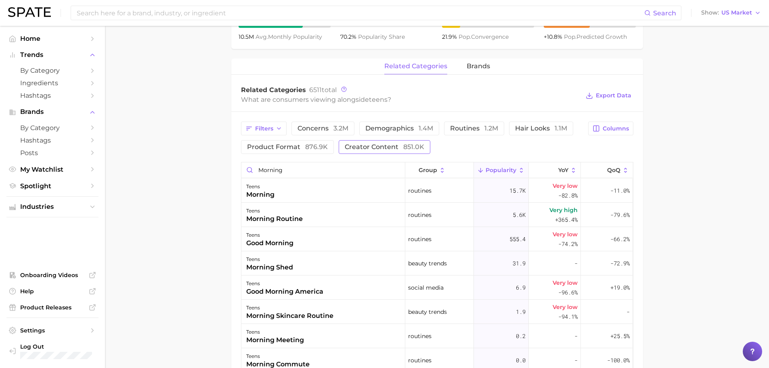
click at [383, 147] on span "creator content 851.0k" at bounding box center [384, 147] width 79 height 6
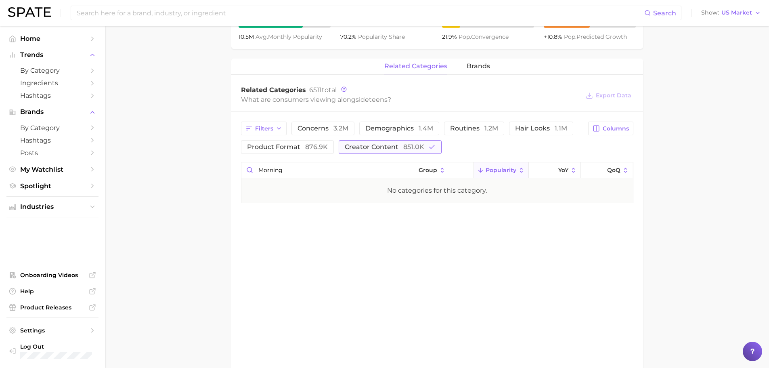
click at [383, 147] on span "creator content 851.0k" at bounding box center [384, 147] width 79 height 6
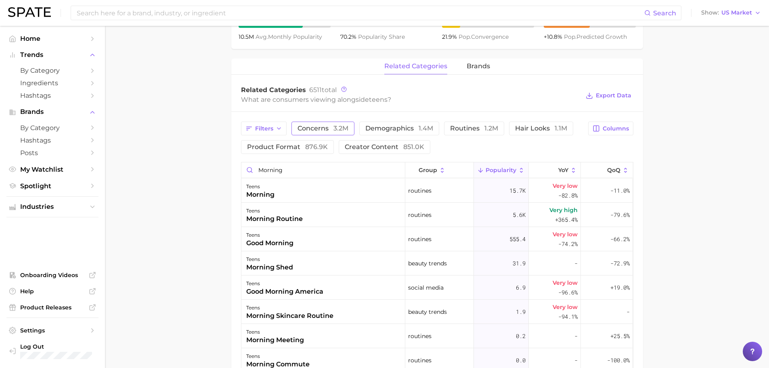
click at [342, 134] on button "concerns 3.2m" at bounding box center [322, 128] width 63 height 14
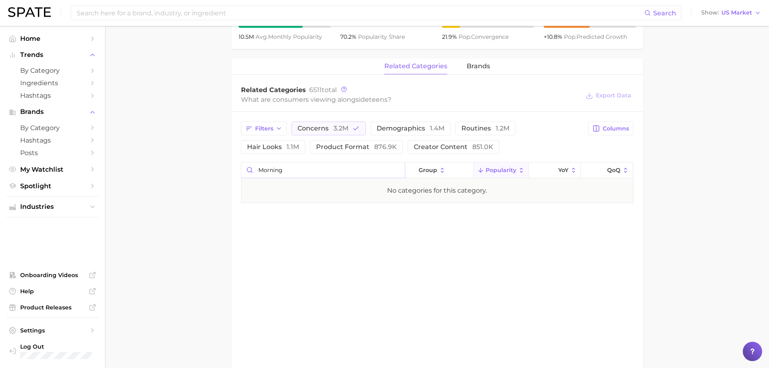
click at [355, 167] on input "morning" at bounding box center [322, 169] width 163 height 15
click at [397, 168] on input "morning" at bounding box center [322, 169] width 163 height 15
click at [359, 128] on button "concerns 3.2m" at bounding box center [328, 128] width 74 height 14
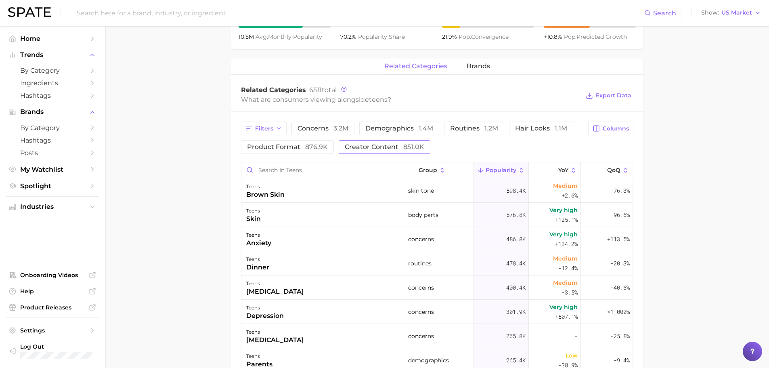
click at [382, 144] on span "creator content 851.0k" at bounding box center [384, 147] width 79 height 6
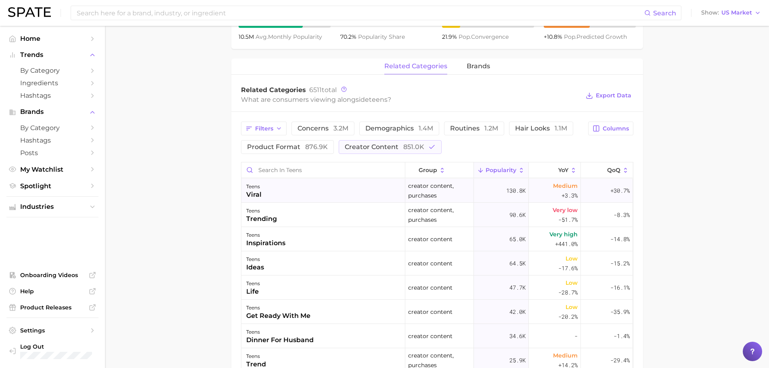
click at [298, 194] on div "teens viral" at bounding box center [323, 190] width 164 height 24
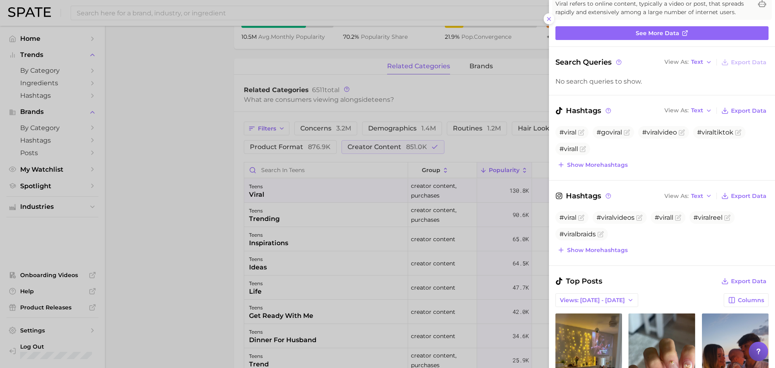
click at [284, 194] on div at bounding box center [387, 184] width 775 height 368
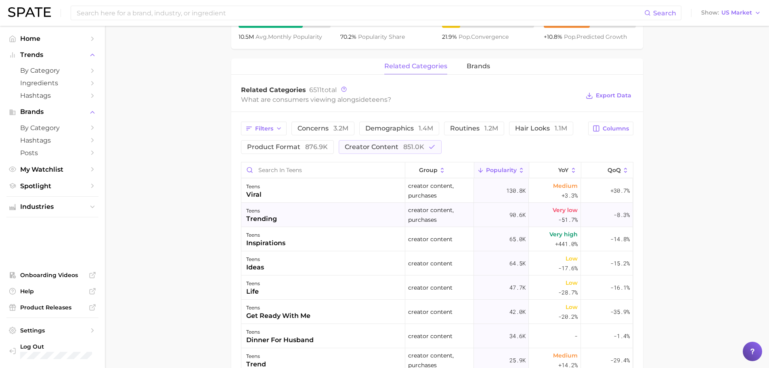
click at [301, 215] on div "teens trending" at bounding box center [323, 215] width 164 height 24
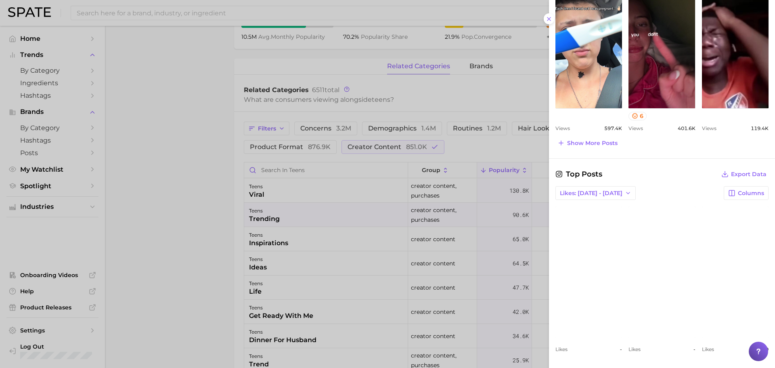
click at [290, 216] on div at bounding box center [387, 184] width 775 height 368
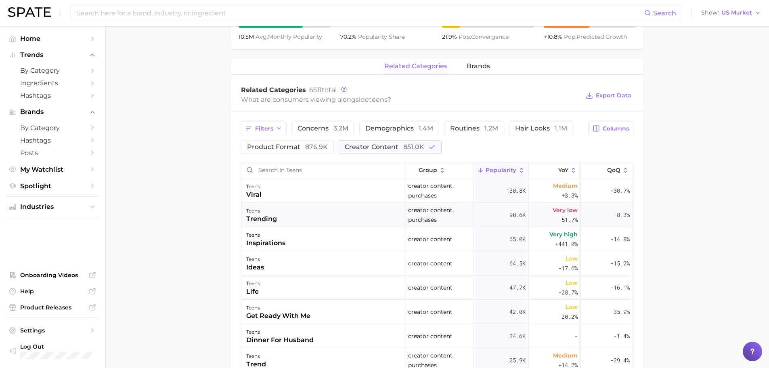
click at [295, 215] on div "teens trending" at bounding box center [323, 215] width 164 height 24
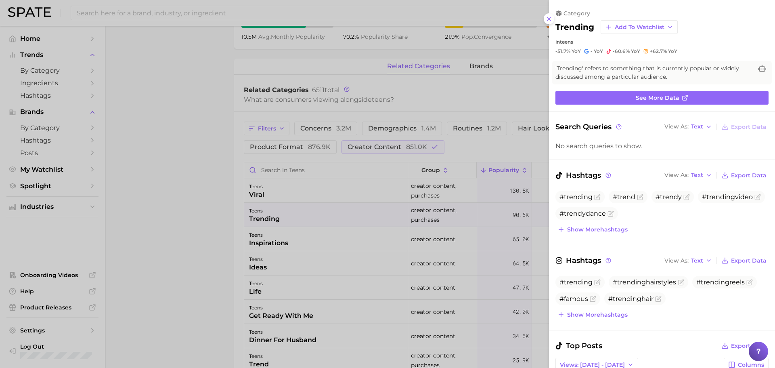
click at [295, 215] on div at bounding box center [387, 184] width 775 height 368
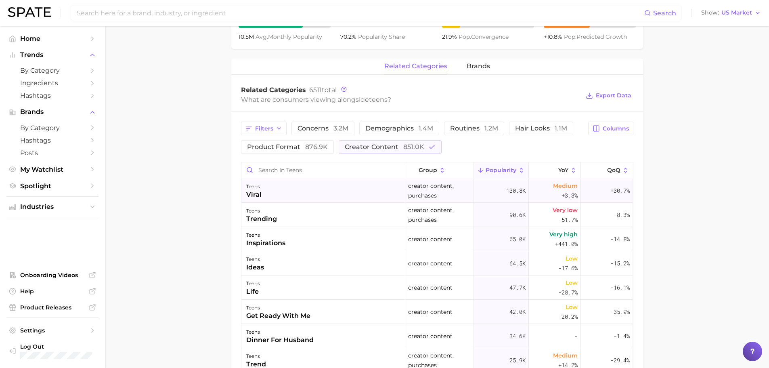
click at [297, 200] on div "teens viral" at bounding box center [323, 190] width 164 height 24
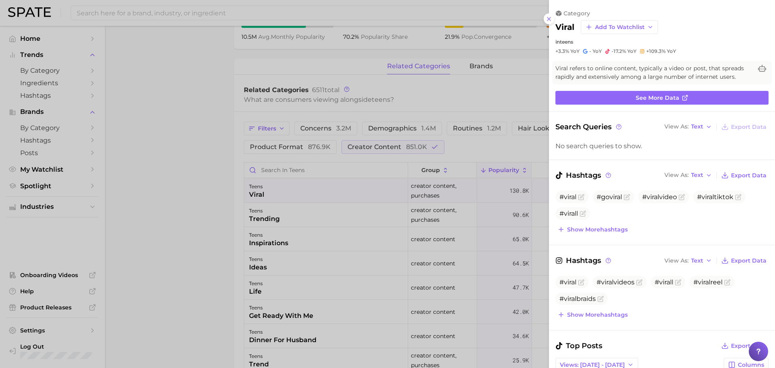
click at [297, 200] on div at bounding box center [387, 184] width 775 height 368
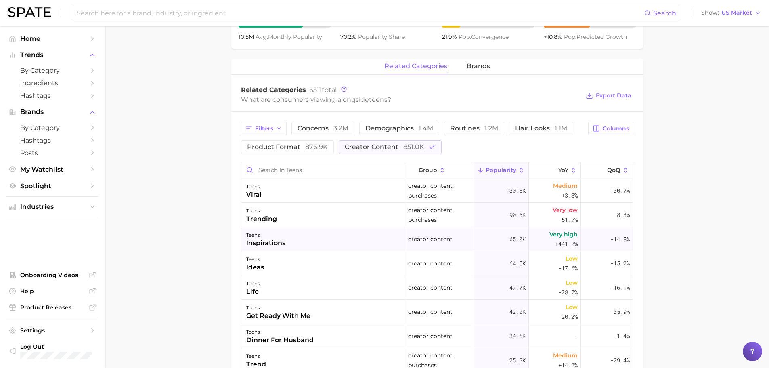
click at [298, 233] on div "teens inspirations" at bounding box center [323, 239] width 164 height 24
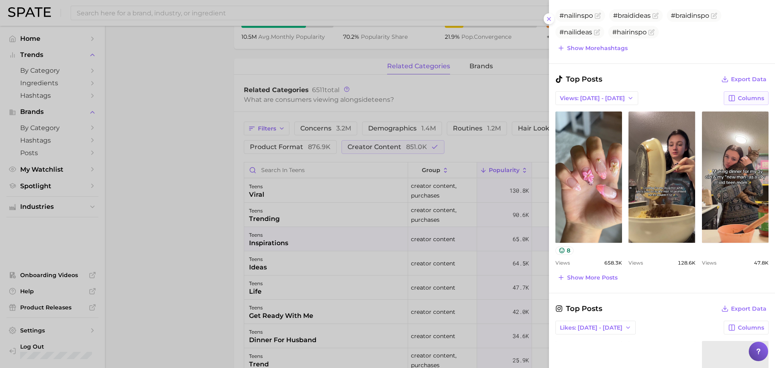
click at [729, 99] on icon "button" at bounding box center [731, 97] width 7 height 7
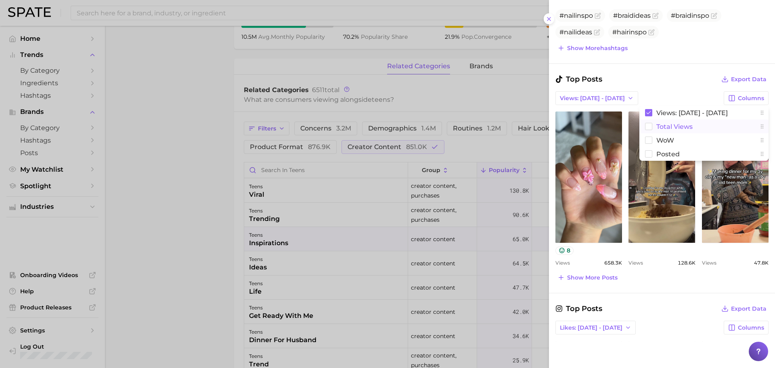
click at [692, 130] on button "Total Views" at bounding box center [703, 126] width 129 height 14
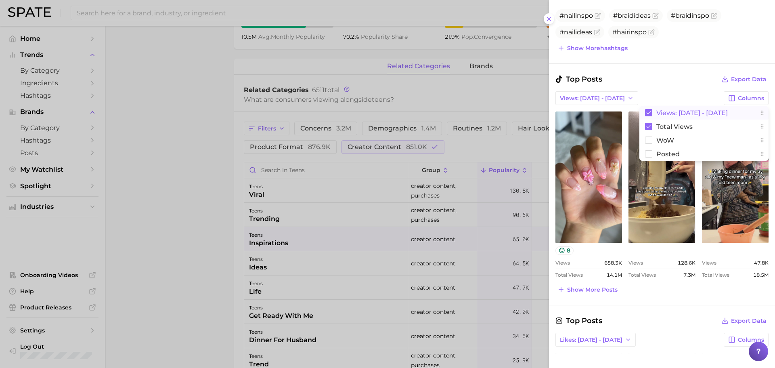
click at [686, 113] on span "Views: [DATE] - [DATE]" at bounding box center [691, 112] width 71 height 7
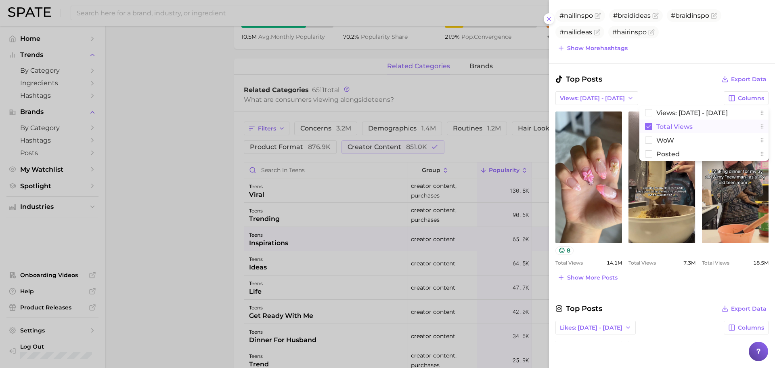
click at [675, 125] on span "Total Views" at bounding box center [674, 126] width 36 height 7
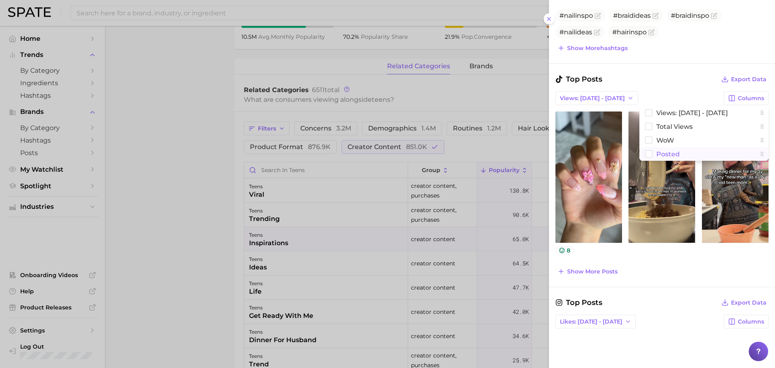
click at [660, 149] on button "Posted" at bounding box center [703, 154] width 129 height 14
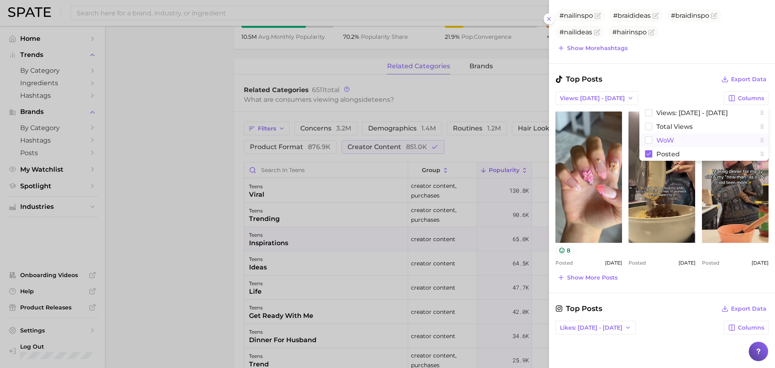
click at [660, 138] on span "WoW" at bounding box center [665, 140] width 18 height 7
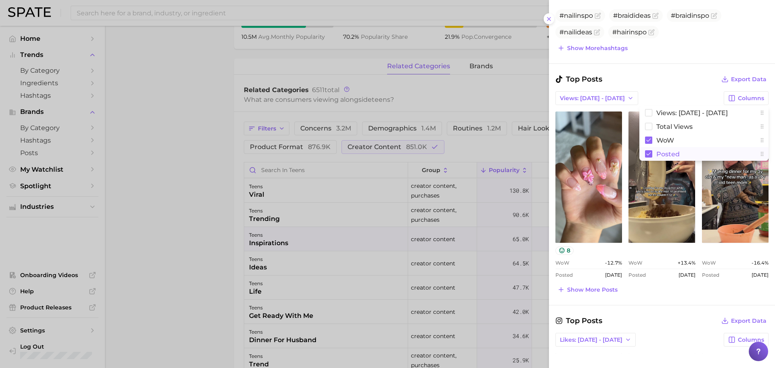
click at [658, 150] on span "Posted" at bounding box center [667, 153] width 23 height 7
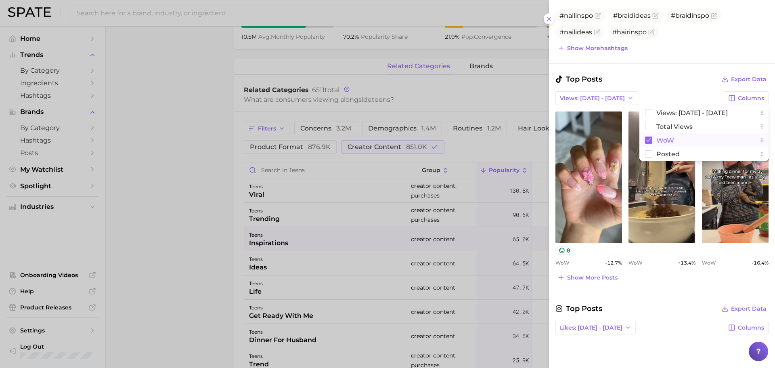
click at [658, 140] on span "WoW" at bounding box center [665, 140] width 18 height 7
click at [659, 142] on span "WoW" at bounding box center [665, 140] width 18 height 7
click at [659, 150] on span "Posted" at bounding box center [667, 153] width 23 height 7
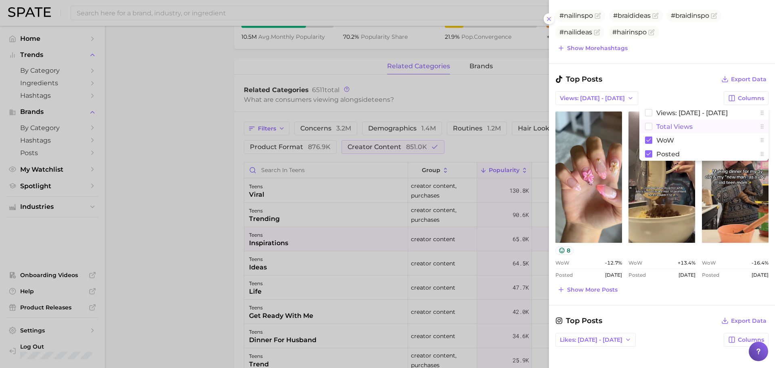
click at [660, 126] on span "Total Views" at bounding box center [674, 126] width 36 height 7
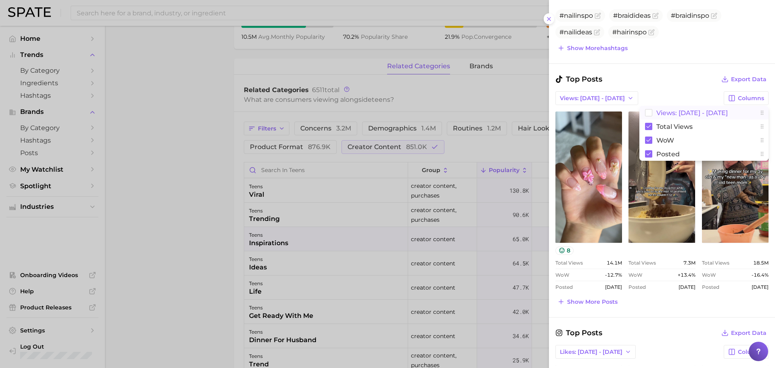
click at [662, 113] on span "Views: [DATE] - [DATE]" at bounding box center [691, 112] width 71 height 7
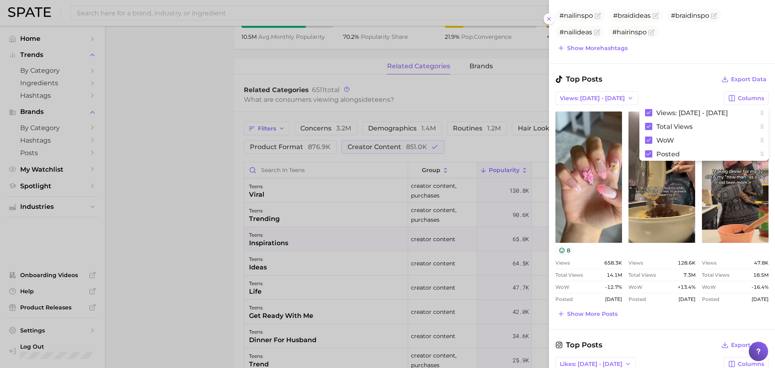
click at [668, 85] on div "Top Posts Export Data" at bounding box center [661, 78] width 213 height 11
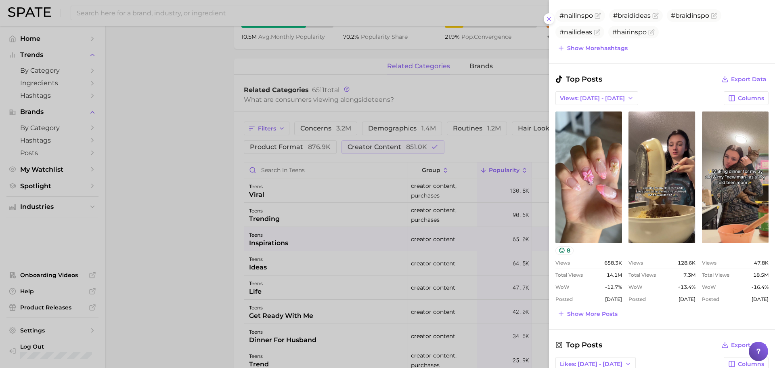
click at [186, 202] on div at bounding box center [387, 184] width 775 height 368
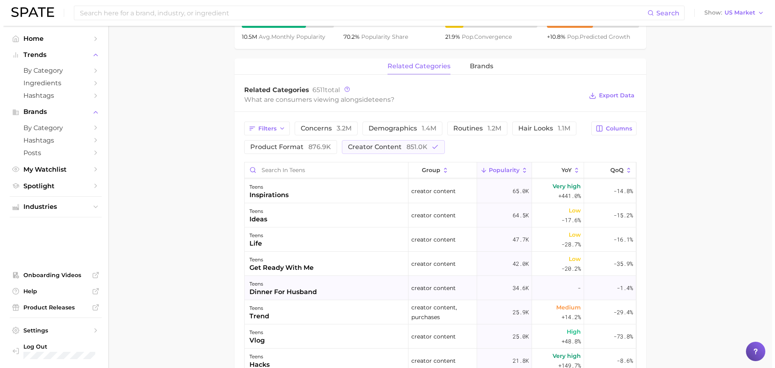
scroll to position [67, 0]
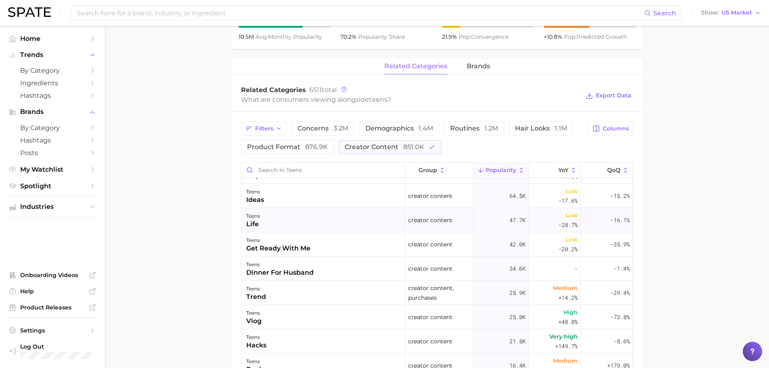
click at [318, 217] on div "teens life" at bounding box center [323, 220] width 164 height 24
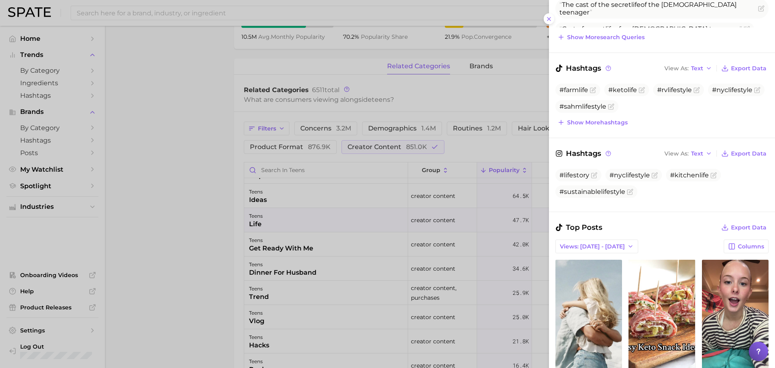
scroll to position [269, 0]
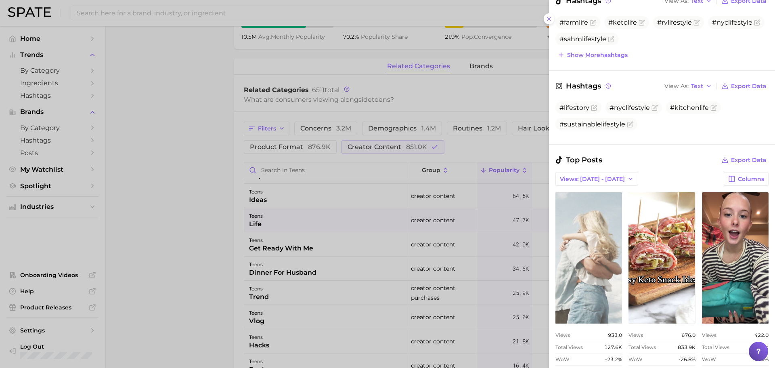
click at [573, 251] on link "view post on TikTok" at bounding box center [588, 257] width 67 height 131
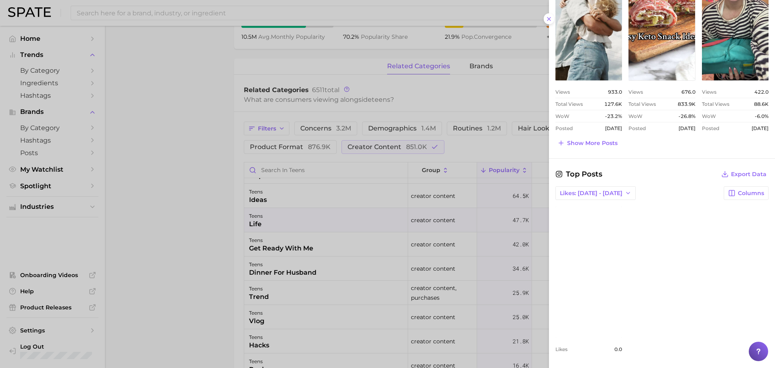
scroll to position [445, 0]
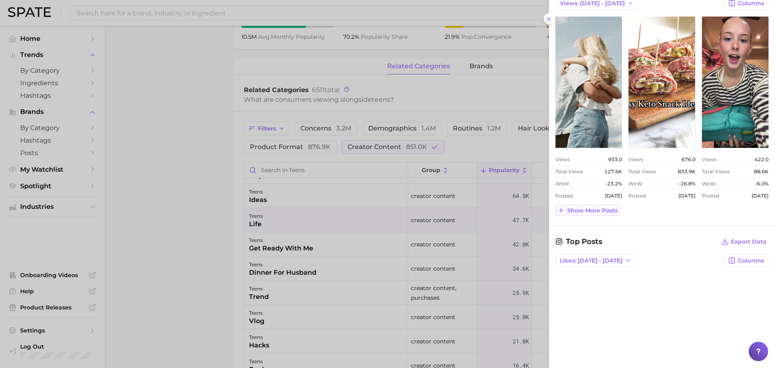
click at [584, 207] on span "Show more posts" at bounding box center [592, 210] width 50 height 7
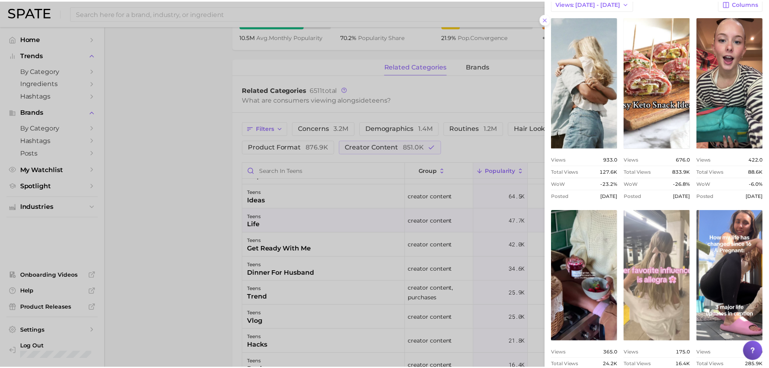
scroll to position [0, 0]
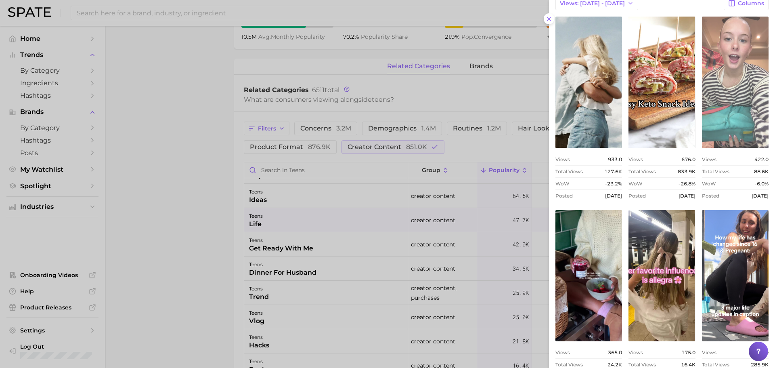
click at [733, 101] on link "view post on TikTok" at bounding box center [735, 82] width 67 height 131
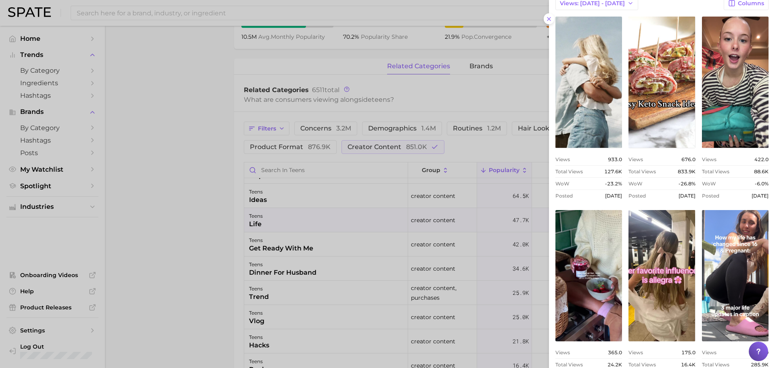
click at [175, 155] on div at bounding box center [387, 184] width 775 height 368
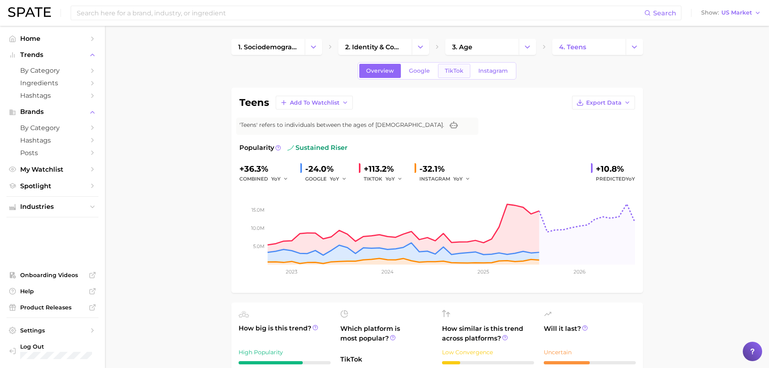
click at [455, 70] on span "TikTok" at bounding box center [454, 70] width 19 height 7
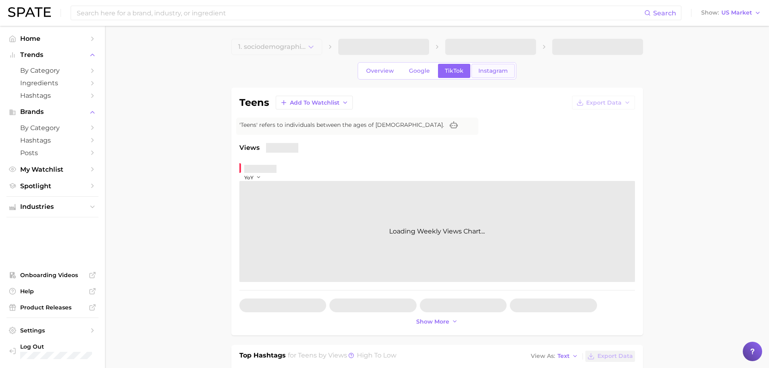
click at [491, 71] on span "Instagram" at bounding box center [492, 70] width 29 height 7
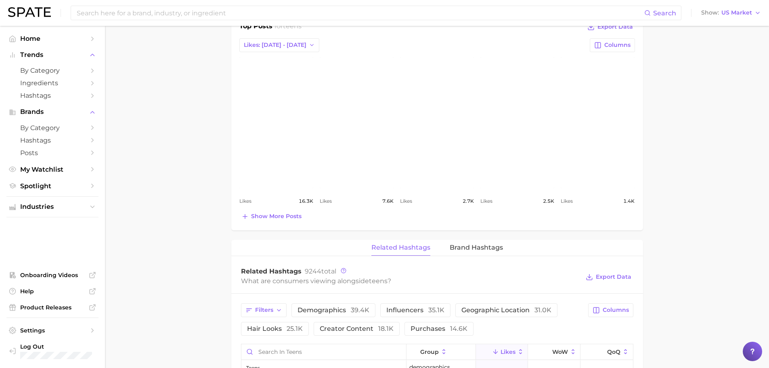
scroll to position [471, 0]
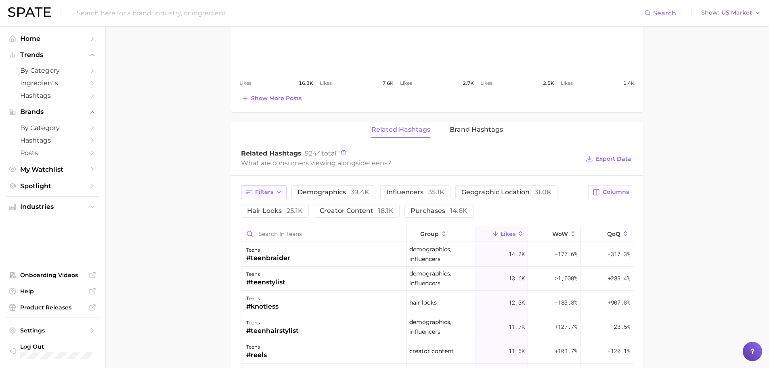
click at [274, 190] on button "Filters" at bounding box center [264, 192] width 46 height 14
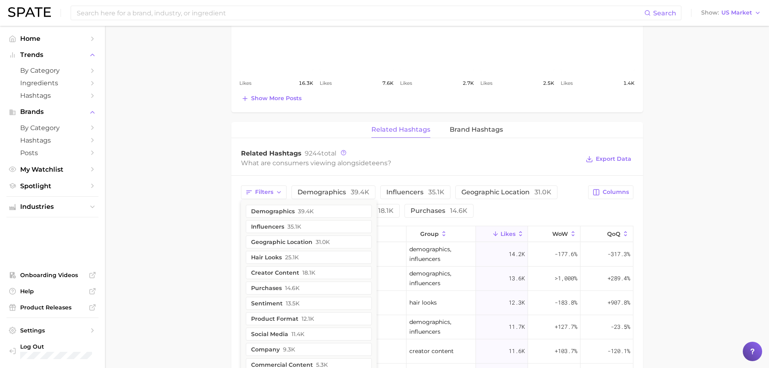
click at [202, 200] on main "1. sociodemographic insights 2. identity & community 3. age [DEMOGRAPHIC_DATA].…" at bounding box center [437, 99] width 664 height 1088
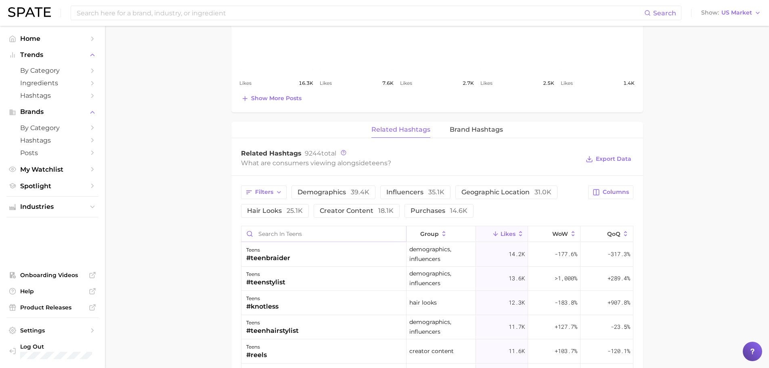
click at [295, 230] on input "Search in teens" at bounding box center [323, 233] width 165 height 15
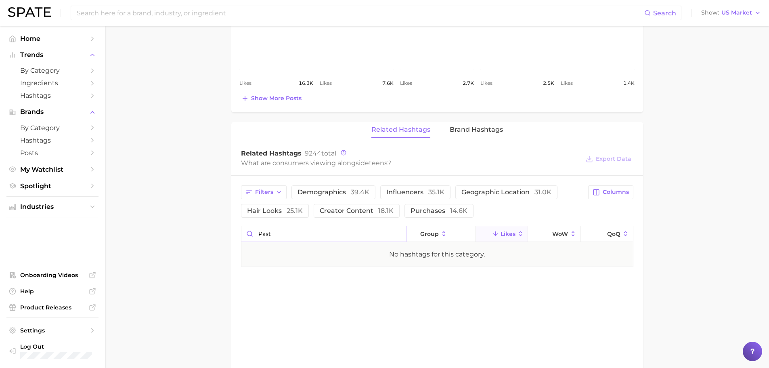
type input "paste"
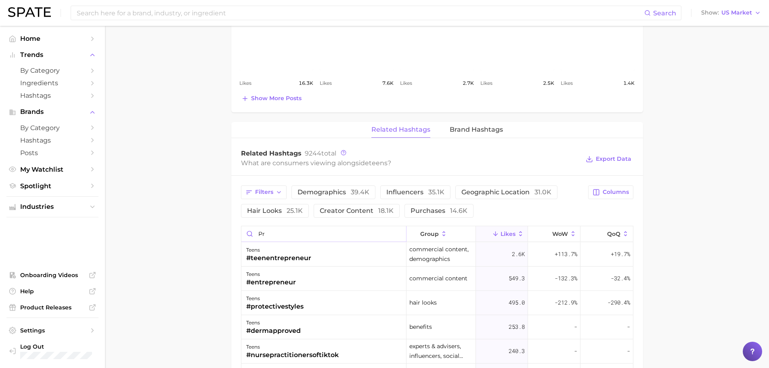
type input "p"
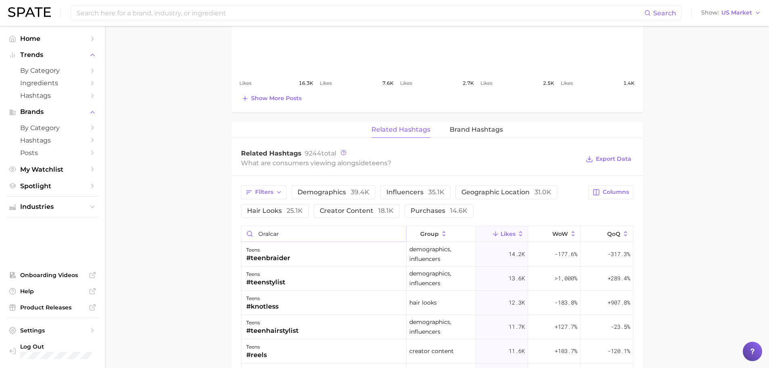
type input "oralcare"
type input "c"
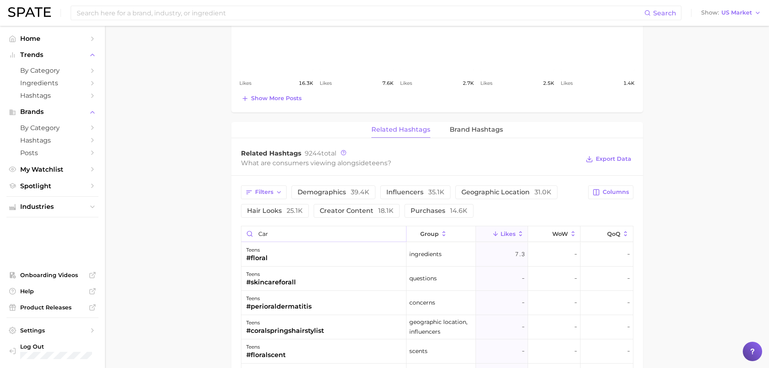
type input "care"
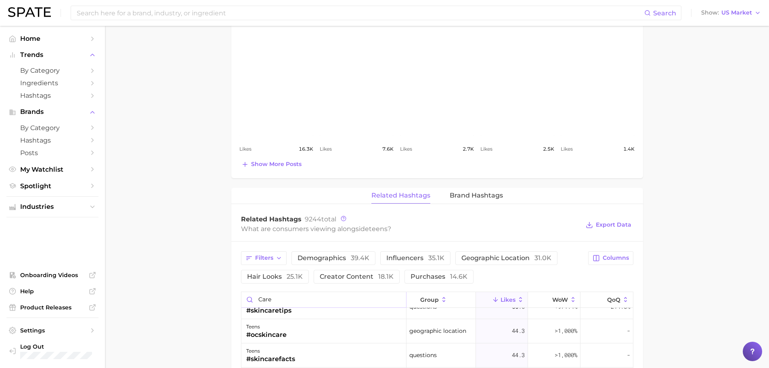
scroll to position [403, 0]
click at [283, 302] on input "care" at bounding box center [323, 300] width 165 height 15
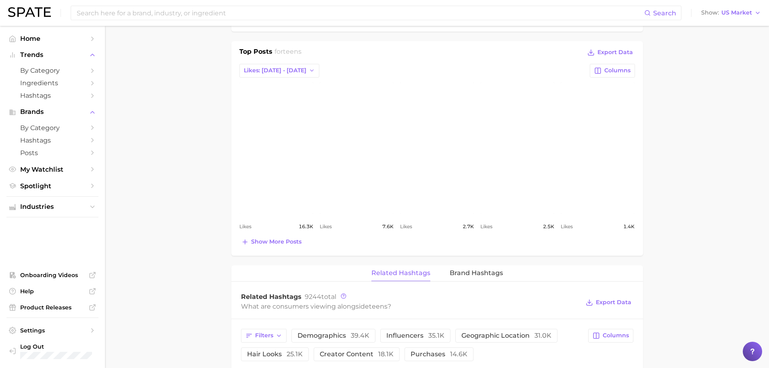
scroll to position [336, 0]
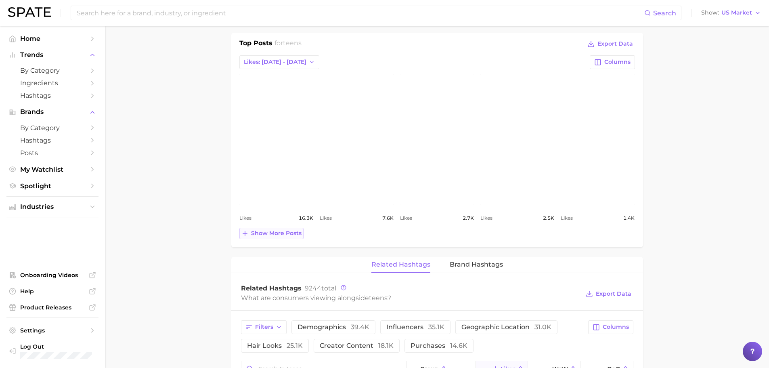
click at [280, 233] on span "Show more posts" at bounding box center [276, 233] width 50 height 7
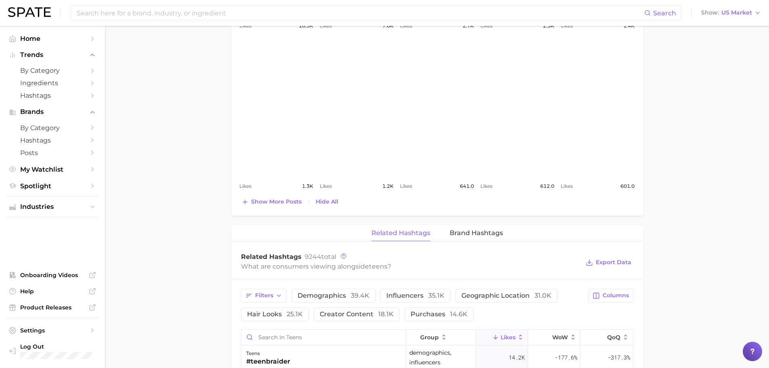
scroll to position [538, 0]
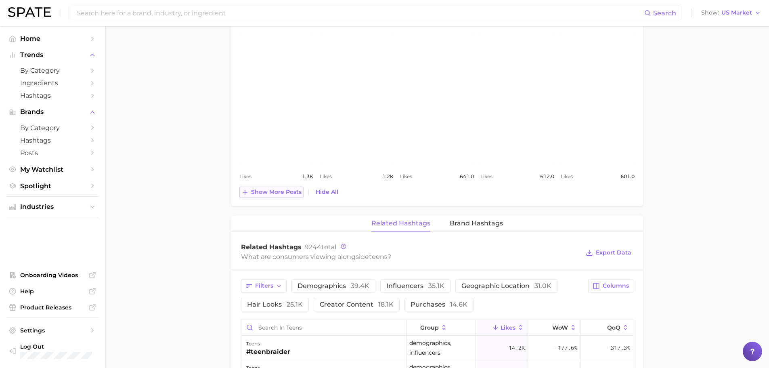
click at [279, 193] on span "Show more posts" at bounding box center [276, 191] width 50 height 7
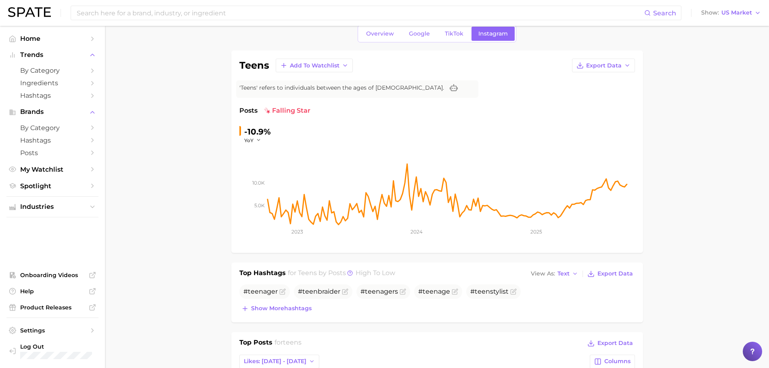
scroll to position [0, 0]
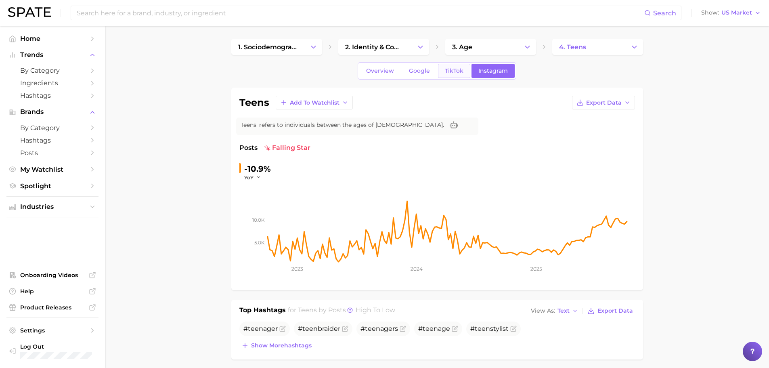
click at [450, 70] on span "TikTok" at bounding box center [454, 70] width 19 height 7
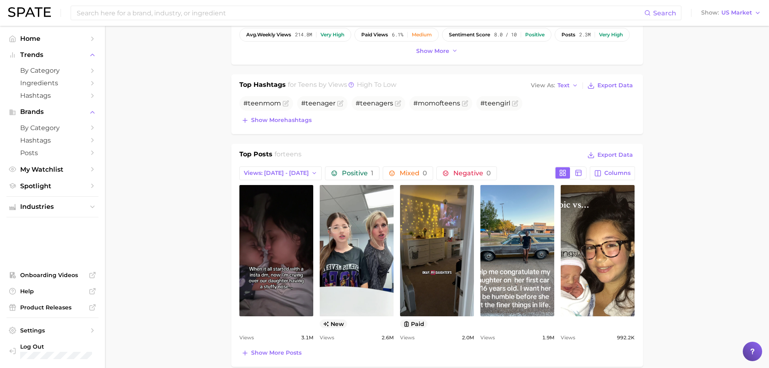
scroll to position [336, 0]
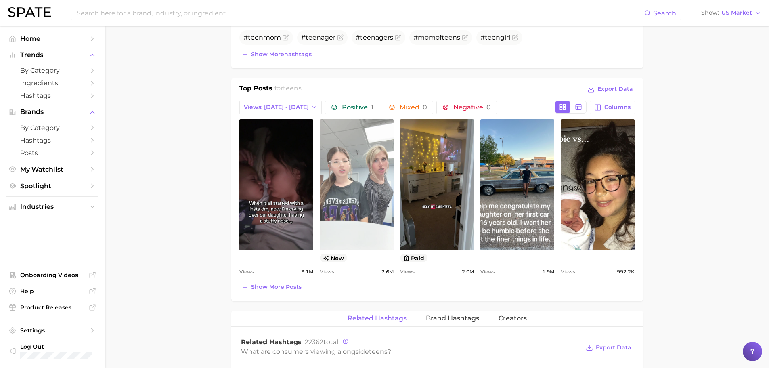
click at [371, 188] on link "view post on TikTok" at bounding box center [357, 184] width 74 height 131
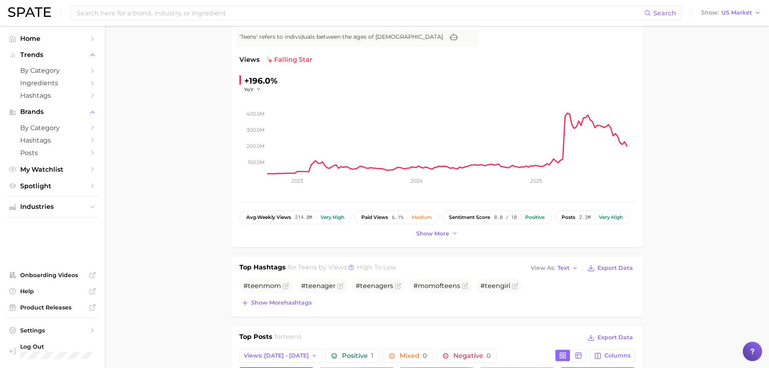
scroll to position [0, 0]
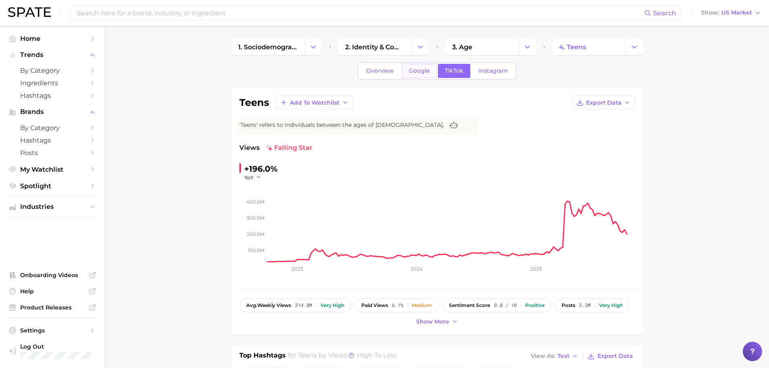
click at [422, 66] on link "Google" at bounding box center [419, 71] width 35 height 14
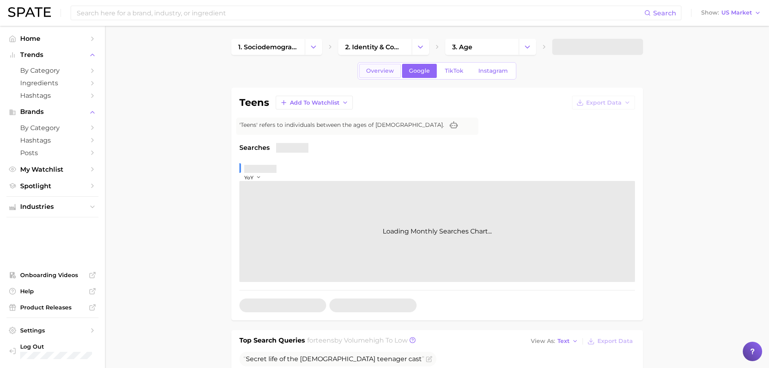
click at [383, 67] on link "Overview" at bounding box center [380, 71] width 42 height 14
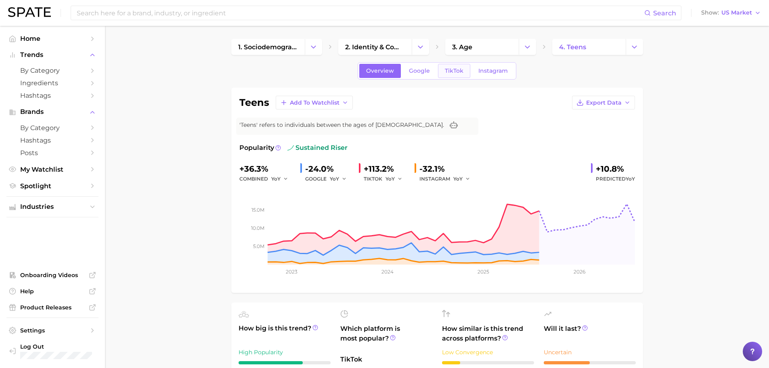
click at [454, 71] on span "TikTok" at bounding box center [454, 70] width 19 height 7
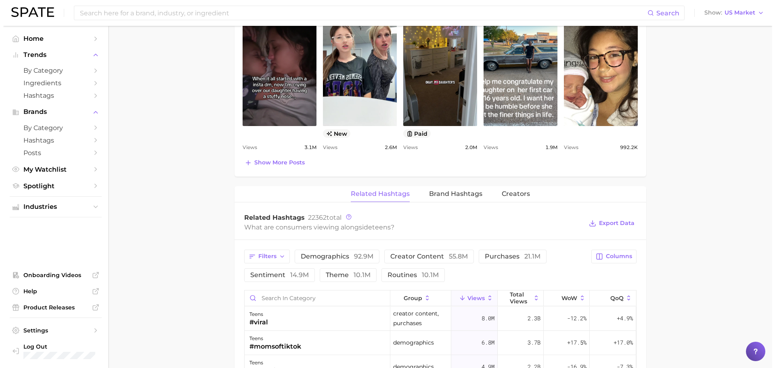
scroll to position [538, 0]
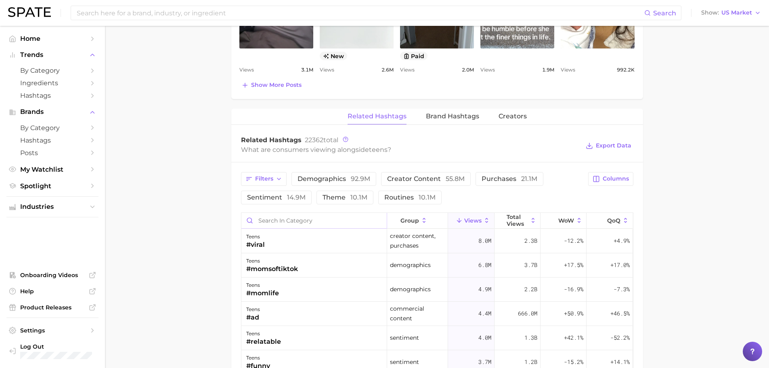
click at [275, 223] on input "Search in category" at bounding box center [313, 220] width 145 height 15
click at [320, 261] on div "teens #teenagersbelike" at bounding box center [314, 265] width 146 height 24
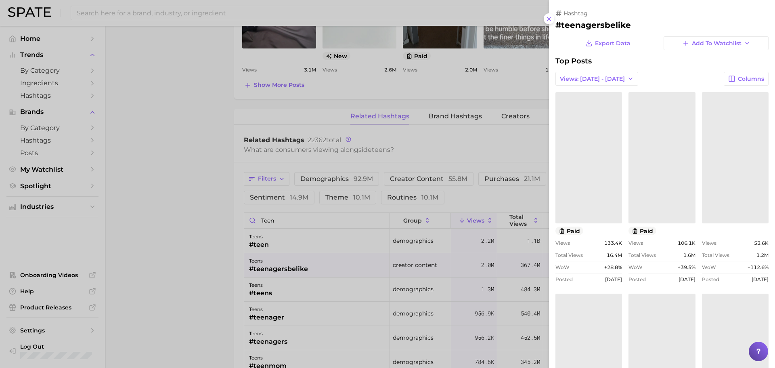
scroll to position [0, 0]
click at [320, 261] on div at bounding box center [387, 184] width 775 height 368
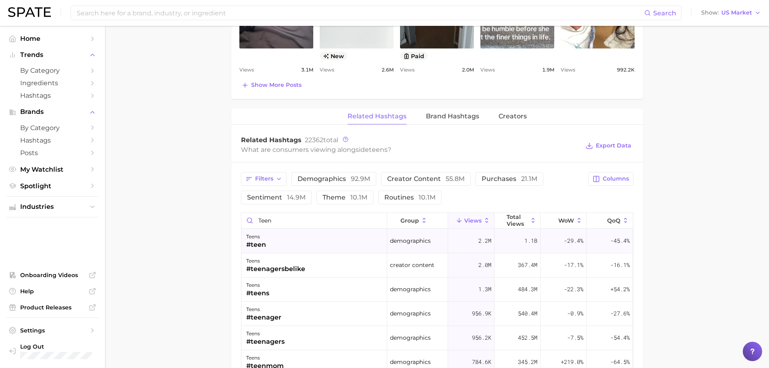
click at [320, 249] on div "teens #teen" at bounding box center [314, 241] width 146 height 24
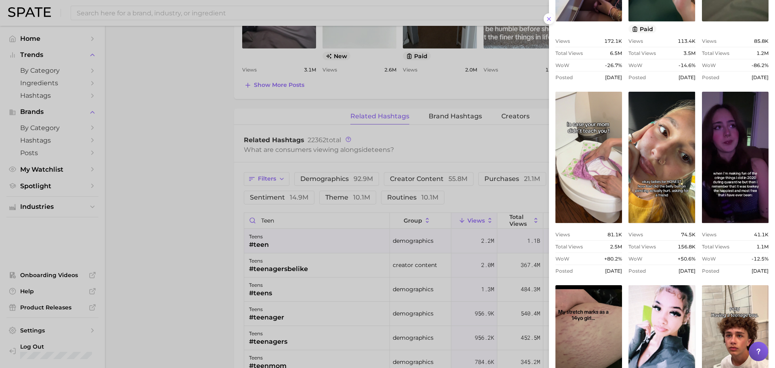
click at [288, 222] on div at bounding box center [387, 184] width 775 height 368
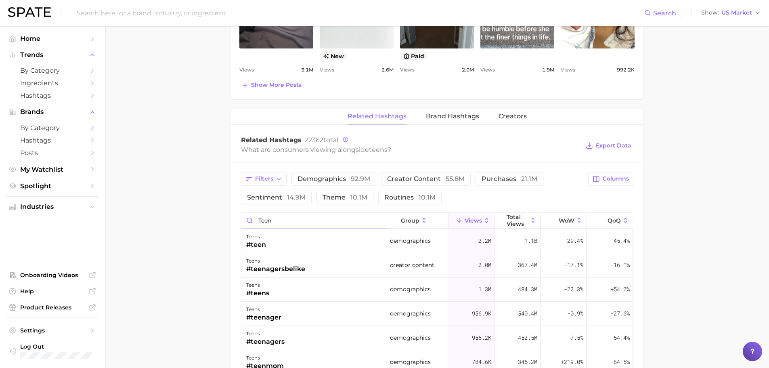
click at [291, 223] on input "teen" at bounding box center [313, 220] width 145 height 15
type input "teeth"
click at [295, 245] on div "teens #teeth" at bounding box center [314, 241] width 146 height 24
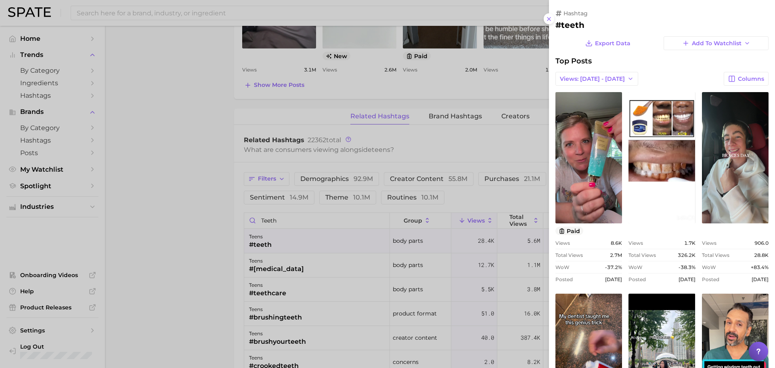
click at [285, 271] on div at bounding box center [387, 184] width 775 height 368
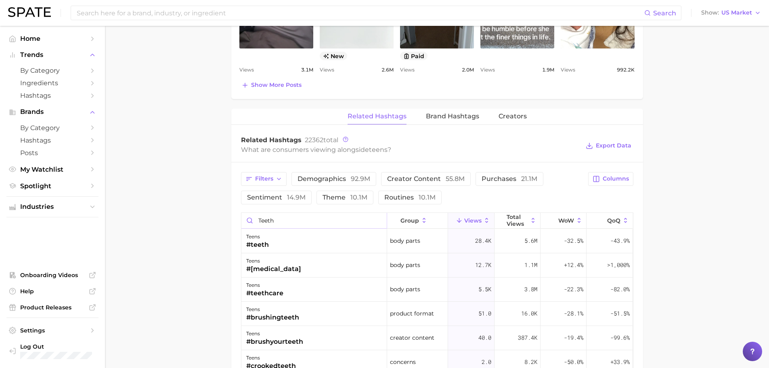
click at [293, 222] on input "teeth" at bounding box center [313, 220] width 145 height 15
click at [295, 219] on input "Search in category" at bounding box center [313, 220] width 145 height 15
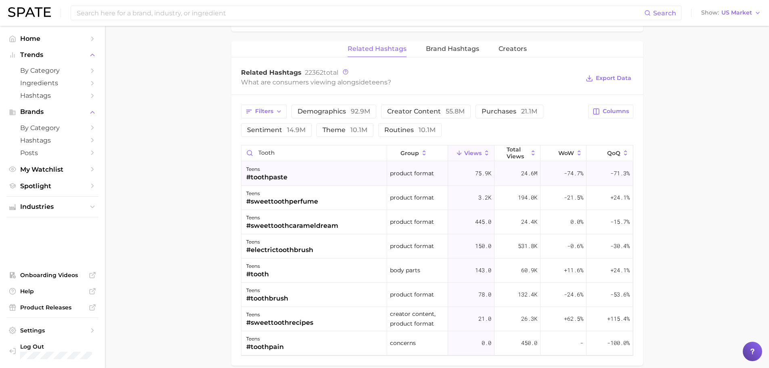
click at [346, 175] on div "teens #toothpaste" at bounding box center [314, 173] width 146 height 24
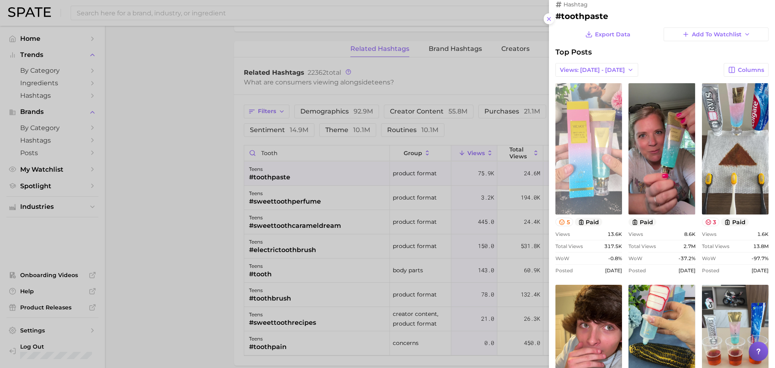
click at [589, 161] on link "view post on TikTok" at bounding box center [588, 148] width 67 height 131
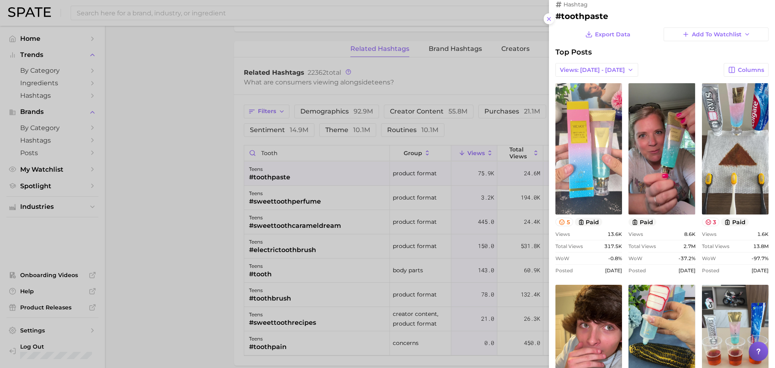
click at [188, 178] on div at bounding box center [387, 184] width 775 height 368
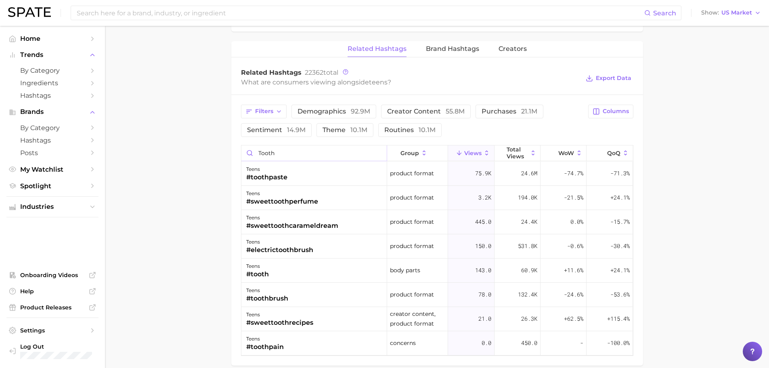
drag, startPoint x: 308, startPoint y: 151, endPoint x: 132, endPoint y: 142, distance: 176.9
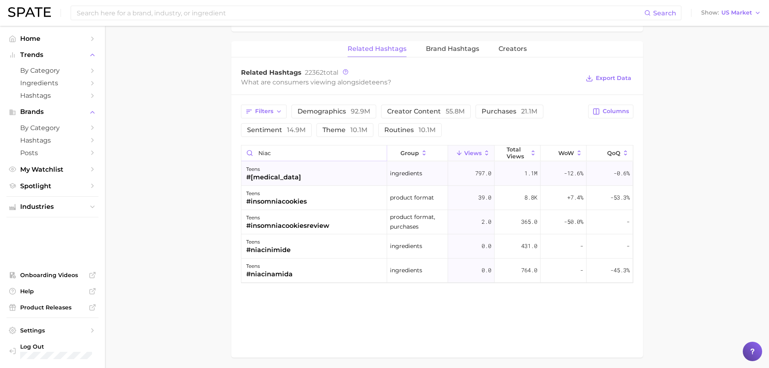
type input "niac"
click at [313, 174] on div "teens #[MEDICAL_DATA]" at bounding box center [314, 173] width 146 height 24
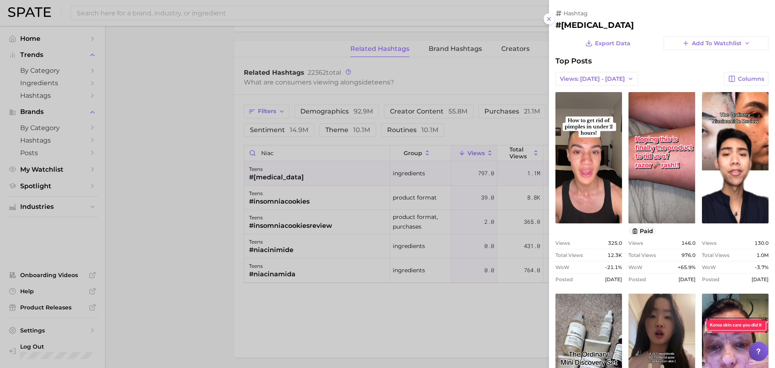
click at [145, 119] on div at bounding box center [387, 184] width 775 height 368
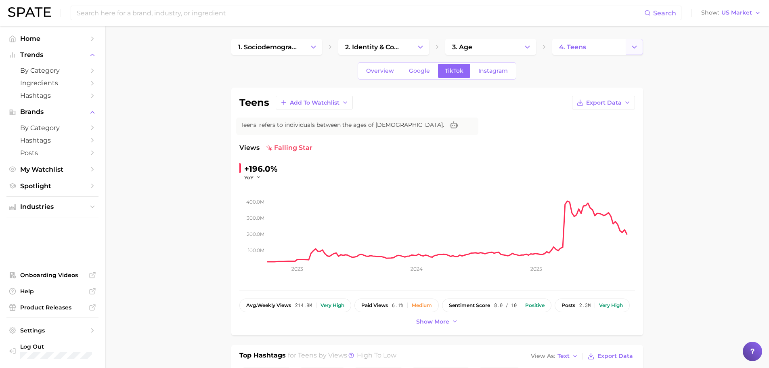
click at [635, 46] on icon "Change Category" at bounding box center [634, 47] width 8 height 8
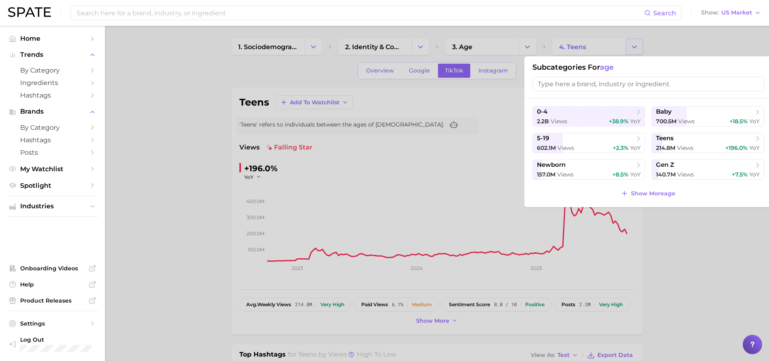
click at [635, 46] on div at bounding box center [384, 180] width 769 height 361
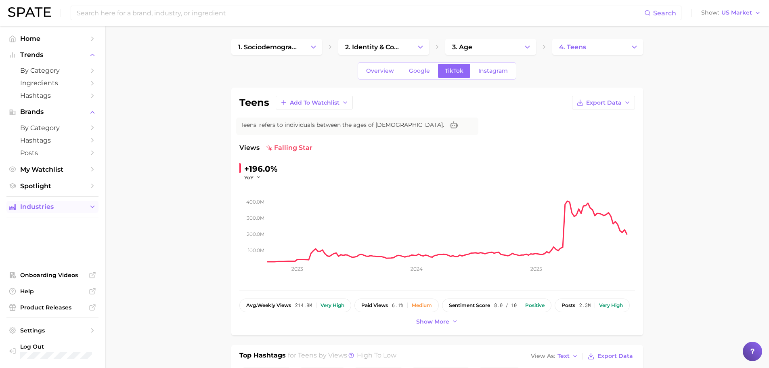
click at [63, 206] on span "Industries" at bounding box center [52, 206] width 65 height 7
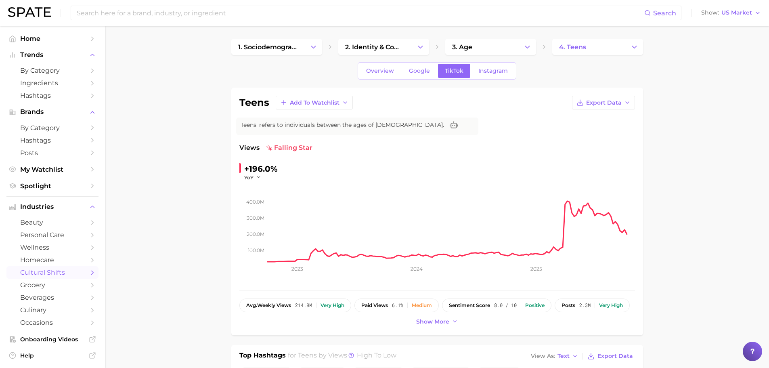
click at [54, 270] on span "cultural shifts" at bounding box center [52, 272] width 65 height 8
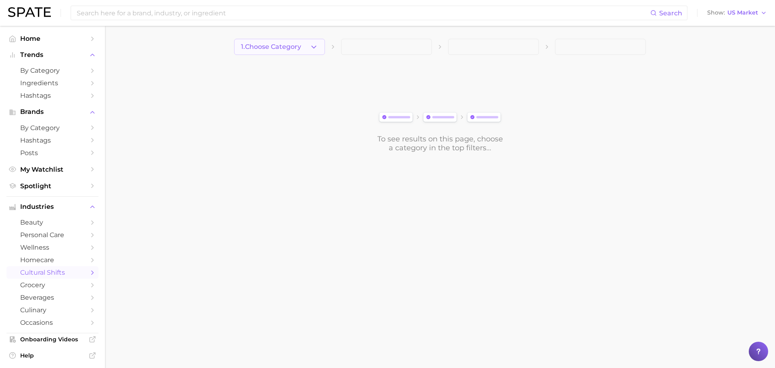
click at [304, 51] on button "1. Choose Category" at bounding box center [279, 47] width 91 height 16
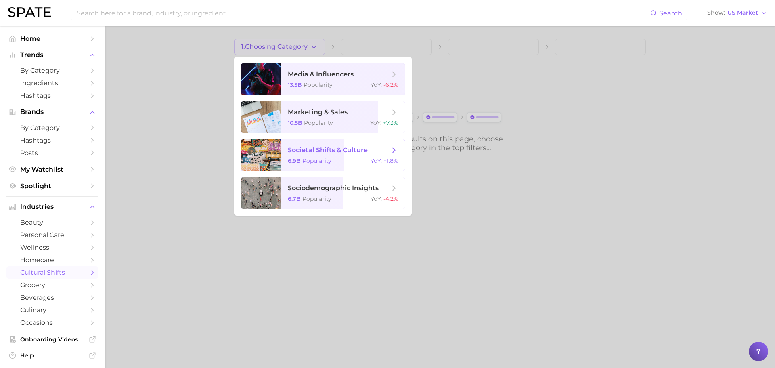
click at [316, 154] on span "societal shifts & culture" at bounding box center [328, 150] width 80 height 8
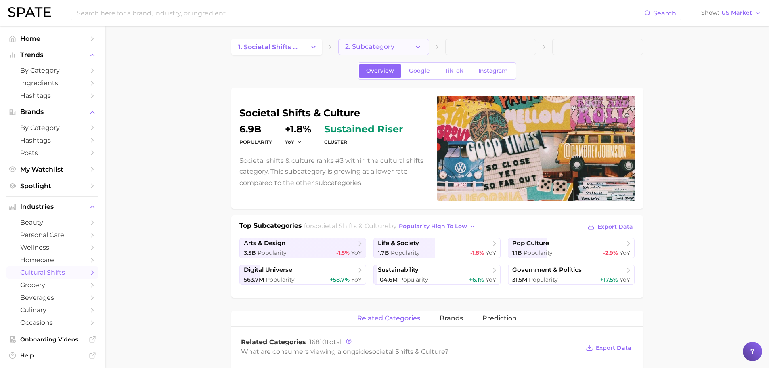
click at [373, 47] on span "2. Subcategory" at bounding box center [369, 46] width 49 height 7
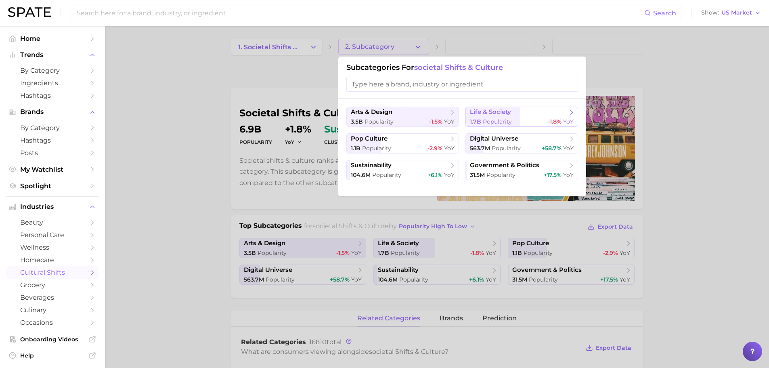
click at [494, 118] on span "Popularity" at bounding box center [496, 121] width 29 height 7
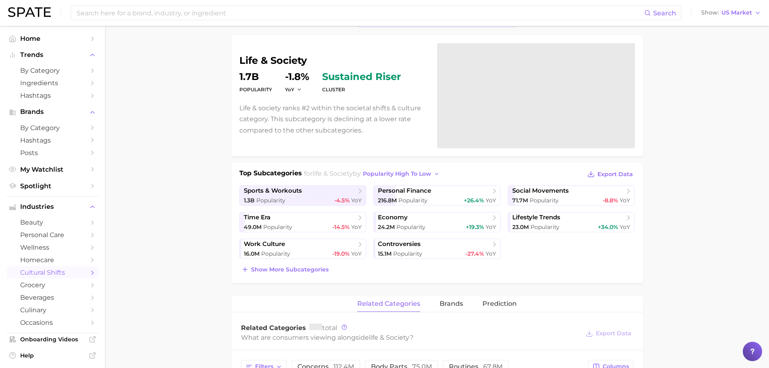
scroll to position [202, 0]
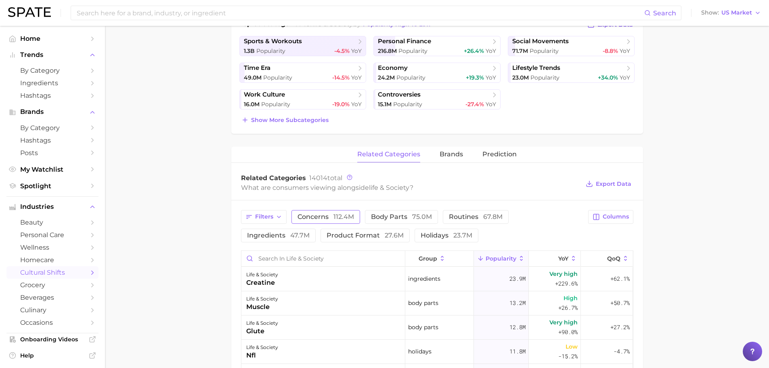
click at [333, 214] on span "112.4m" at bounding box center [343, 217] width 21 height 8
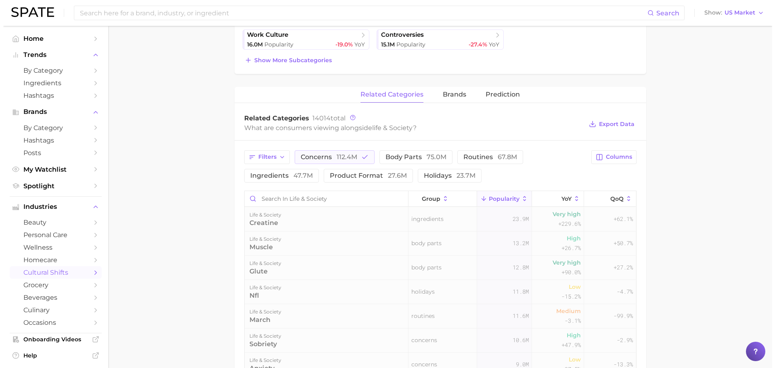
scroll to position [336, 0]
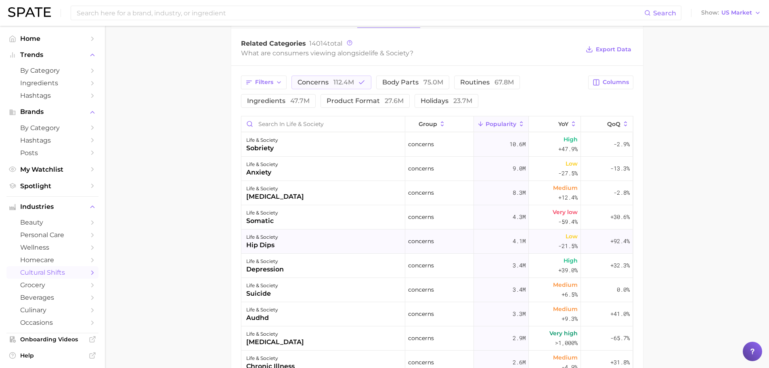
click at [283, 244] on div "life & society hip dips" at bounding box center [323, 241] width 164 height 24
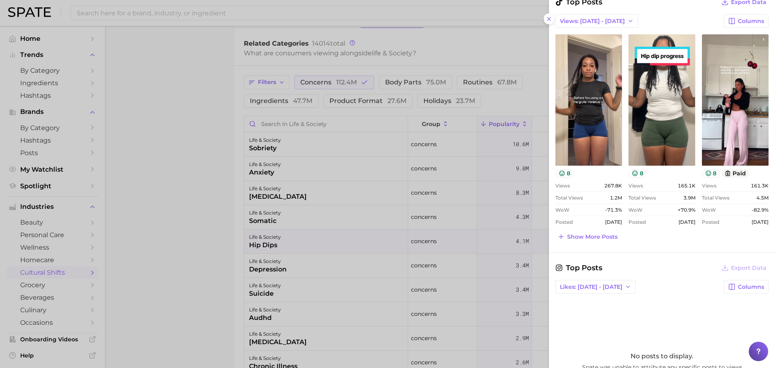
scroll to position [303, 0]
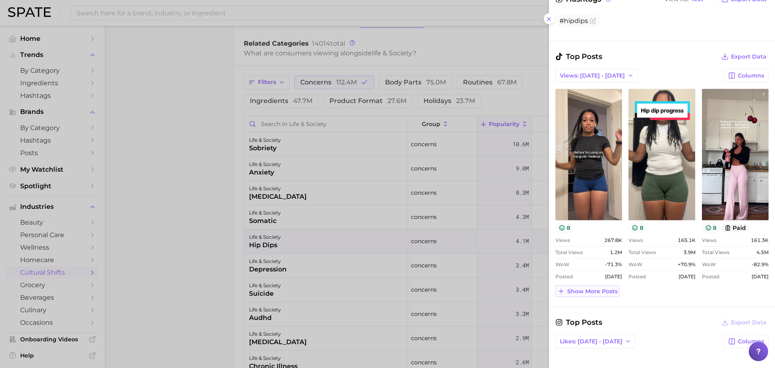
click at [590, 295] on button "Show more posts" at bounding box center [587, 290] width 64 height 11
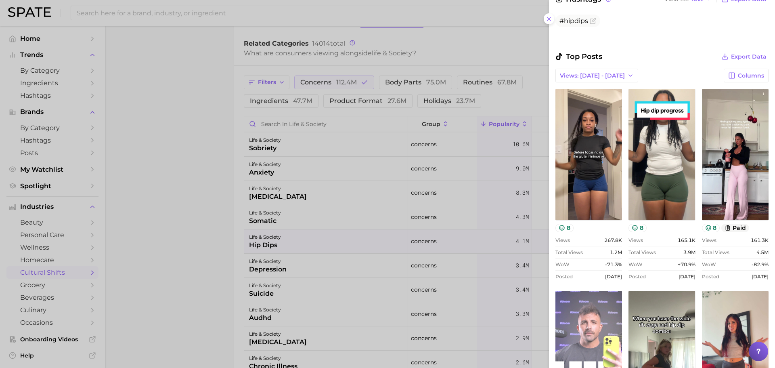
click at [578, 328] on link "view post on TikTok" at bounding box center [588, 355] width 67 height 131
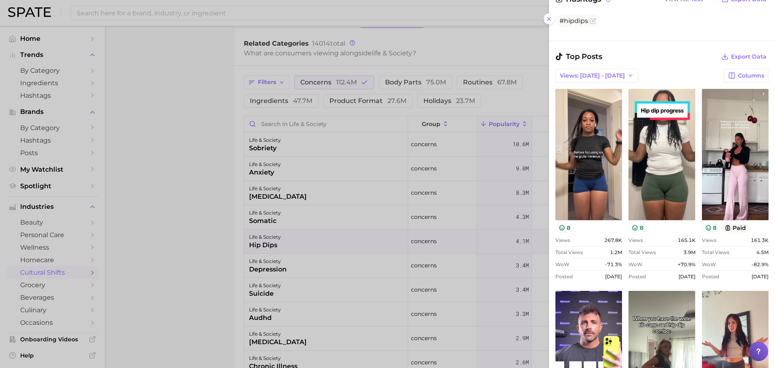
click at [197, 177] on div at bounding box center [387, 184] width 775 height 368
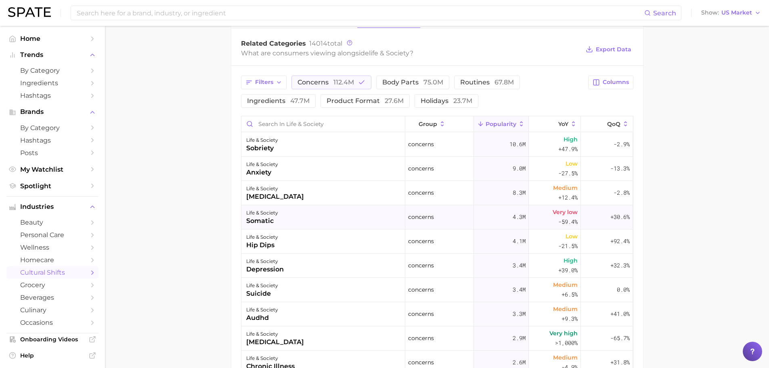
click at [324, 219] on div "life & society somatic" at bounding box center [323, 217] width 164 height 24
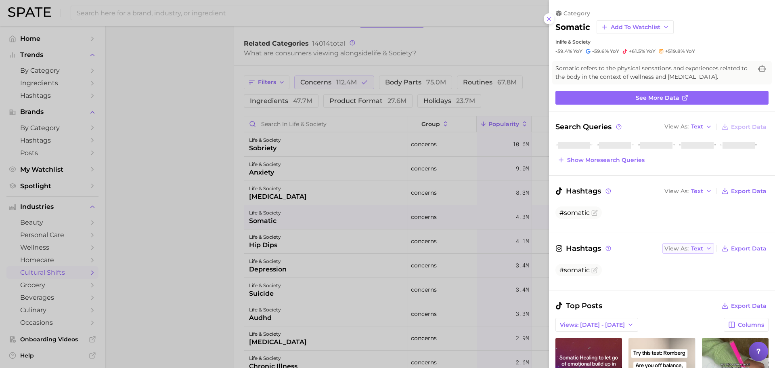
scroll to position [0, 0]
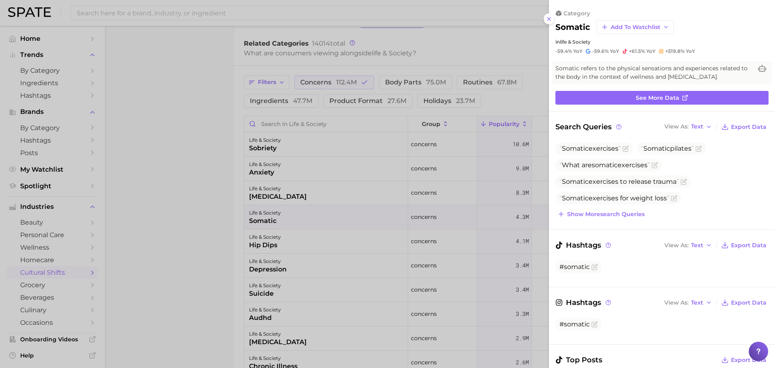
click at [322, 275] on div at bounding box center [387, 184] width 775 height 368
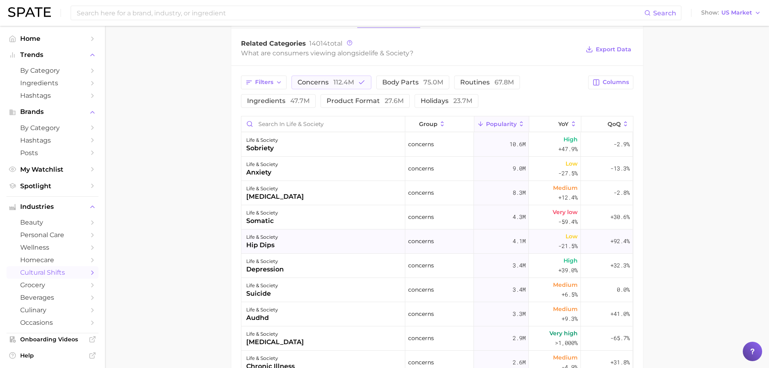
click at [295, 242] on div "life & society hip dips" at bounding box center [323, 241] width 164 height 24
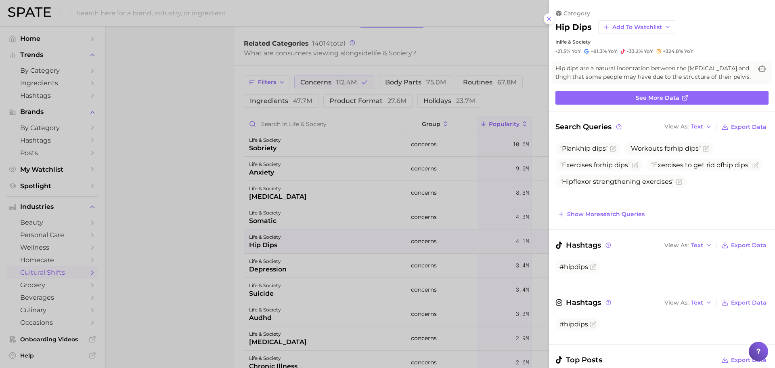
click at [295, 223] on div at bounding box center [387, 184] width 775 height 368
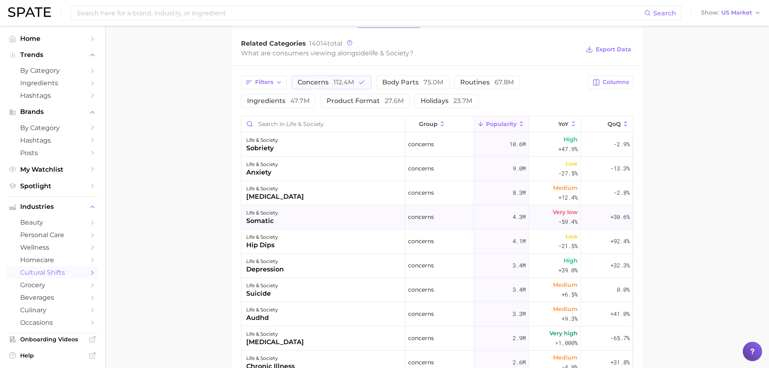
click at [298, 218] on div "life & society somatic" at bounding box center [323, 217] width 164 height 24
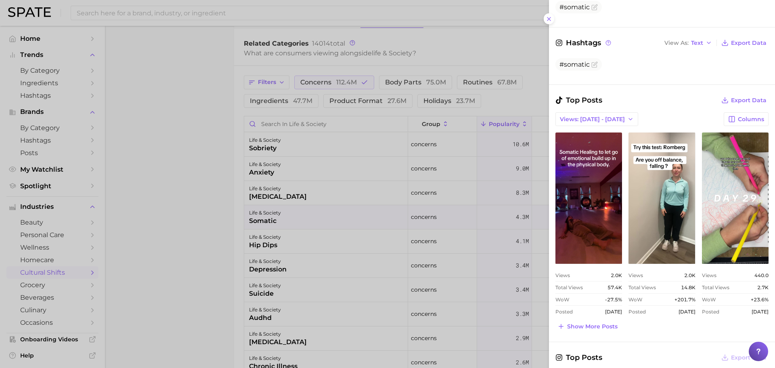
scroll to position [269, 0]
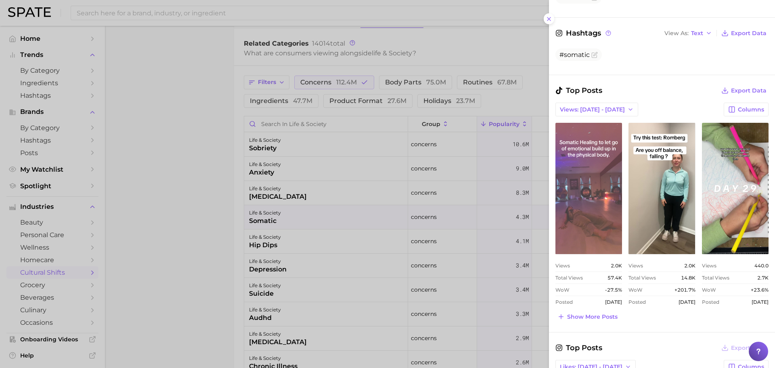
click at [570, 194] on link "view post on TikTok" at bounding box center [588, 188] width 67 height 131
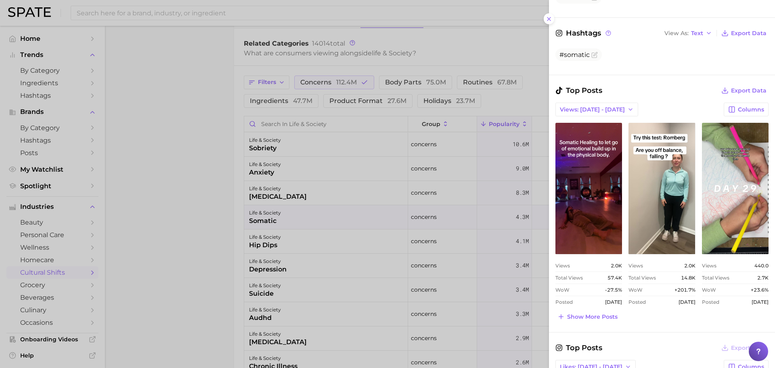
click at [192, 129] on div at bounding box center [387, 184] width 775 height 368
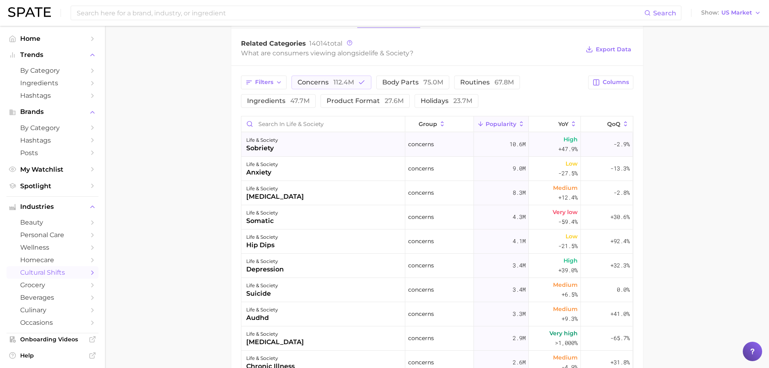
click at [286, 151] on div "life & society sobriety" at bounding box center [323, 144] width 164 height 24
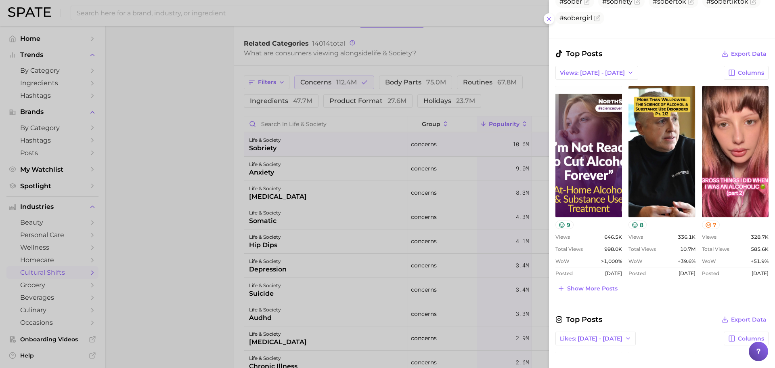
click at [303, 152] on div at bounding box center [387, 184] width 775 height 368
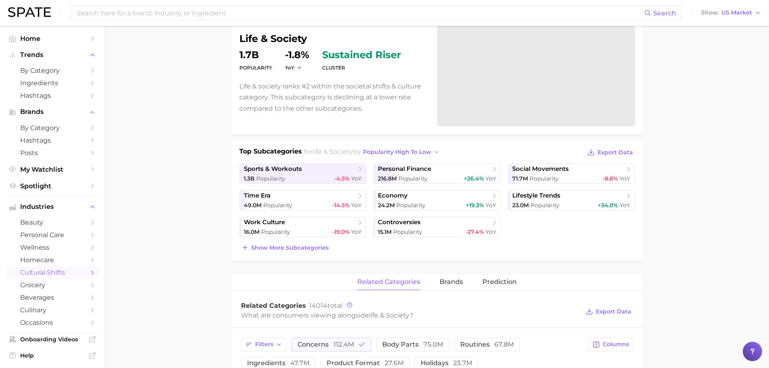
scroll to position [0, 0]
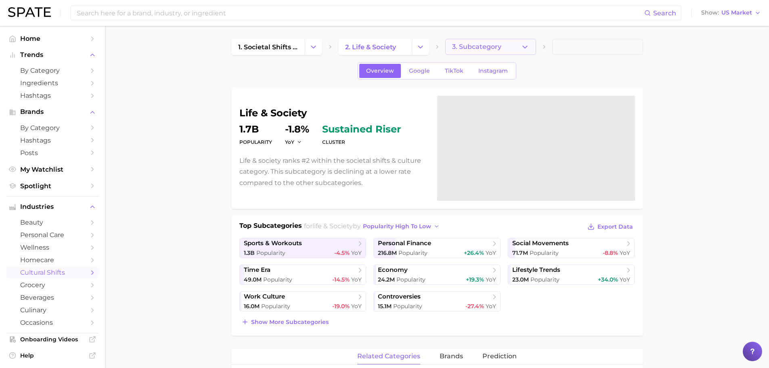
click at [516, 47] on button "3. Subcategory" at bounding box center [490, 47] width 91 height 16
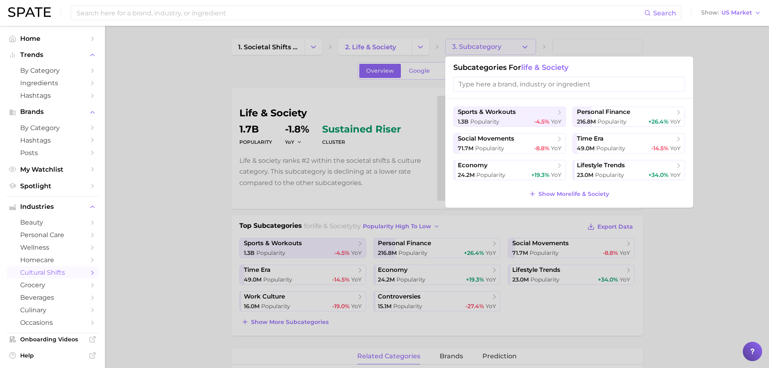
click at [555, 84] on input "search" at bounding box center [569, 84] width 232 height 15
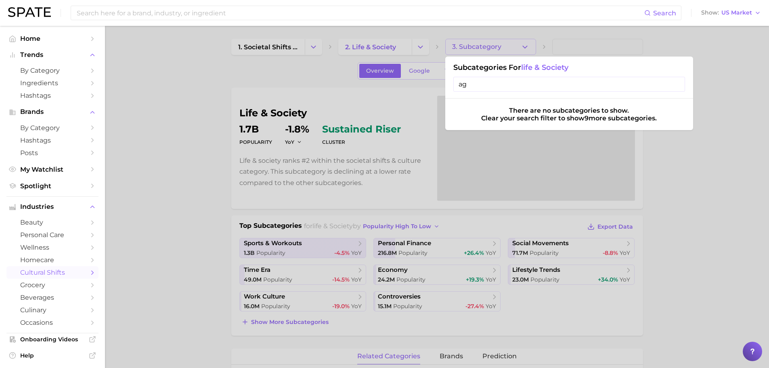
type input "age"
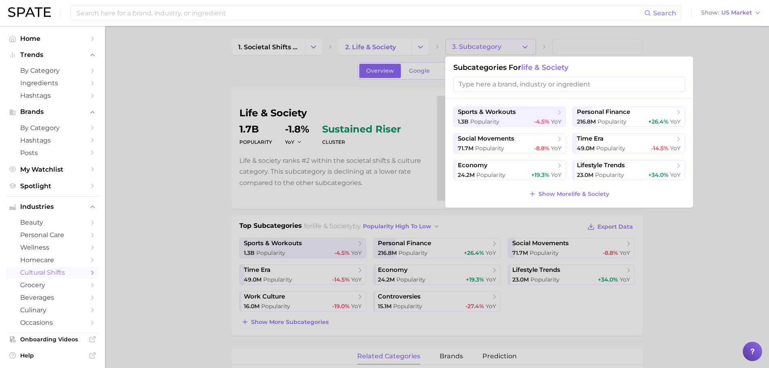
click at [227, 75] on div at bounding box center [384, 184] width 769 height 368
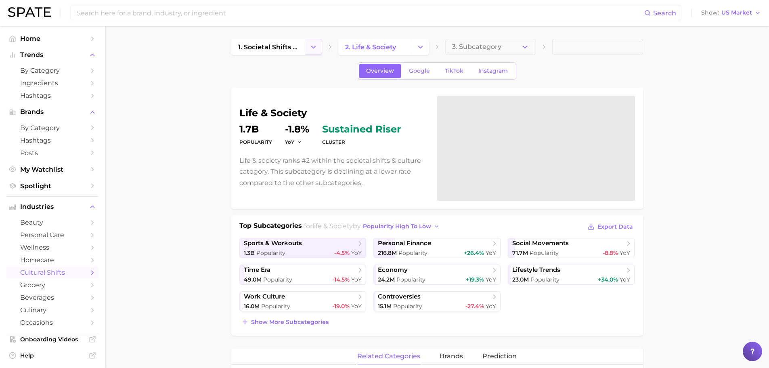
click at [318, 47] on button "Change Category" at bounding box center [313, 47] width 17 height 16
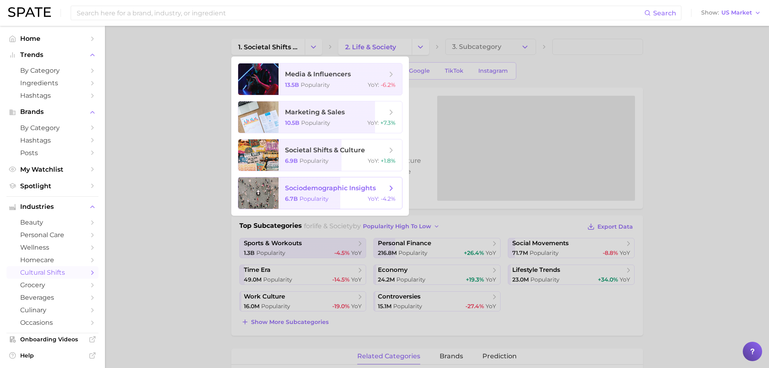
click at [332, 194] on span "sociodemographic insights 6.7b Popularity YoY : -4.2%" at bounding box center [339, 192] width 123 height 31
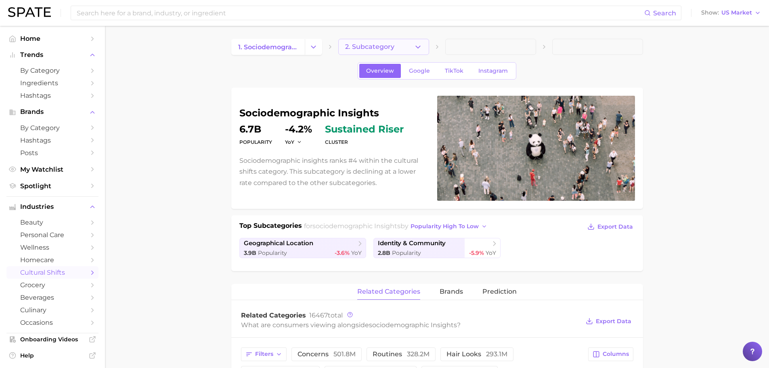
click at [376, 40] on button "2. Subcategory" at bounding box center [383, 47] width 91 height 16
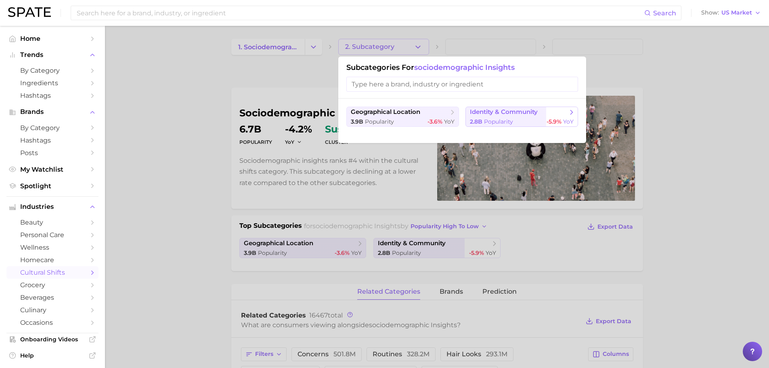
click at [503, 121] on span "Popularity" at bounding box center [498, 121] width 29 height 7
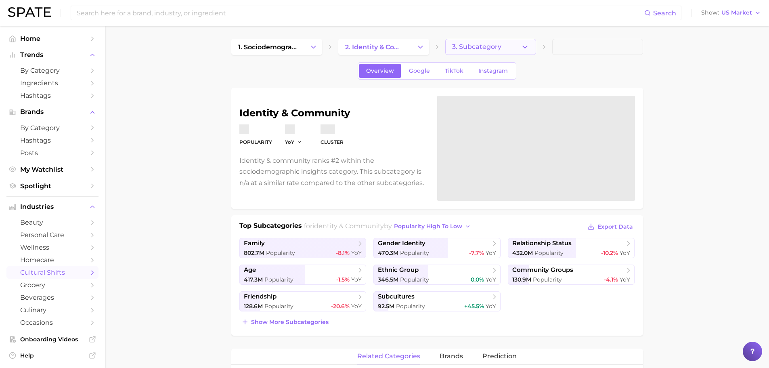
click at [495, 40] on button "3. Subcategory" at bounding box center [490, 47] width 91 height 16
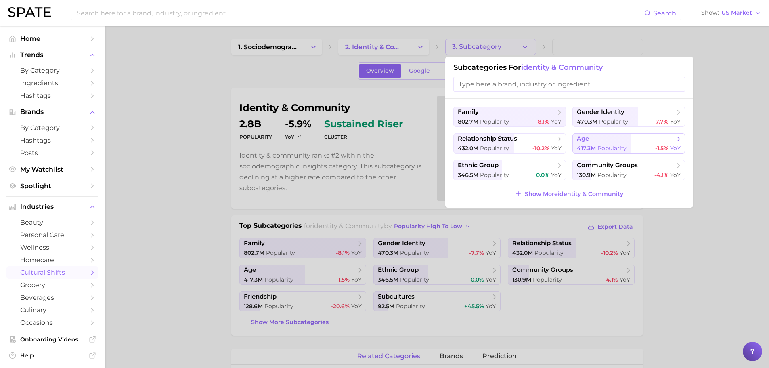
click at [592, 138] on span "age" at bounding box center [625, 139] width 98 height 8
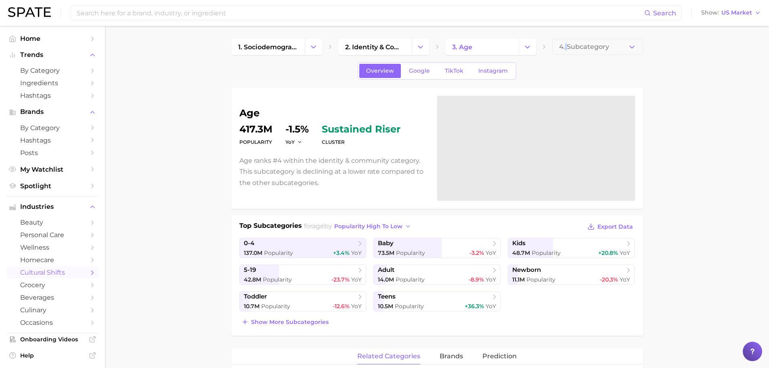
click at [572, 40] on button "4. Subcategory" at bounding box center [597, 47] width 91 height 16
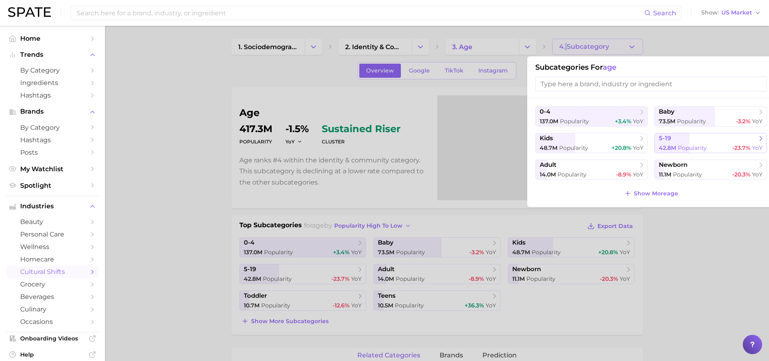
click at [696, 138] on span "5-19" at bounding box center [707, 139] width 98 height 8
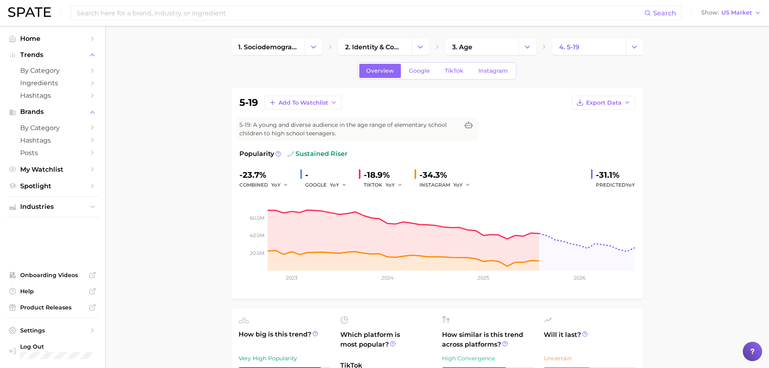
scroll to position [269, 0]
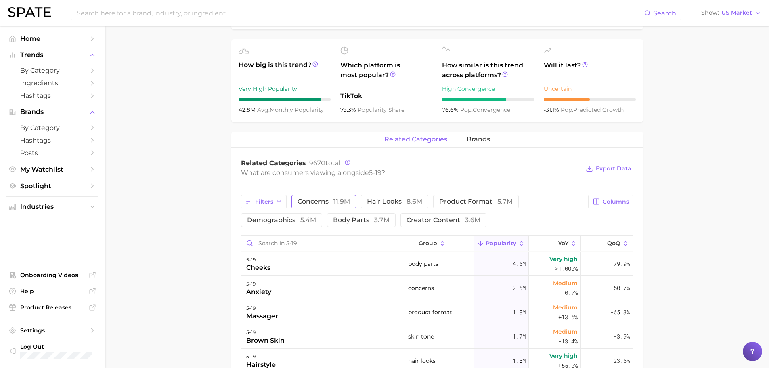
click at [328, 206] on button "concerns 11.9m" at bounding box center [323, 201] width 65 height 14
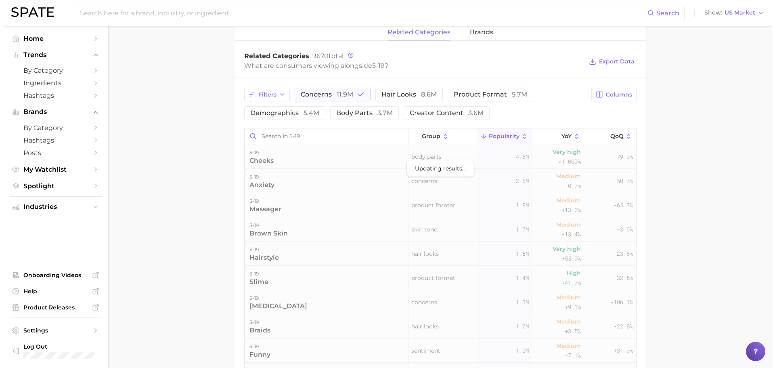
scroll to position [403, 0]
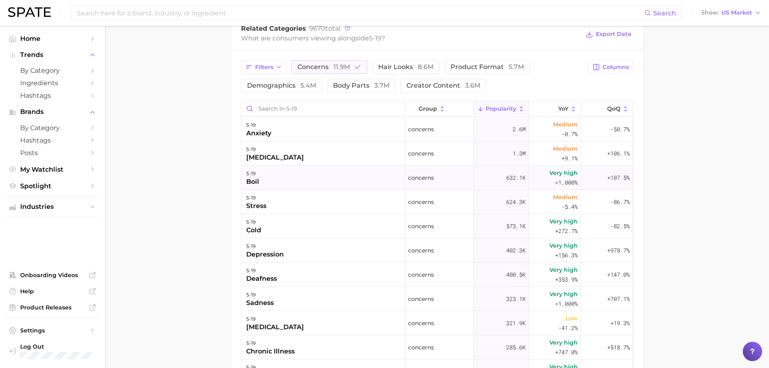
click at [304, 179] on div "5-19 boil" at bounding box center [323, 177] width 164 height 24
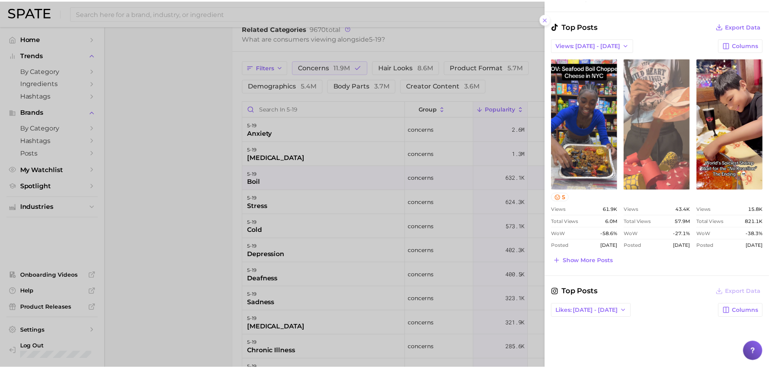
scroll to position [336, 0]
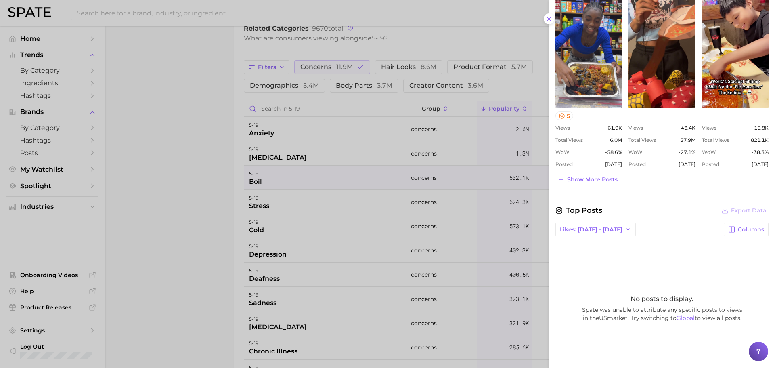
click at [307, 176] on div at bounding box center [387, 184] width 775 height 368
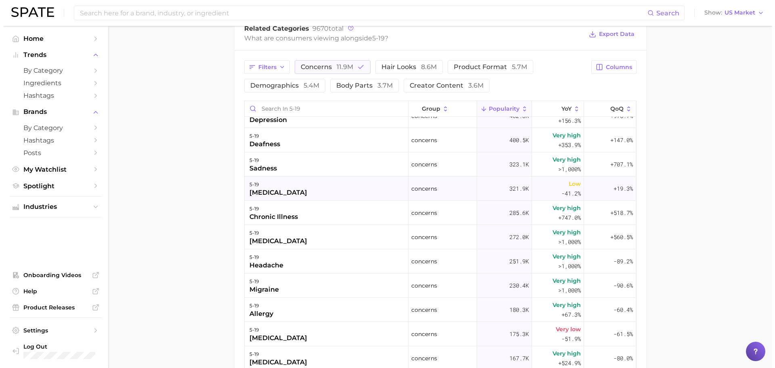
scroll to position [0, 0]
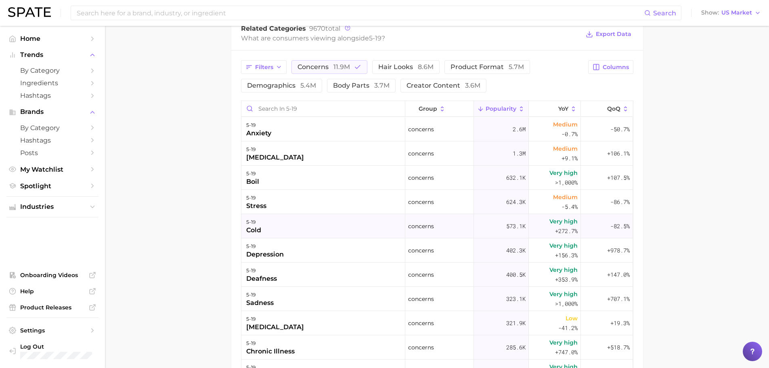
click at [319, 221] on div "5-19 cold" at bounding box center [323, 226] width 164 height 24
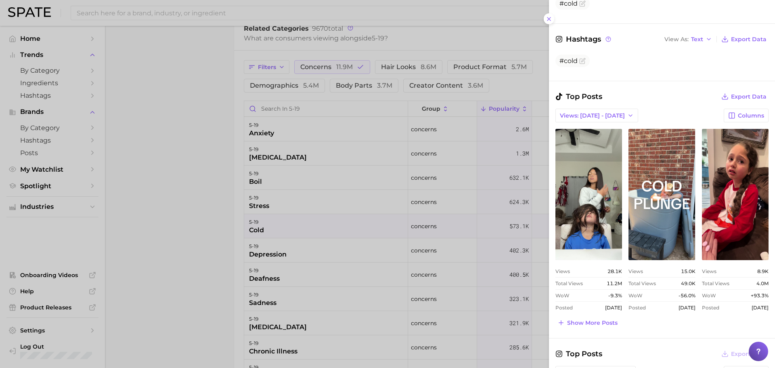
click at [295, 221] on div at bounding box center [387, 184] width 775 height 368
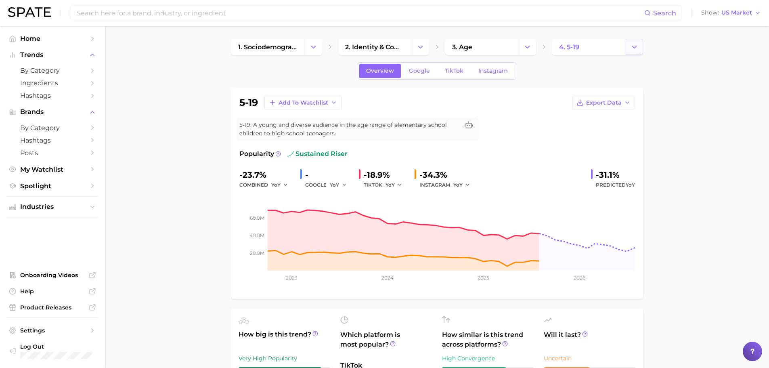
click at [641, 44] on button "Change Category" at bounding box center [633, 47] width 17 height 16
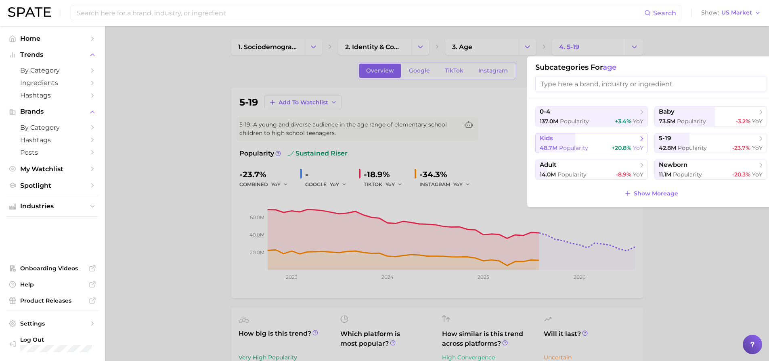
click at [595, 145] on div "48.7m Popularity +20.8% YoY" at bounding box center [591, 148] width 104 height 8
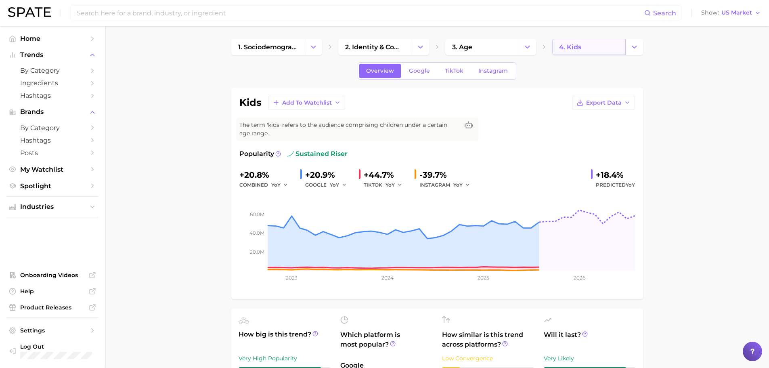
click at [612, 46] on link "4. kids" at bounding box center [588, 47] width 73 height 16
click at [637, 45] on icon "Change Category" at bounding box center [634, 47] width 8 height 8
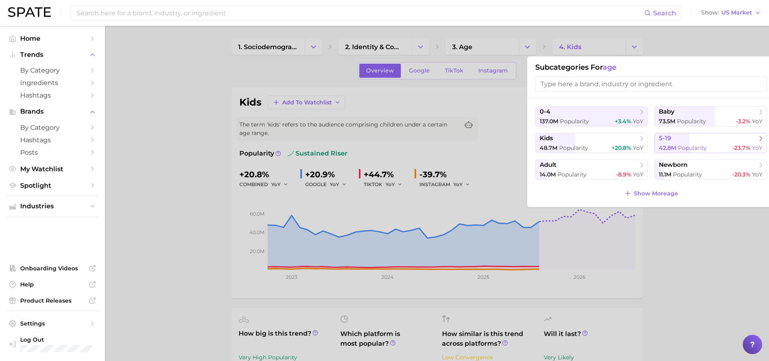
click at [704, 138] on span "5-19" at bounding box center [707, 139] width 98 height 8
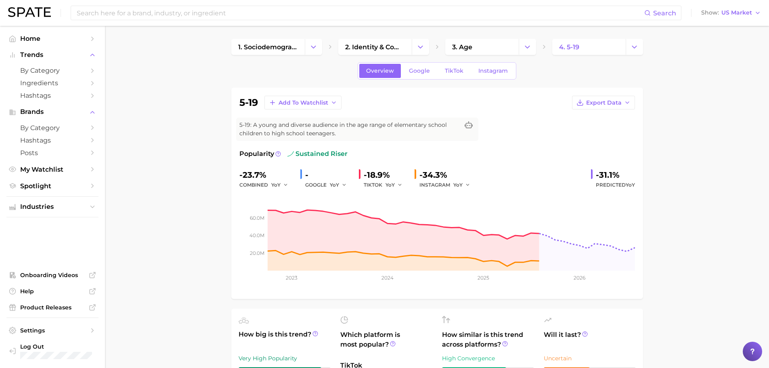
click at [428, 72] on span "Google" at bounding box center [419, 70] width 21 height 7
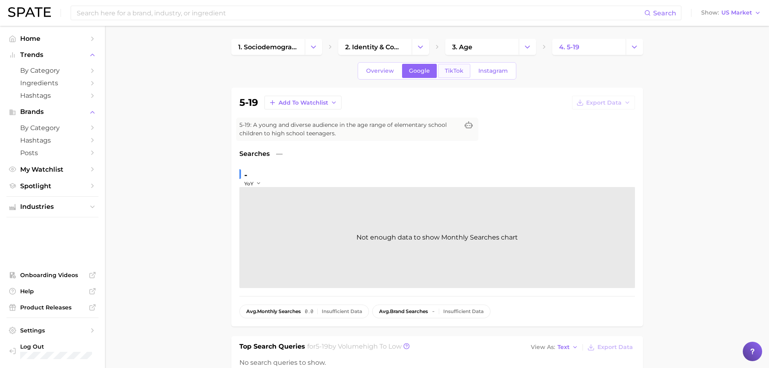
click at [452, 65] on link "TikTok" at bounding box center [454, 71] width 32 height 14
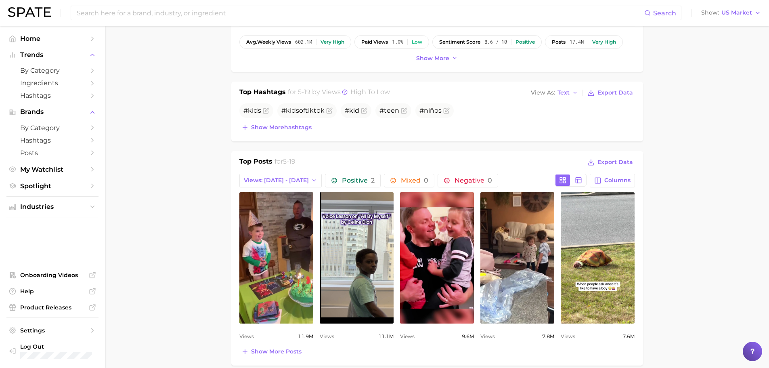
scroll to position [79, 0]
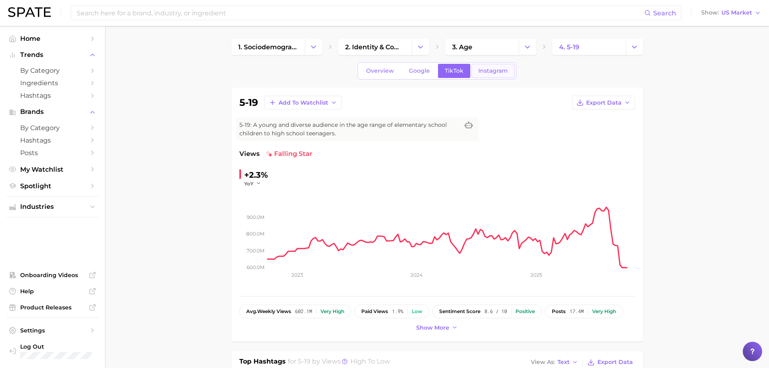
click at [489, 74] on span "Instagram" at bounding box center [492, 70] width 29 height 7
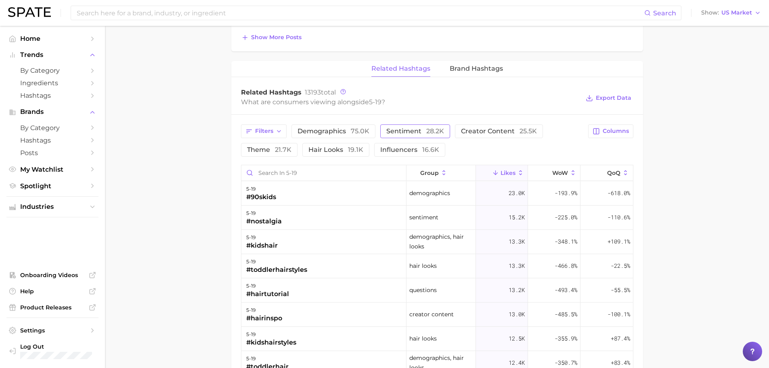
click at [405, 129] on span "Sentiment 28.2k" at bounding box center [415, 131] width 58 height 6
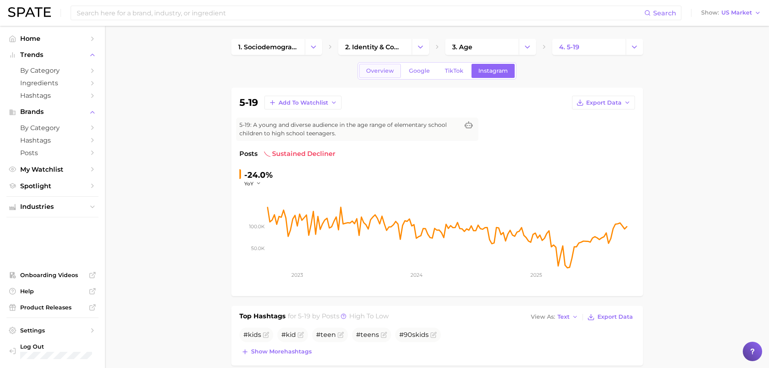
click at [385, 72] on span "Overview" at bounding box center [380, 70] width 28 height 7
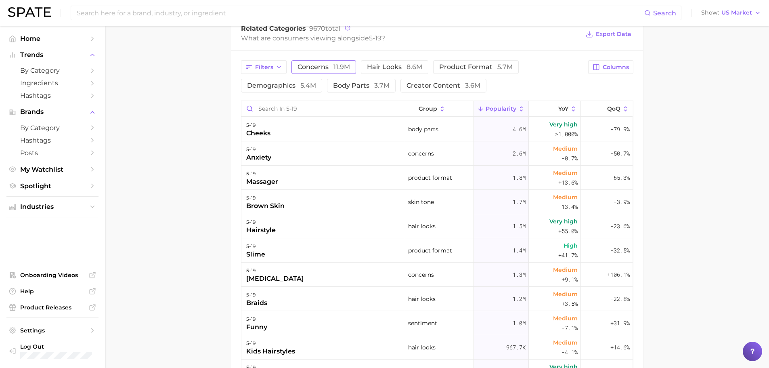
click at [298, 62] on button "concerns 11.9m" at bounding box center [323, 67] width 65 height 14
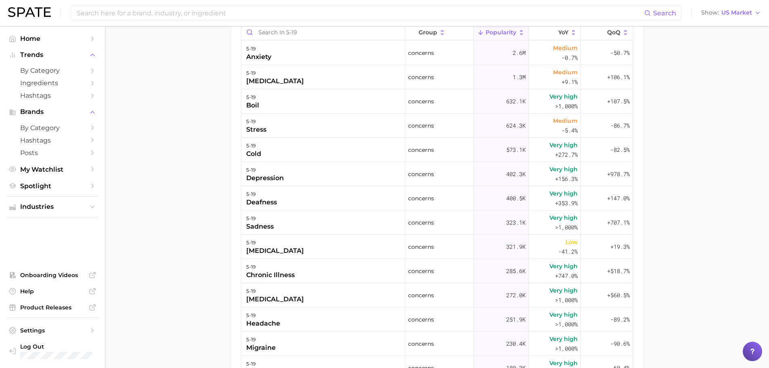
scroll to position [403, 0]
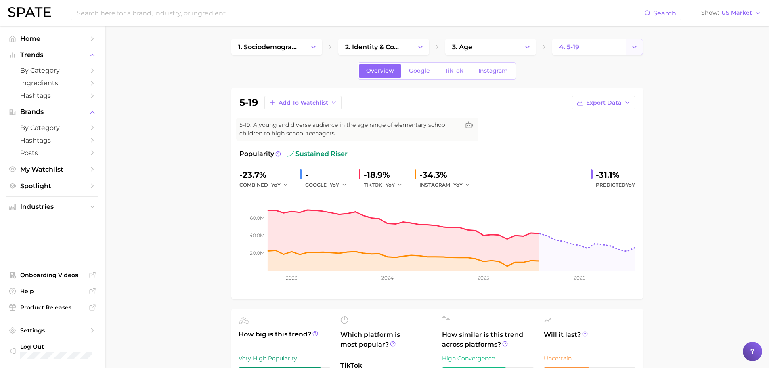
click at [633, 46] on icon "Change Category" at bounding box center [634, 47] width 8 height 8
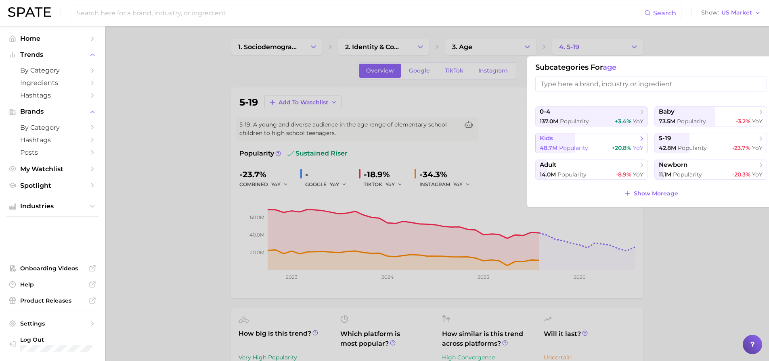
click at [600, 143] on button "kids 48.7m Popularity +20.8% YoY" at bounding box center [591, 143] width 113 height 20
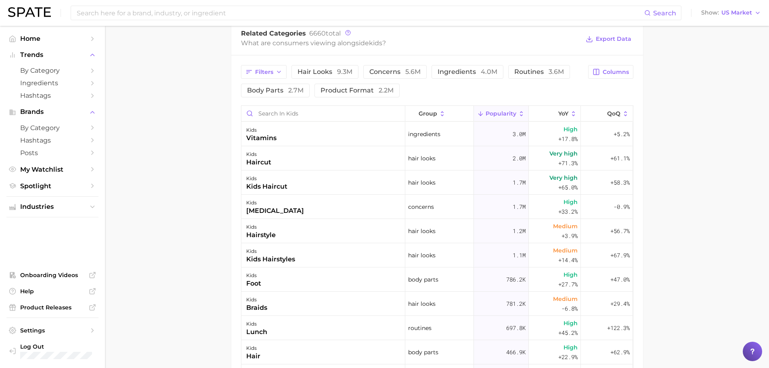
scroll to position [403, 0]
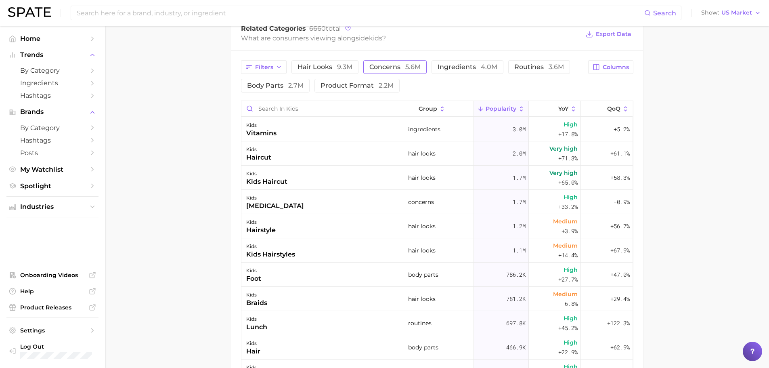
click at [387, 70] on span "concerns 5.6m" at bounding box center [394, 67] width 51 height 6
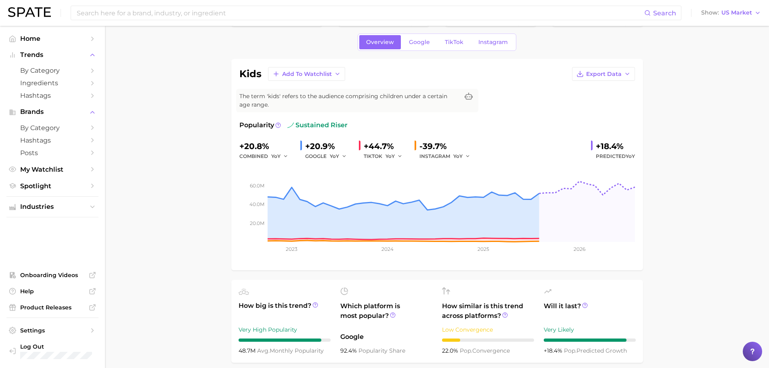
scroll to position [0, 0]
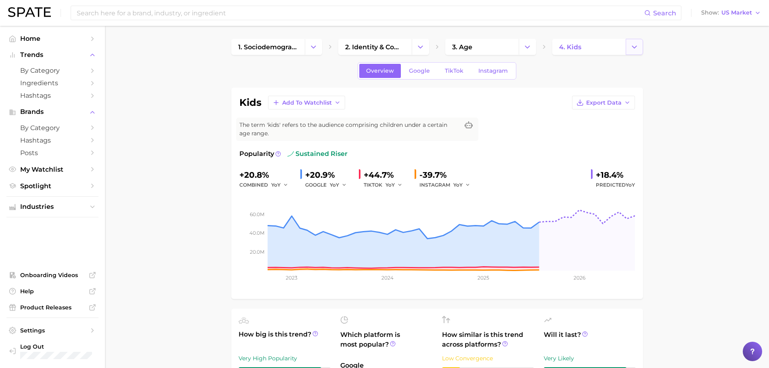
click at [637, 45] on icon "Change Category" at bounding box center [634, 47] width 8 height 8
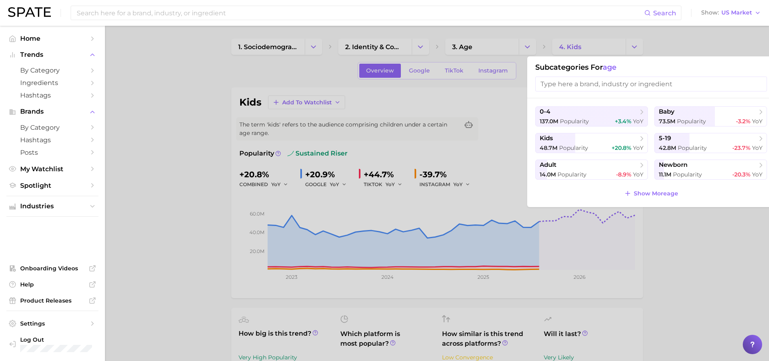
click at [592, 81] on input "search" at bounding box center [651, 84] width 232 height 15
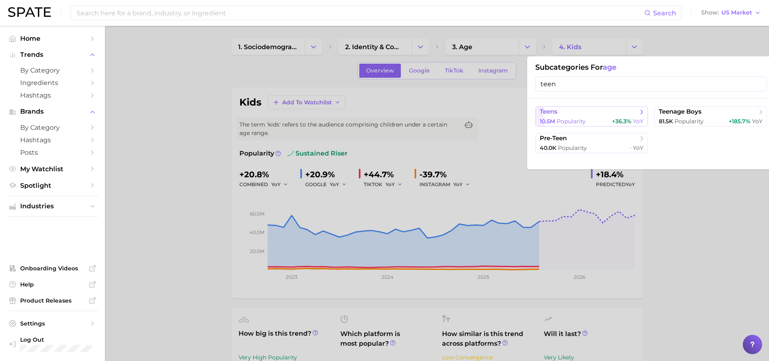
type input "teen"
click at [593, 118] on div "10.5m Popularity +36.3% YoY" at bounding box center [591, 122] width 104 height 8
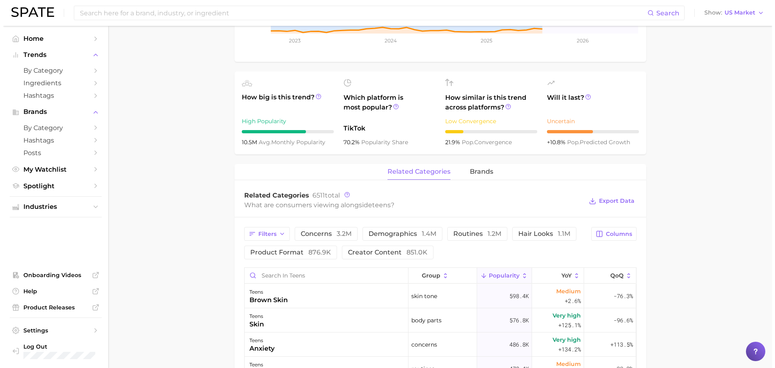
scroll to position [403, 0]
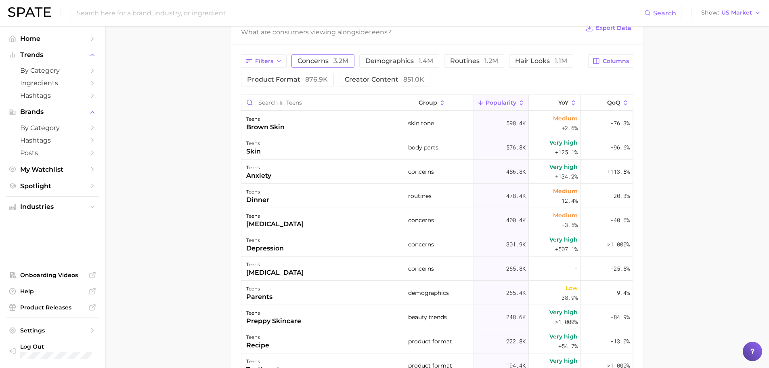
click at [314, 61] on span "concerns 3.2m" at bounding box center [322, 61] width 51 height 6
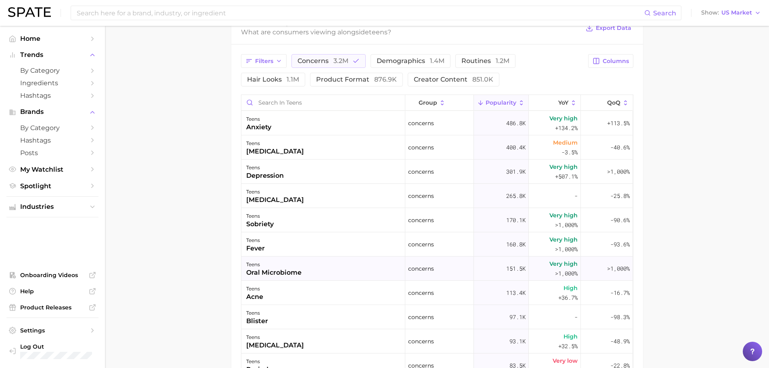
click at [320, 275] on div "teens oral microbiome" at bounding box center [323, 268] width 164 height 24
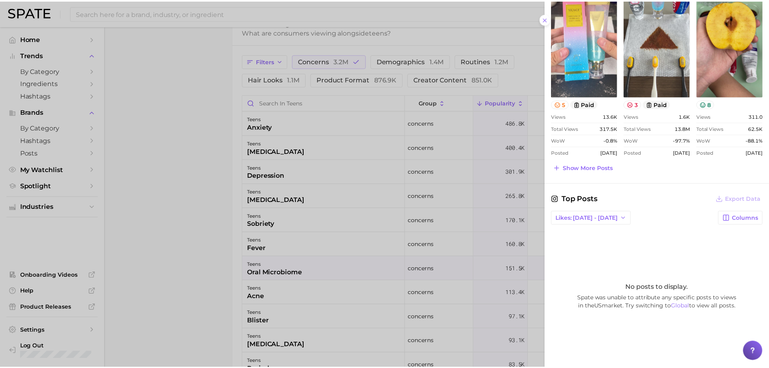
scroll to position [367, 0]
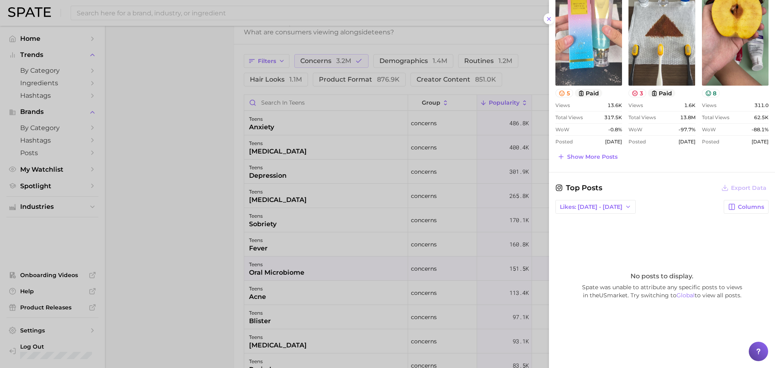
click at [336, 267] on div at bounding box center [387, 184] width 775 height 368
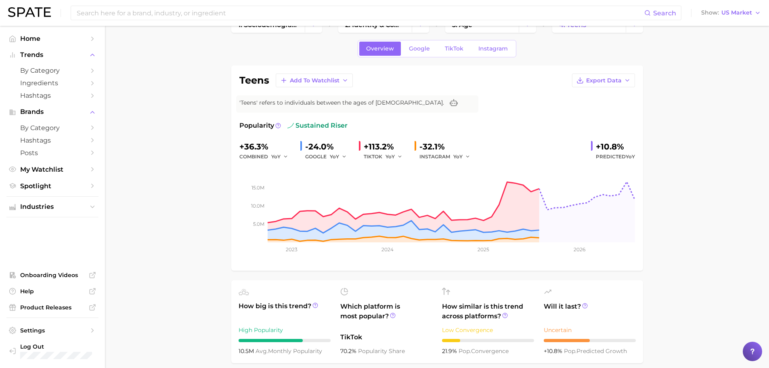
scroll to position [0, 0]
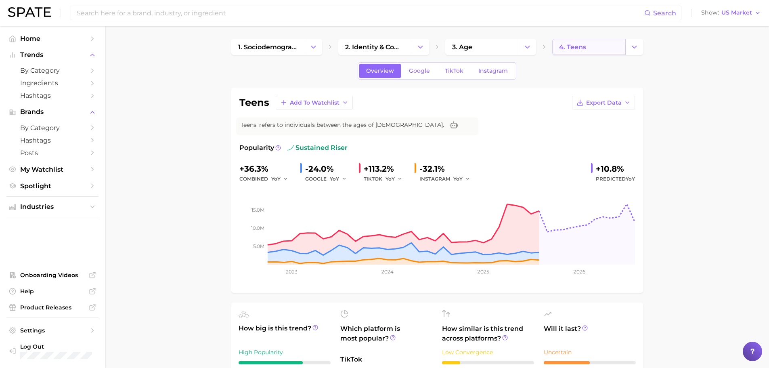
click at [592, 52] on link "4. teens" at bounding box center [588, 47] width 73 height 16
click at [635, 50] on icon "Change Category" at bounding box center [634, 47] width 8 height 8
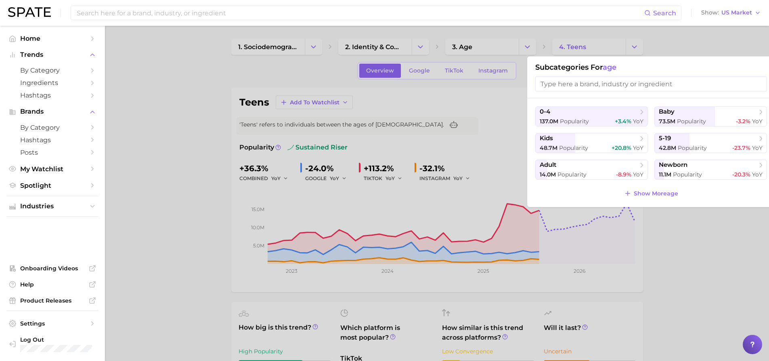
click at [585, 84] on input "search" at bounding box center [651, 84] width 232 height 15
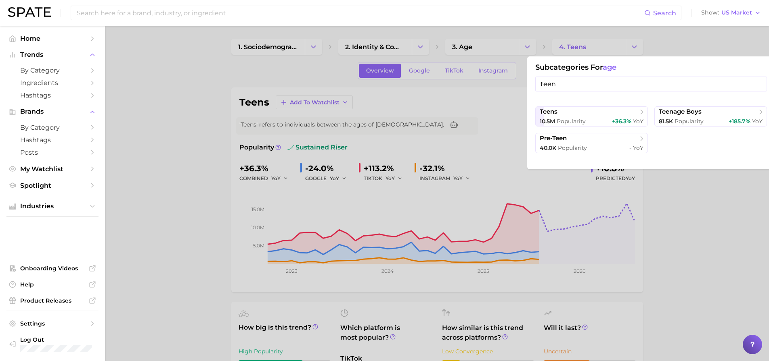
type input "teen"
click at [718, 105] on div "teens 10.5m Popularity +36.3% [DEMOGRAPHIC_DATA] teenage boys 81.5k Popularity …" at bounding box center [651, 133] width 248 height 71
click at [713, 113] on span "teenage boys" at bounding box center [707, 112] width 98 height 8
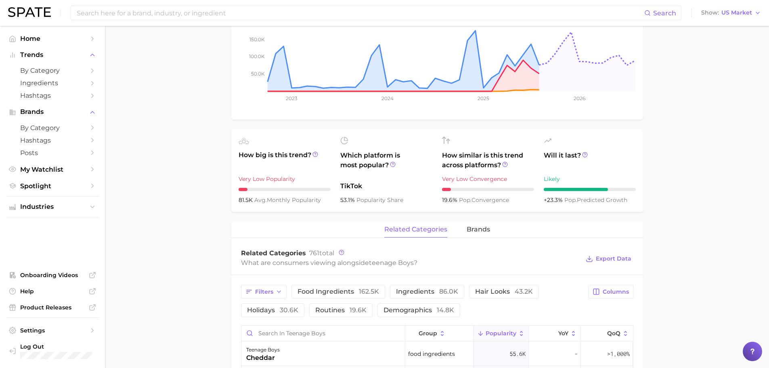
scroll to position [403, 0]
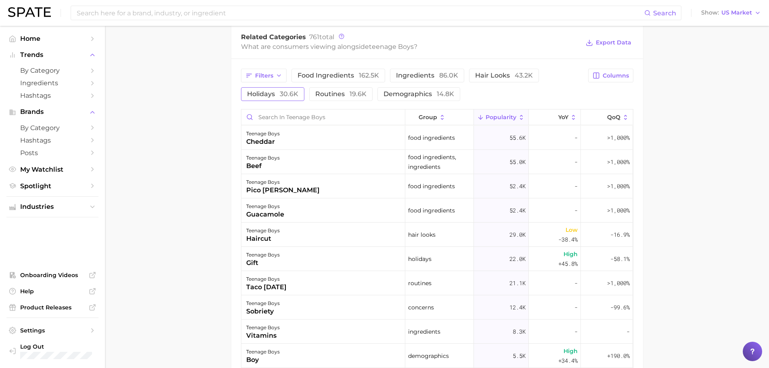
click at [253, 100] on button "holidays 30.6k" at bounding box center [272, 94] width 63 height 14
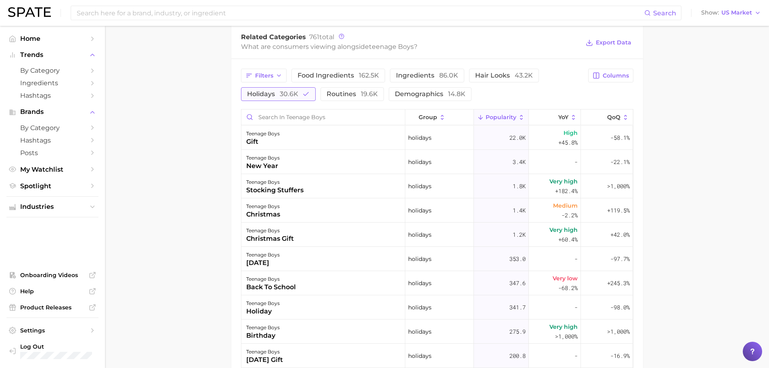
click at [253, 98] on button "holidays 30.6k" at bounding box center [278, 94] width 75 height 14
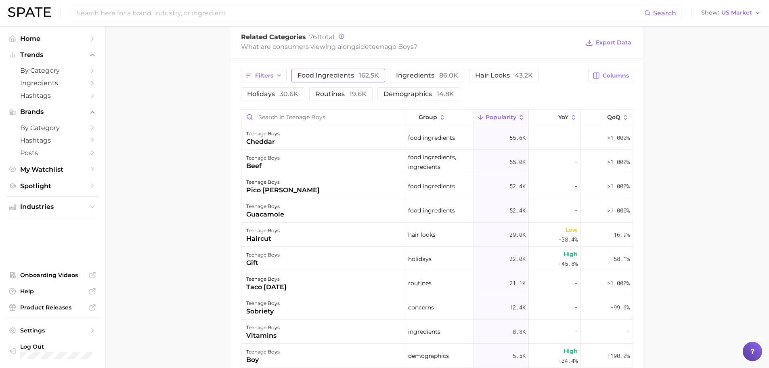
click at [310, 82] on button "food ingredients 162.5k" at bounding box center [338, 76] width 94 height 14
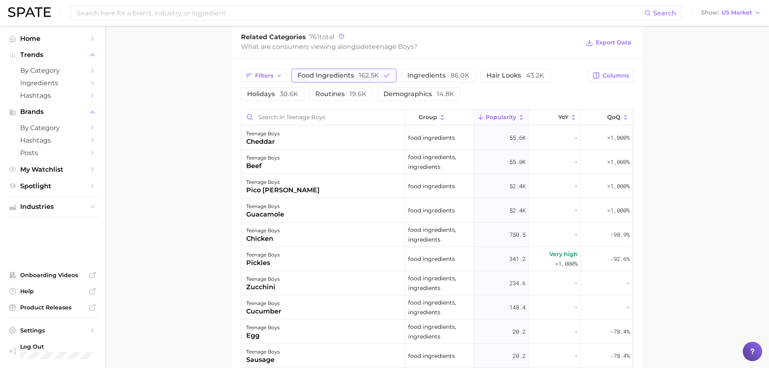
click at [313, 76] on span "food ingredients 162.5k" at bounding box center [337, 75] width 81 height 6
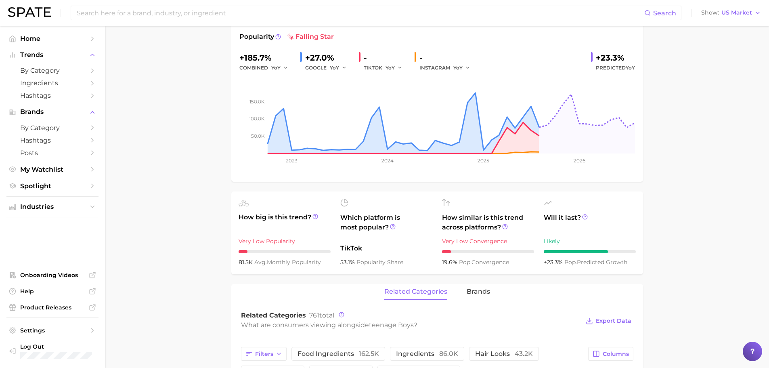
scroll to position [0, 0]
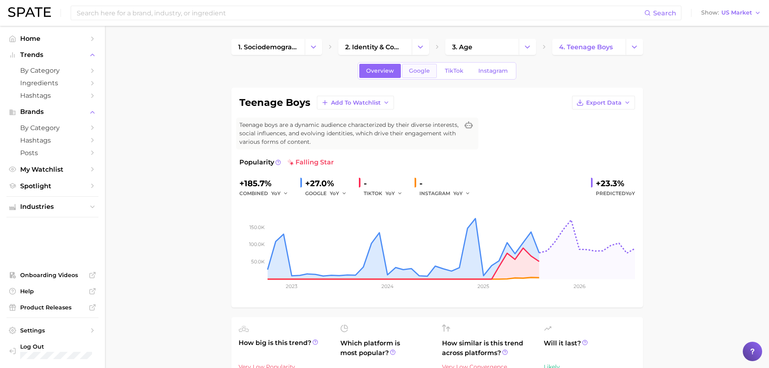
click at [430, 72] on link "Google" at bounding box center [419, 71] width 35 height 14
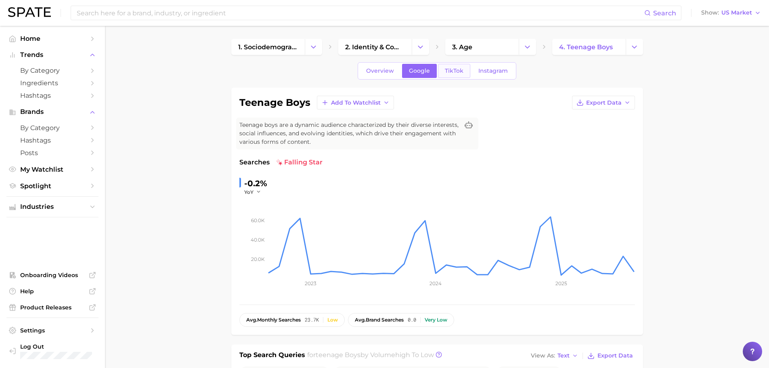
click at [462, 72] on span "TikTok" at bounding box center [454, 70] width 19 height 7
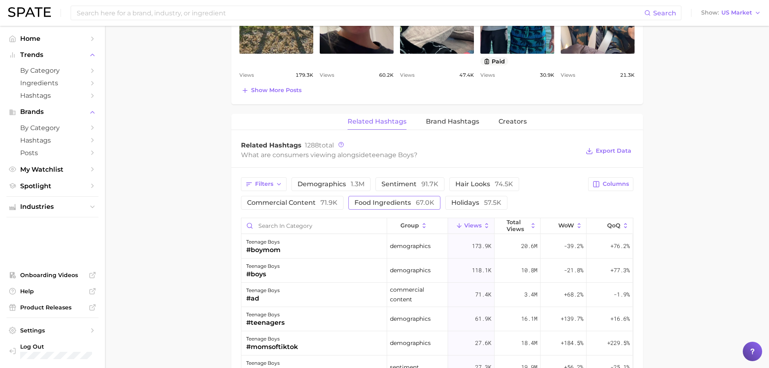
scroll to position [538, 0]
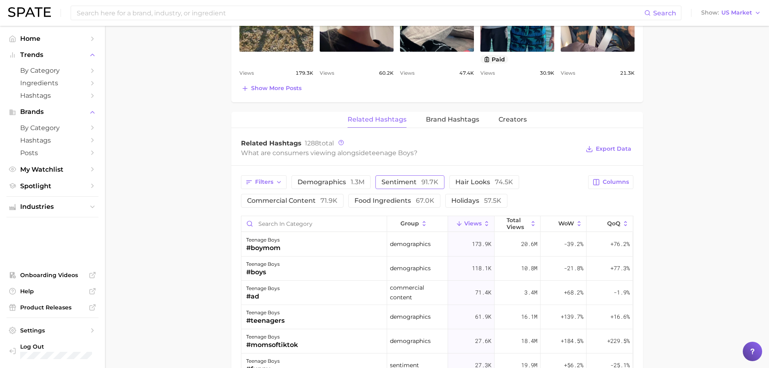
click at [411, 184] on span "sentiment 91.7k" at bounding box center [409, 182] width 57 height 6
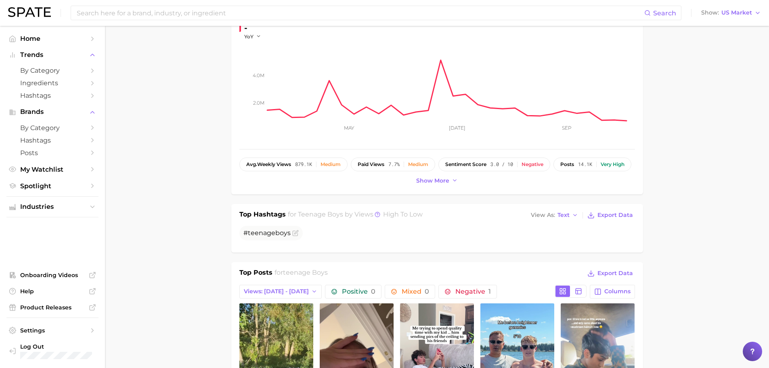
scroll to position [0, 0]
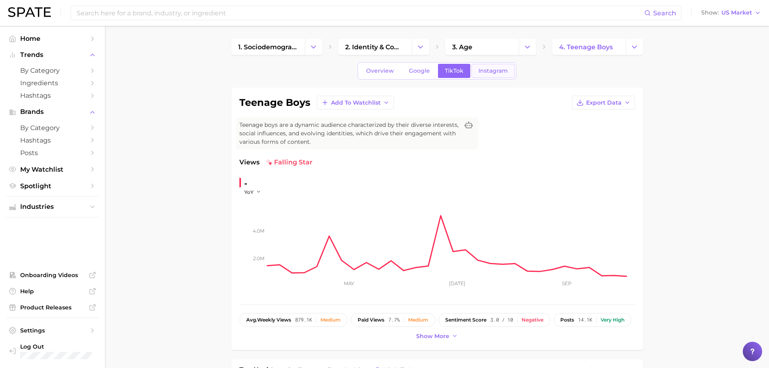
click at [493, 73] on span "Instagram" at bounding box center [492, 70] width 29 height 7
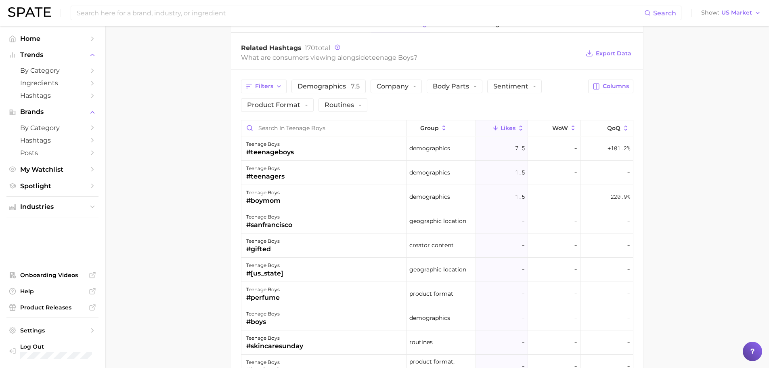
scroll to position [556, 0]
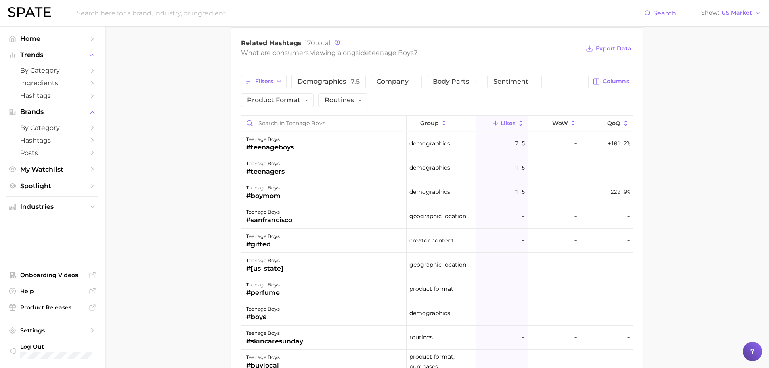
click at [328, 131] on div "group Likes WoW QoQ" at bounding box center [436, 123] width 391 height 16
click at [326, 143] on div "teenage boys #teenageboys" at bounding box center [323, 144] width 165 height 24
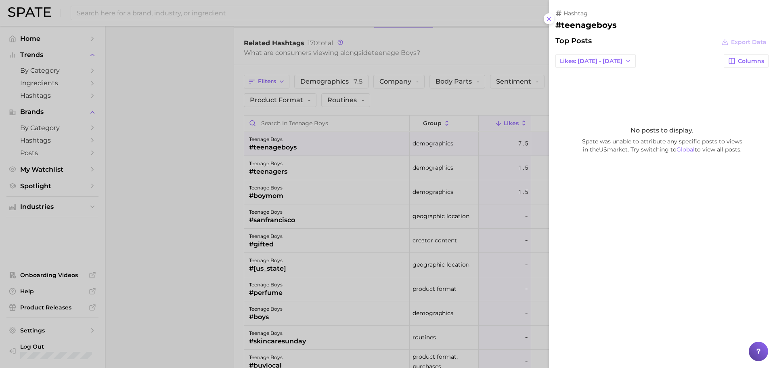
click at [525, 47] on div at bounding box center [387, 184] width 775 height 368
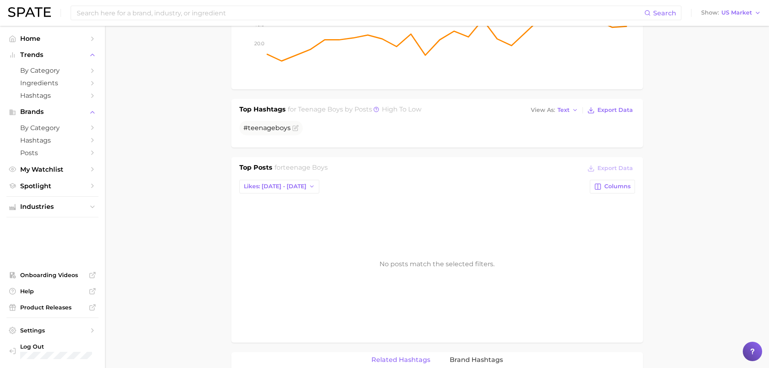
scroll to position [0, 0]
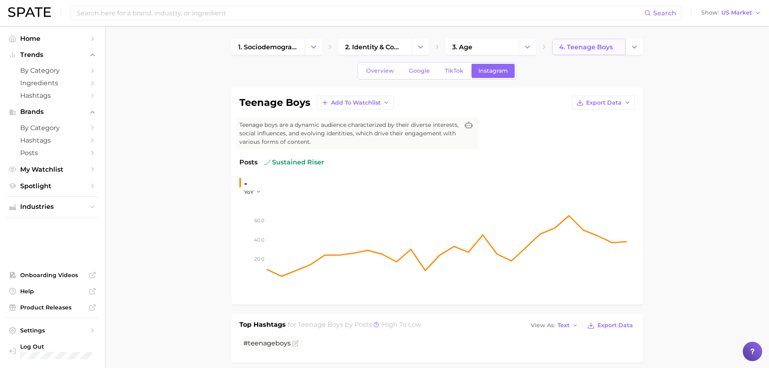
click at [592, 51] on link "4. teenage boys" at bounding box center [588, 47] width 73 height 16
click at [631, 51] on button "Change Category" at bounding box center [633, 47] width 17 height 16
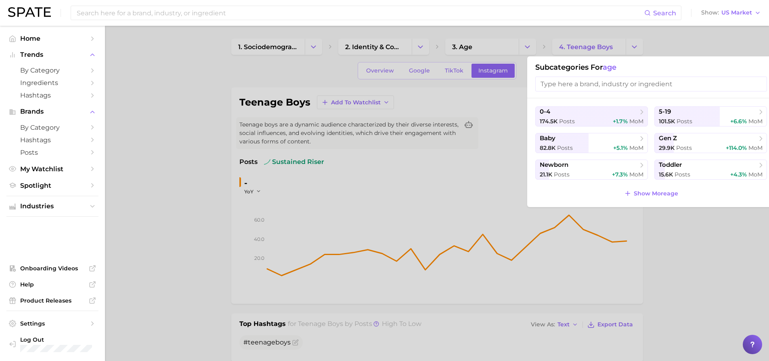
click at [654, 86] on input "search" at bounding box center [651, 84] width 232 height 15
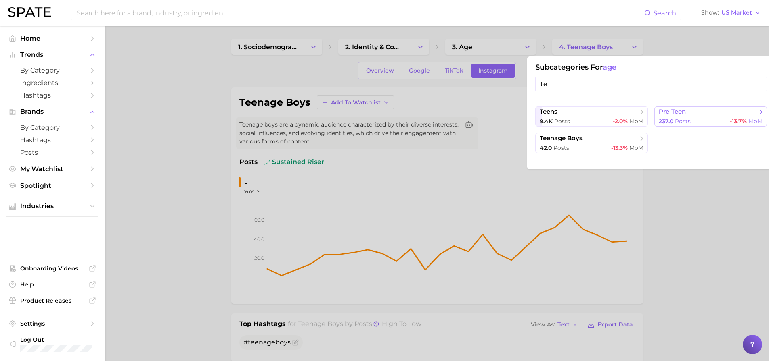
type input "te"
drag, startPoint x: 664, startPoint y: 126, endPoint x: 677, endPoint y: 119, distance: 14.6
click at [664, 126] on button "pre-teen 237.0 Posts -13.7% MoM" at bounding box center [710, 117] width 113 height 20
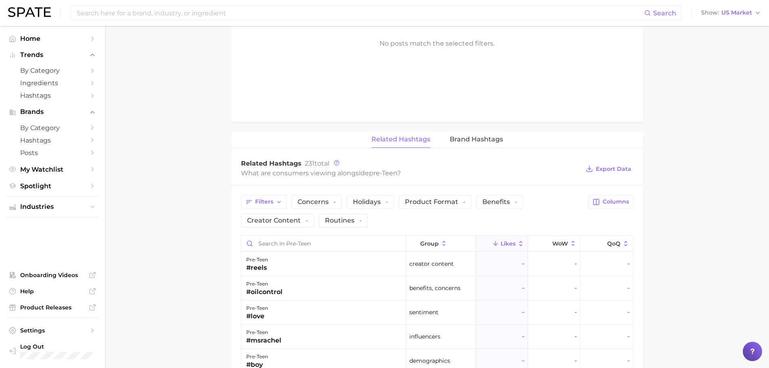
scroll to position [538, 0]
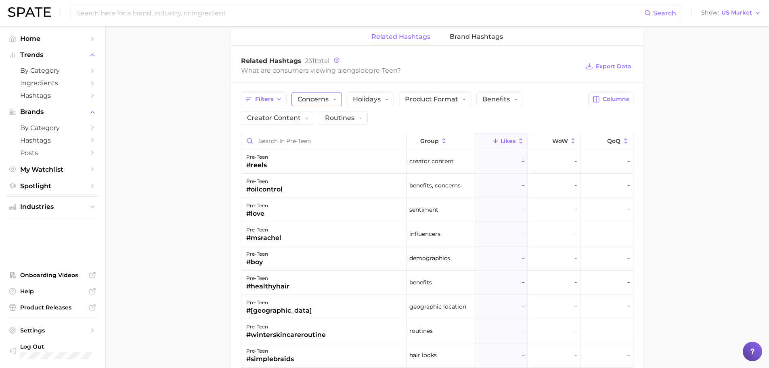
click at [324, 93] on button "Concerns -" at bounding box center [316, 99] width 50 height 14
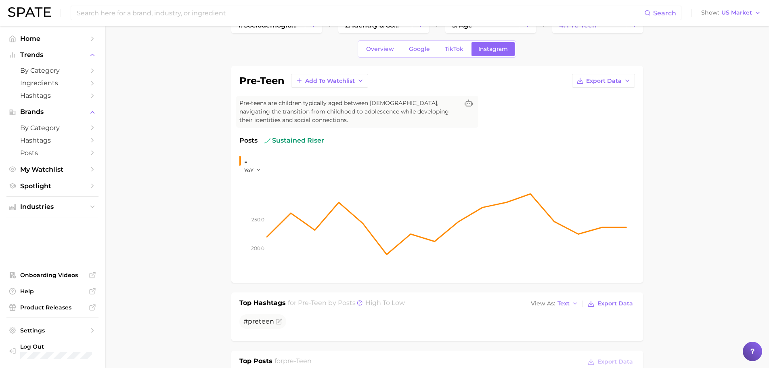
scroll to position [0, 0]
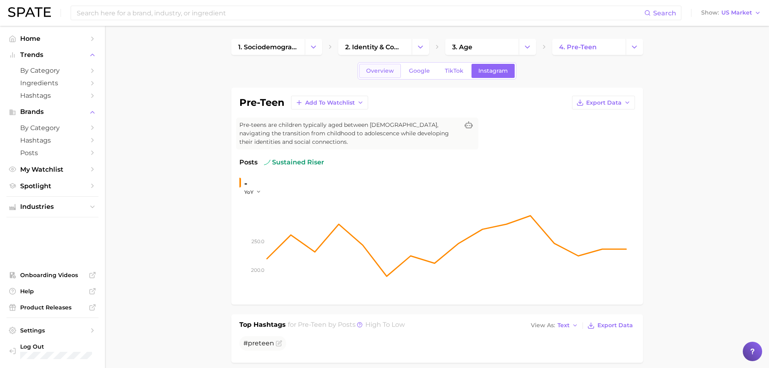
click at [383, 71] on span "Overview" at bounding box center [380, 70] width 28 height 7
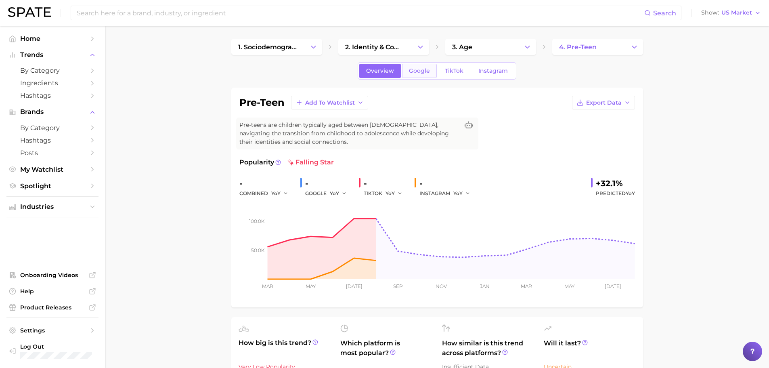
click at [422, 69] on span "Google" at bounding box center [419, 70] width 21 height 7
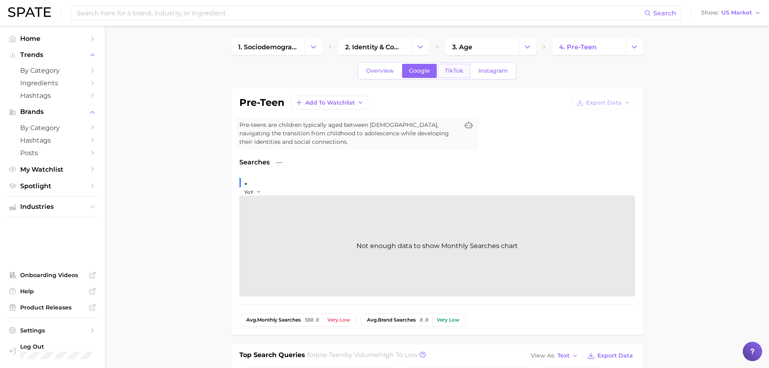
click at [446, 73] on span "TikTok" at bounding box center [454, 70] width 19 height 7
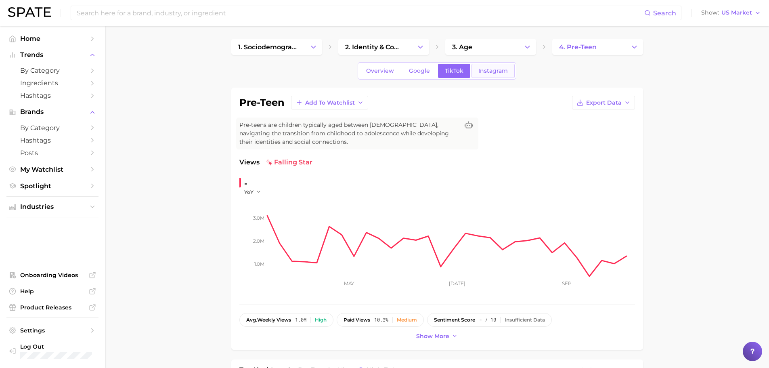
click at [488, 72] on span "Instagram" at bounding box center [492, 70] width 29 height 7
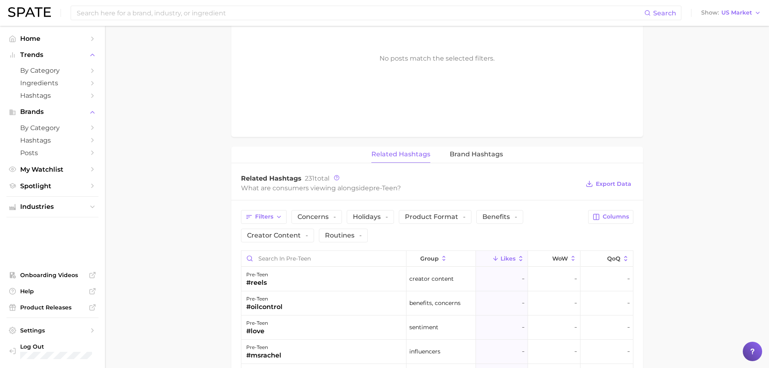
scroll to position [538, 0]
